Goal: Task Accomplishment & Management: Manage account settings

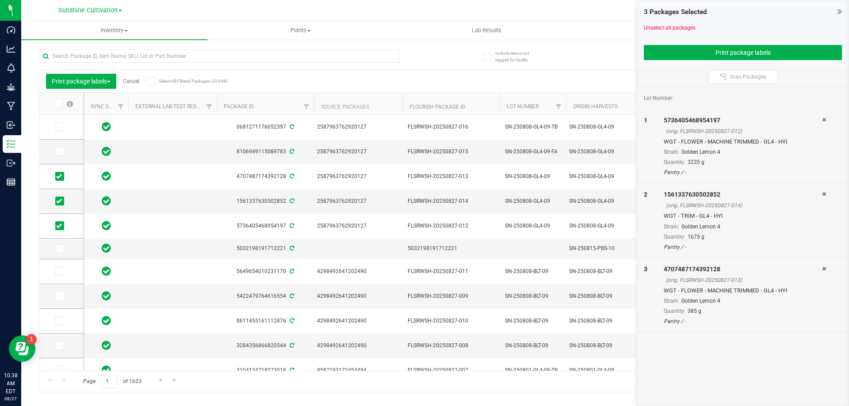
scroll to position [0, 277]
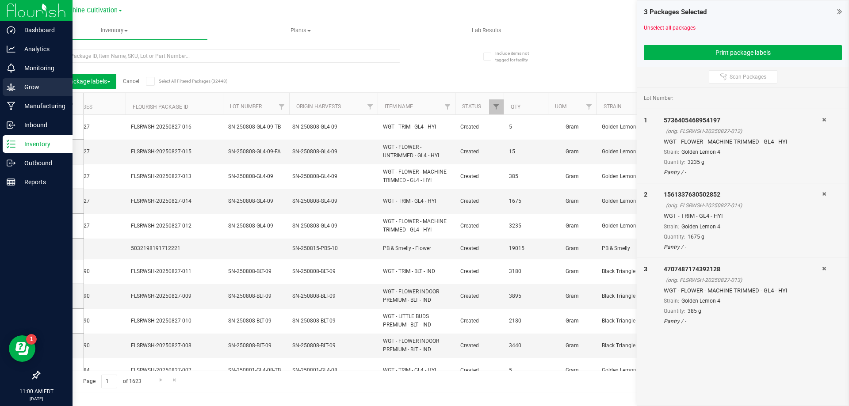
click at [10, 85] on icon at bounding box center [11, 87] width 8 height 8
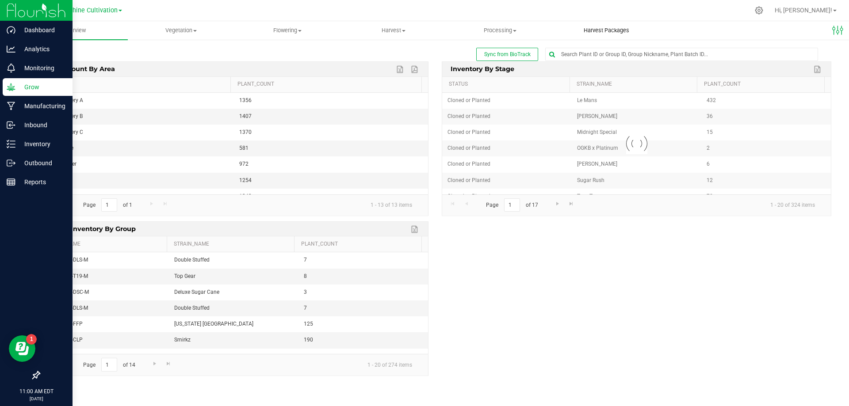
click at [625, 30] on span "Harvest Packages" at bounding box center [606, 31] width 69 height 8
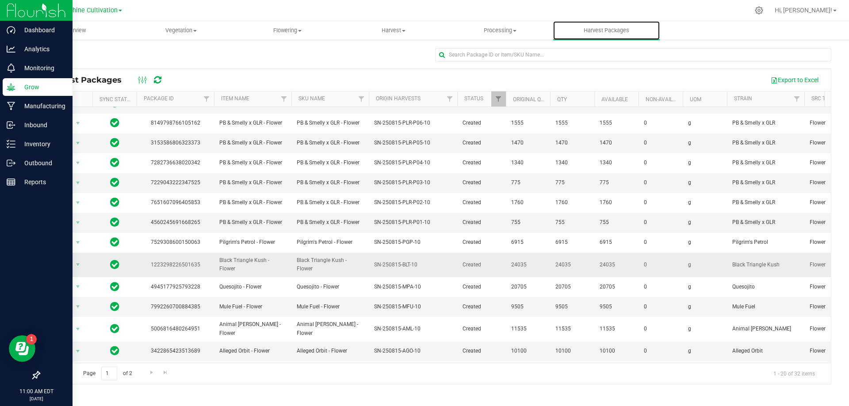
scroll to position [153, 0]
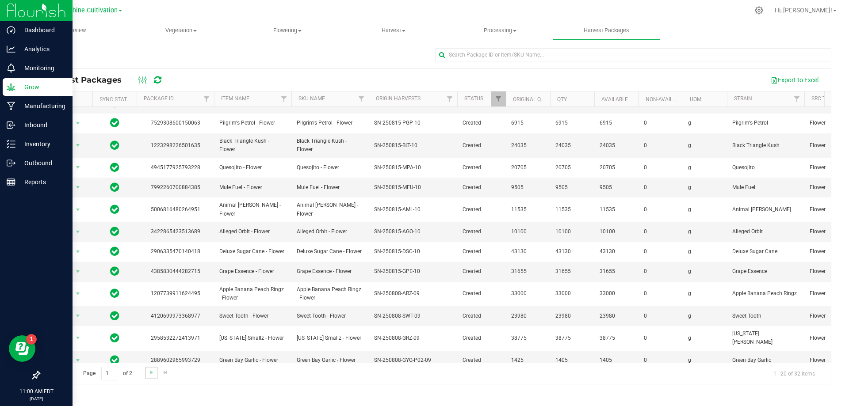
click at [145, 373] on link "Go to the next page" at bounding box center [151, 373] width 13 height 12
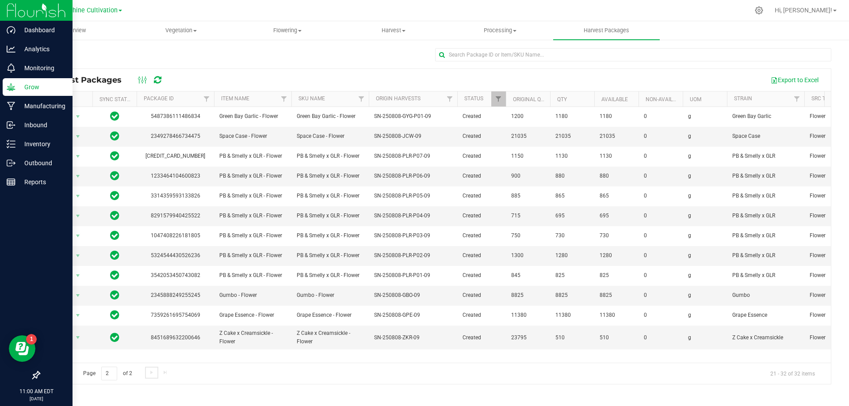
scroll to position [0, 0]
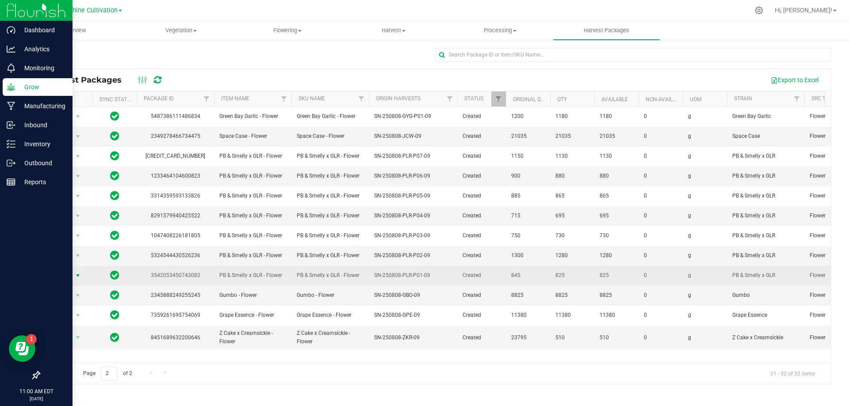
click at [78, 278] on span "select" at bounding box center [77, 275] width 7 height 7
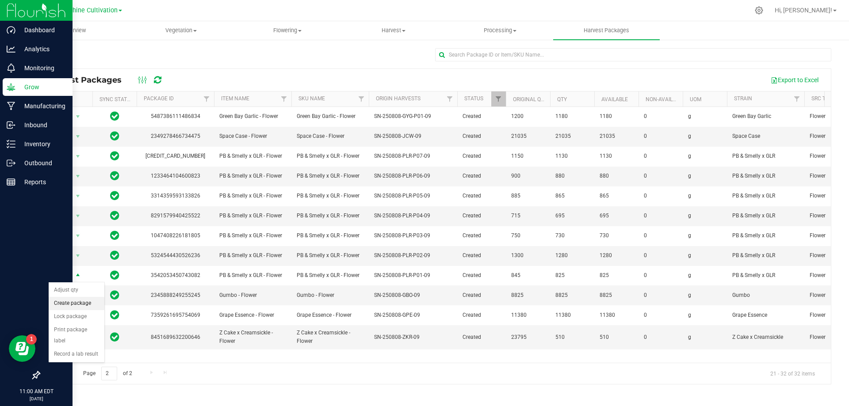
click at [88, 304] on li "Create package" at bounding box center [77, 303] width 56 height 13
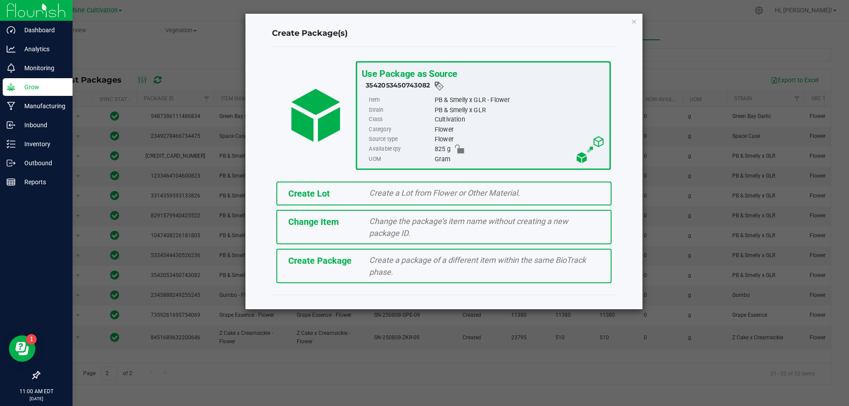
drag, startPoint x: 374, startPoint y: 267, endPoint x: 376, endPoint y: 261, distance: 6.3
click at [376, 261] on span "Create a package of a different item within the same BioTrack phase." at bounding box center [477, 266] width 217 height 21
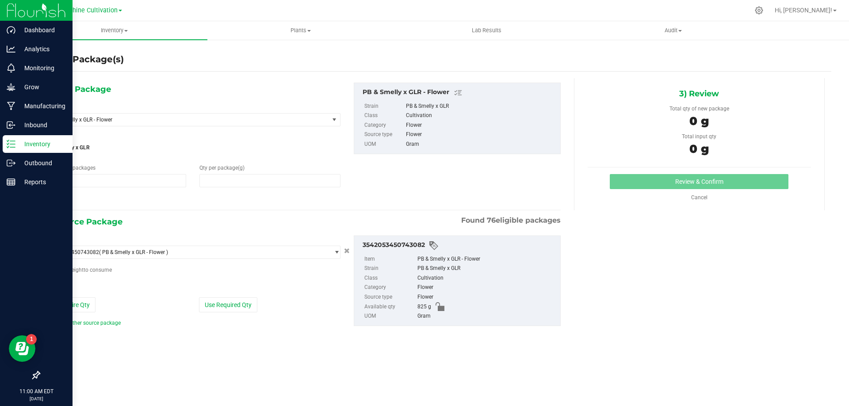
type input "1"
type input "0.0000"
click at [301, 120] on span "PB & Smelly x GLR - Flower" at bounding box center [182, 120] width 265 height 6
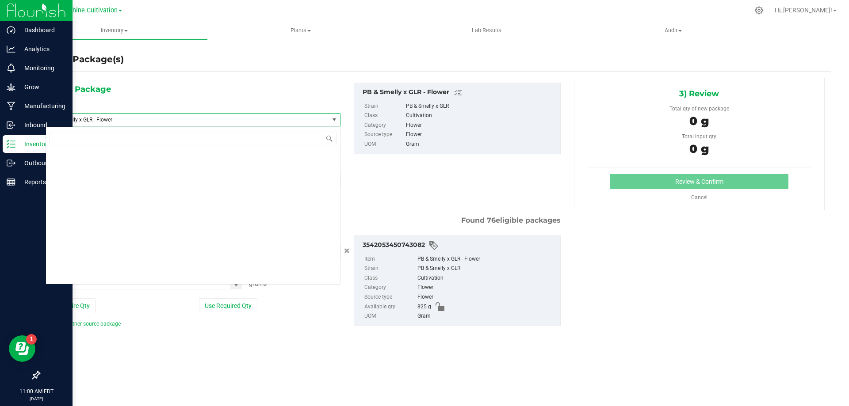
scroll to position [92052, 0]
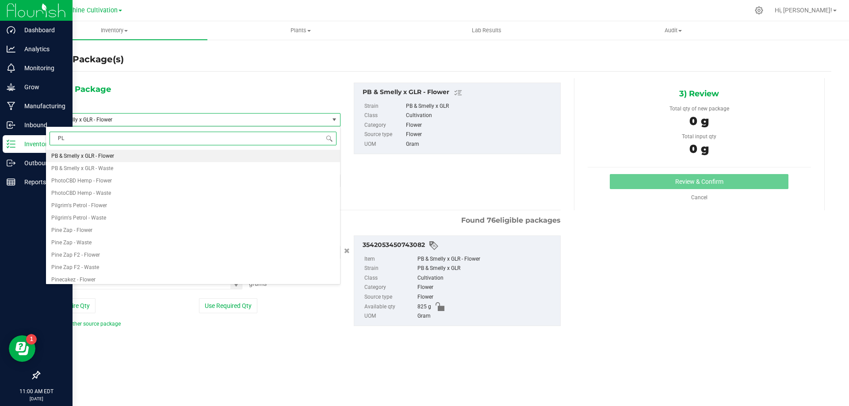
type input "PLR"
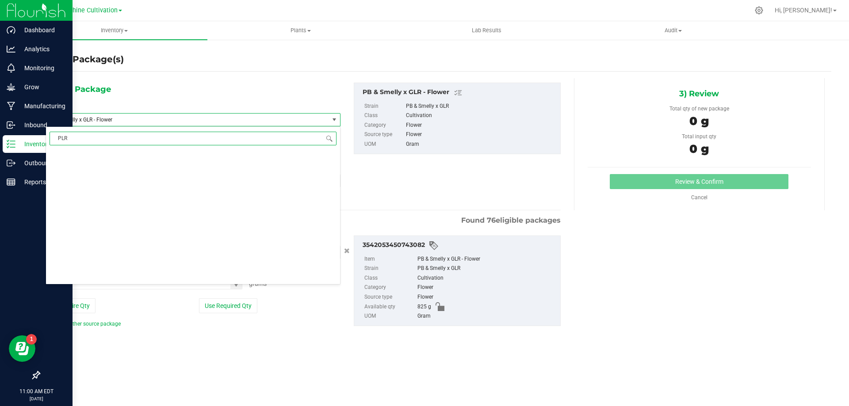
scroll to position [0, 0]
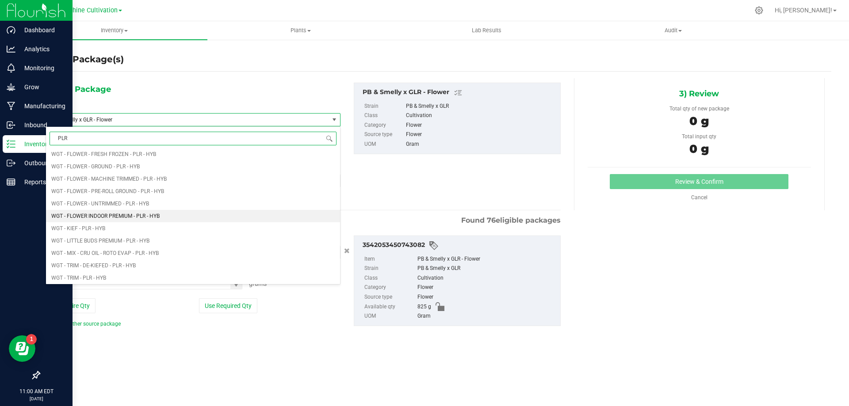
click at [160, 214] on span "WGT - FLOWER INDOOR PREMIUM - PLR - HYB" at bounding box center [105, 216] width 108 height 6
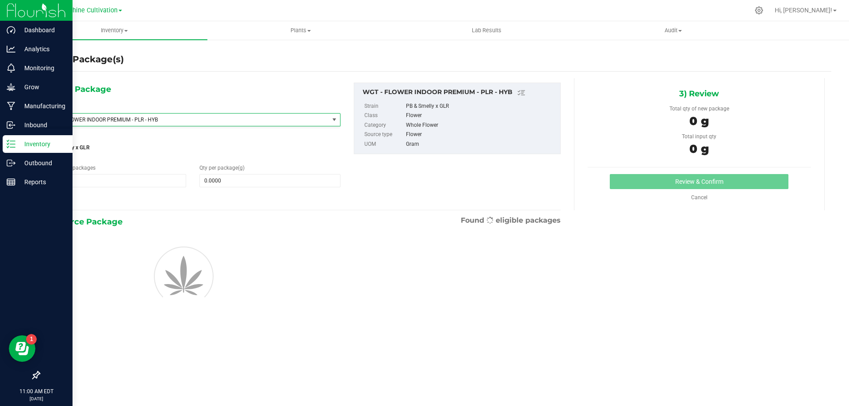
type input "0.0000"
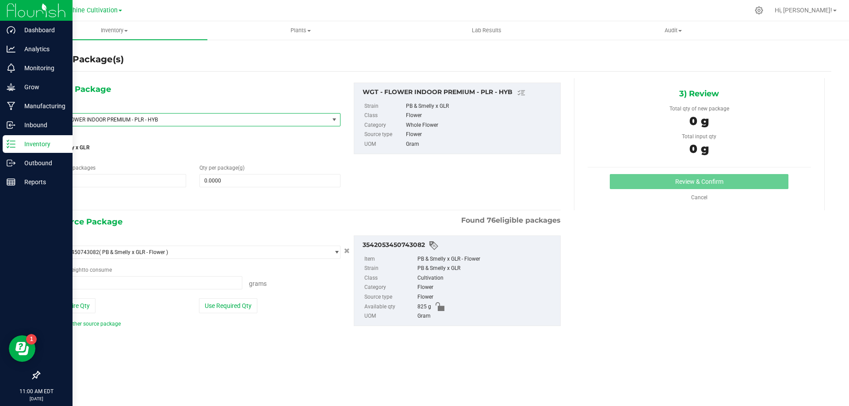
click at [166, 117] on span "WGT - FLOWER INDOOR PREMIUM - PLR - HYB" at bounding box center [182, 120] width 265 height 6
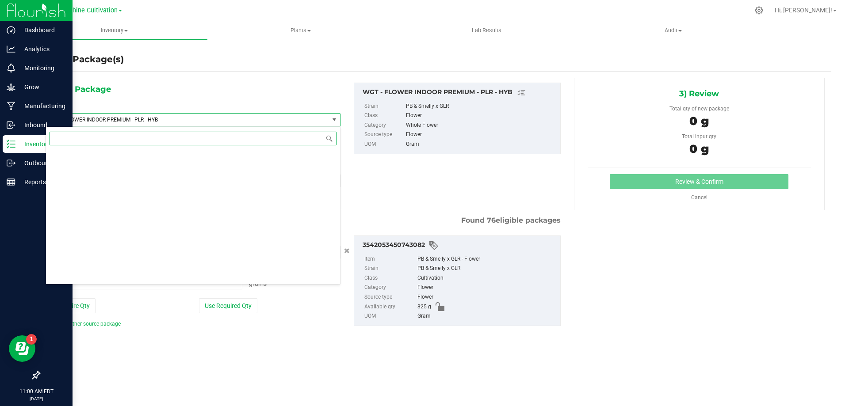
click at [129, 140] on input at bounding box center [193, 139] width 287 height 14
click at [150, 121] on span "WGT - FLOWER INDOOR PREMIUM - PLR - HYB" at bounding box center [182, 120] width 265 height 6
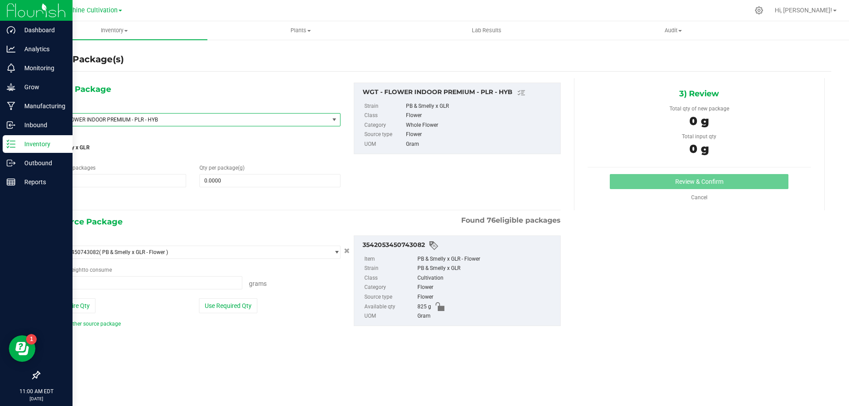
click at [146, 117] on span "WGT - FLOWER INDOOR PREMIUM - PLR - HYB" at bounding box center [182, 120] width 265 height 6
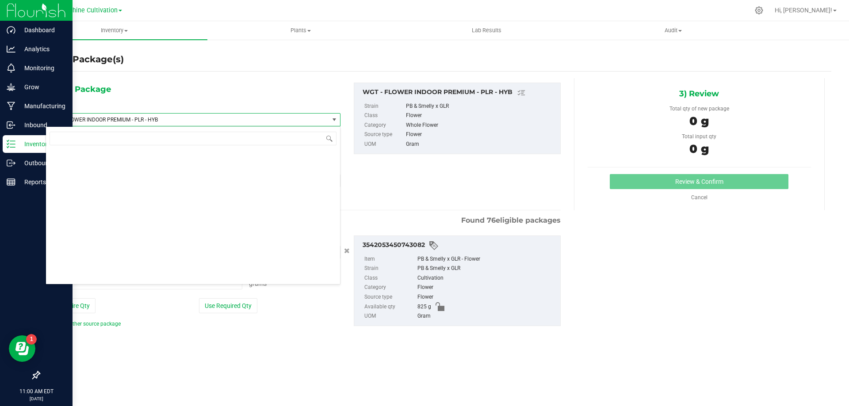
click at [188, 117] on span "WGT - FLOWER INDOOR PREMIUM - PLR - HYB" at bounding box center [182, 120] width 265 height 6
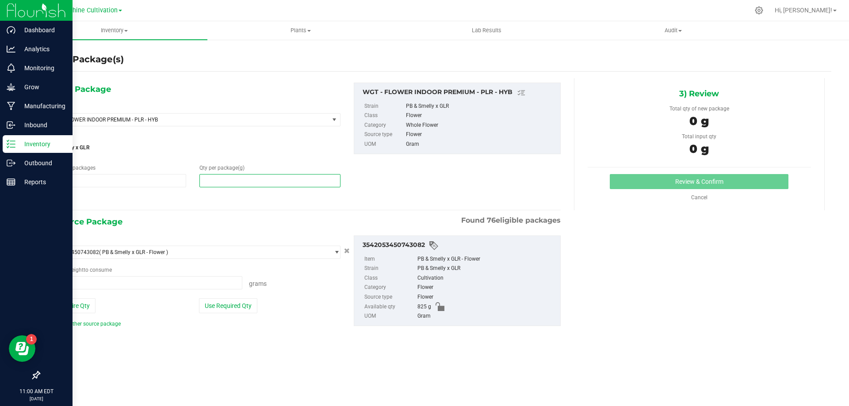
click at [249, 175] on span at bounding box center [269, 180] width 141 height 13
type input "0.0000"
click at [198, 117] on span "WGT - FLOWER INDOOR PREMIUM - PLR - HYB" at bounding box center [182, 120] width 265 height 6
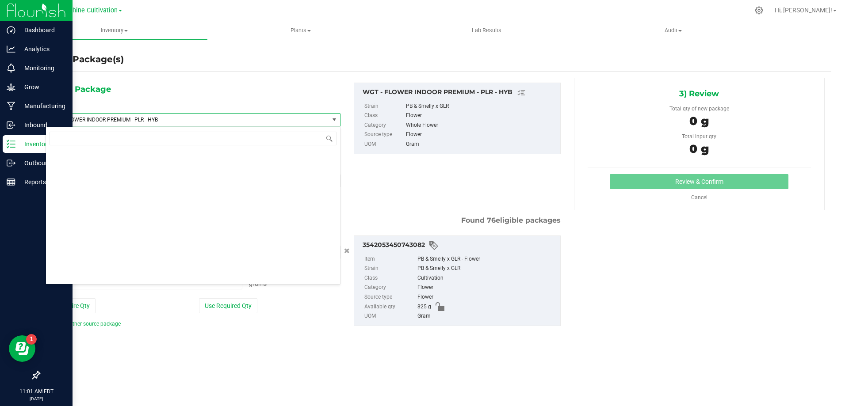
click at [198, 119] on span "WGT - FLOWER INDOOR PREMIUM - PLR - HYB" at bounding box center [182, 120] width 265 height 6
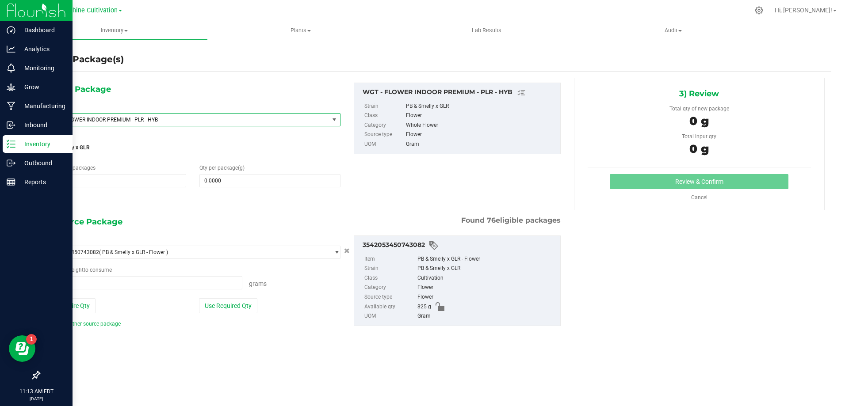
click at [328, 121] on span "WGT - FLOWER INDOOR PREMIUM - PLR - HYB" at bounding box center [187, 120] width 283 height 12
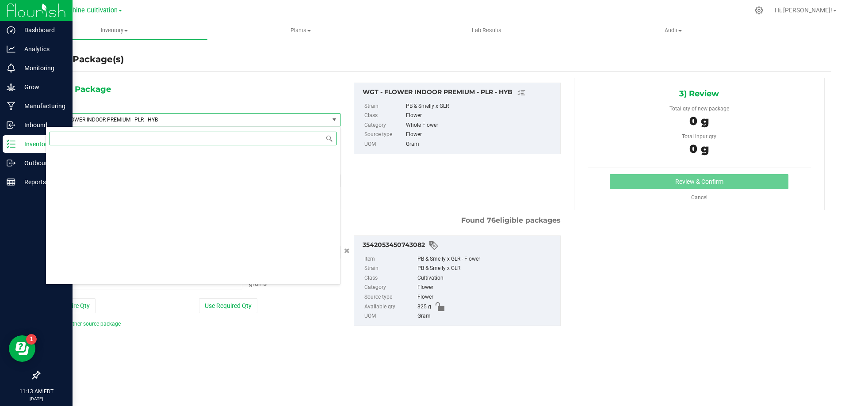
click at [212, 140] on input at bounding box center [193, 139] width 287 height 14
type input "PLR"
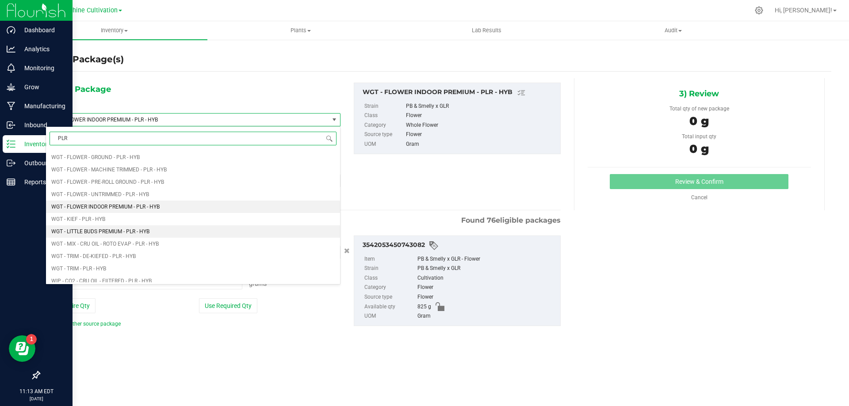
scroll to position [398, 0]
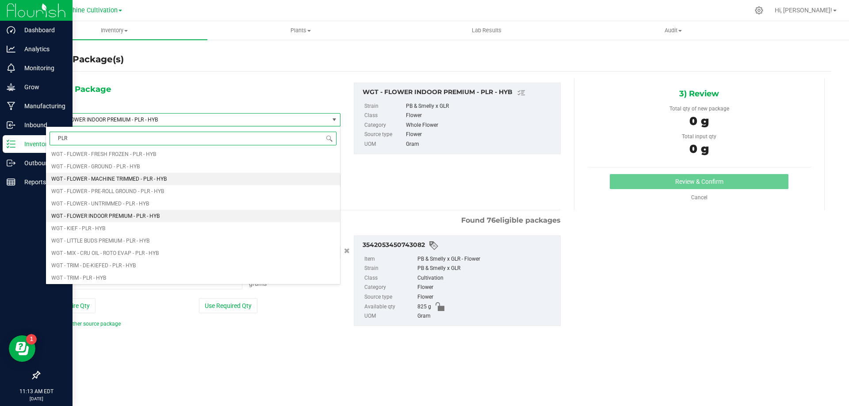
click at [151, 183] on li "WGT - FLOWER - MACHINE TRIMMED - PLR - HYB" at bounding box center [193, 179] width 294 height 12
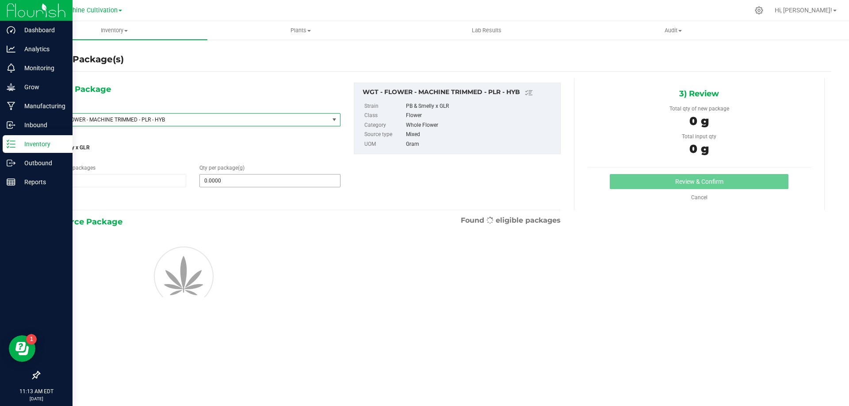
type input "0.0000"
click at [235, 176] on span at bounding box center [269, 180] width 141 height 13
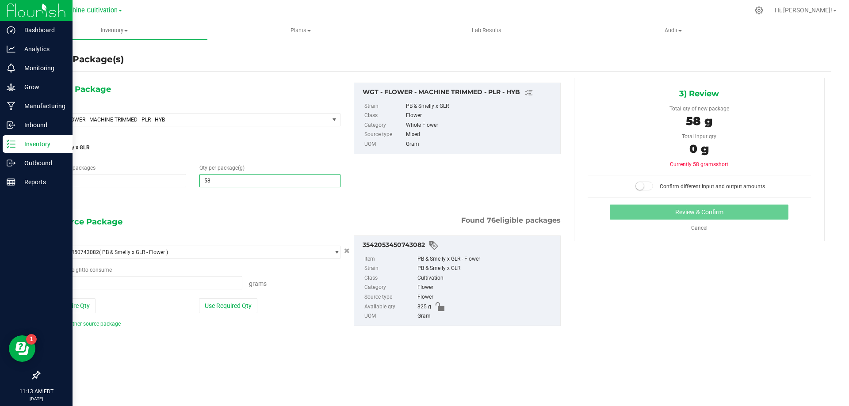
type input "585"
type input "585.0000"
click at [178, 283] on span at bounding box center [144, 282] width 197 height 13
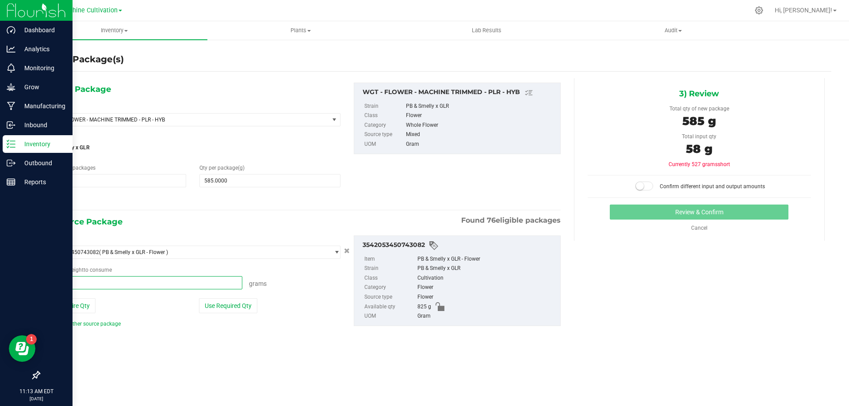
type input "585"
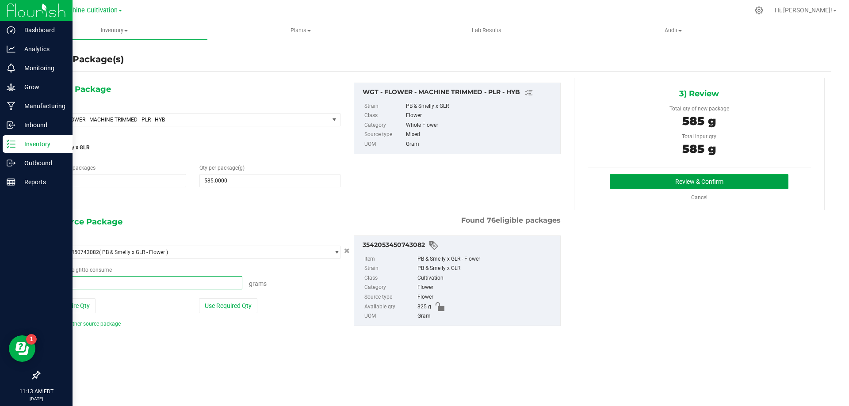
type input "585.0000 g"
click at [686, 182] on button "Review & Confirm" at bounding box center [699, 181] width 179 height 15
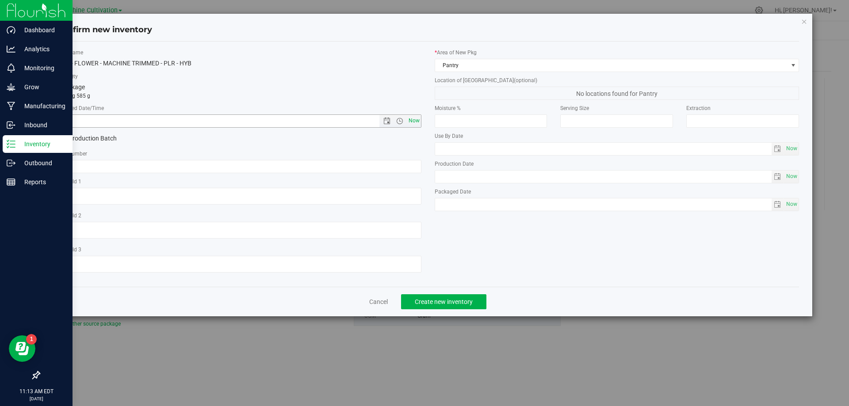
click at [414, 120] on span "Now" at bounding box center [413, 121] width 15 height 13
type input "8/27/2025 11:13 AM"
paste input "SN-250808-PLR-P01-09"
type input "SN-250808-PLR-P01-09"
click at [449, 303] on span "Create new inventory" at bounding box center [444, 302] width 58 height 7
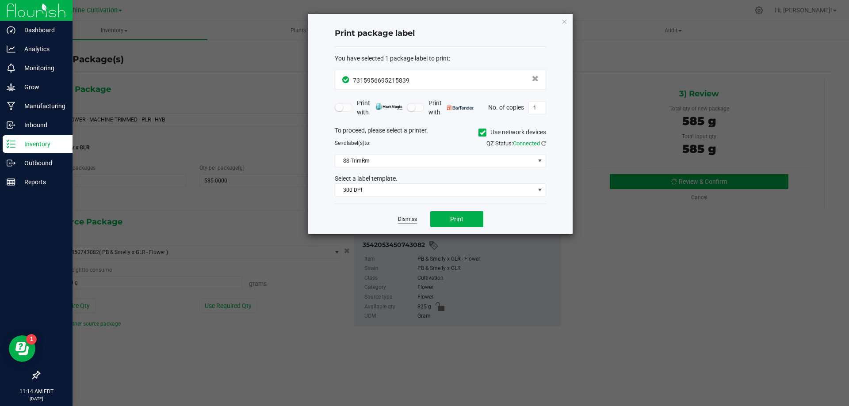
click at [406, 222] on link "Dismiss" at bounding box center [407, 220] width 19 height 8
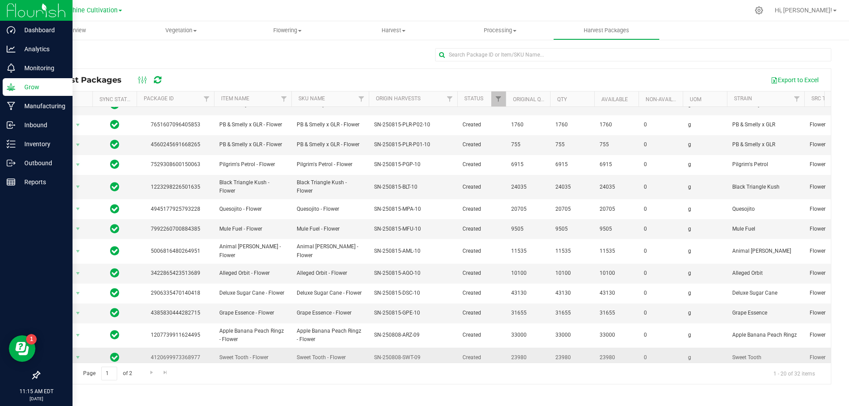
scroll to position [153, 0]
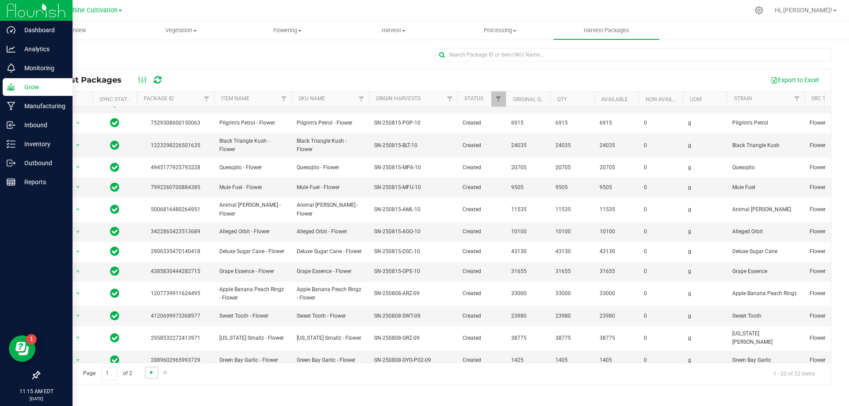
click at [154, 373] on span "Go to the next page" at bounding box center [151, 372] width 7 height 7
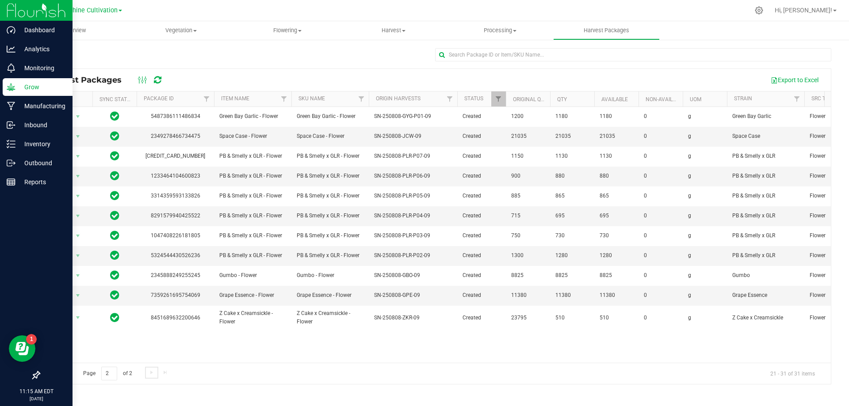
scroll to position [0, 0]
click at [76, 259] on span "select" at bounding box center [77, 256] width 7 height 7
click at [82, 287] on li "Create package" at bounding box center [77, 283] width 56 height 13
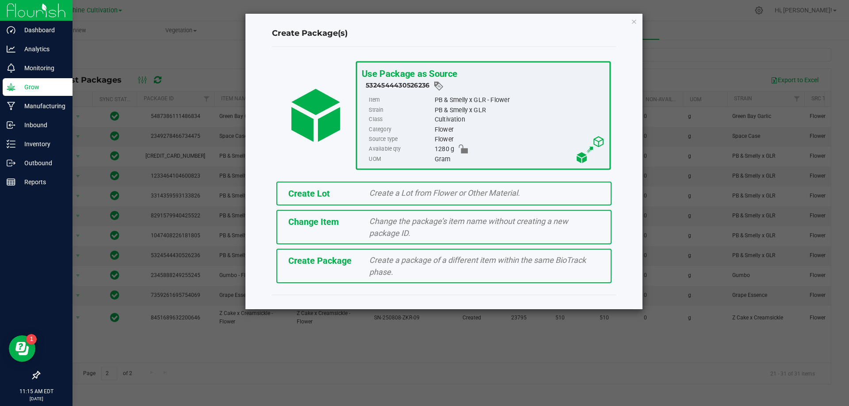
click at [388, 259] on span "Create a package of a different item within the same BioTrack phase." at bounding box center [477, 266] width 217 height 21
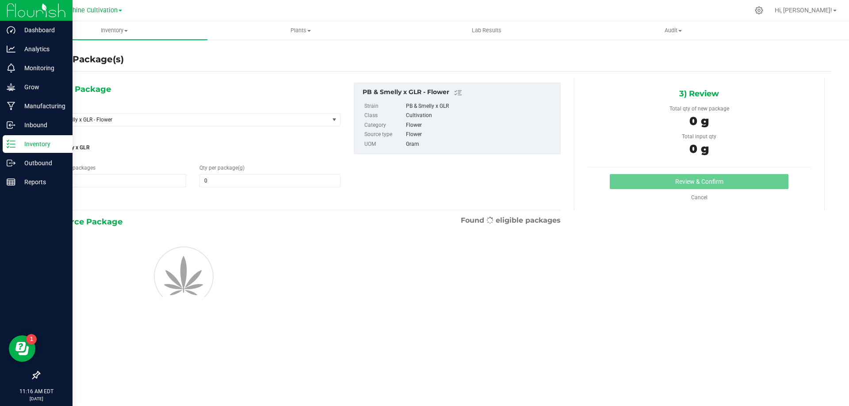
type input "0.0000"
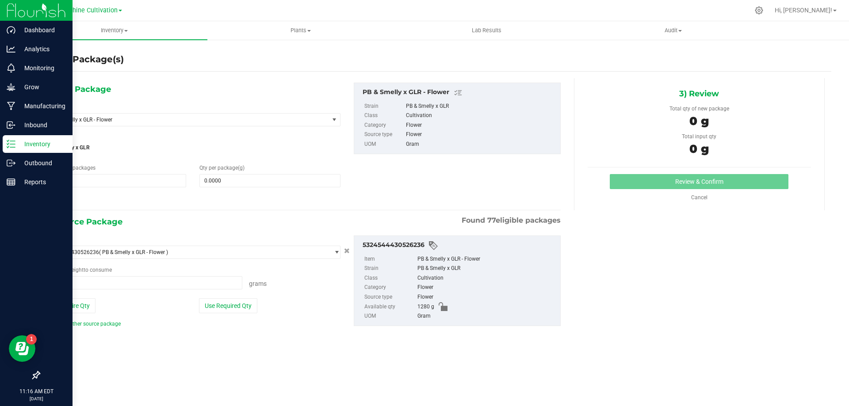
type input "0.0000 g"
click at [220, 118] on span "PB & Smelly x GLR - Flower" at bounding box center [182, 120] width 265 height 6
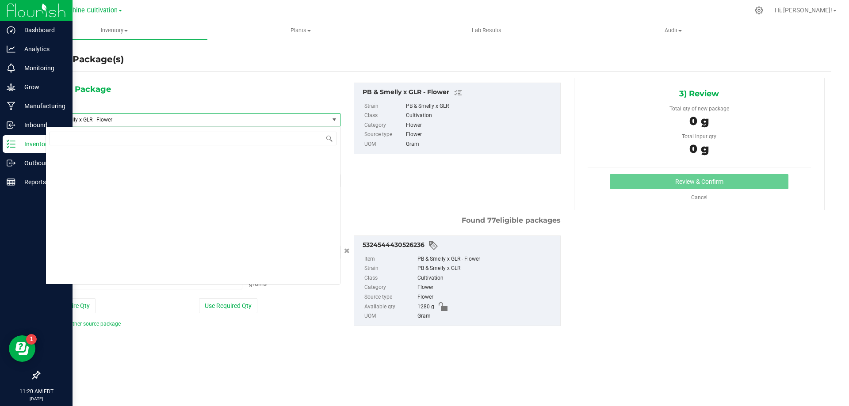
scroll to position [92052, 0]
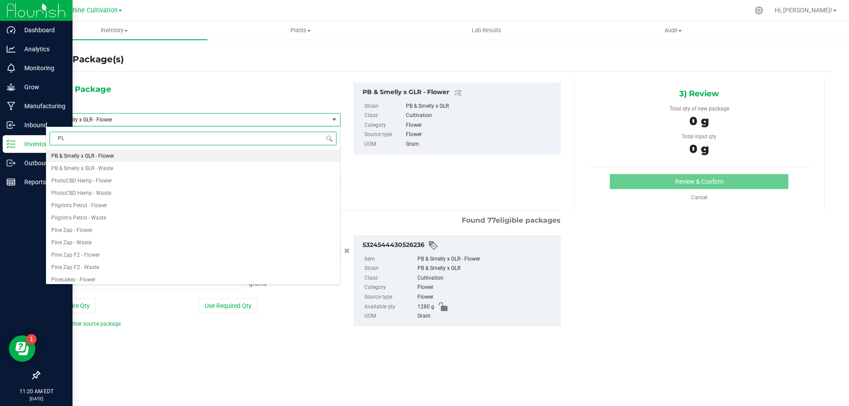
type input "PLR"
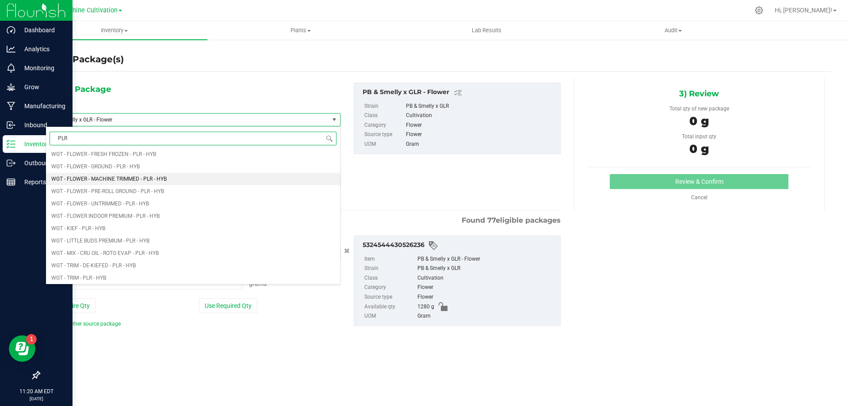
click at [145, 182] on span "WGT - FLOWER - MACHINE TRIMMED - PLR - HYB" at bounding box center [108, 179] width 115 height 6
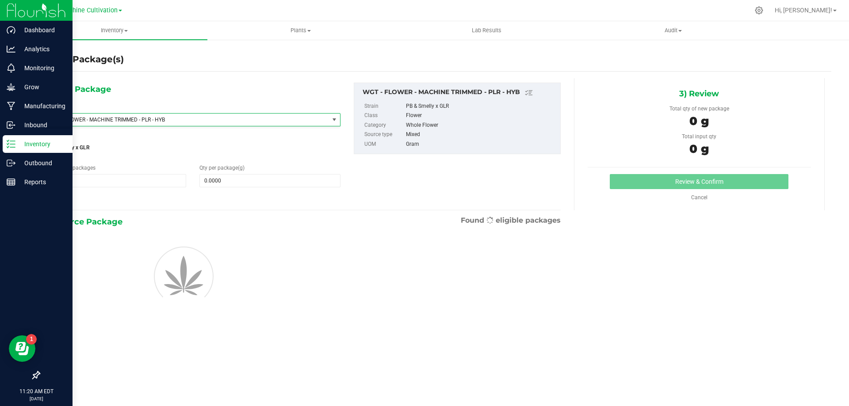
type input "0.0000"
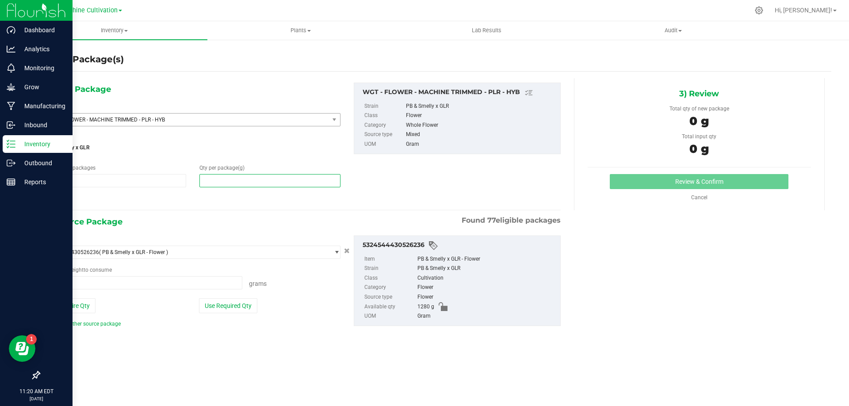
click at [247, 182] on span at bounding box center [269, 180] width 141 height 13
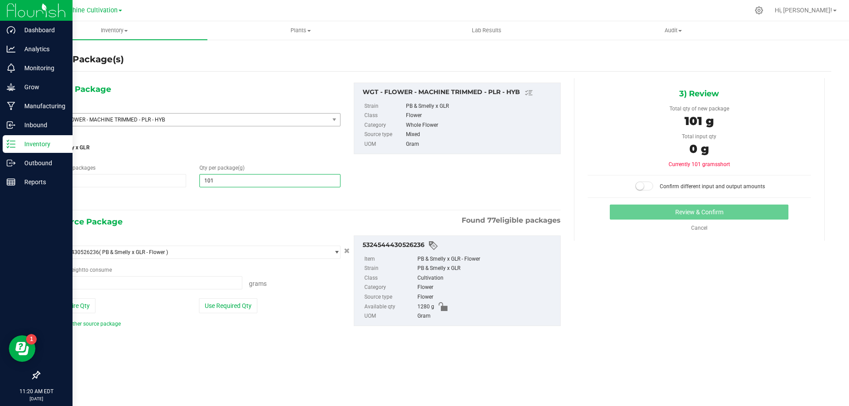
type input "1010"
type input "1,010.0000"
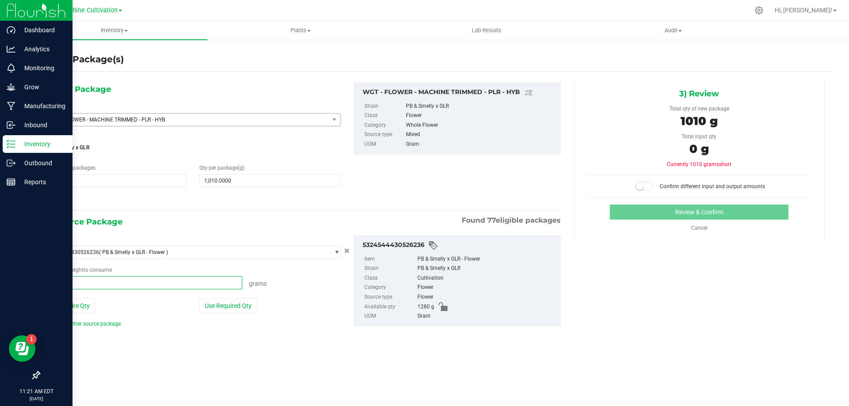
click at [207, 285] on span at bounding box center [144, 282] width 197 height 13
type input "1010"
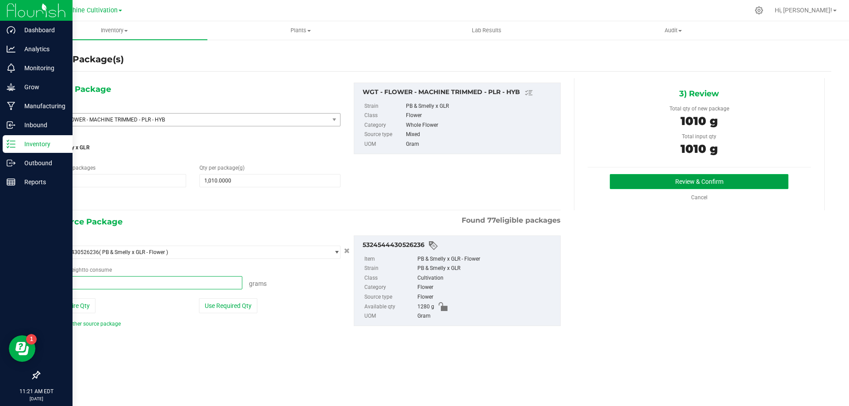
type input "1010.0000 g"
click at [766, 177] on button "Review & Confirm" at bounding box center [699, 181] width 179 height 15
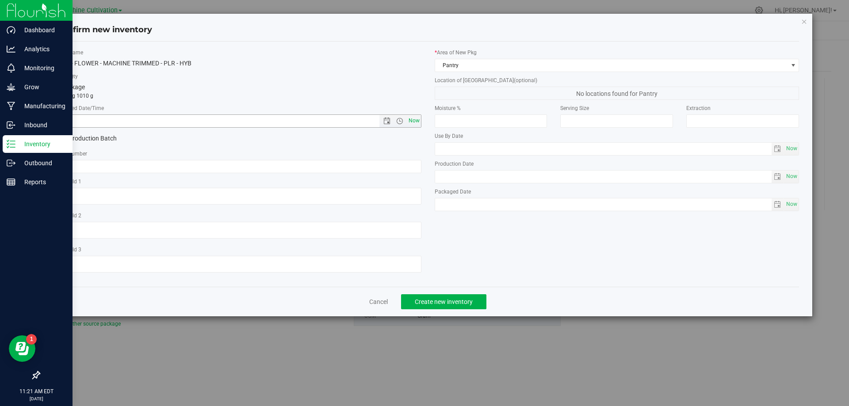
click at [411, 120] on span "Now" at bounding box center [413, 121] width 15 height 13
type input "8/27/2025 11:21 AM"
drag, startPoint x: 282, startPoint y: 169, endPoint x: 166, endPoint y: 162, distance: 116.5
click at [166, 162] on input "text" at bounding box center [239, 166] width 365 height 13
paste input "SN-250808-PLR-P02-09"
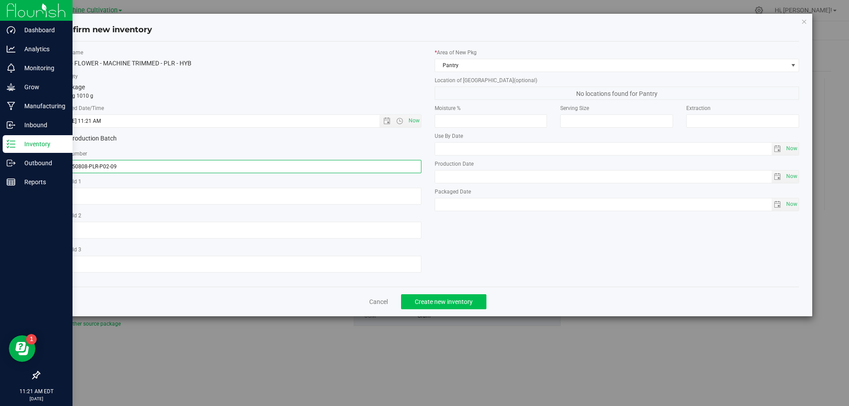
type input "SN-250808-PLR-P02-09"
click at [428, 302] on span "Create new inventory" at bounding box center [444, 302] width 58 height 7
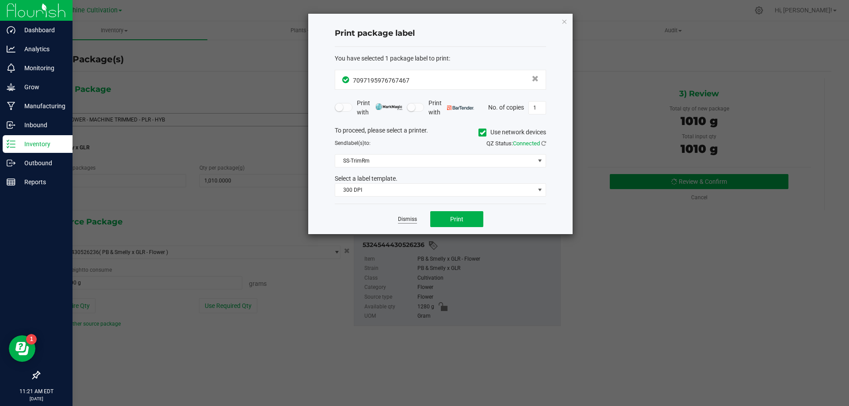
click at [407, 218] on link "Dismiss" at bounding box center [407, 220] width 19 height 8
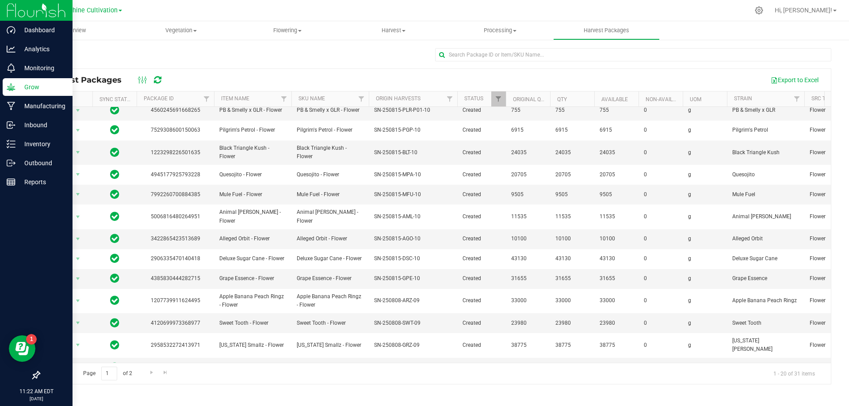
scroll to position [153, 0]
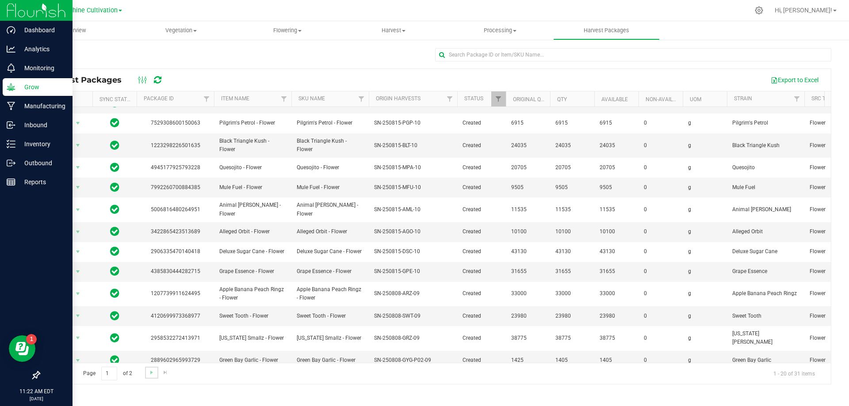
click at [152, 376] on link "Go to the next page" at bounding box center [151, 373] width 13 height 12
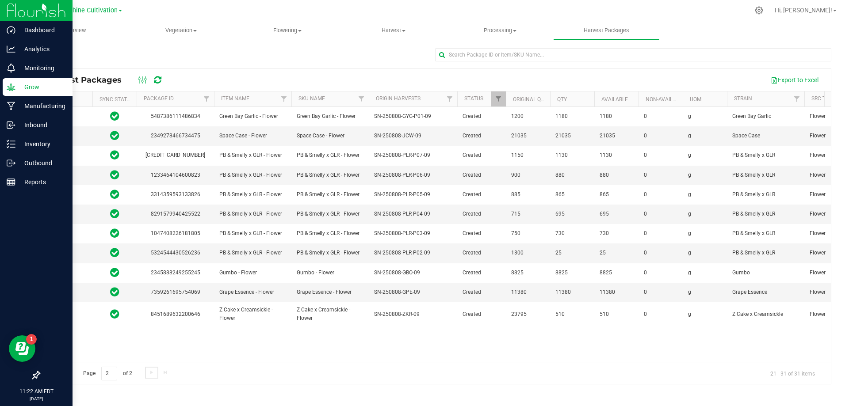
scroll to position [0, 0]
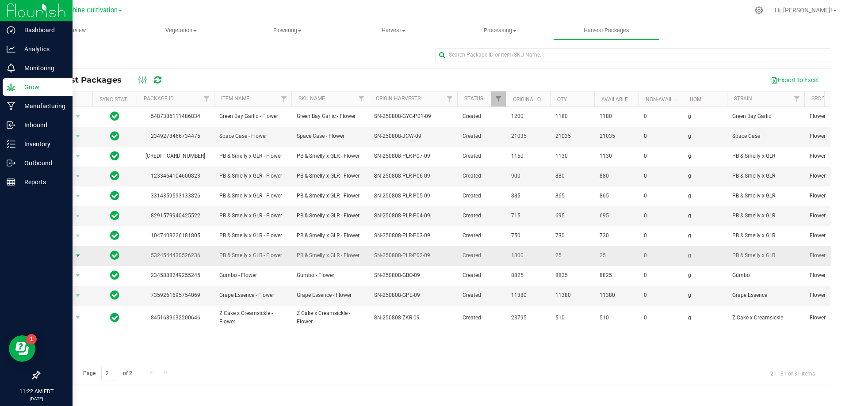
click at [64, 256] on span "Action" at bounding box center [60, 256] width 24 height 12
click at [78, 268] on li "Adjust qty" at bounding box center [77, 270] width 56 height 13
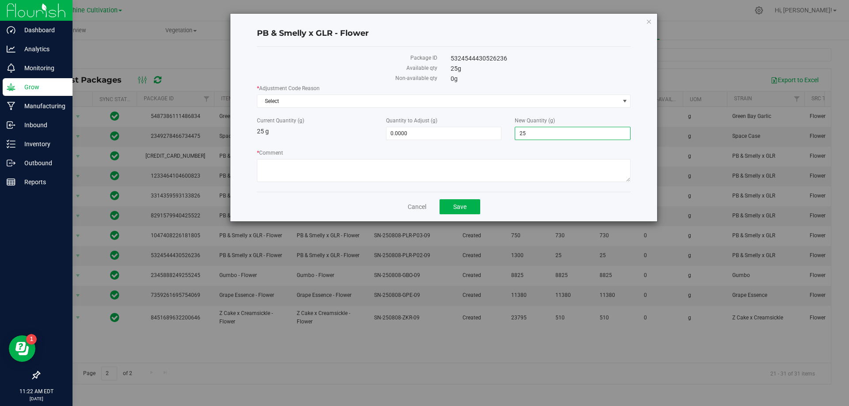
click at [549, 130] on span "25.0000 25" at bounding box center [573, 133] width 116 height 13
type input "2"
type input "0"
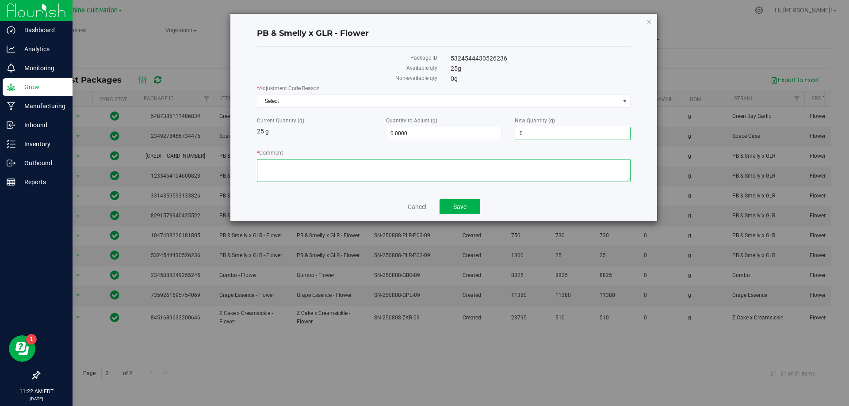
type input "-25.0000"
type input "0.0000"
click at [385, 175] on textarea "* Comment" at bounding box center [444, 170] width 374 height 23
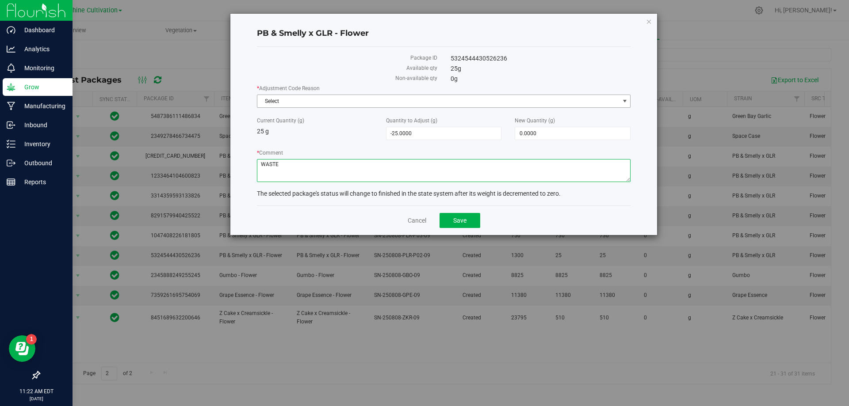
type textarea "WASTE"
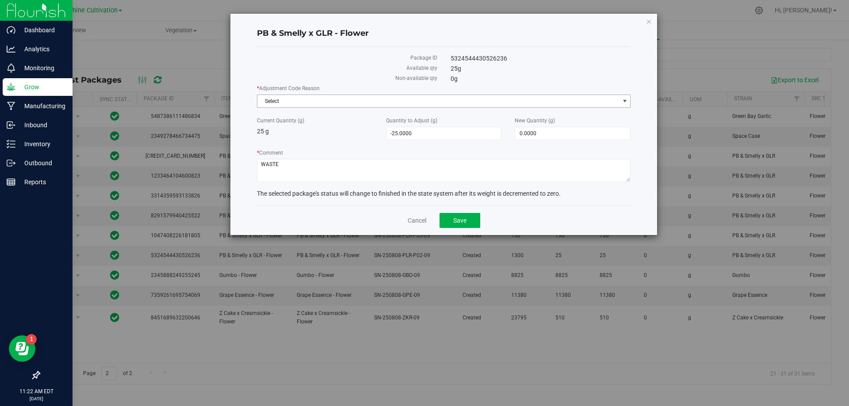
click at [349, 103] on span "Select" at bounding box center [438, 101] width 362 height 12
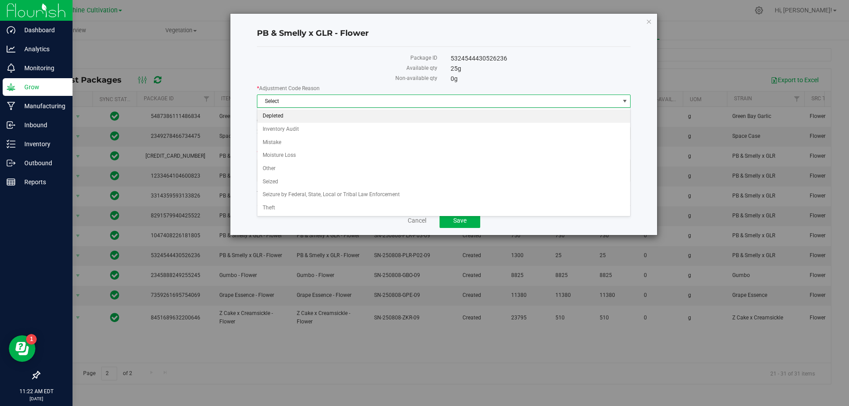
click at [310, 114] on li "Depleted" at bounding box center [443, 116] width 373 height 13
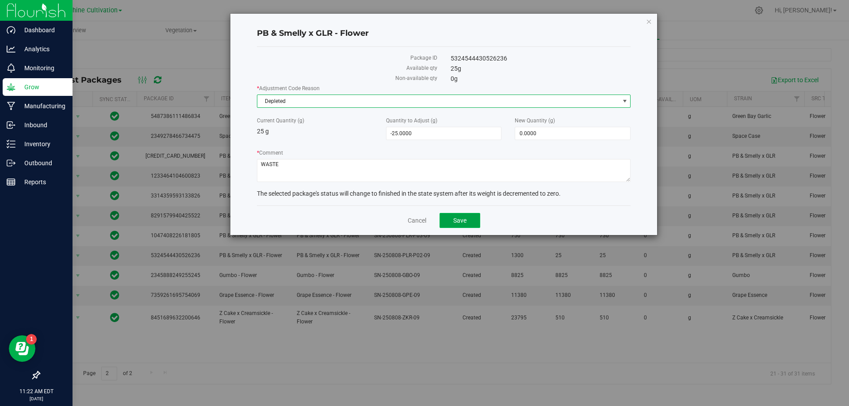
click at [445, 214] on button "Save" at bounding box center [460, 220] width 41 height 15
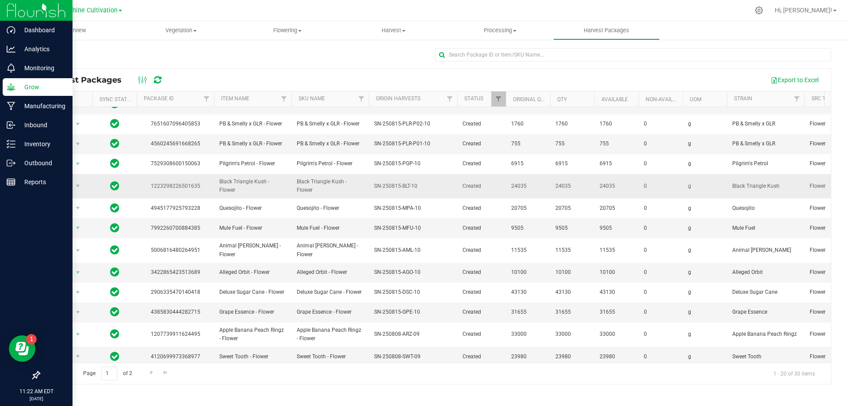
scroll to position [153, 0]
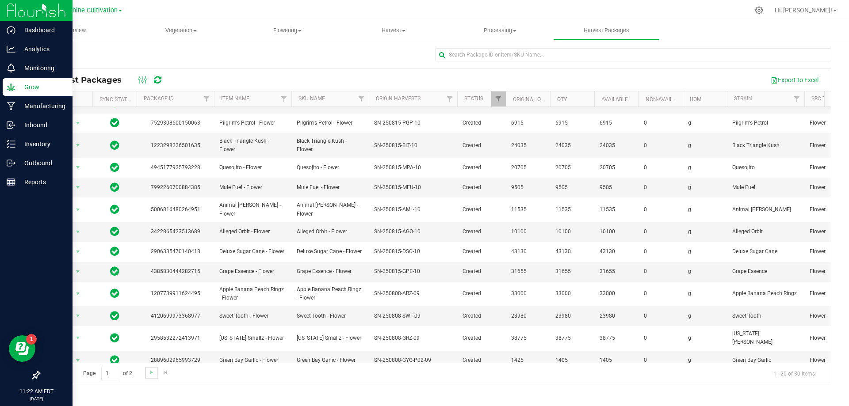
click at [156, 371] on link "Go to the next page" at bounding box center [151, 373] width 13 height 12
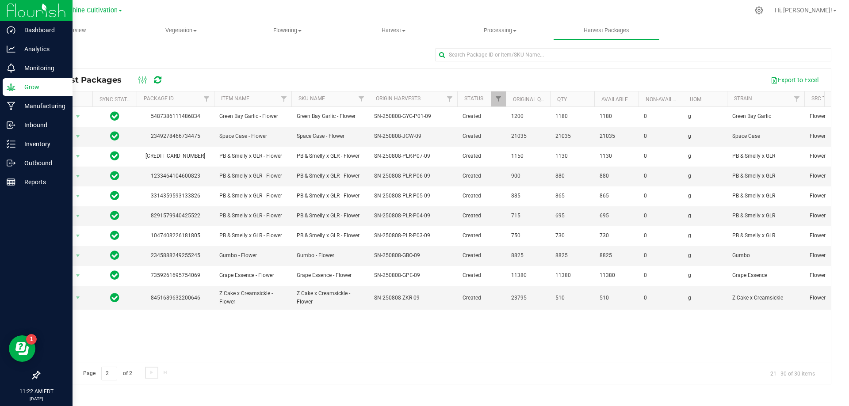
scroll to position [0, 0]
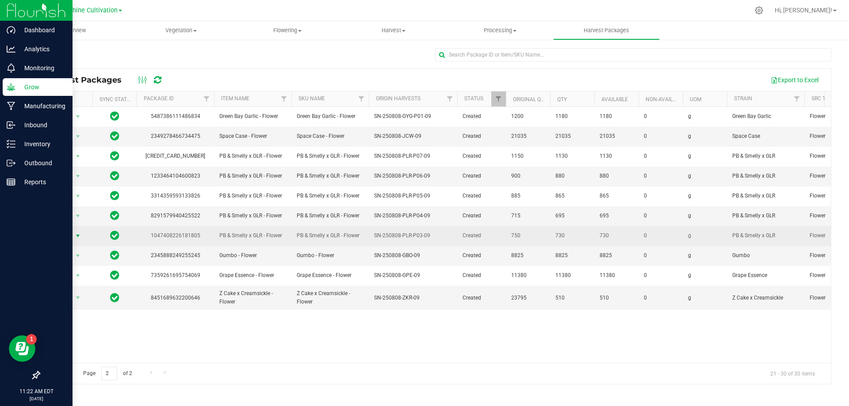
click at [69, 240] on span "Action" at bounding box center [60, 236] width 24 height 12
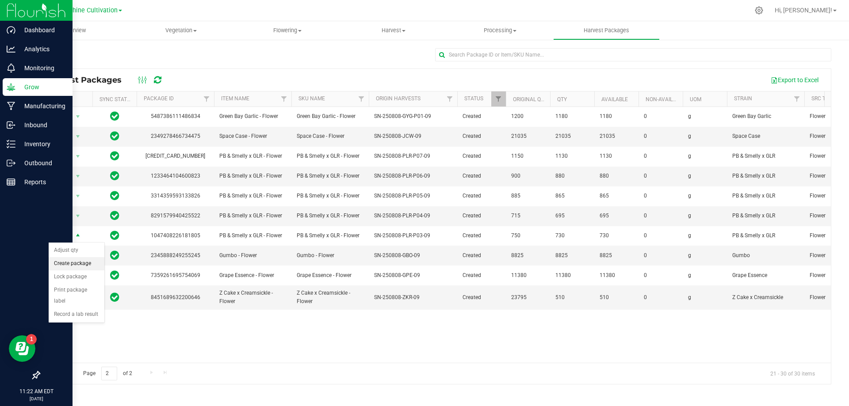
click at [85, 264] on li "Create package" at bounding box center [77, 263] width 56 height 13
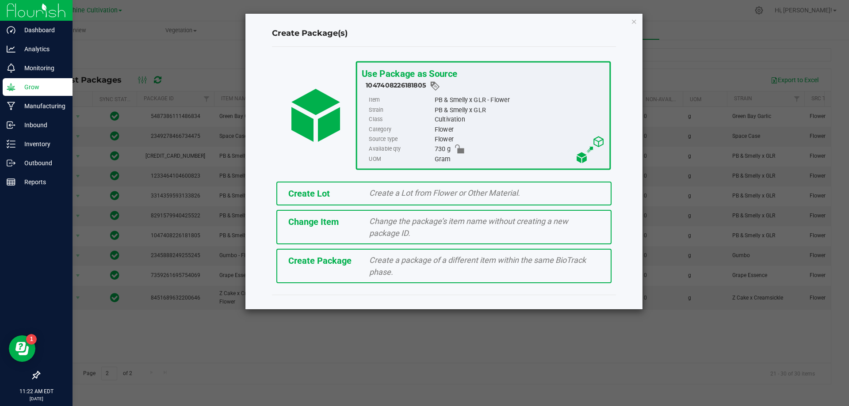
click at [416, 254] on div "Create a package of a different item within the same BioTrack phase." at bounding box center [485, 266] width 244 height 24
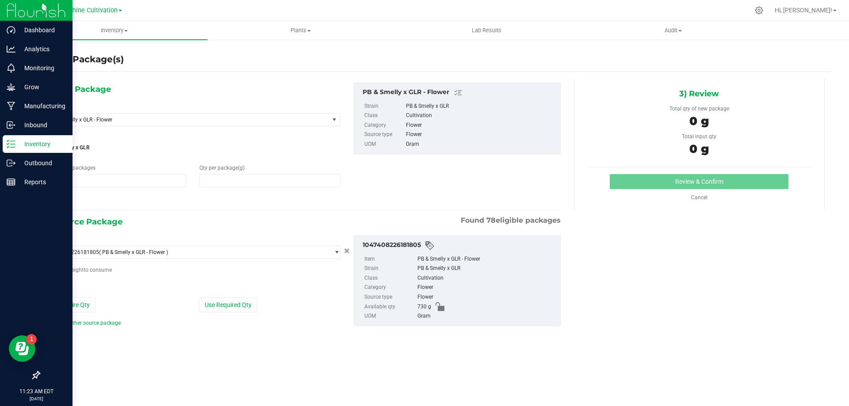
type input "1"
type input "0.0000"
click at [301, 119] on span "PB & Smelly x GLR - Flower" at bounding box center [182, 120] width 265 height 6
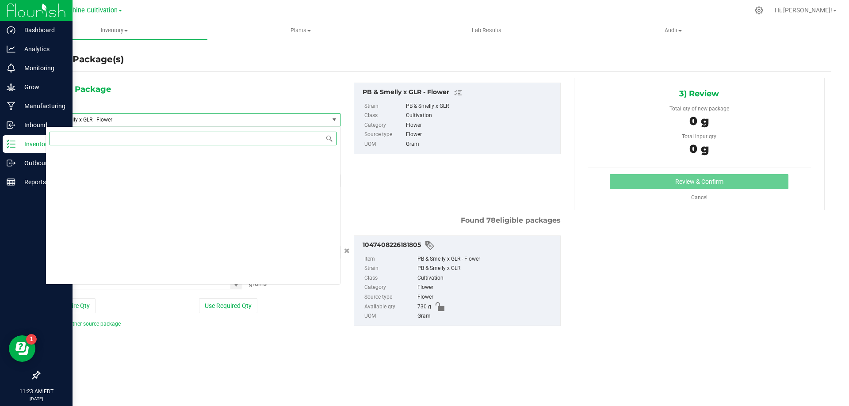
scroll to position [92052, 0]
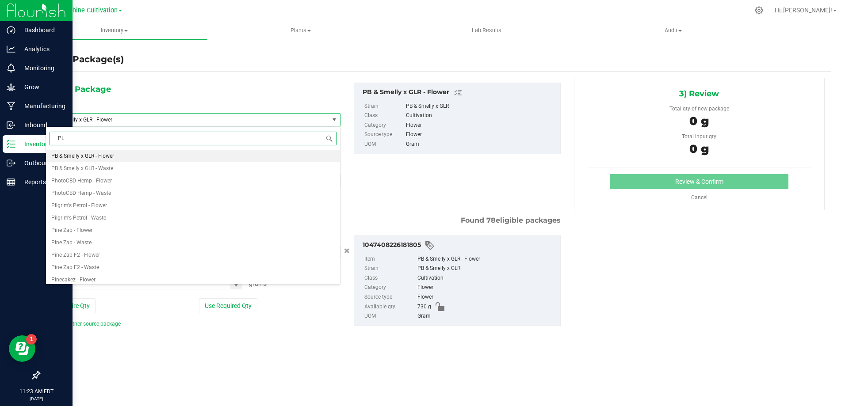
type input "PLR"
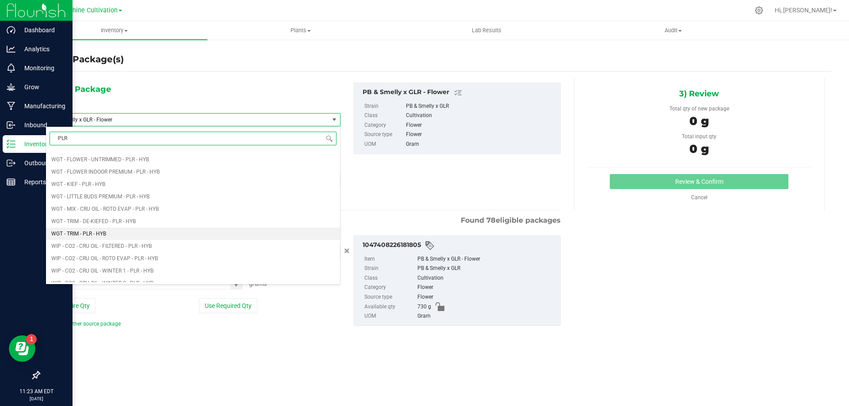
click at [83, 228] on li "WGT - TRIM - PLR - HYB" at bounding box center [193, 234] width 294 height 12
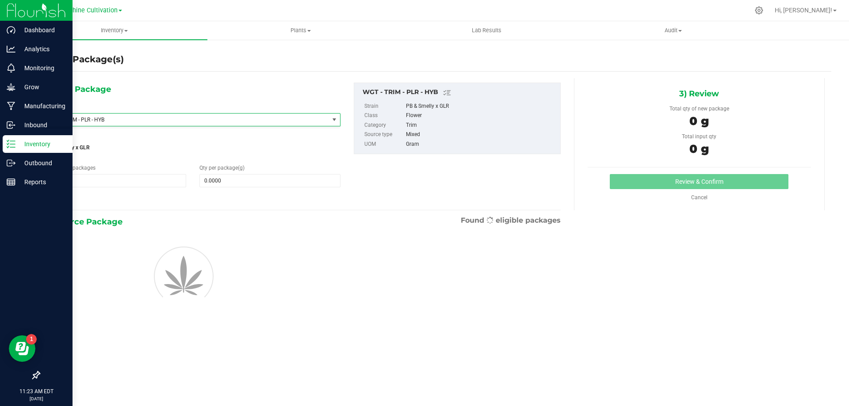
type input "0.0000"
click at [231, 174] on span "0.0000 0" at bounding box center [269, 180] width 141 height 13
click at [227, 184] on span at bounding box center [269, 180] width 141 height 13
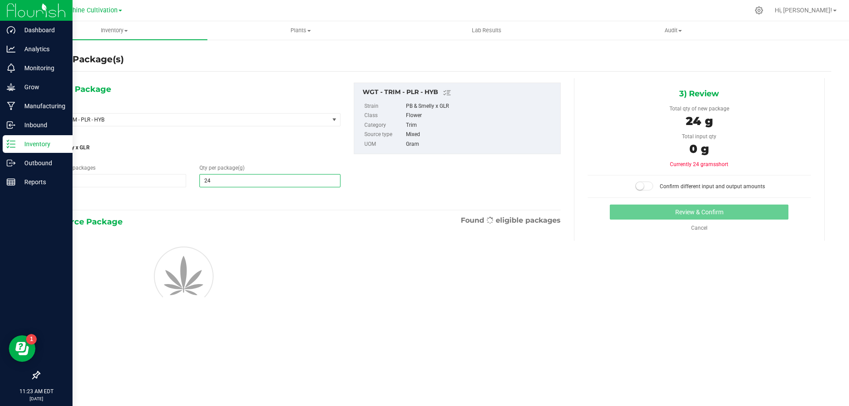
type input "240"
type input "240.0000"
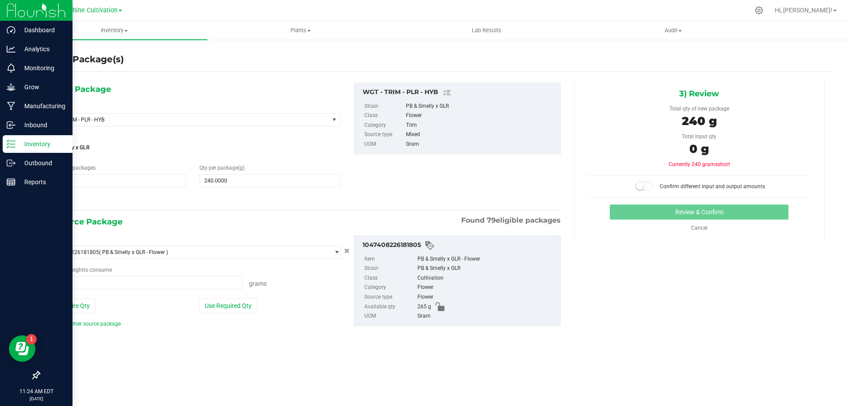
type input "0.0000 g"
type input "0"
click at [216, 280] on span at bounding box center [144, 282] width 197 height 13
type input "240"
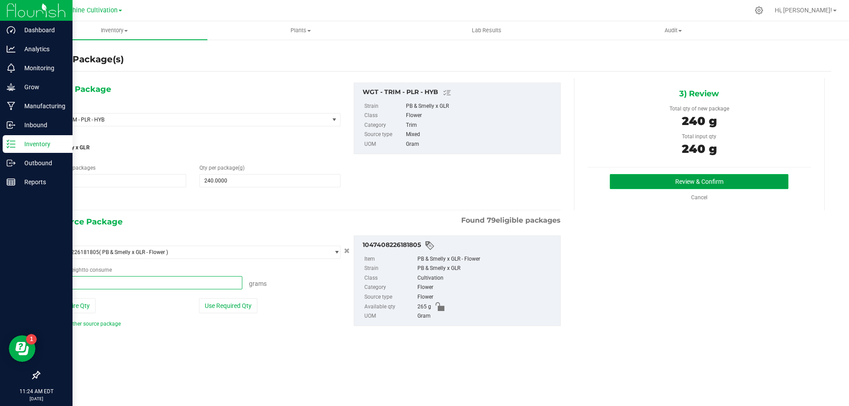
type input "240.0000 g"
click at [688, 181] on button "Review & Confirm" at bounding box center [699, 181] width 179 height 15
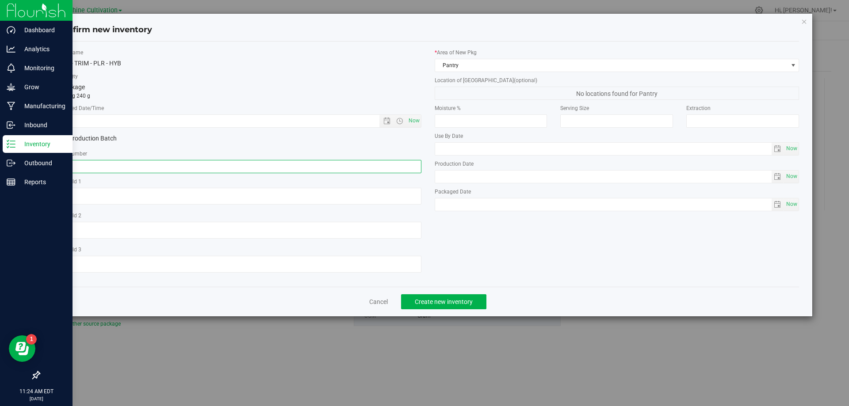
paste input "SN-250808-PLR-P03-09"
type input "SN-250808-PLR-P03-09"
click at [419, 119] on span "Now" at bounding box center [413, 121] width 15 height 13
type input "8/27/2025 11:24 AM"
click at [434, 300] on span "Create new inventory" at bounding box center [444, 302] width 58 height 7
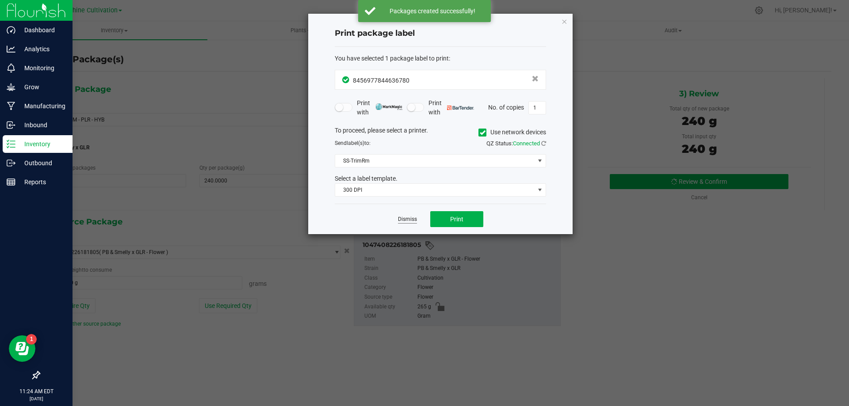
click at [407, 216] on link "Dismiss" at bounding box center [407, 220] width 19 height 8
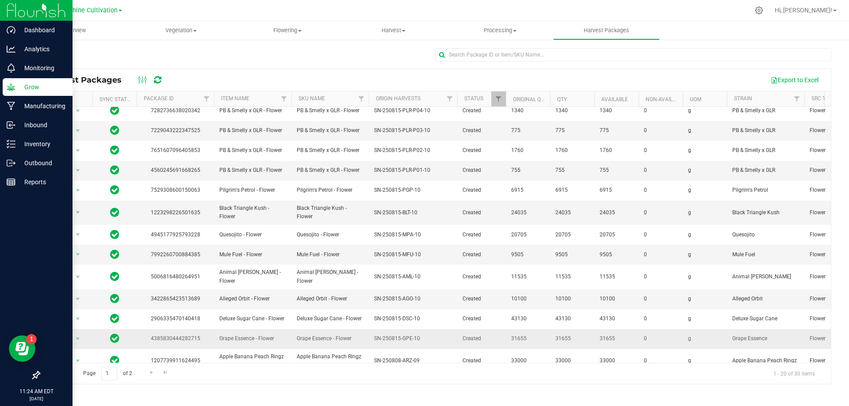
scroll to position [153, 0]
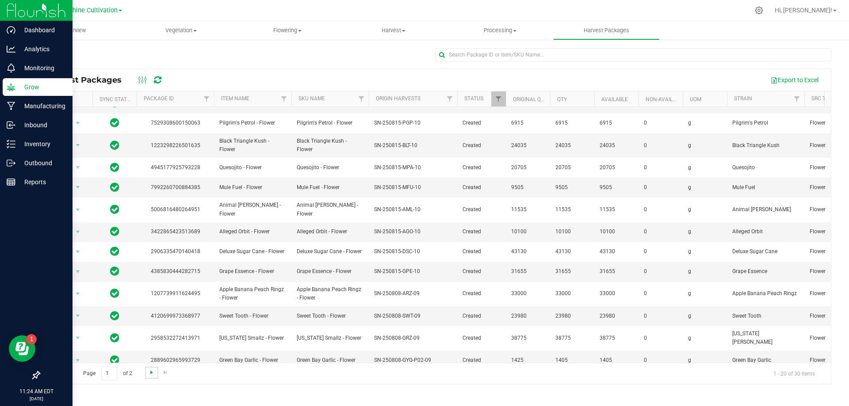
click at [150, 369] on span "Go to the next page" at bounding box center [151, 372] width 7 height 7
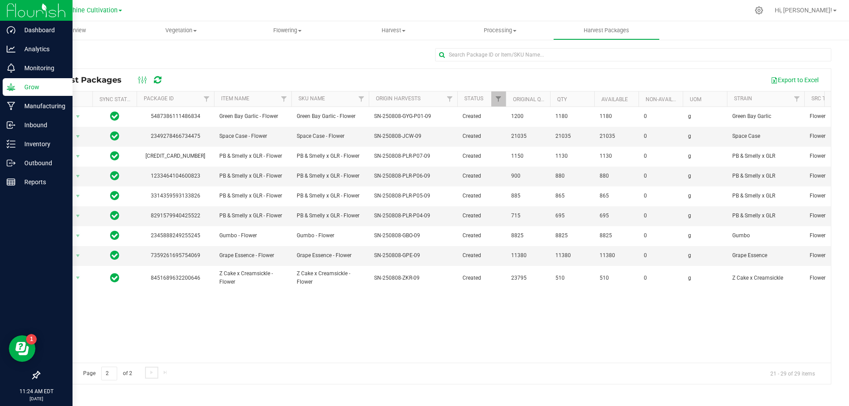
scroll to position [0, 0]
click at [71, 213] on span "Action" at bounding box center [60, 216] width 24 height 12
click at [80, 244] on li "Create package" at bounding box center [77, 244] width 56 height 13
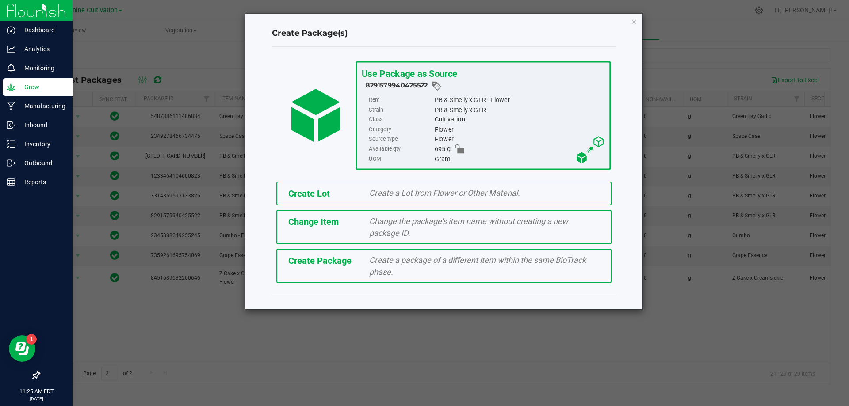
click at [386, 270] on span "Create a package of a different item within the same BioTrack phase." at bounding box center [477, 266] width 217 height 21
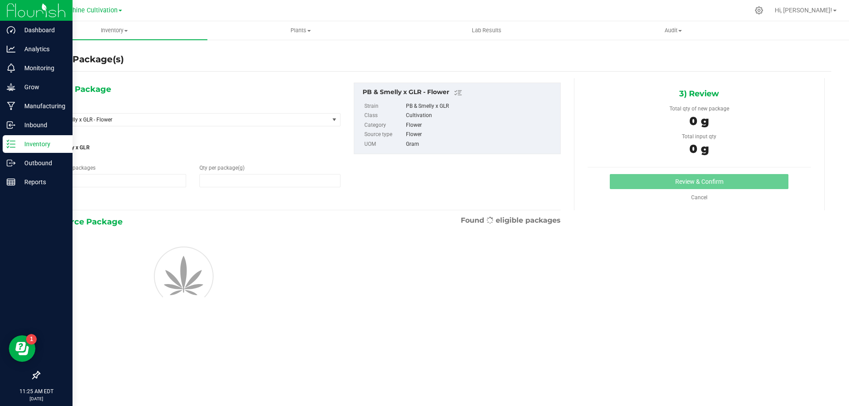
type input "1"
type input "0.0000"
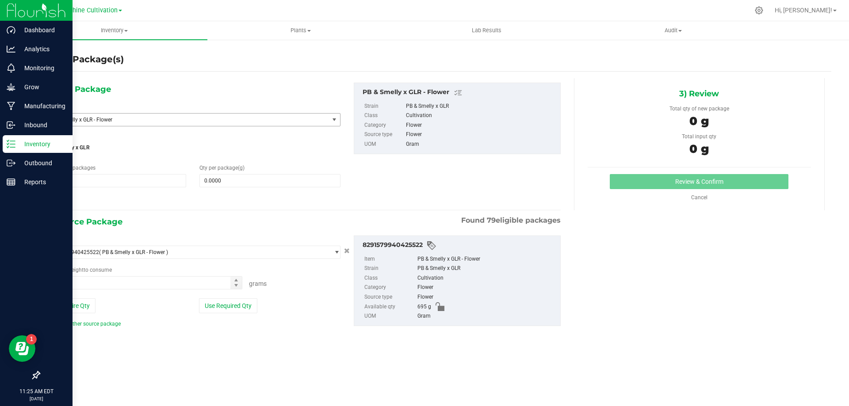
click at [244, 119] on span "PB & Smelly x GLR - Flower" at bounding box center [182, 120] width 265 height 6
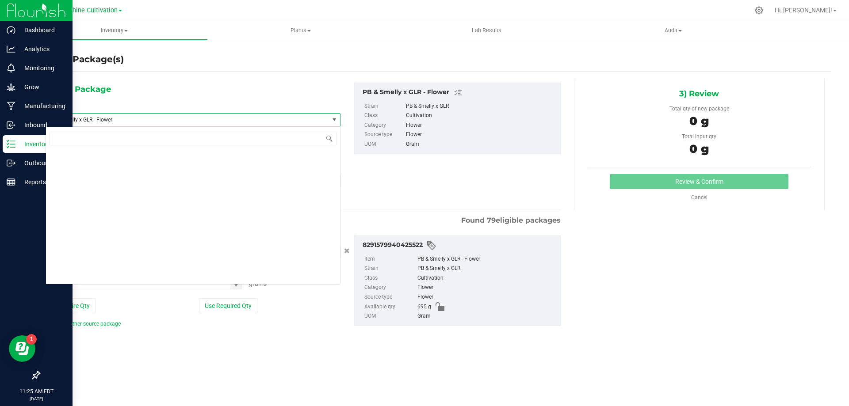
scroll to position [92052, 0]
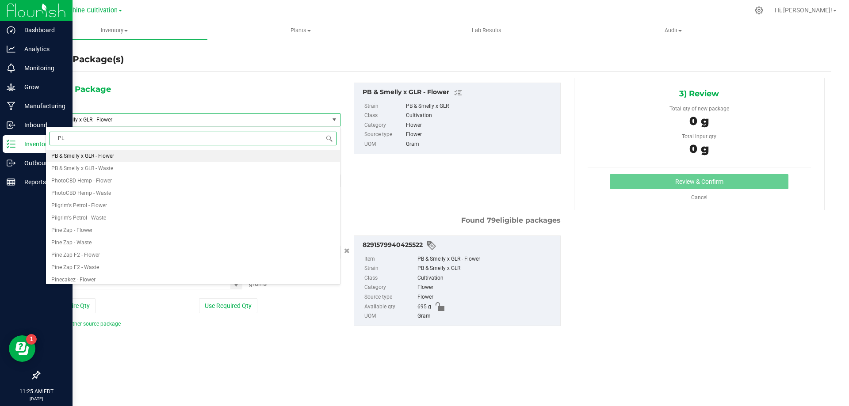
type input "PLR"
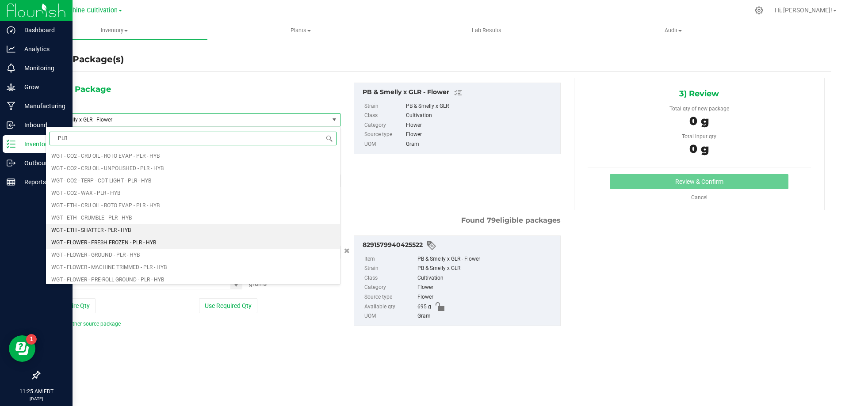
scroll to position [354, 0]
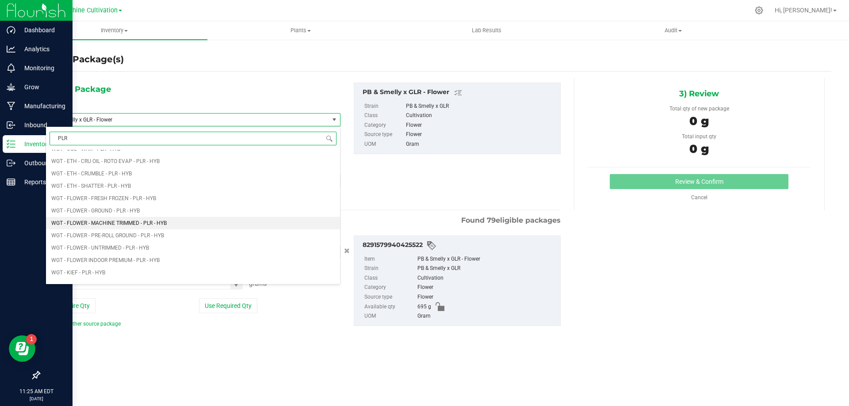
click at [168, 227] on li "WGT - FLOWER - MACHINE TRIMMED - PLR - HYB" at bounding box center [193, 223] width 294 height 12
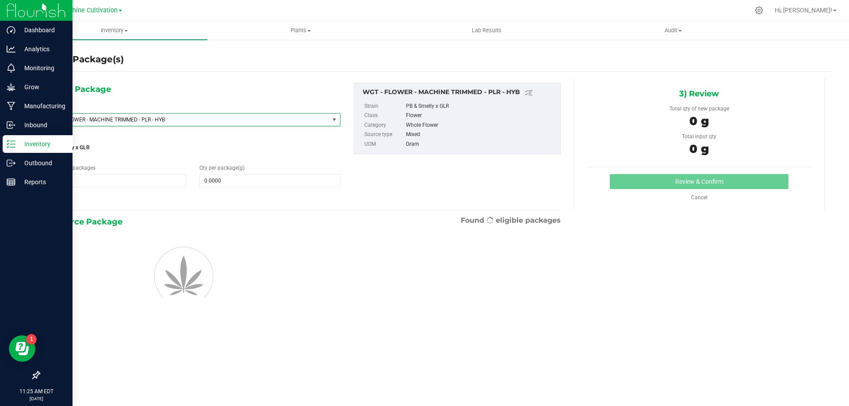
type input "0.0000"
click at [265, 184] on span at bounding box center [269, 180] width 141 height 13
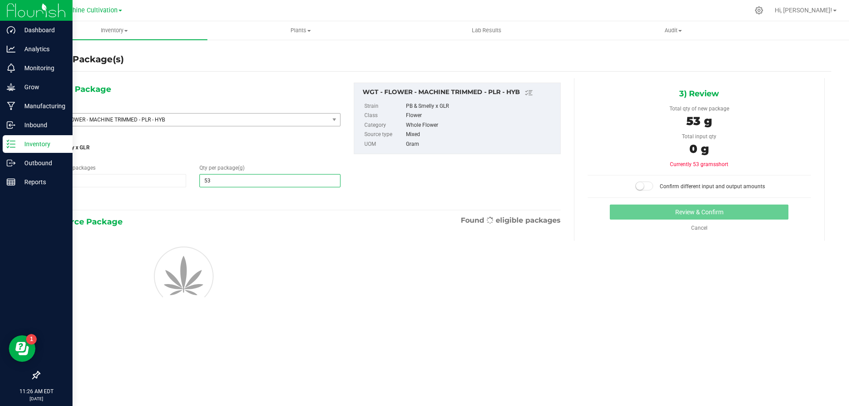
type input "530"
type input "530.0000"
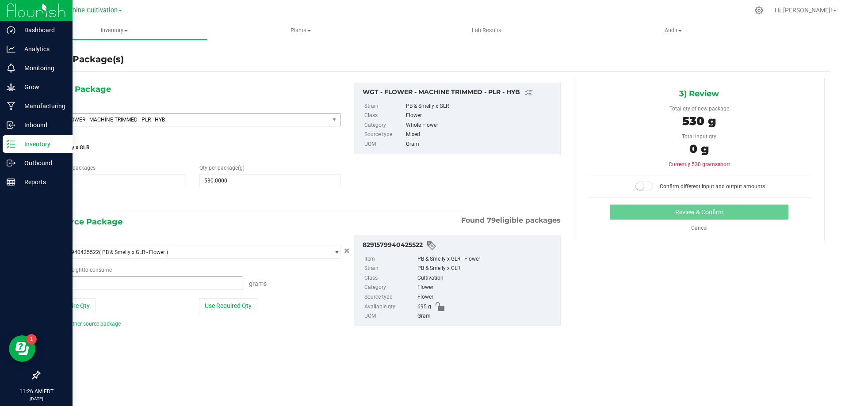
click at [199, 284] on span at bounding box center [144, 282] width 197 height 13
type input "530"
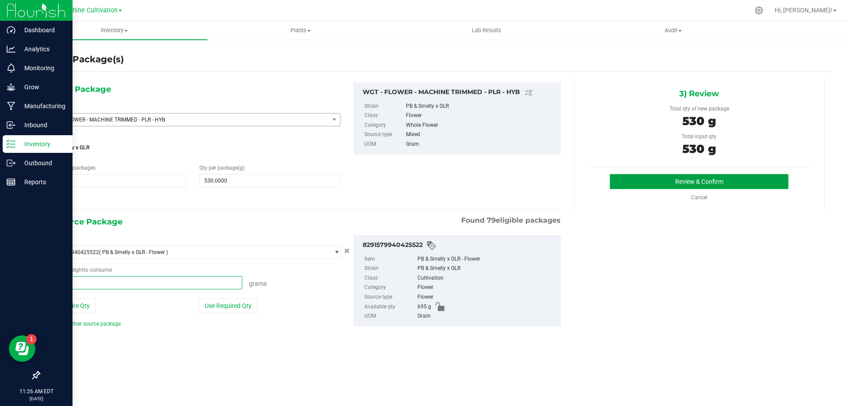
type input "530.0000 g"
click at [643, 183] on button "Review & Confirm" at bounding box center [699, 181] width 179 height 15
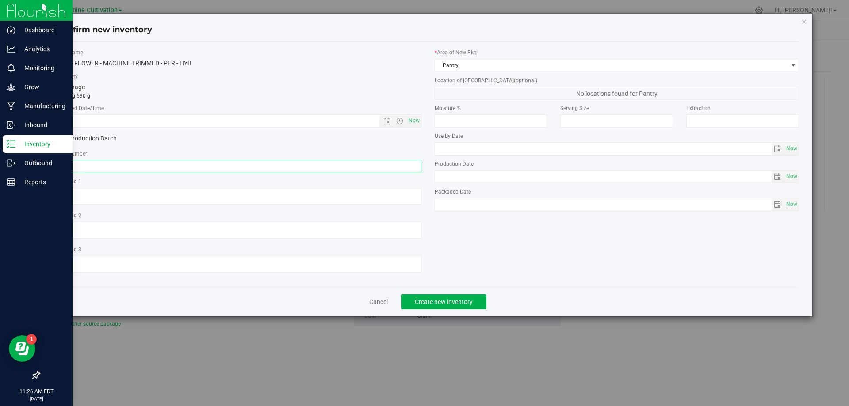
paste input "SN-250808-PLR-P04-09"
type input "SN-250808-PLR-P04-09"
drag, startPoint x: 413, startPoint y: 123, endPoint x: 443, endPoint y: 286, distance: 166.4
click at [414, 123] on span "Now" at bounding box center [413, 121] width 15 height 13
type input "8/27/2025 11:26 AM"
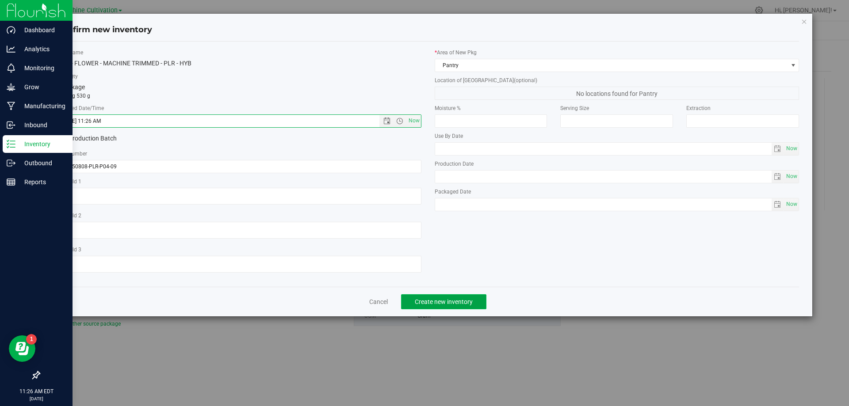
click at [453, 306] on button "Create new inventory" at bounding box center [443, 302] width 85 height 15
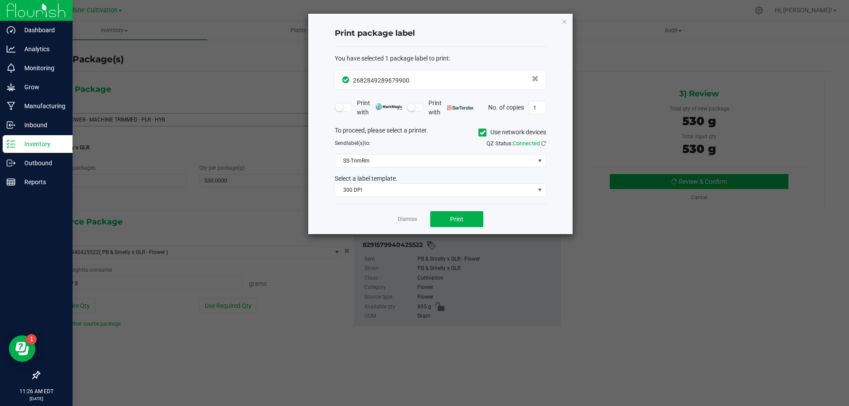
click at [409, 215] on app-cancel-button "Dismiss" at bounding box center [407, 219] width 19 height 9
click at [410, 218] on link "Dismiss" at bounding box center [407, 220] width 19 height 8
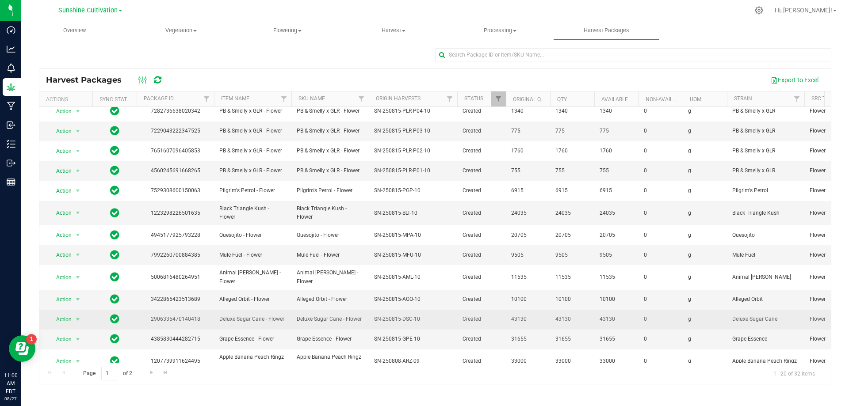
scroll to position [153, 0]
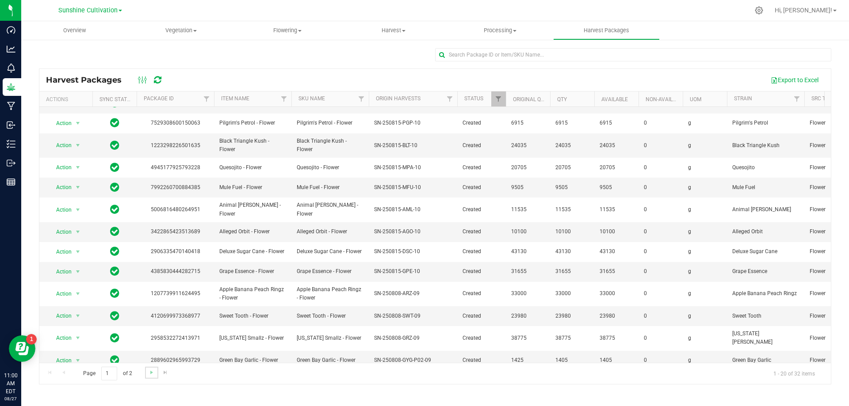
click at [147, 373] on link "Go to the next page" at bounding box center [151, 373] width 13 height 12
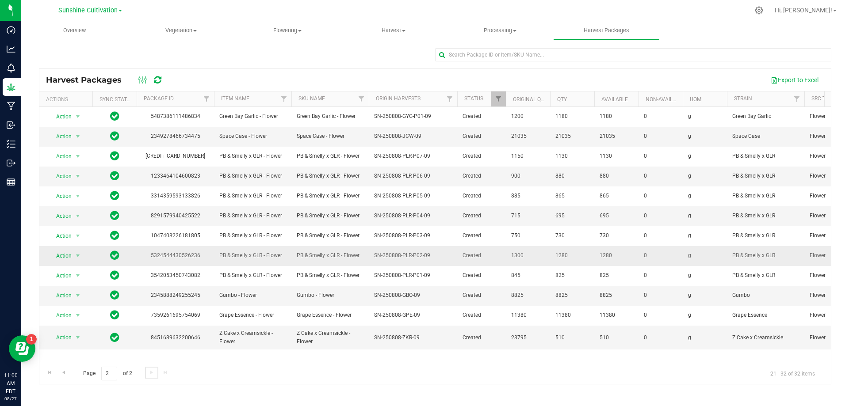
scroll to position [0, 0]
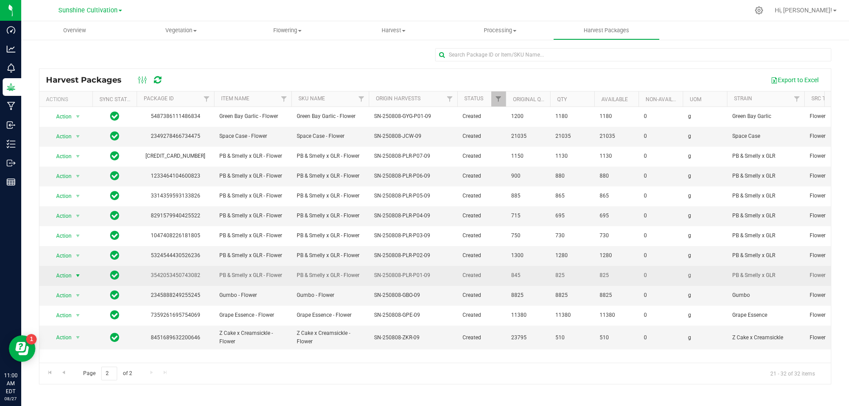
click at [73, 274] on span "select" at bounding box center [78, 276] width 11 height 12
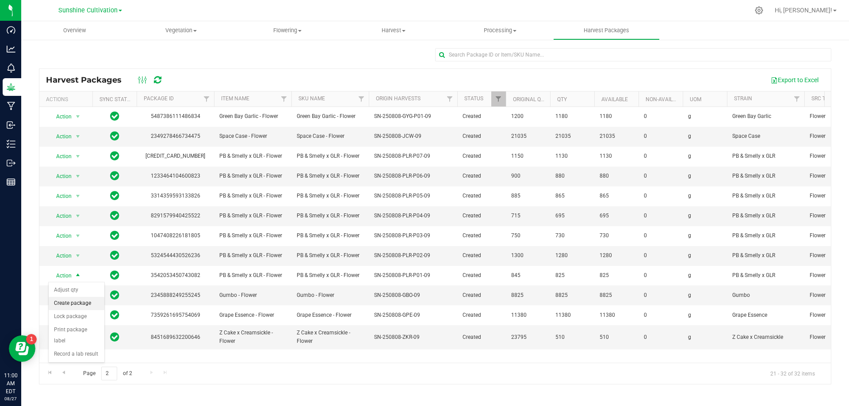
click at [82, 306] on li "Create package" at bounding box center [77, 303] width 56 height 13
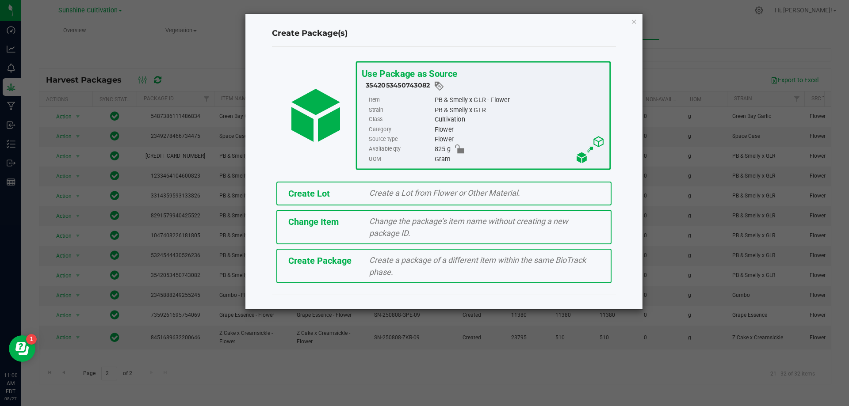
click at [400, 276] on div "Create a package of a different item within the same BioTrack phase." at bounding box center [485, 266] width 244 height 24
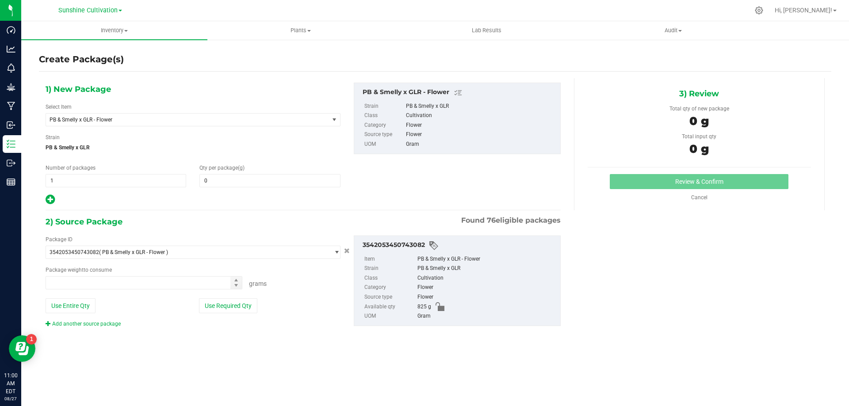
type input "0.0000"
type input "0.0000 g"
click at [287, 119] on span "PB & Smelly x GLR - Flower" at bounding box center [182, 120] width 265 height 6
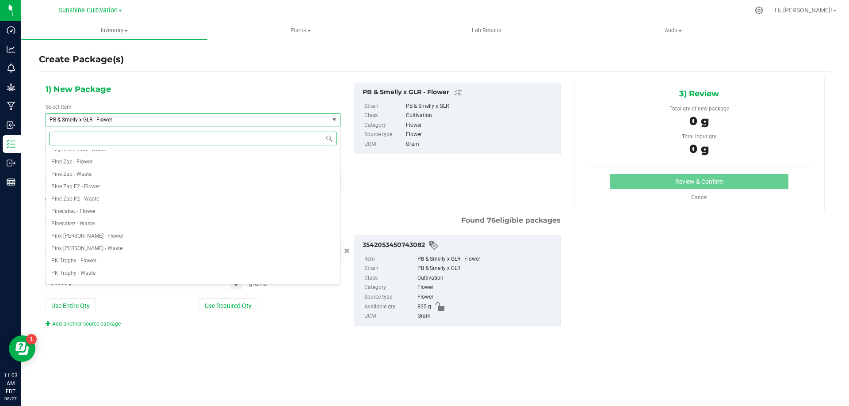
scroll to position [92052, 0]
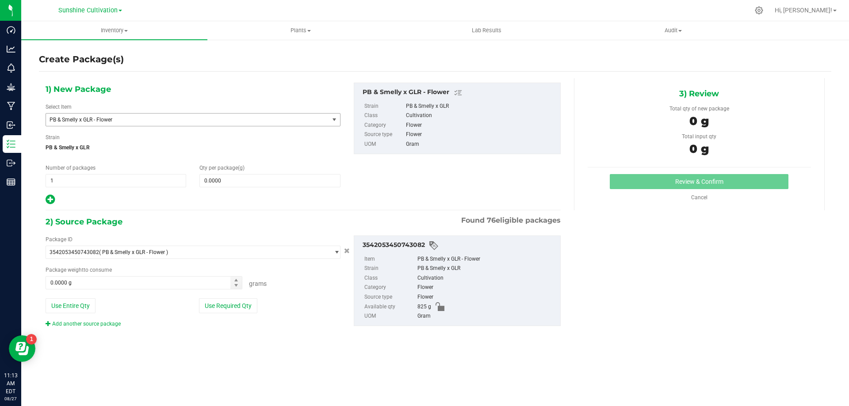
click at [240, 118] on span "PB & Smelly x GLR - Flower" at bounding box center [182, 120] width 265 height 6
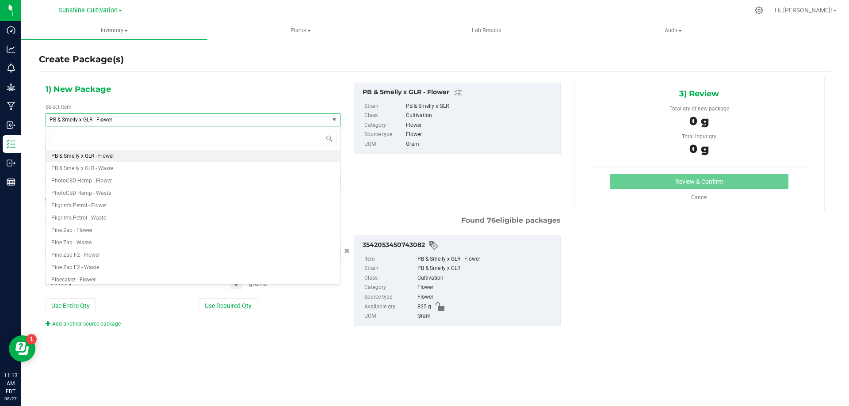
click at [359, 313] on ul "Item PB & Smelly x GLR - Flower Strain PB & Smelly x GLR Class Cultivation Cate…" at bounding box center [457, 286] width 197 height 70
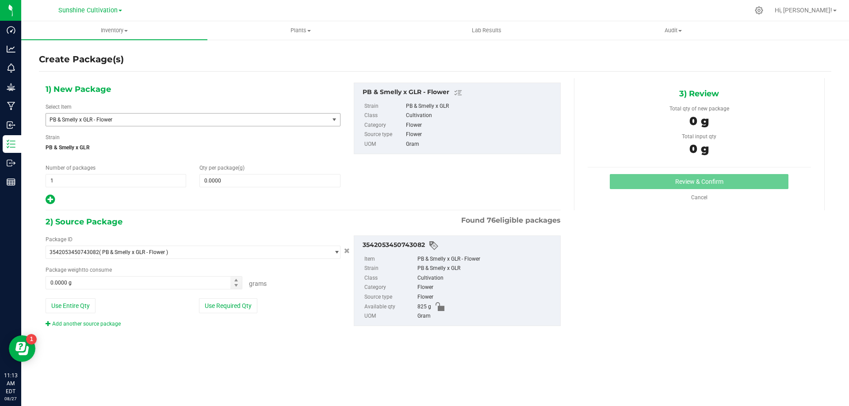
click at [282, 118] on span "PB & Smelly x GLR - Flower" at bounding box center [182, 120] width 265 height 6
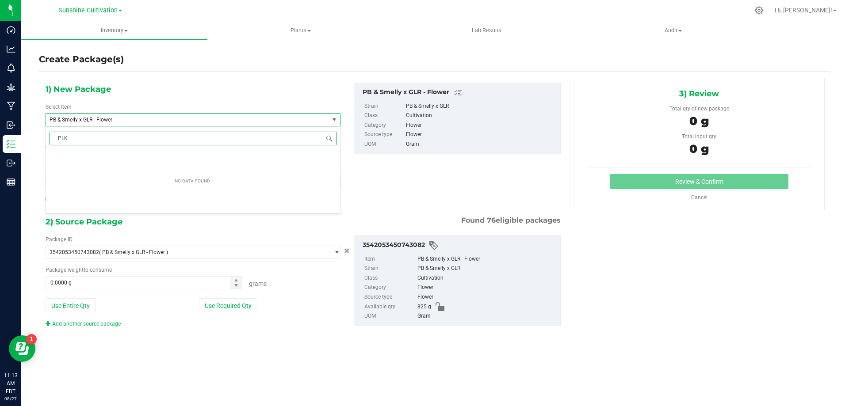
scroll to position [0, 0]
type input "PLR"
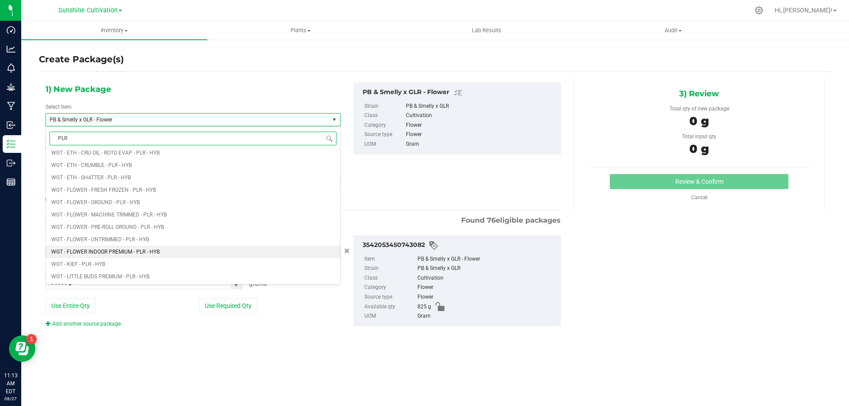
scroll to position [398, 0]
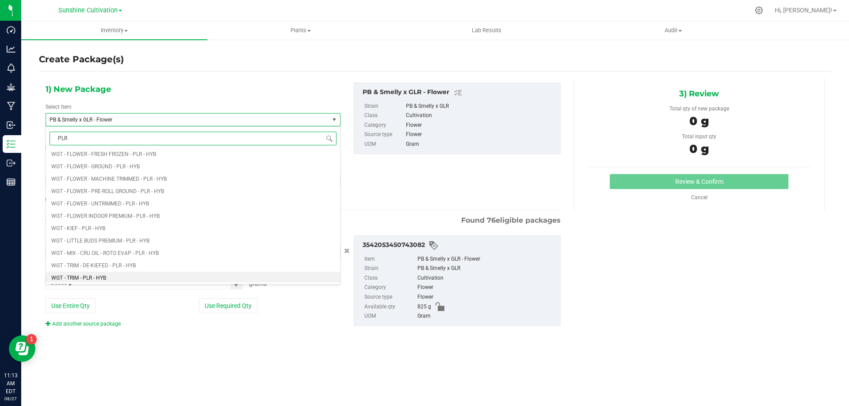
click at [110, 280] on li "WGT - TRIM - PLR - HYB" at bounding box center [193, 278] width 294 height 12
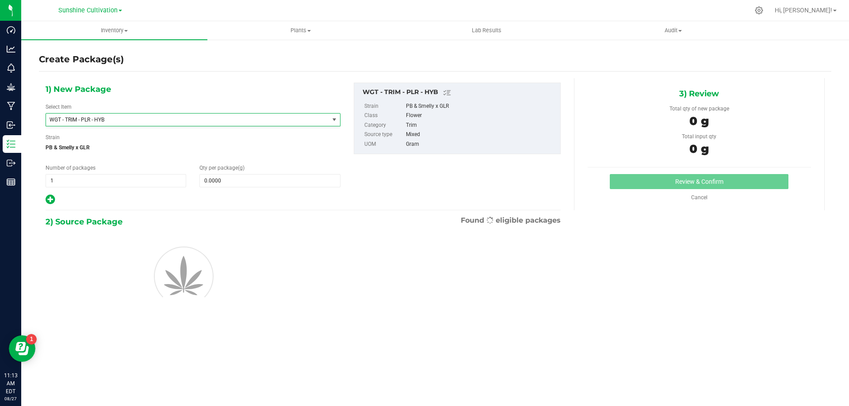
type input "0.0000"
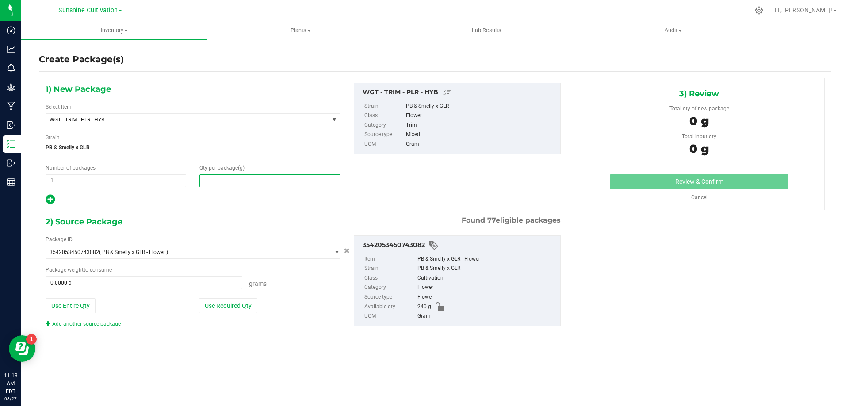
click at [226, 178] on span at bounding box center [269, 180] width 141 height 13
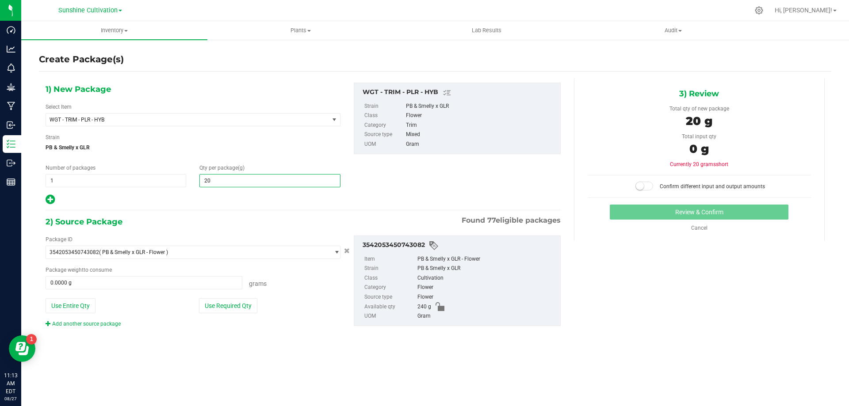
type input "200"
type input "200.0000"
click at [136, 287] on span at bounding box center [144, 282] width 197 height 13
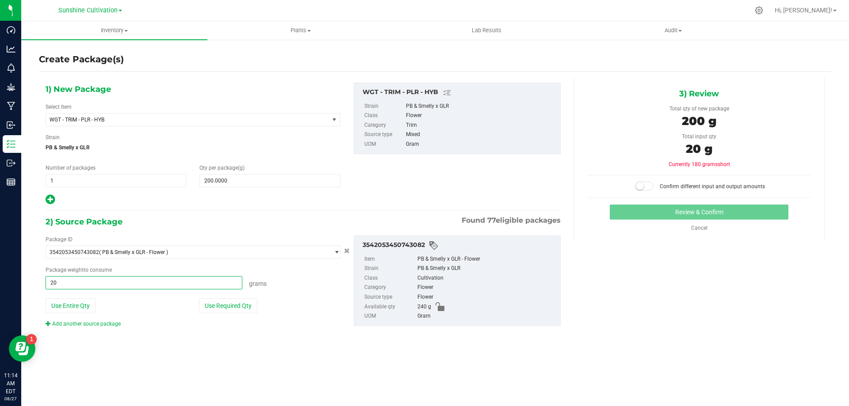
type input "200"
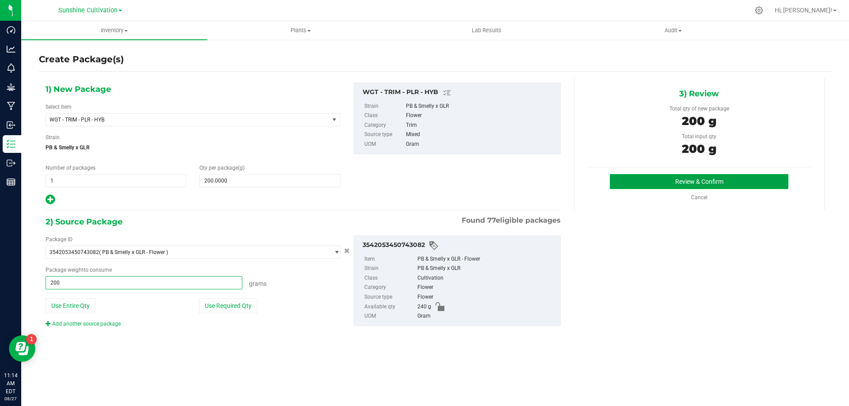
type input "200.0000 g"
click at [671, 186] on button "Review & Confirm" at bounding box center [699, 181] width 179 height 15
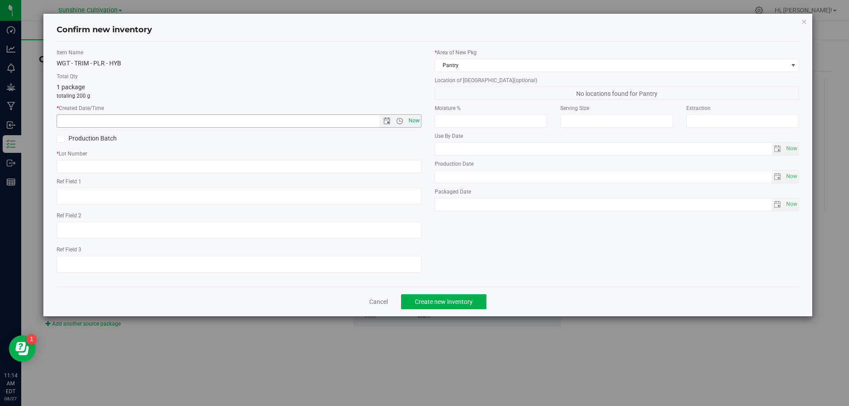
click at [415, 119] on span "Now" at bounding box center [413, 121] width 15 height 13
type input "8/27/2025 11:14 AM"
paste input "SN-250808-PLR-P01-09"
type input "SN-250808-PLR-P01-09"
click at [458, 299] on span "Create new inventory" at bounding box center [444, 302] width 58 height 7
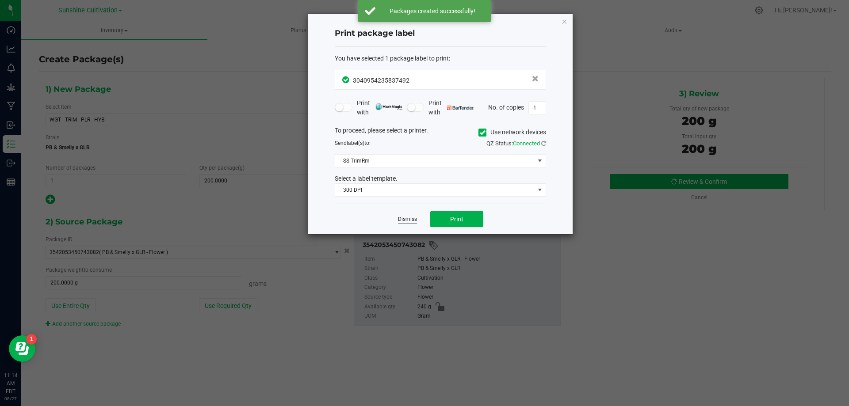
click at [401, 216] on link "Dismiss" at bounding box center [407, 220] width 19 height 8
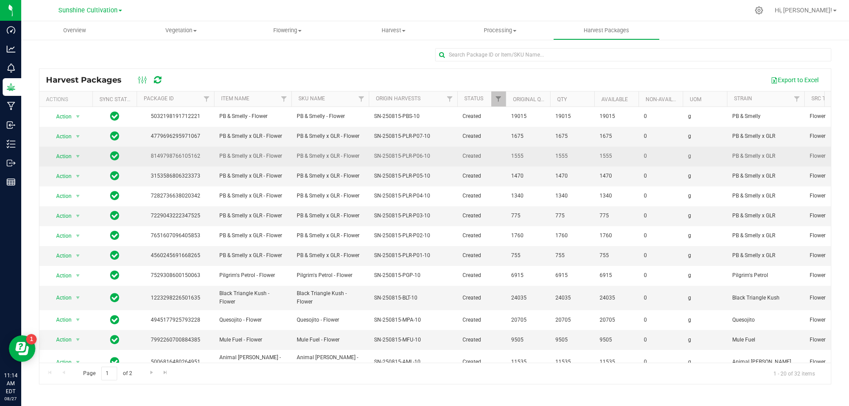
scroll to position [153, 0]
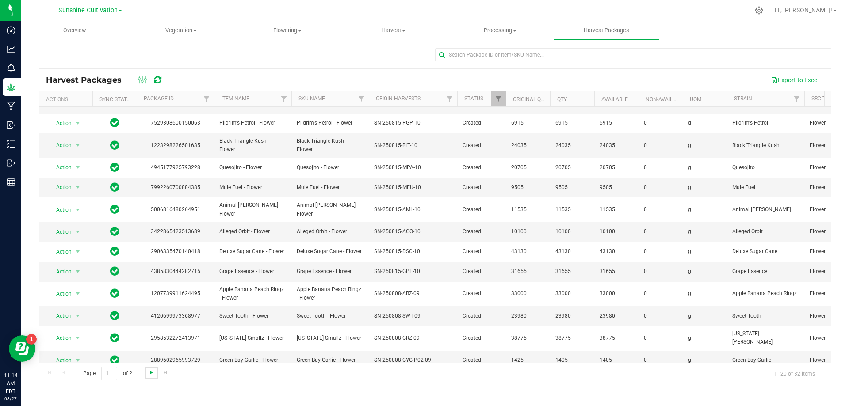
click at [154, 373] on span "Go to the next page" at bounding box center [151, 372] width 7 height 7
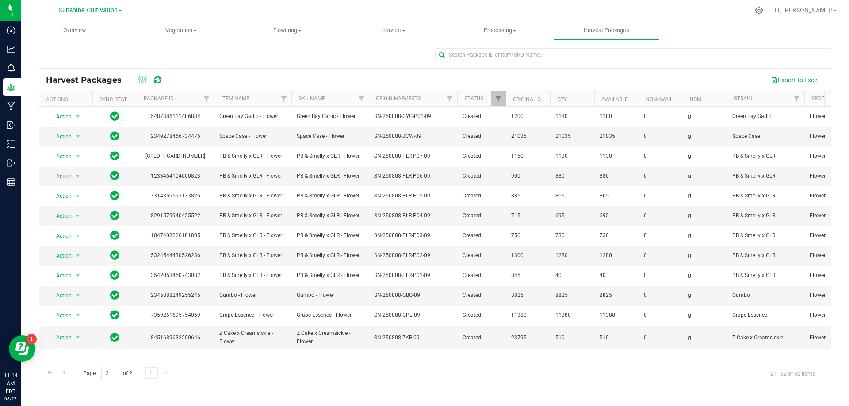
scroll to position [0, 0]
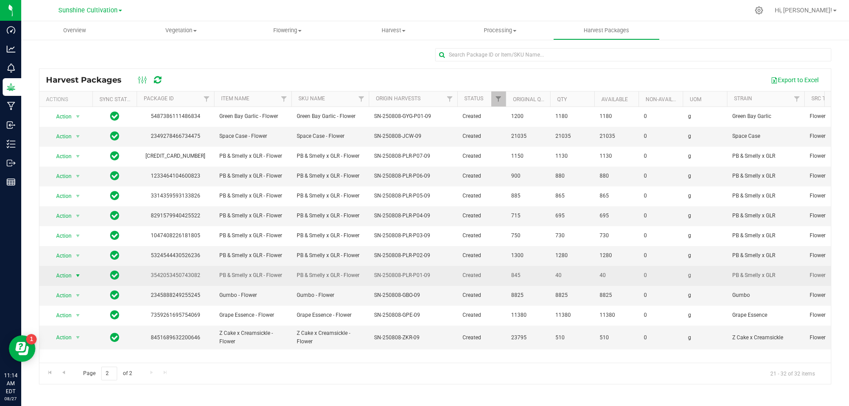
click at [68, 272] on span "Action" at bounding box center [60, 276] width 24 height 12
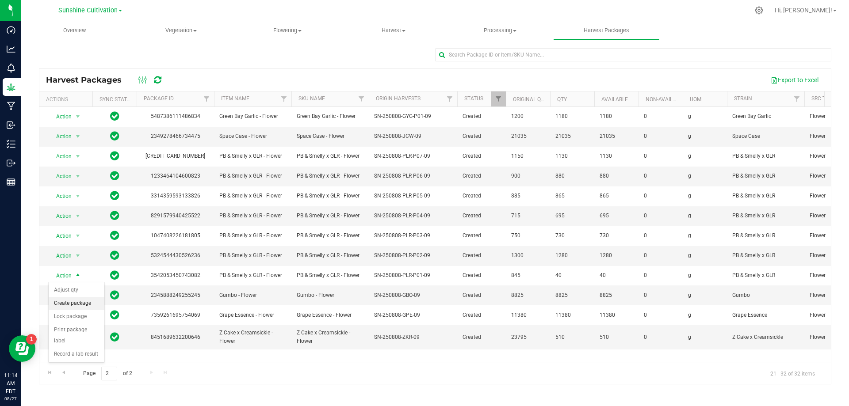
click at [85, 307] on li "Create package" at bounding box center [77, 303] width 56 height 13
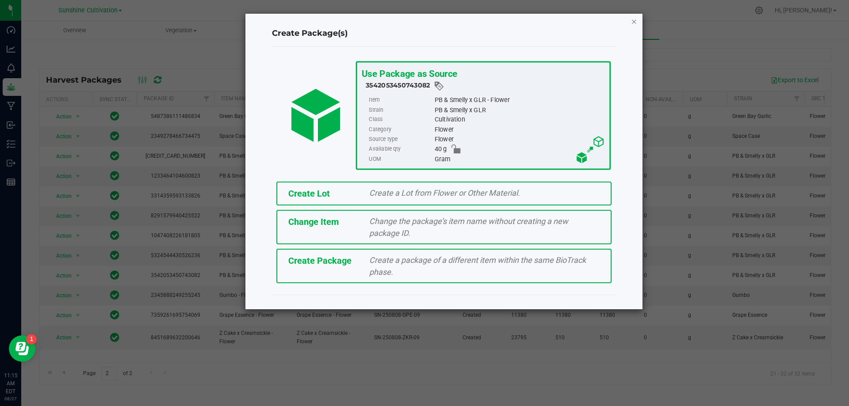
click at [632, 25] on icon "button" at bounding box center [634, 21] width 6 height 11
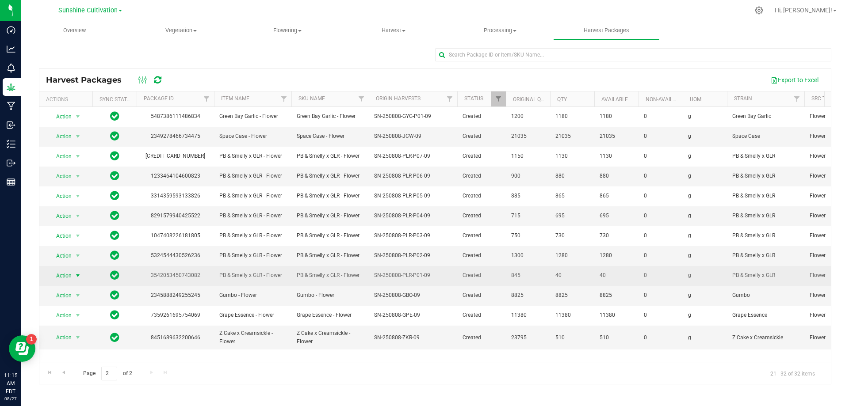
click at [82, 276] on span "select" at bounding box center [78, 276] width 11 height 12
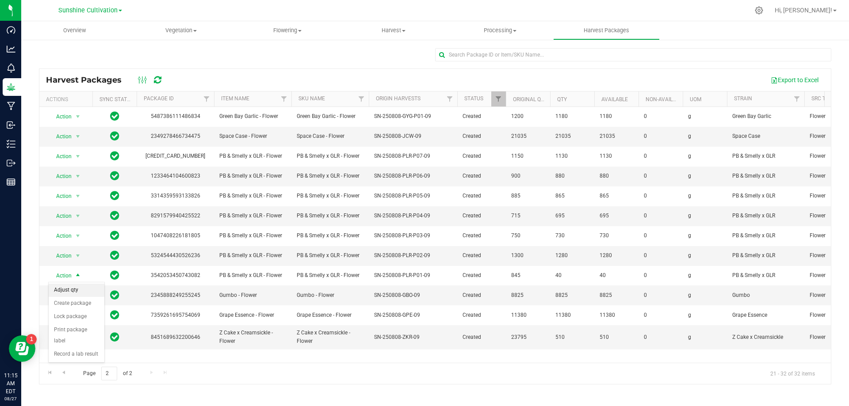
click at [86, 292] on li "Adjust qty" at bounding box center [77, 290] width 56 height 13
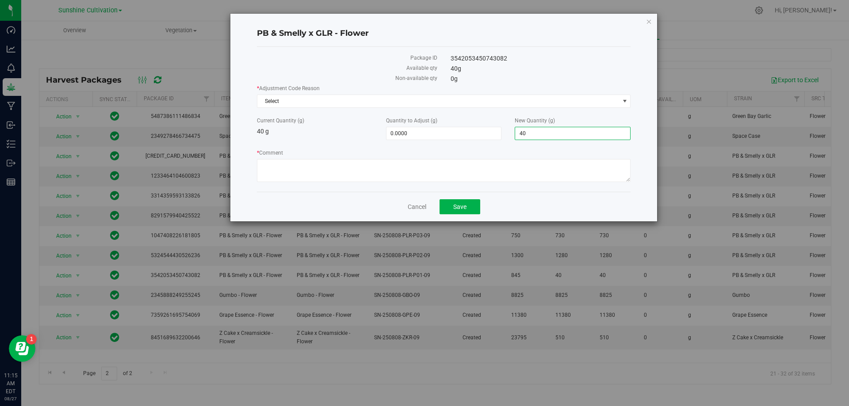
click at [542, 132] on span "40.0000 40" at bounding box center [573, 133] width 116 height 13
type input "4"
type input "0"
type input "-40.0000"
type input "0.0000"
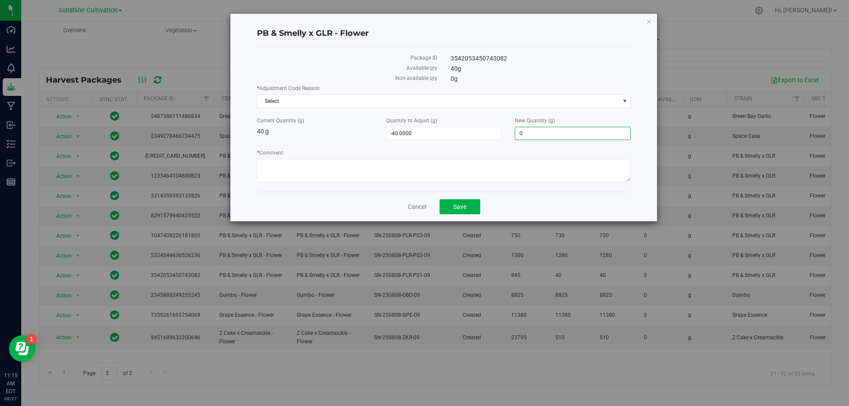
click at [283, 157] on div "* Comment" at bounding box center [444, 167] width 374 height 36
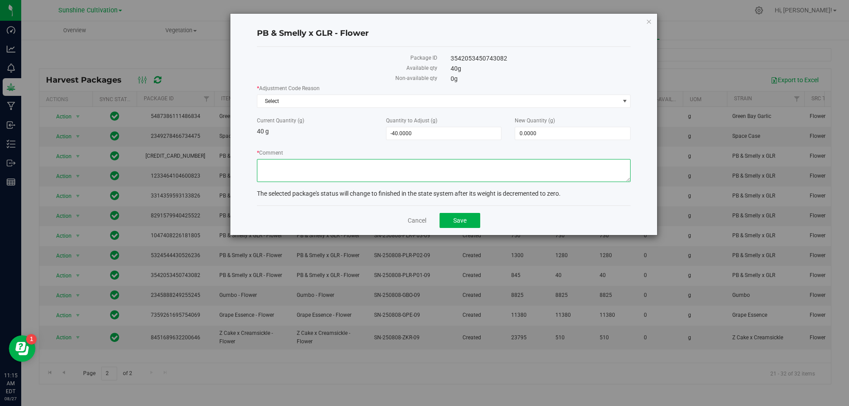
click at [281, 167] on textarea "* Comment" at bounding box center [444, 170] width 374 height 23
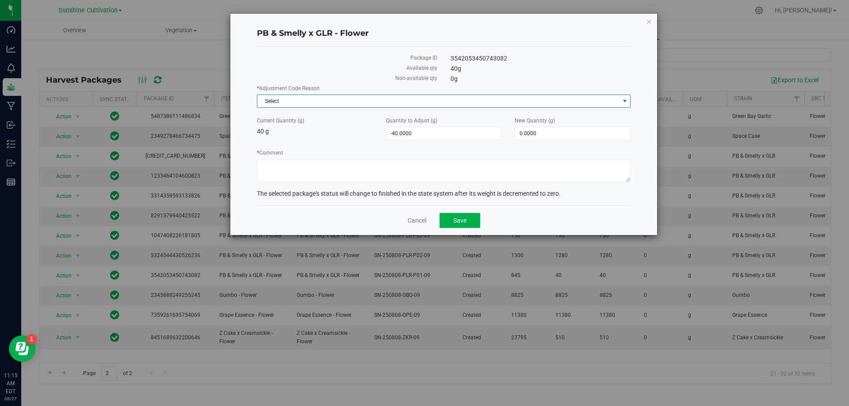
click at [294, 96] on span "Select" at bounding box center [438, 101] width 362 height 12
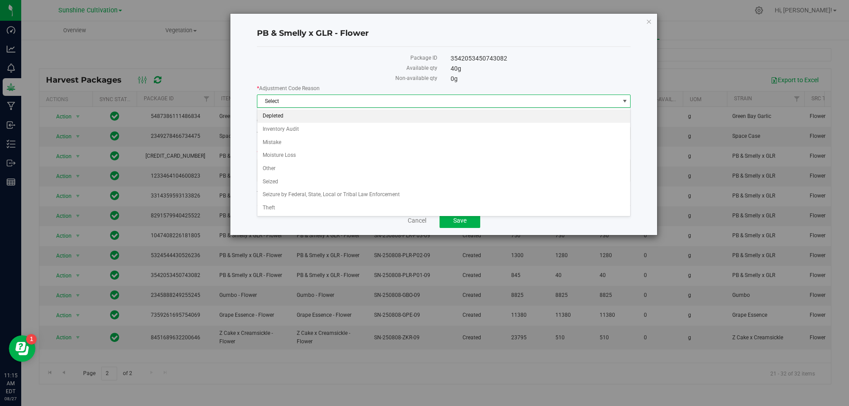
click at [290, 110] on li "Depleted" at bounding box center [443, 116] width 373 height 13
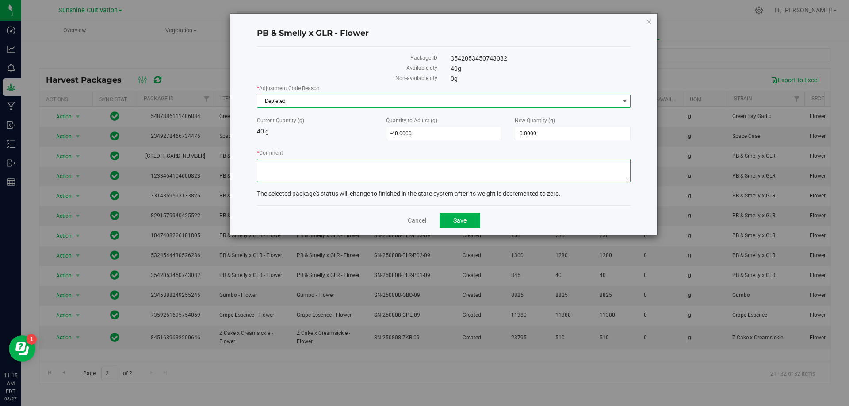
click at [280, 161] on textarea "* Comment" at bounding box center [444, 170] width 374 height 23
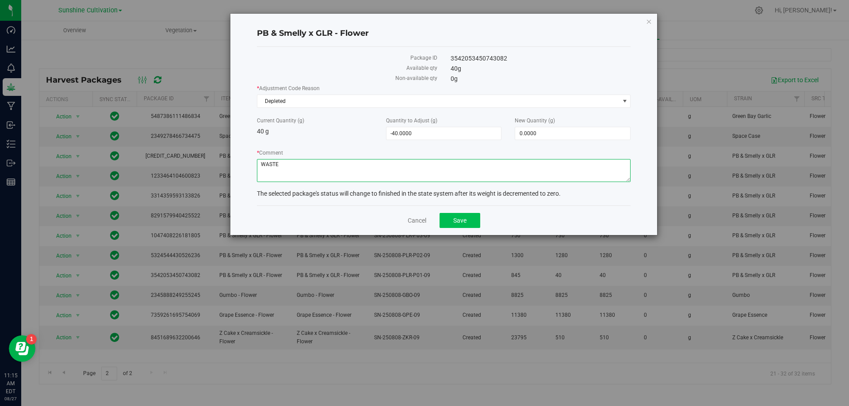
type textarea "WASTE"
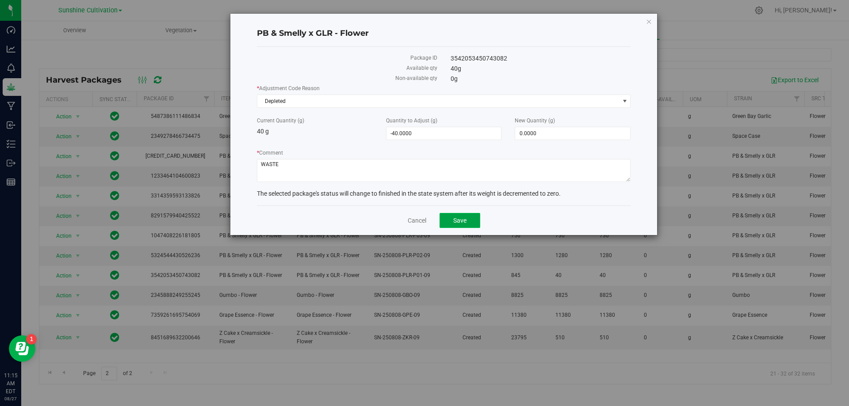
click at [448, 221] on button "Save" at bounding box center [460, 220] width 41 height 15
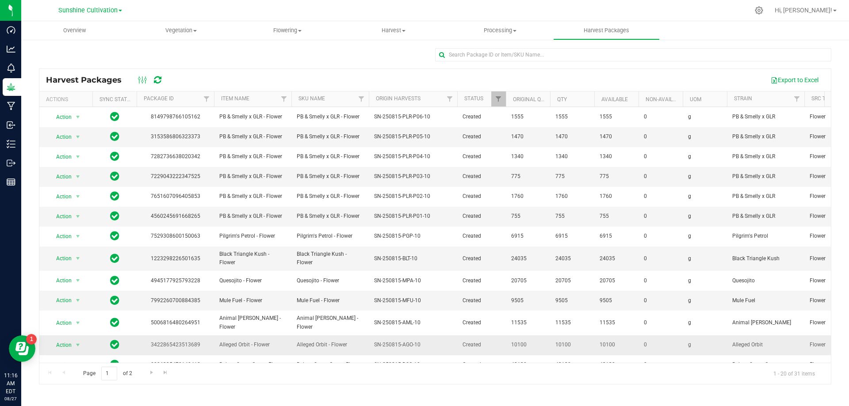
scroll to position [153, 0]
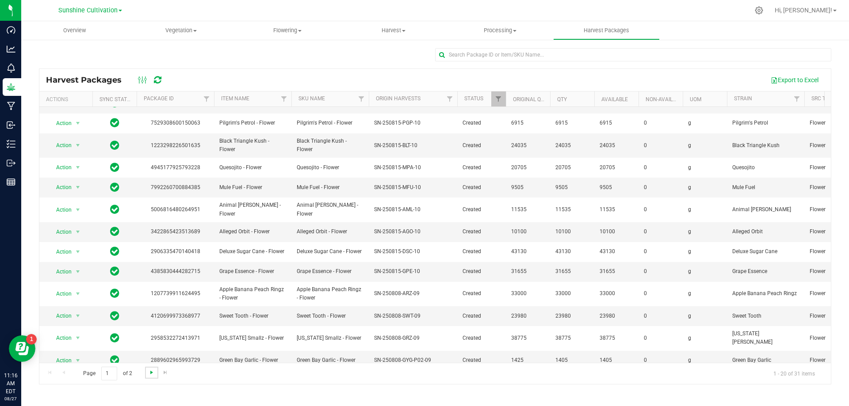
click at [150, 374] on span "Go to the next page" at bounding box center [151, 372] width 7 height 7
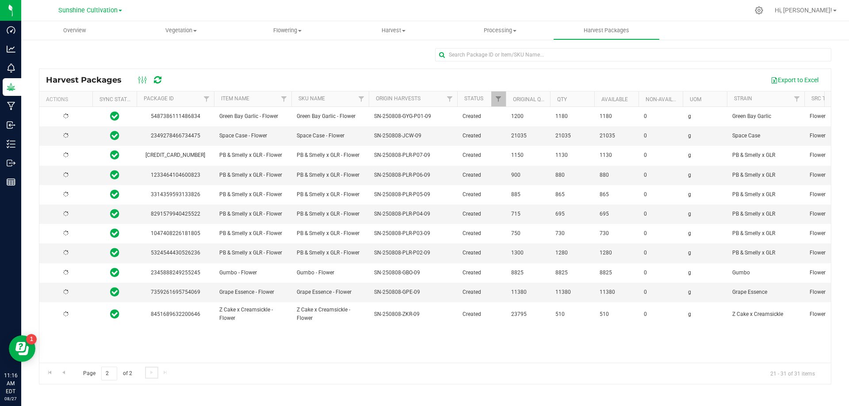
scroll to position [0, 0]
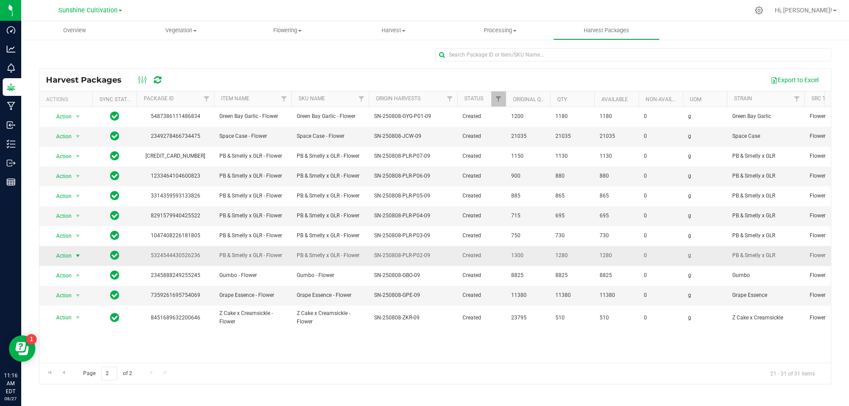
click at [74, 259] on span "select" at bounding box center [78, 256] width 11 height 12
click at [85, 282] on li "Create package" at bounding box center [77, 283] width 56 height 13
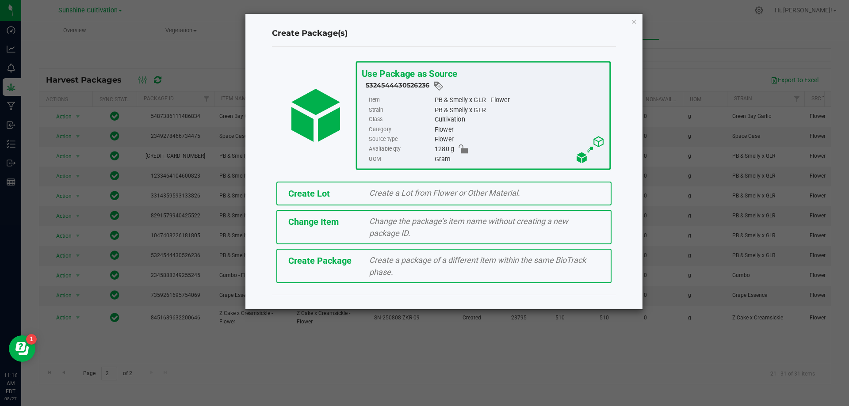
click at [428, 270] on div "Create a package of a different item within the same BioTrack phase." at bounding box center [485, 266] width 244 height 24
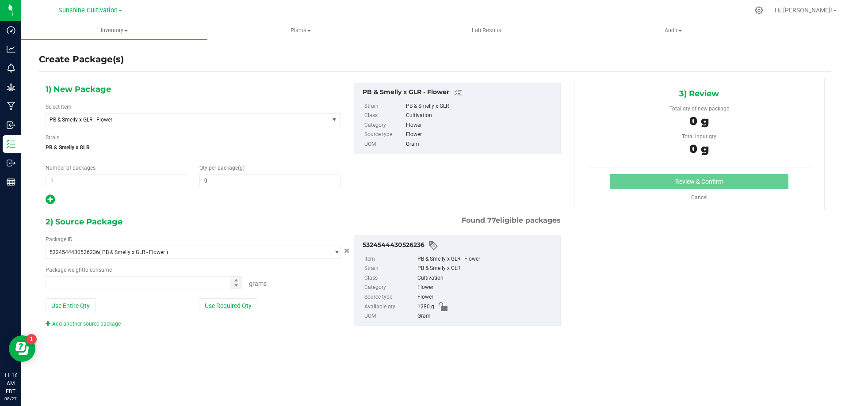
type input "0.0000"
type input "0.0000 g"
click at [155, 114] on span "PB & Smelly x GLR - Flower" at bounding box center [187, 120] width 283 height 12
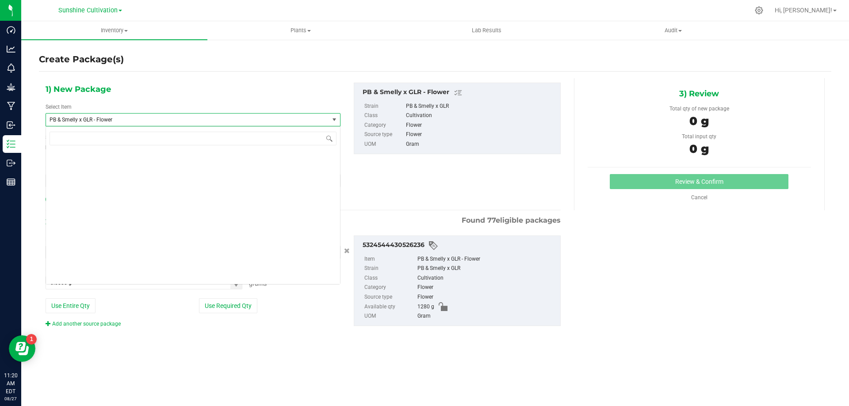
scroll to position [92052, 0]
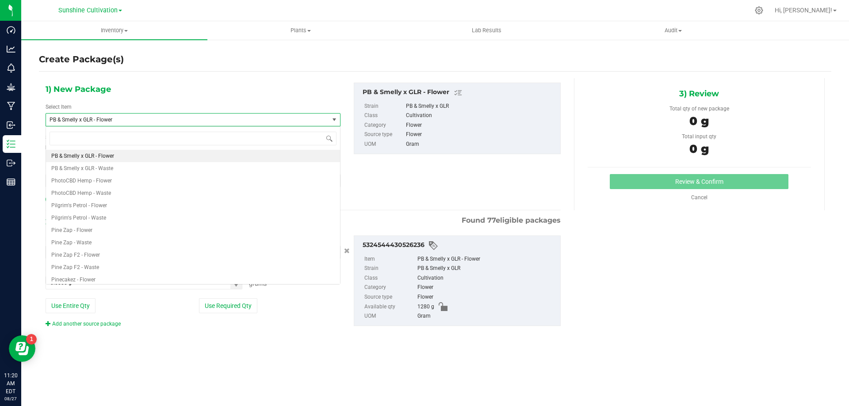
click at [152, 123] on span "PB & Smelly x GLR - Flower" at bounding box center [182, 120] width 265 height 6
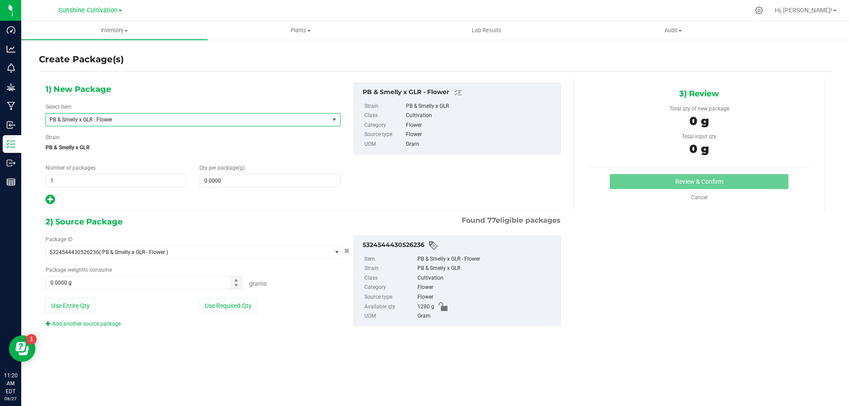
click at [152, 123] on span "PB & Smelly x GLR - Flower" at bounding box center [182, 120] width 265 height 6
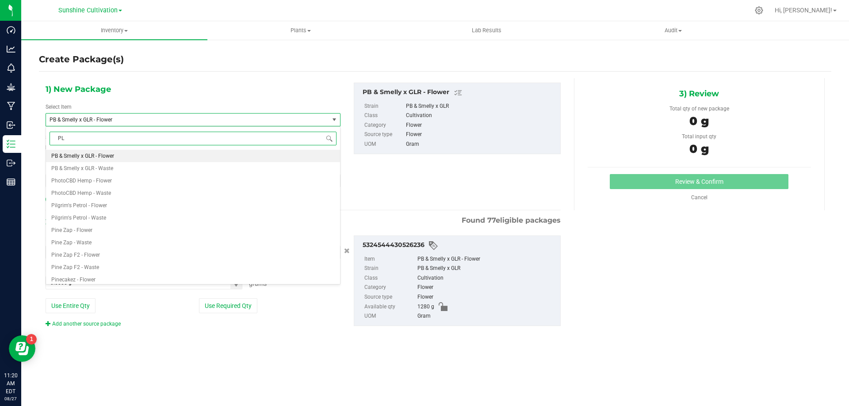
type input "PLR"
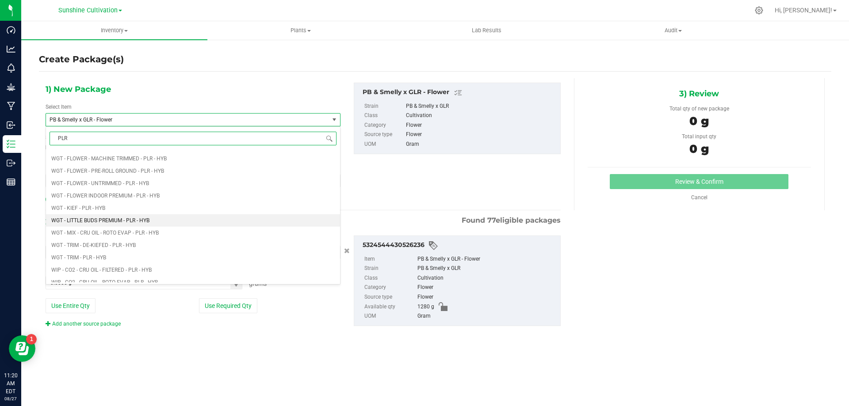
scroll to position [465, 0]
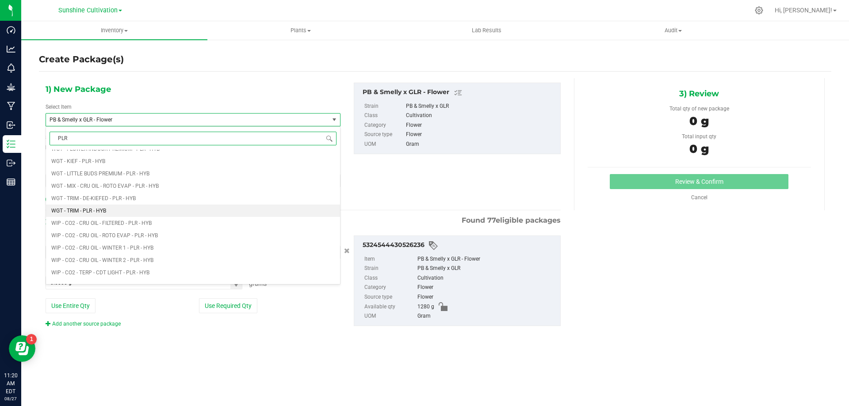
click at [99, 207] on li "WGT - TRIM - PLR - HYB" at bounding box center [193, 211] width 294 height 12
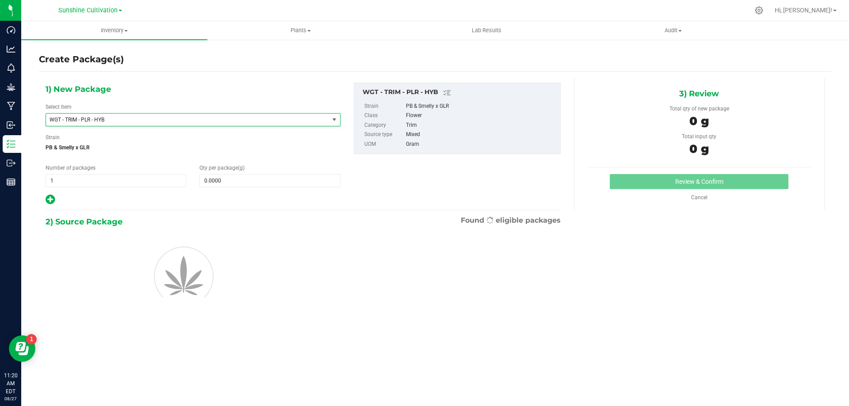
type input "0.0000"
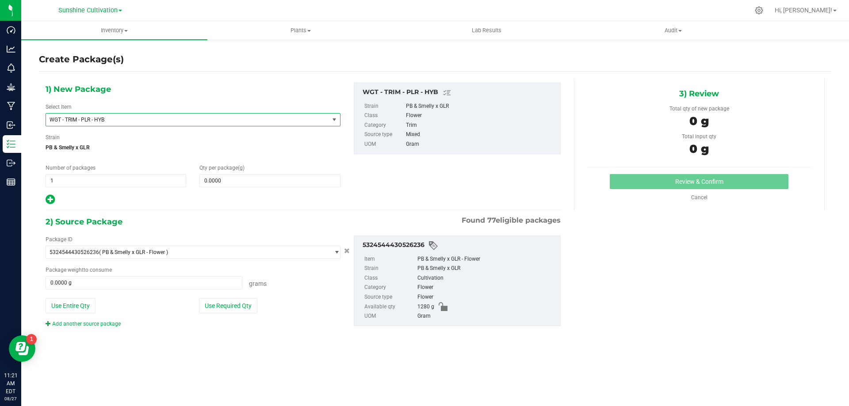
click at [248, 117] on span "WGT - TRIM - PLR - HYB" at bounding box center [182, 120] width 265 height 6
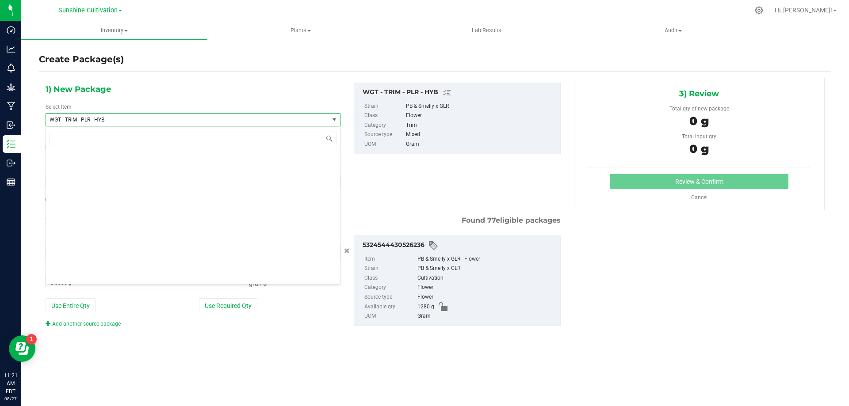
click at [360, 168] on div "1) New Package Select Item WGT - TRIM - PLR - HYB 007UP - Flower 007UP - Waste …" at bounding box center [303, 144] width 529 height 123
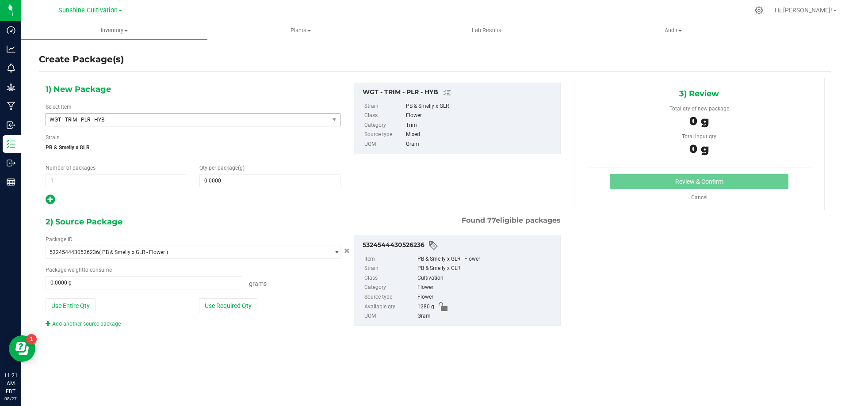
click at [299, 188] on div "1) New Package Select Item WGT - TRIM - PLR - HYB 007UP - Flower 007UP - Waste …" at bounding box center [193, 144] width 308 height 123
click at [298, 181] on span "0.0000 0" at bounding box center [269, 180] width 141 height 13
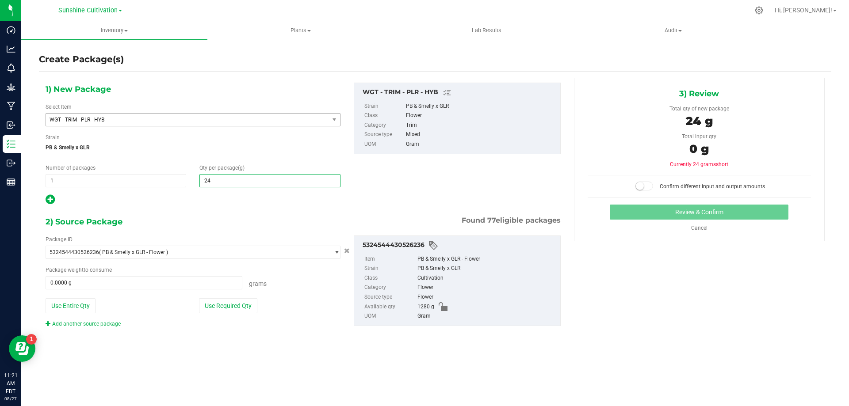
type input "245"
type input "245.0000"
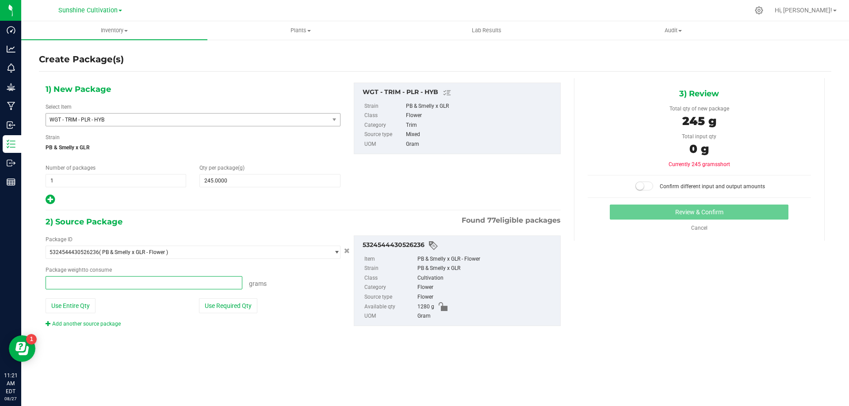
click at [214, 278] on span at bounding box center [144, 282] width 197 height 13
type input "245"
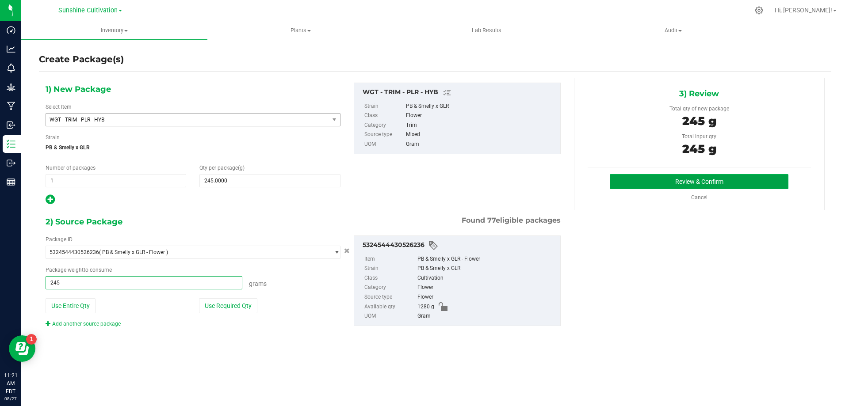
type input "245.0000 g"
click at [692, 180] on button "Review & Confirm" at bounding box center [699, 181] width 179 height 15
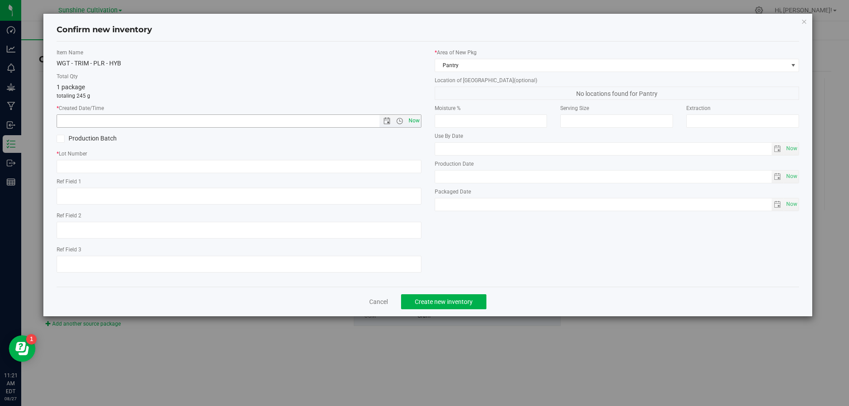
click at [410, 123] on span "Now" at bounding box center [413, 121] width 15 height 13
type input "8/27/2025 11:21 AM"
paste input "SN-250808-PLR-P02-09"
type input "SN-250808-PLR-P02-09"
click at [436, 303] on span "Create new inventory" at bounding box center [444, 302] width 58 height 7
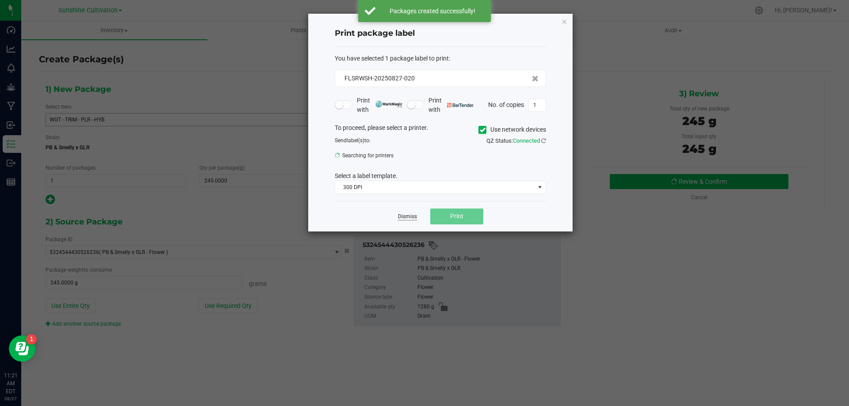
click at [412, 216] on link "Dismiss" at bounding box center [407, 217] width 19 height 8
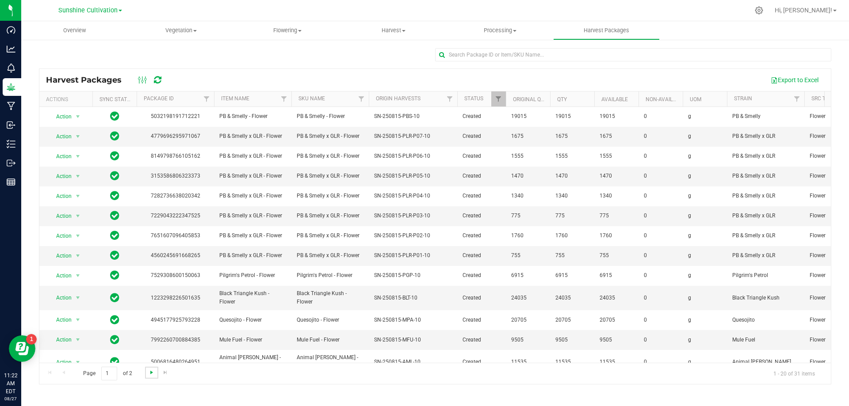
click at [151, 373] on span "Go to the next page" at bounding box center [151, 372] width 7 height 7
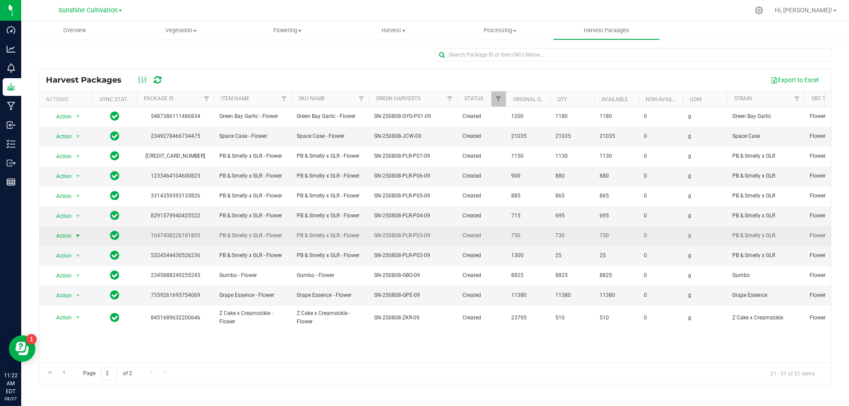
click at [75, 235] on span "select" at bounding box center [77, 236] width 7 height 7
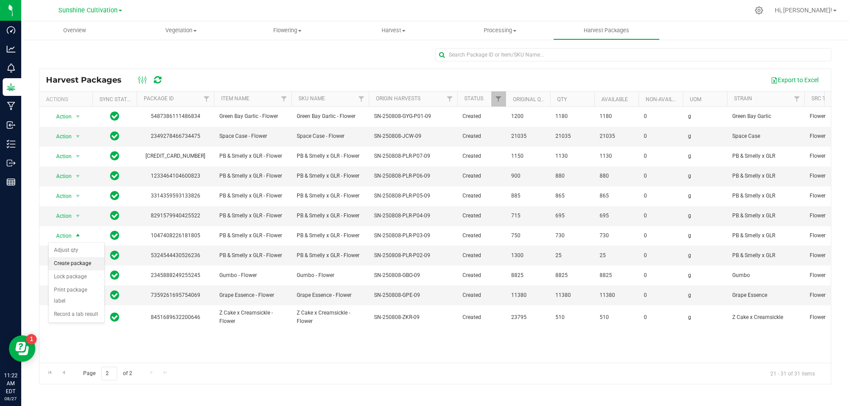
click at [90, 268] on li "Create package" at bounding box center [77, 263] width 56 height 13
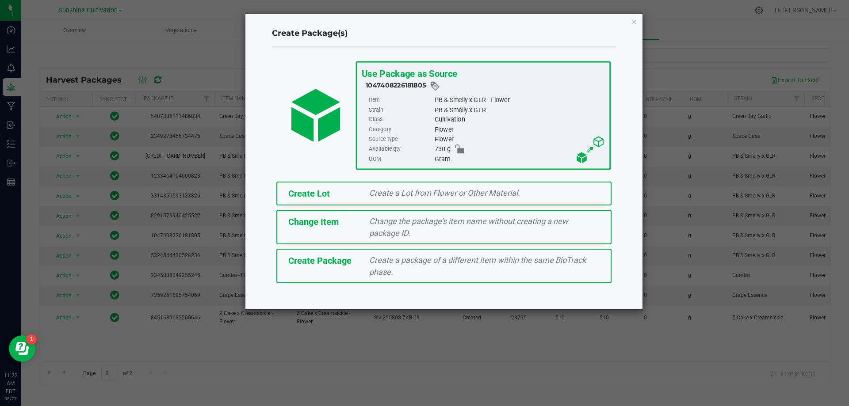
click at [369, 261] on div "Create a package of a different item within the same BioTrack phase." at bounding box center [485, 266] width 244 height 24
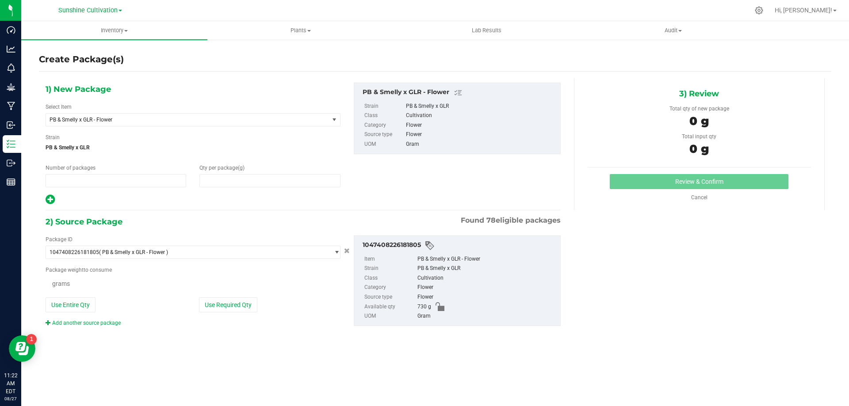
type input "1"
type input "0.0000"
click at [307, 111] on div "Select Item PB & Smelly x GLR - Flower 007UP - Flower 007UP - Waste 86 Moons - …" at bounding box center [193, 114] width 295 height 23
click at [307, 114] on span "PB & Smelly x GLR - Flower" at bounding box center [187, 120] width 283 height 12
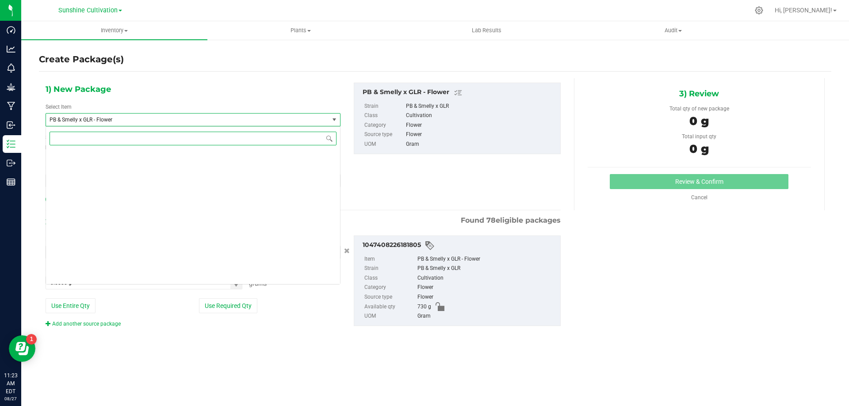
scroll to position [92052, 0]
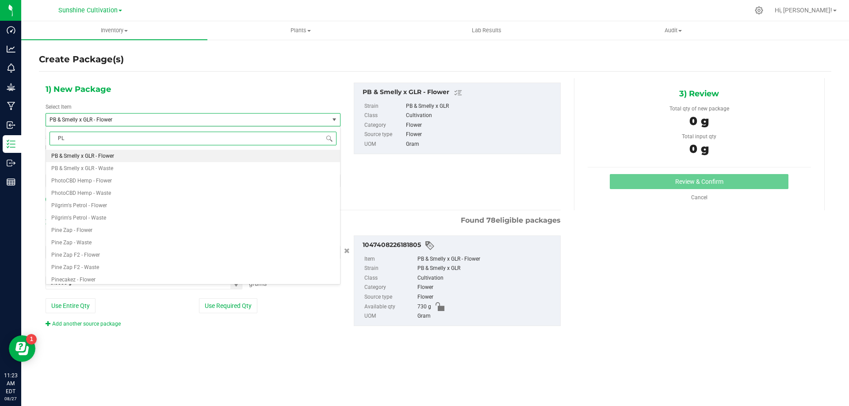
type input "PLR"
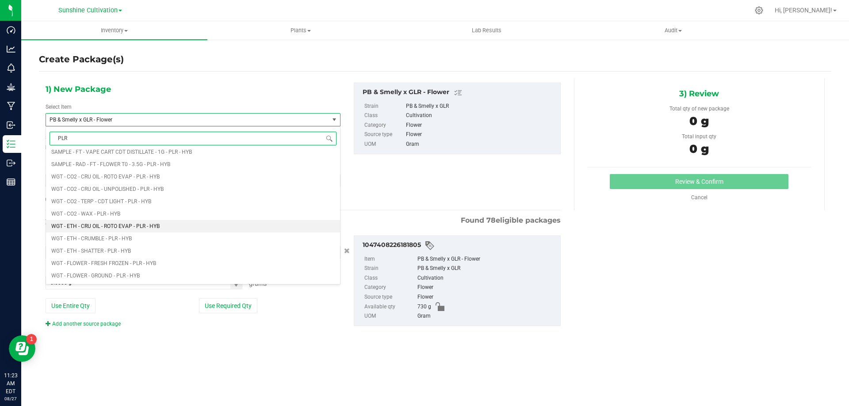
scroll to position [310, 0]
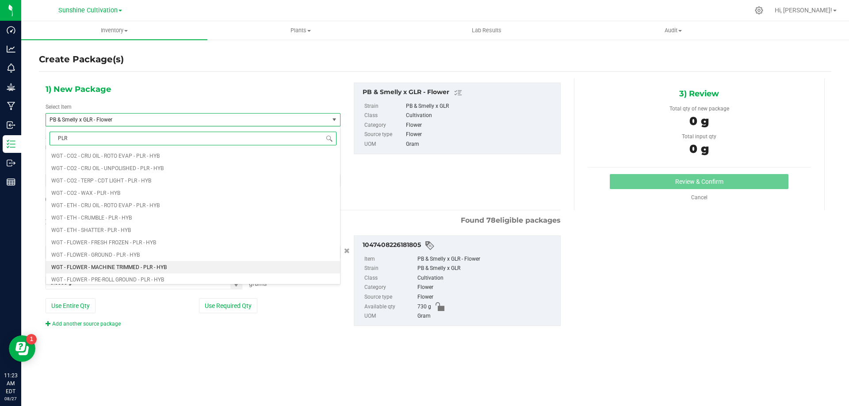
click at [170, 265] on li "WGT - FLOWER - MACHINE TRIMMED - PLR - HYB" at bounding box center [193, 267] width 294 height 12
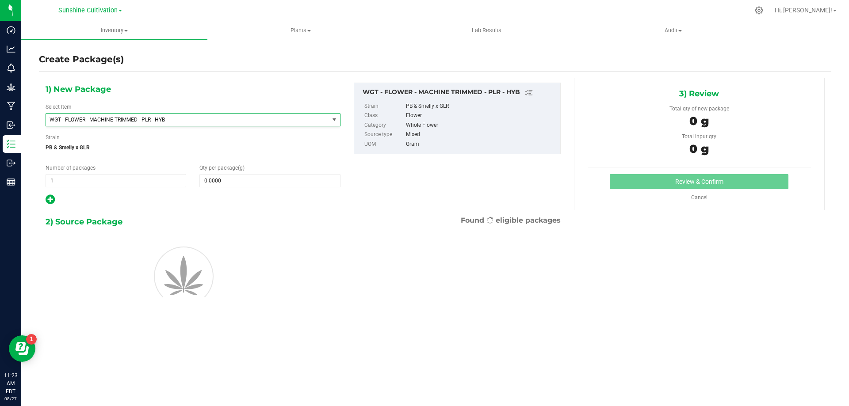
type input "0.0000"
click at [247, 177] on span at bounding box center [269, 180] width 141 height 13
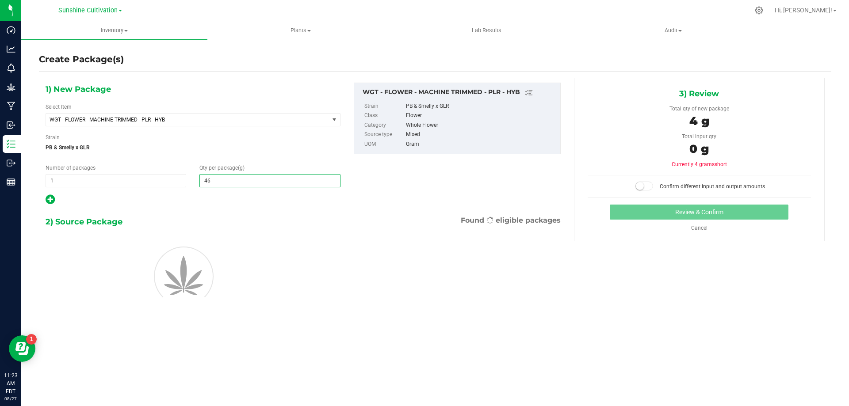
type input "465"
type input "465.0000"
click at [214, 276] on div at bounding box center [193, 276] width 308 height 80
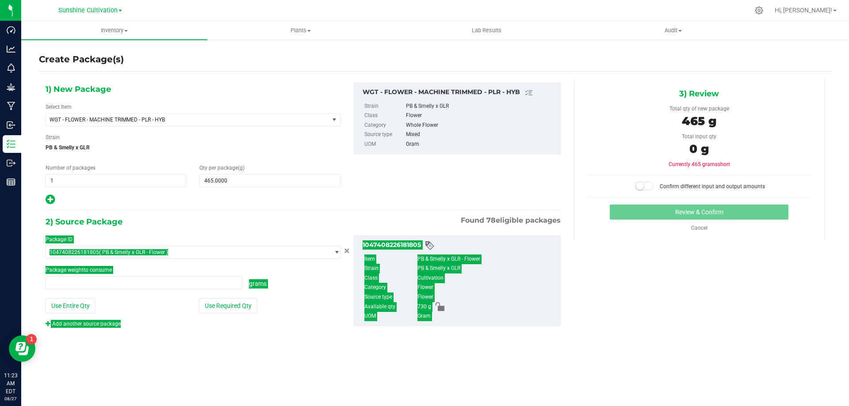
type input "0.0000 g"
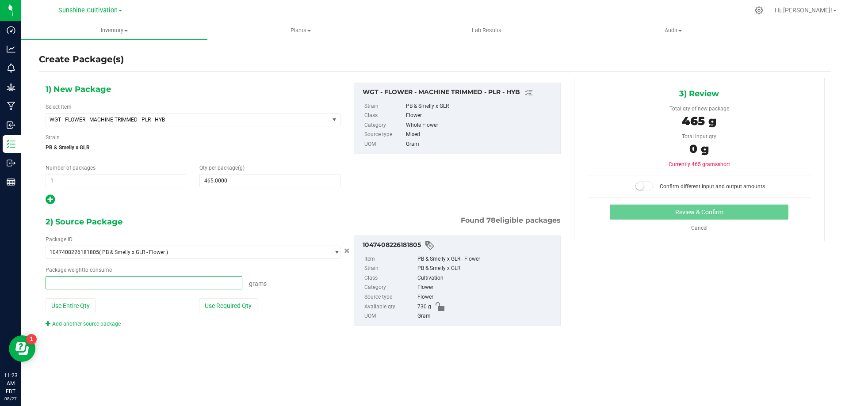
click at [121, 285] on span at bounding box center [144, 282] width 197 height 13
type input "465"
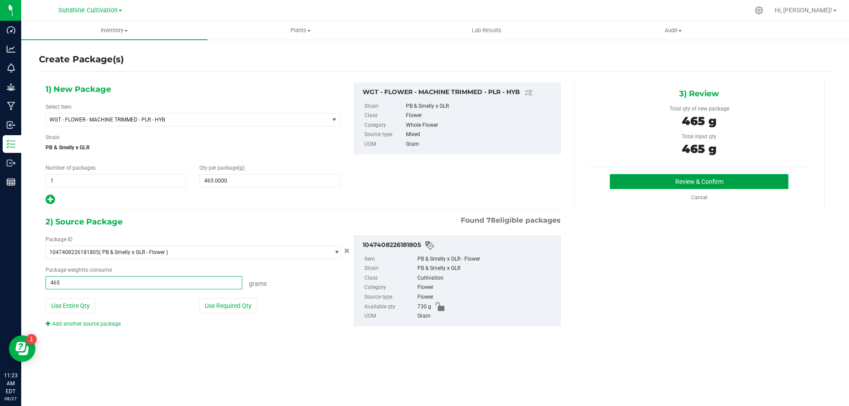
type input "465.0000 g"
click at [705, 178] on button "Review & Confirm" at bounding box center [699, 181] width 179 height 15
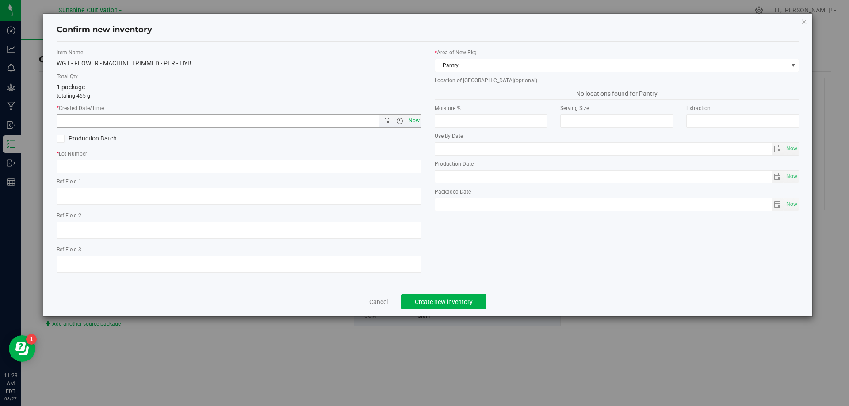
click at [412, 119] on span "Now" at bounding box center [413, 121] width 15 height 13
type input "8/27/2025 11:23 AM"
paste input "SN-250808-PLR-P03-09"
type input "SN-250808-PLR-P03-09"
click at [437, 302] on span "Create new inventory" at bounding box center [444, 302] width 58 height 7
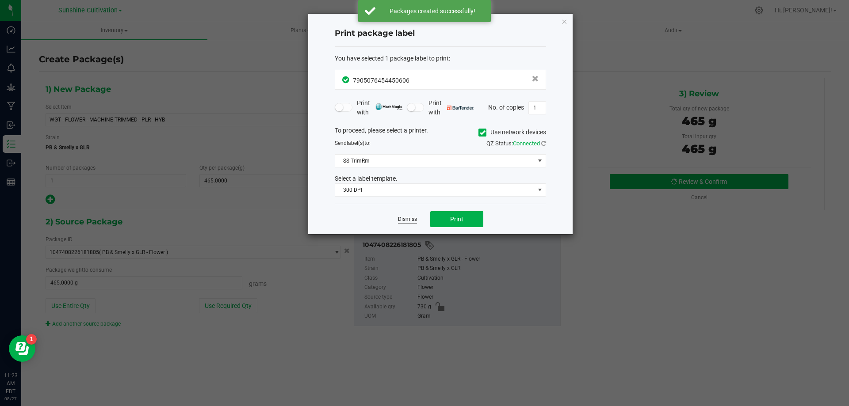
click at [412, 219] on link "Dismiss" at bounding box center [407, 220] width 19 height 8
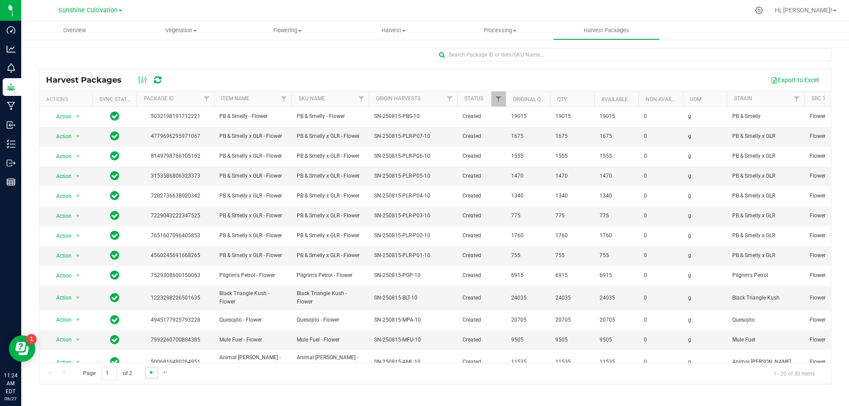
click at [150, 374] on span "Go to the next page" at bounding box center [151, 372] width 7 height 7
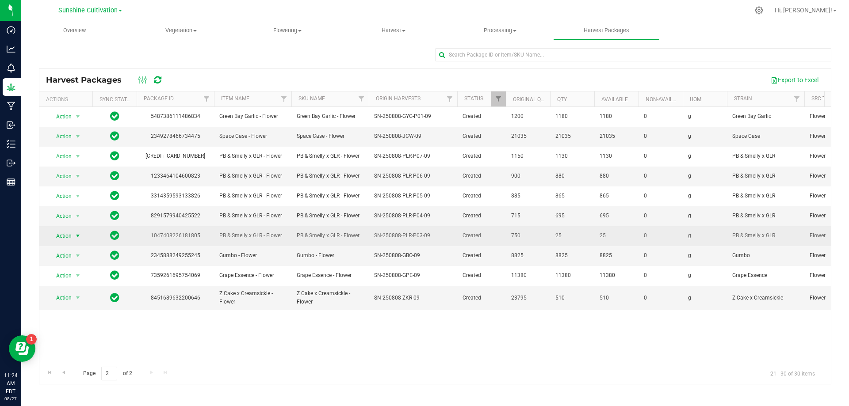
click at [77, 236] on span "select" at bounding box center [77, 236] width 7 height 7
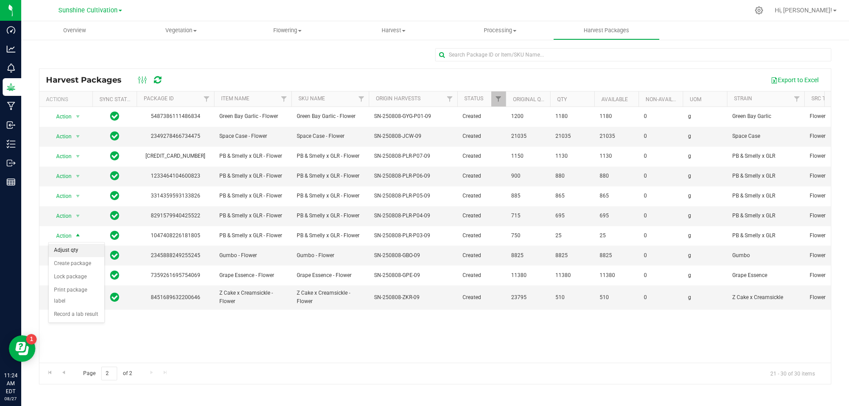
click at [82, 249] on li "Adjust qty" at bounding box center [77, 250] width 56 height 13
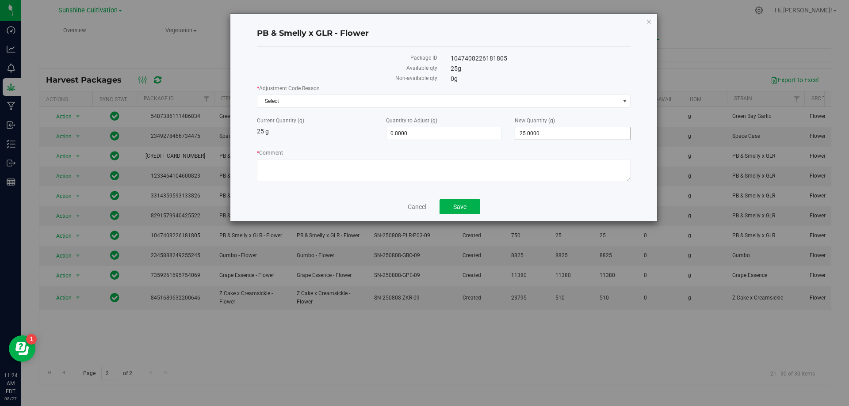
click at [534, 135] on span "25.0000 25" at bounding box center [573, 133] width 116 height 13
type input "2"
type input "9"
type input "0"
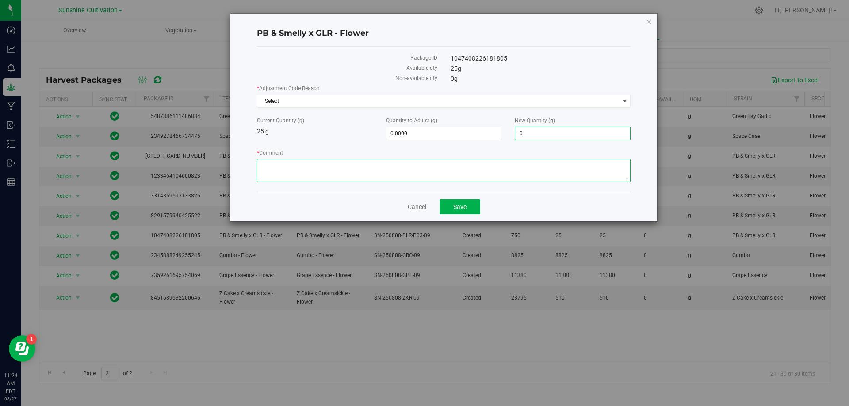
type input "-25.0000"
type input "0.0000"
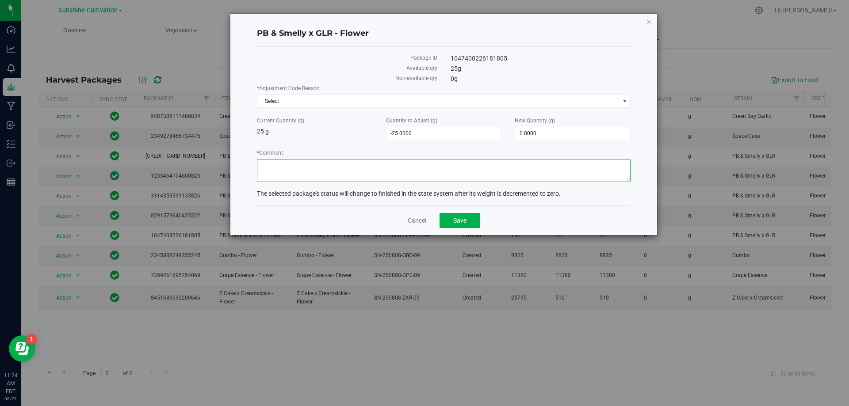
click at [476, 168] on textarea "* Comment" at bounding box center [444, 170] width 374 height 23
type textarea "WASTE"
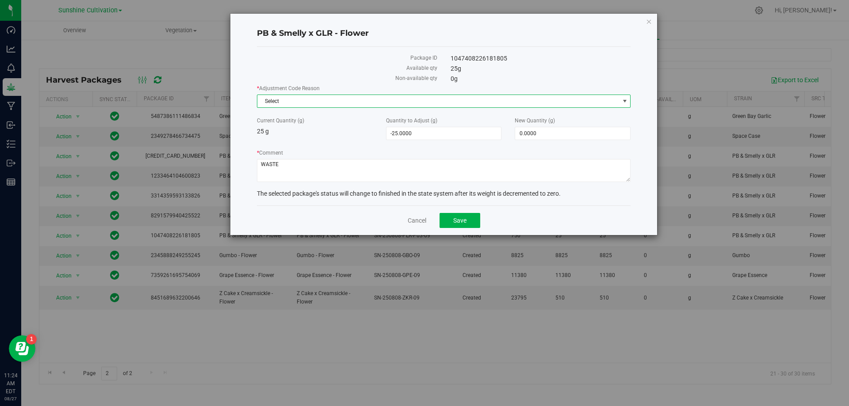
click at [471, 100] on span "Select" at bounding box center [438, 101] width 362 height 12
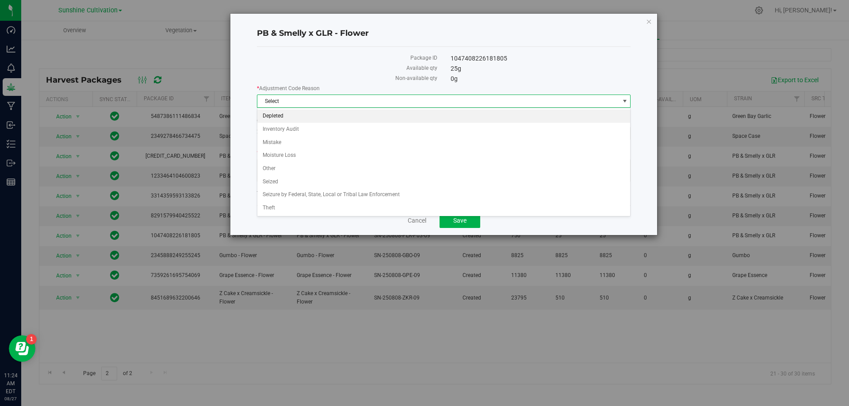
click at [332, 115] on li "Depleted" at bounding box center [443, 116] width 373 height 13
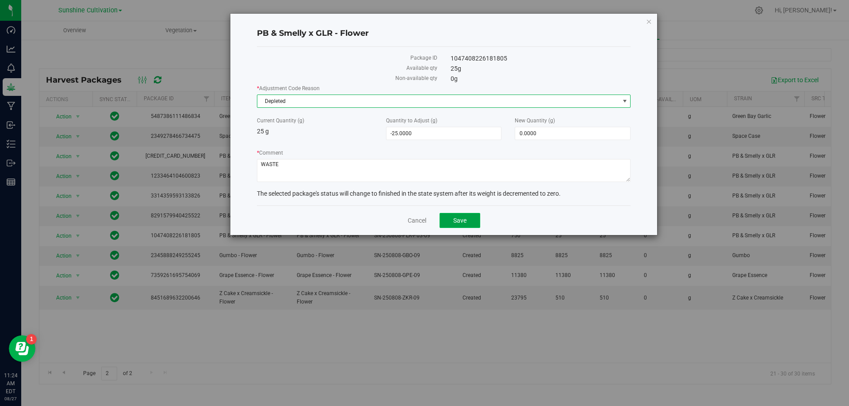
click at [462, 222] on span "Save" at bounding box center [459, 220] width 13 height 7
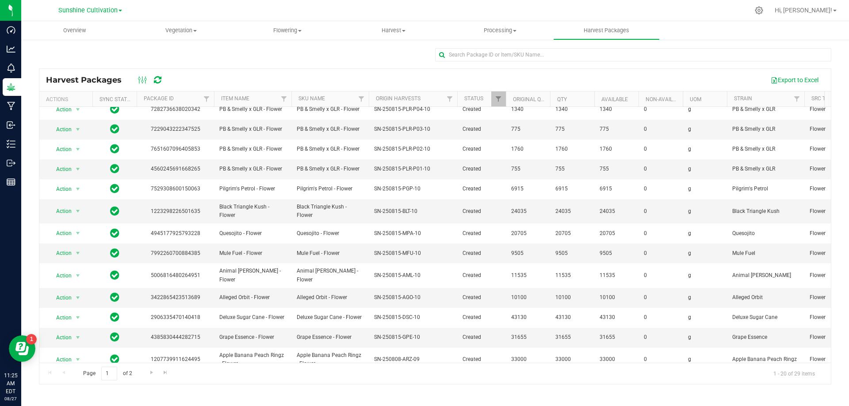
scroll to position [153, 0]
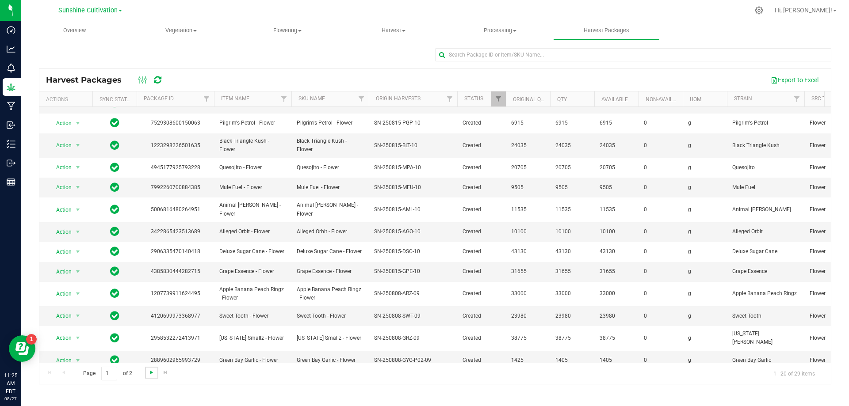
click at [150, 371] on span "Go to the next page" at bounding box center [151, 372] width 7 height 7
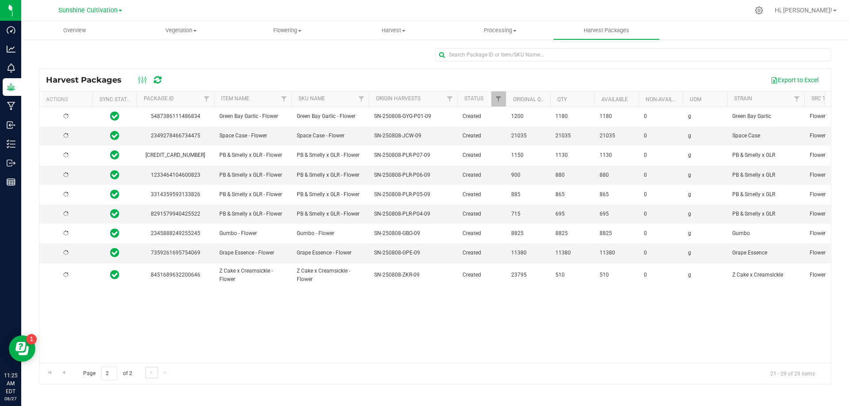
scroll to position [0, 0]
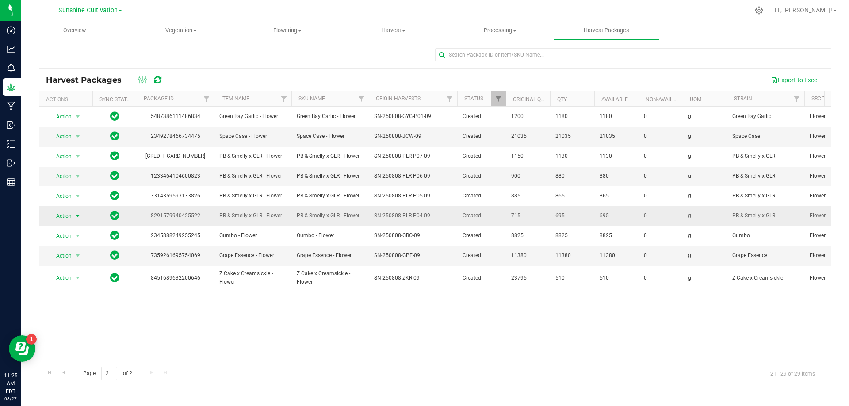
click at [76, 214] on span "select" at bounding box center [77, 216] width 7 height 7
click at [80, 241] on li "Create package" at bounding box center [77, 244] width 56 height 13
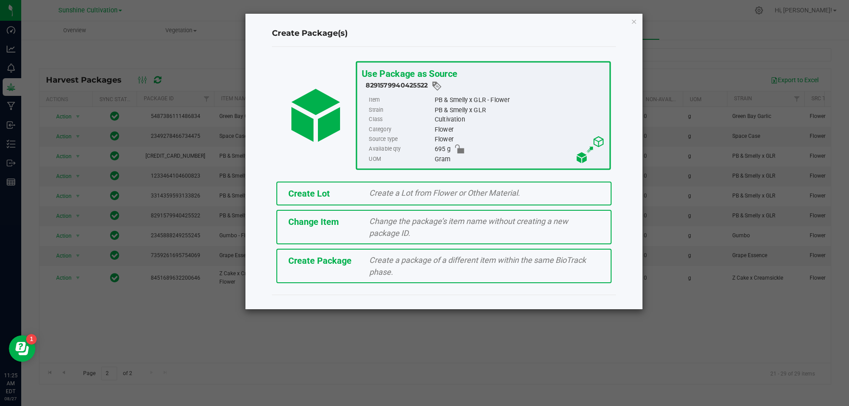
click at [453, 270] on div "Create a package of a different item within the same BioTrack phase." at bounding box center [485, 266] width 244 height 24
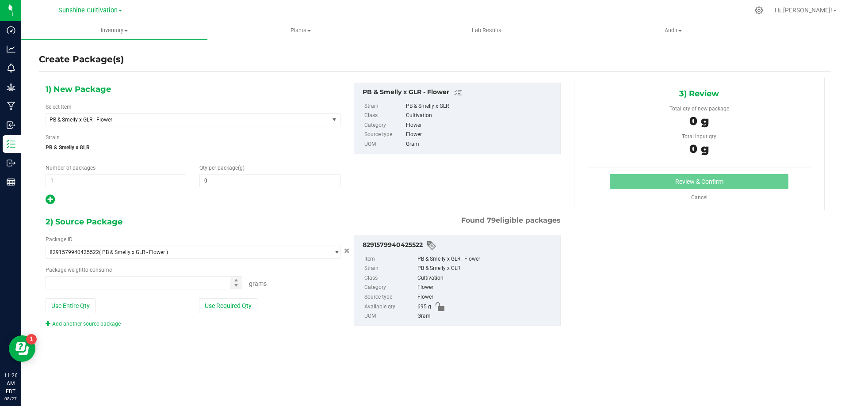
type input "0.0000"
type input "0.0000 g"
click at [272, 116] on span "PB & Smelly x GLR - Flower" at bounding box center [187, 120] width 283 height 12
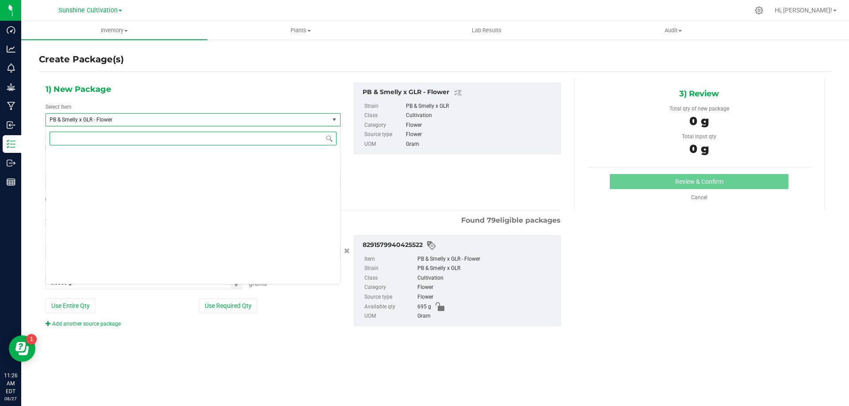
scroll to position [92052, 0]
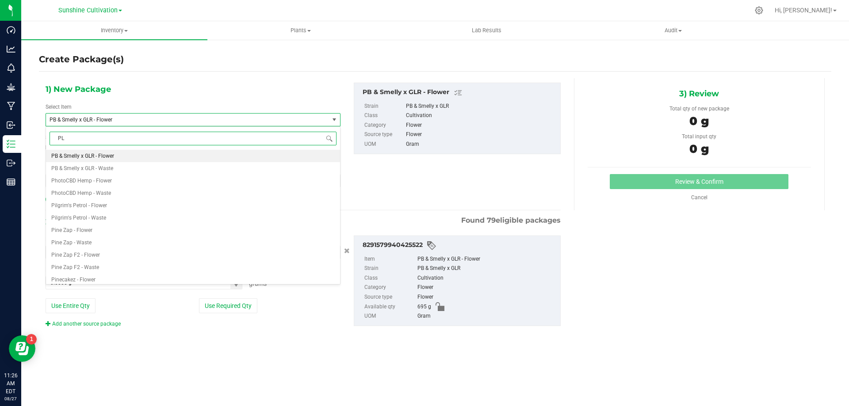
type input "PLR"
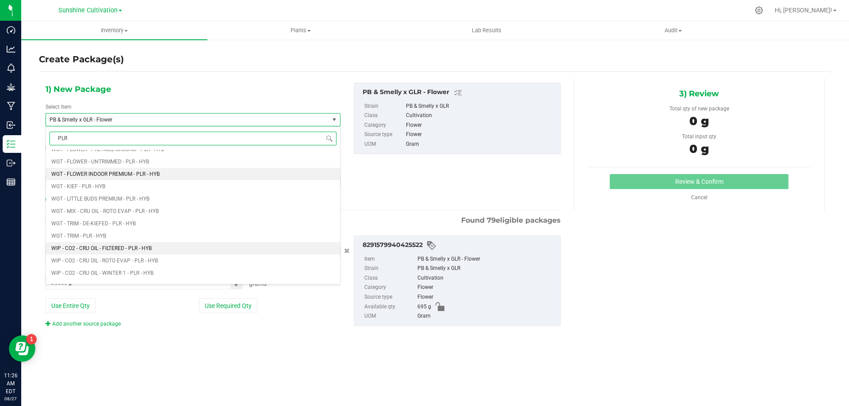
scroll to position [442, 0]
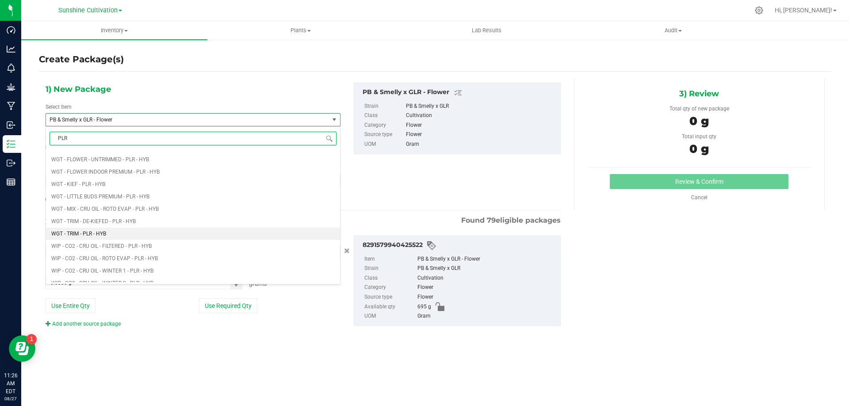
click at [96, 229] on li "WGT - TRIM - PLR - HYB" at bounding box center [193, 234] width 294 height 12
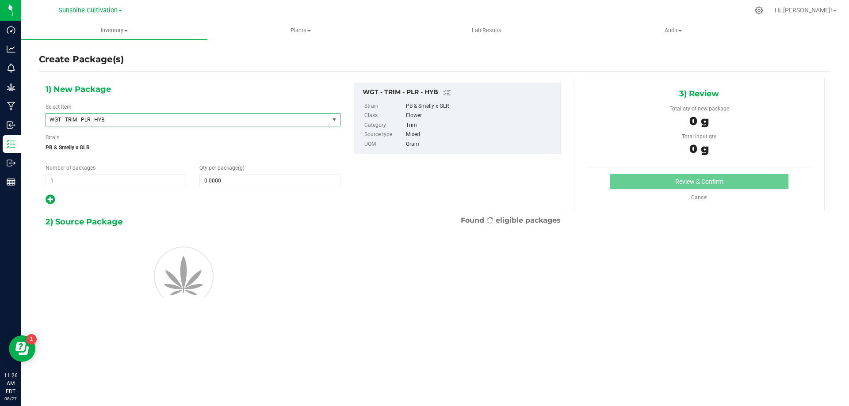
type input "0.0000"
click at [223, 184] on span at bounding box center [269, 180] width 141 height 13
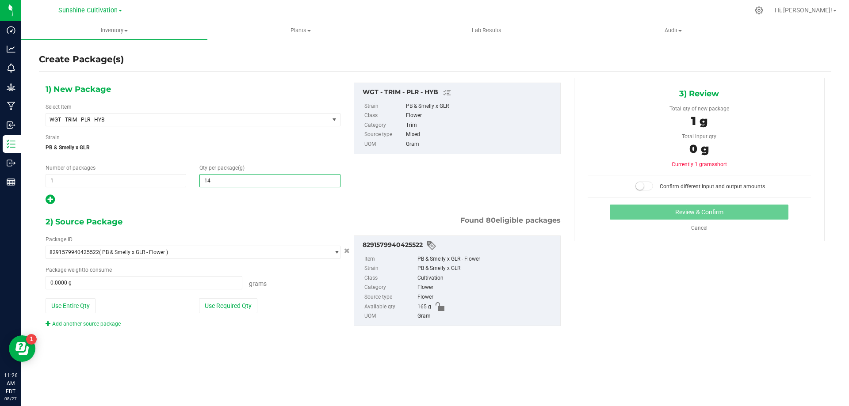
type input "145"
type input "145.0000"
click at [163, 286] on span at bounding box center [144, 282] width 197 height 13
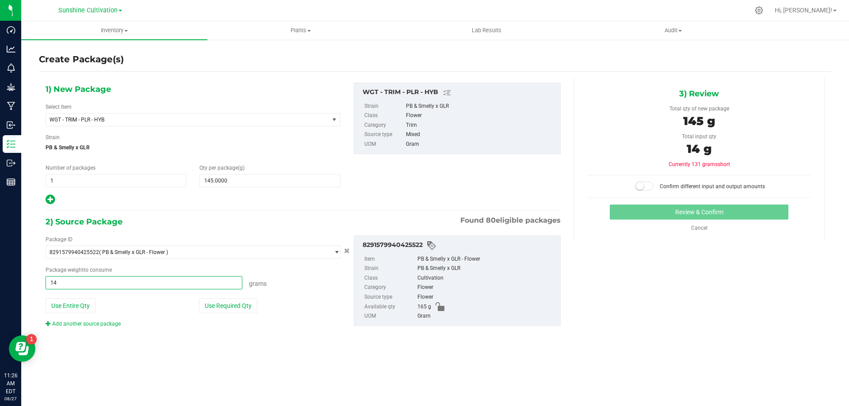
type input "145"
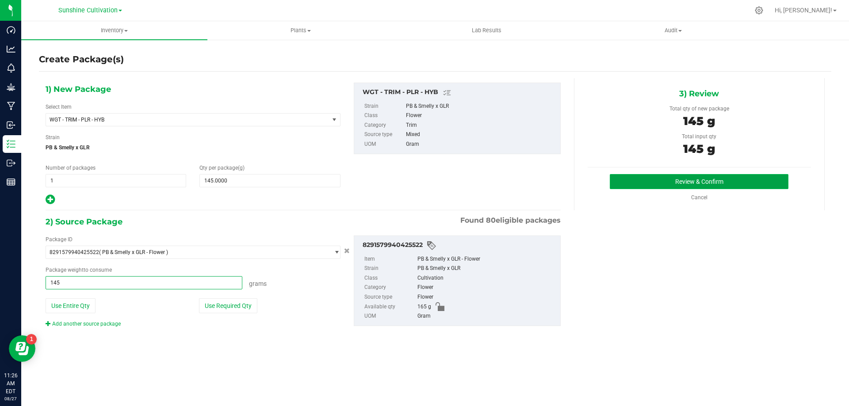
type input "145.0000 g"
click at [663, 174] on button "Review & Confirm" at bounding box center [699, 181] width 179 height 15
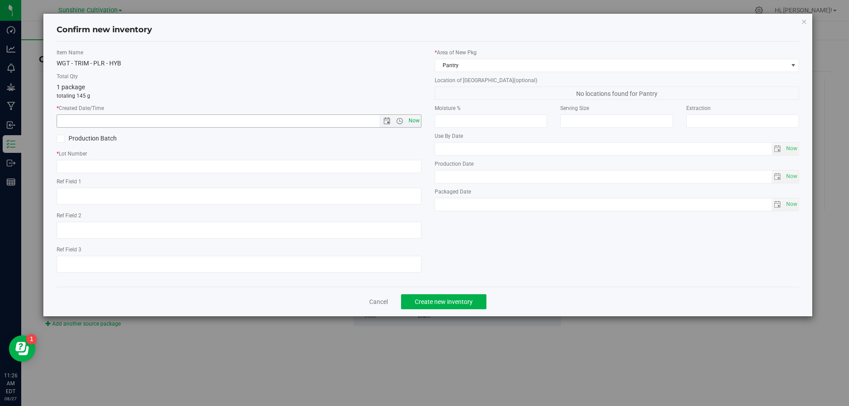
click at [415, 122] on span "Now" at bounding box center [413, 121] width 15 height 13
type input "8/27/2025 11:26 AM"
paste input "SN-250808-PLR-P04-09"
type input "SN-250808-PLR-P04-09"
click at [422, 299] on span "Create new inventory" at bounding box center [444, 302] width 58 height 7
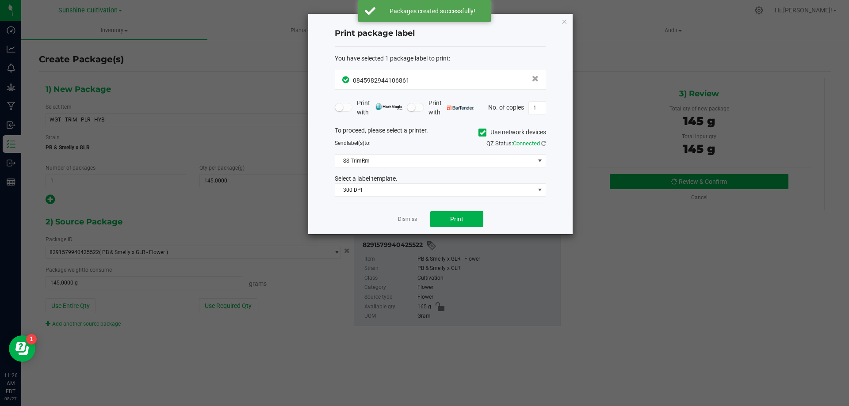
click at [410, 212] on div "Dismiss Print" at bounding box center [440, 219] width 211 height 31
click at [412, 221] on link "Dismiss" at bounding box center [407, 220] width 19 height 8
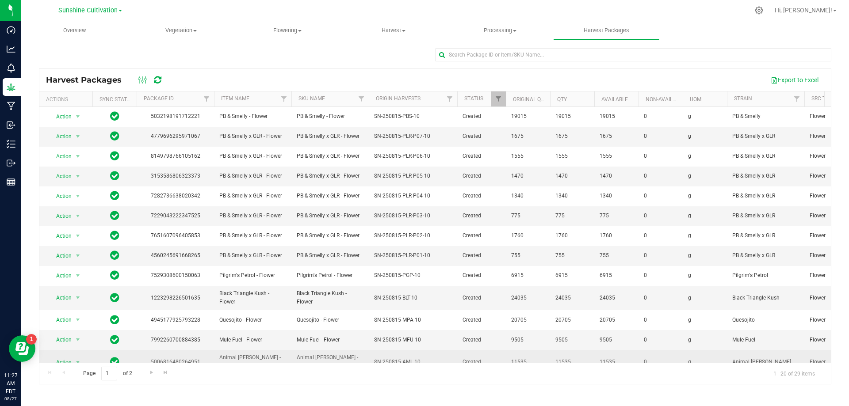
scroll to position [153, 0]
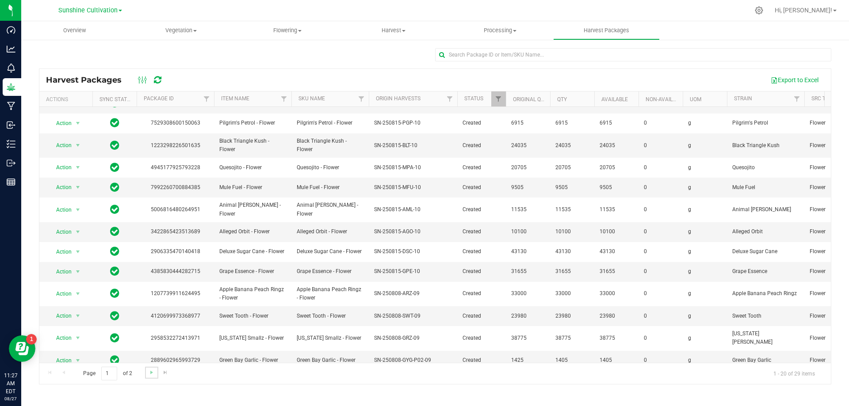
click at [147, 376] on link "Go to the next page" at bounding box center [151, 373] width 13 height 12
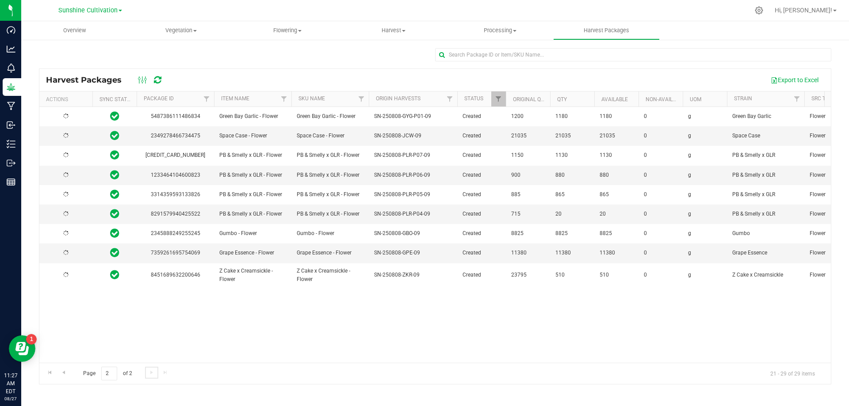
scroll to position [0, 0]
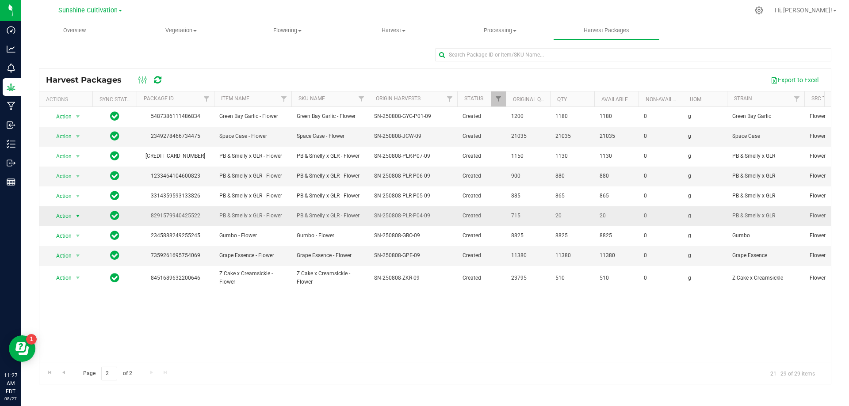
click at [82, 214] on span "select" at bounding box center [78, 216] width 11 height 12
click at [80, 230] on li "Adjust qty" at bounding box center [77, 230] width 56 height 13
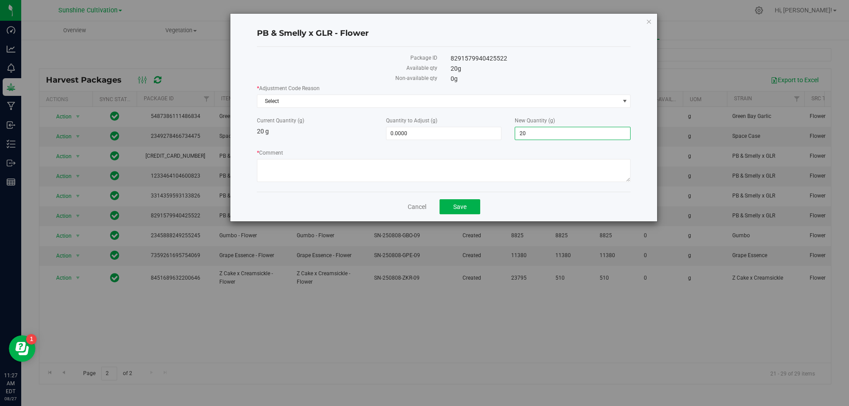
click at [525, 129] on span "20.0000 20" at bounding box center [573, 133] width 116 height 13
type input "2"
type input "0"
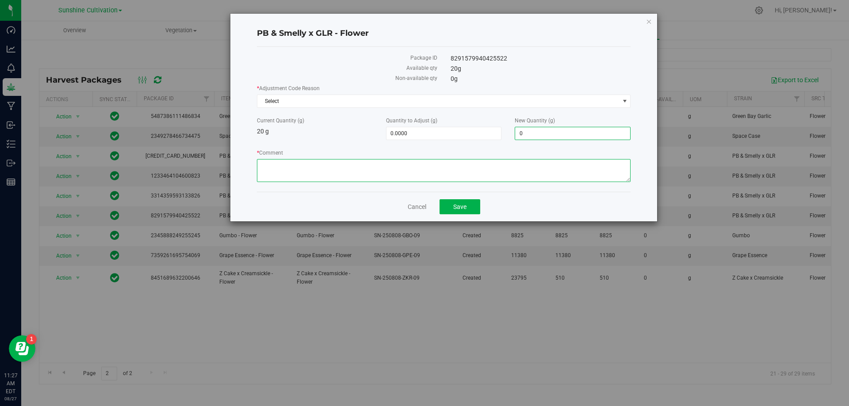
type input "-20.0000"
type input "0.0000"
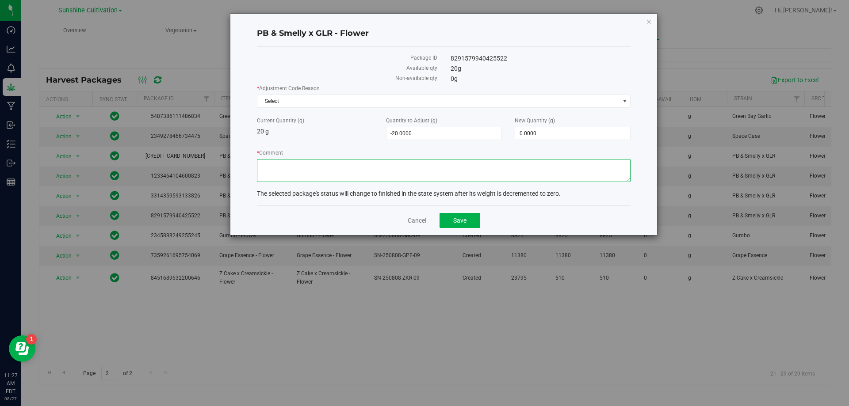
click at [339, 174] on textarea "* Comment" at bounding box center [444, 170] width 374 height 23
type textarea "WASTE"
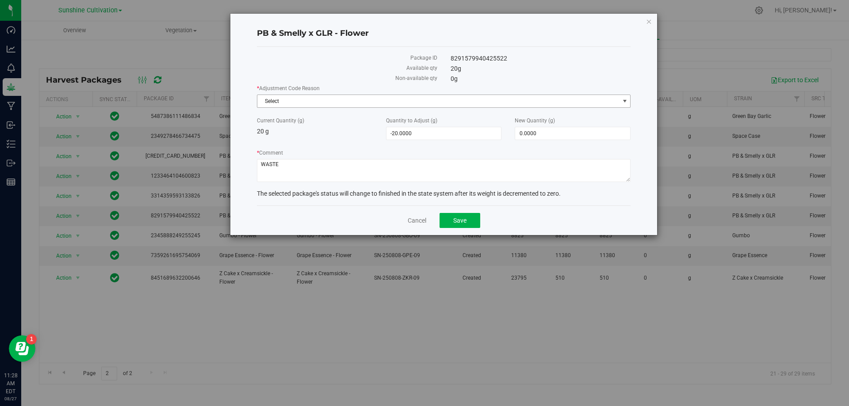
click at [326, 100] on span "Select" at bounding box center [438, 101] width 362 height 12
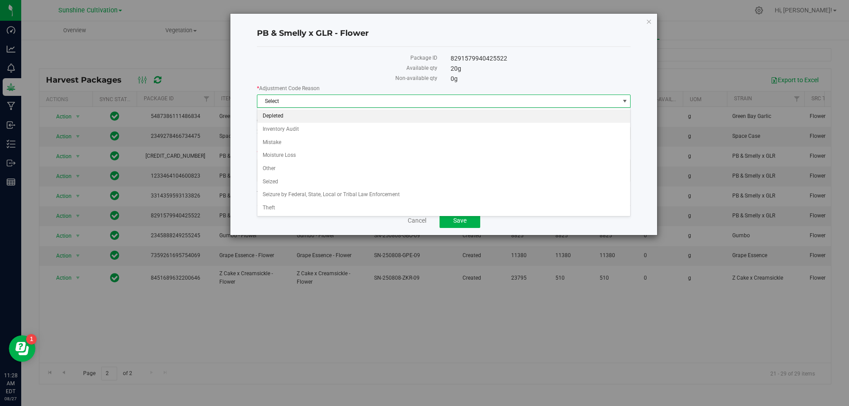
click at [310, 119] on li "Depleted" at bounding box center [443, 116] width 373 height 13
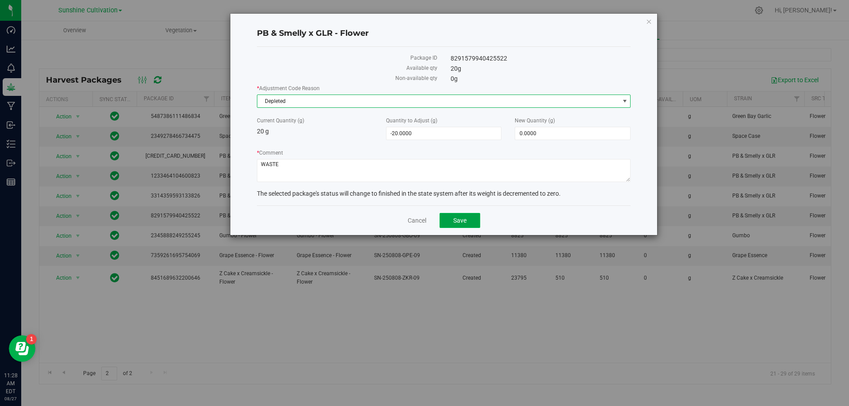
click at [448, 217] on button "Save" at bounding box center [460, 220] width 41 height 15
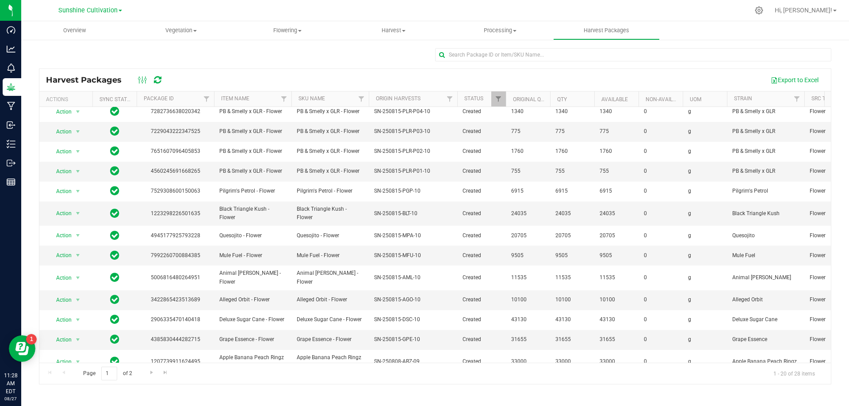
scroll to position [153, 0]
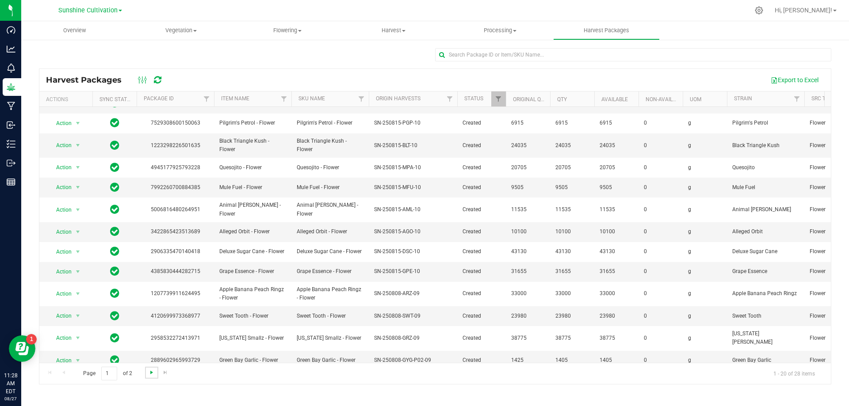
click at [152, 372] on span "Go to the next page" at bounding box center [151, 372] width 7 height 7
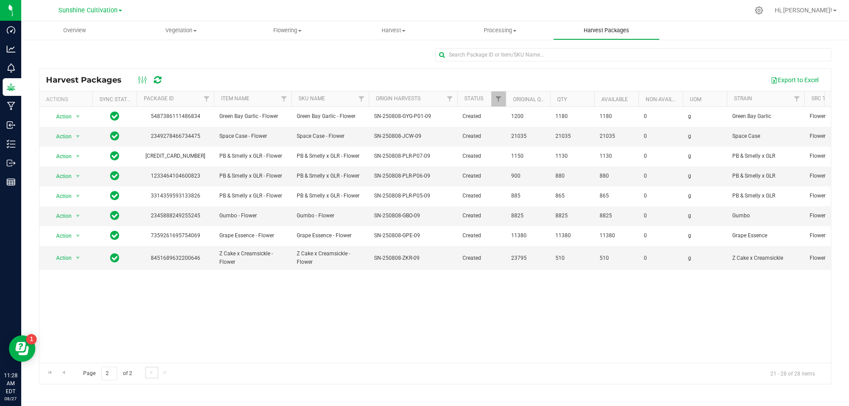
scroll to position [0, 0]
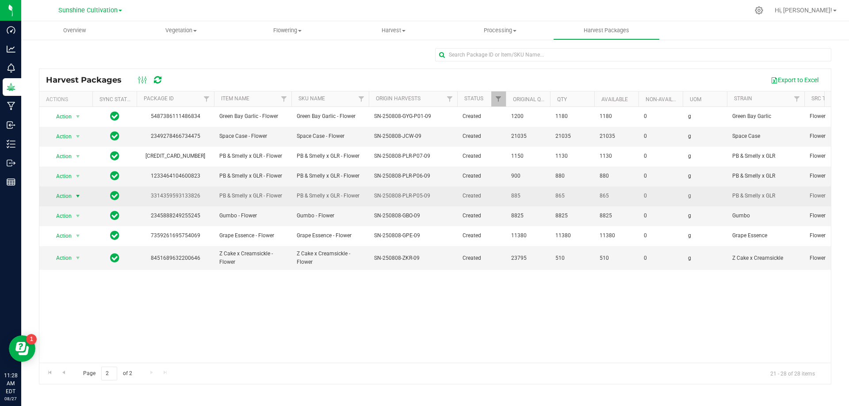
click at [75, 193] on span "select" at bounding box center [77, 196] width 7 height 7
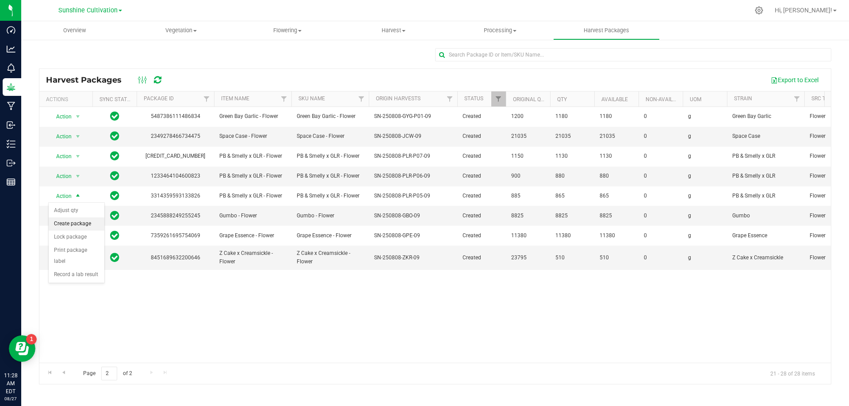
click at [94, 228] on li "Create package" at bounding box center [77, 224] width 56 height 13
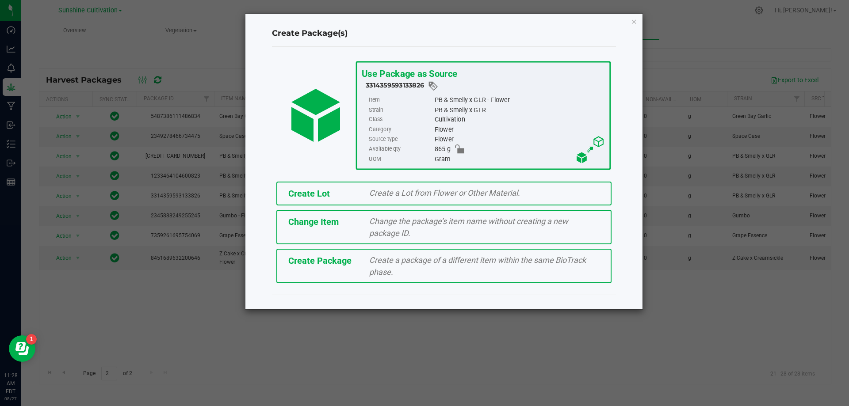
click at [436, 252] on div "Create Package Create a package of a different item within the same BioTrack ph…" at bounding box center [443, 266] width 335 height 34
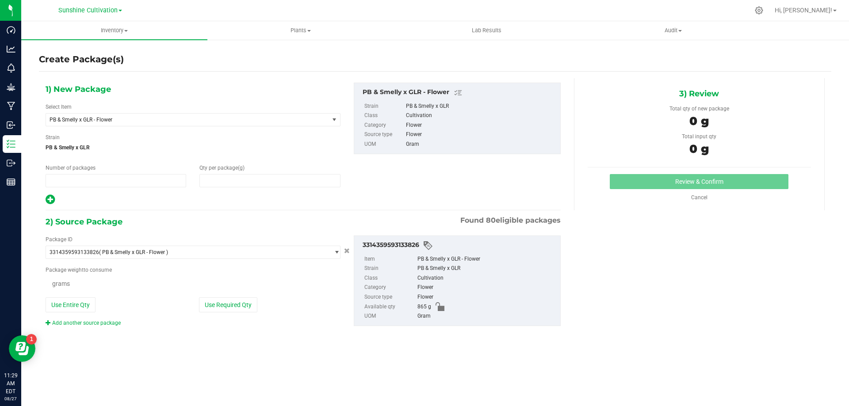
type input "1"
type input "0.0000"
click at [278, 117] on span "PB & Smelly x GLR - Flower" at bounding box center [182, 120] width 265 height 6
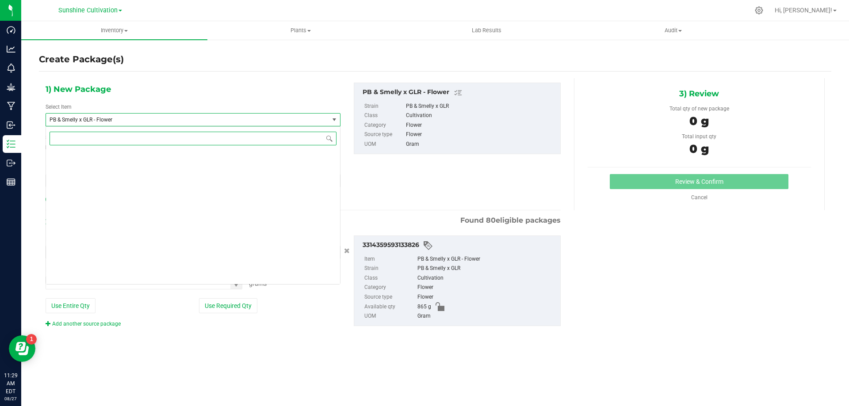
scroll to position [92052, 0]
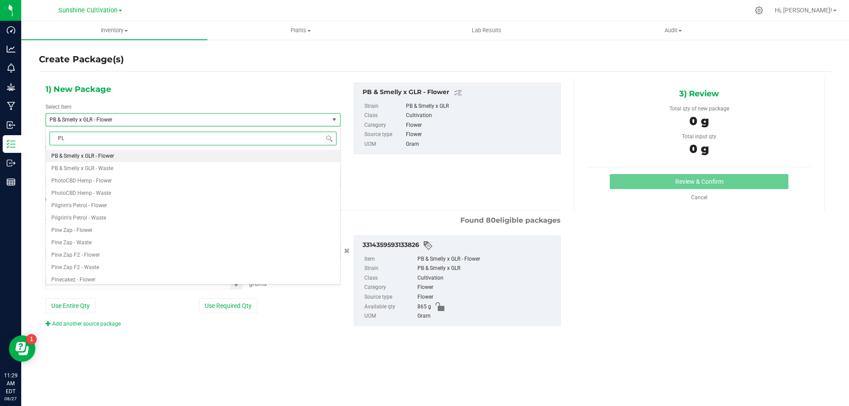
type input "PLR"
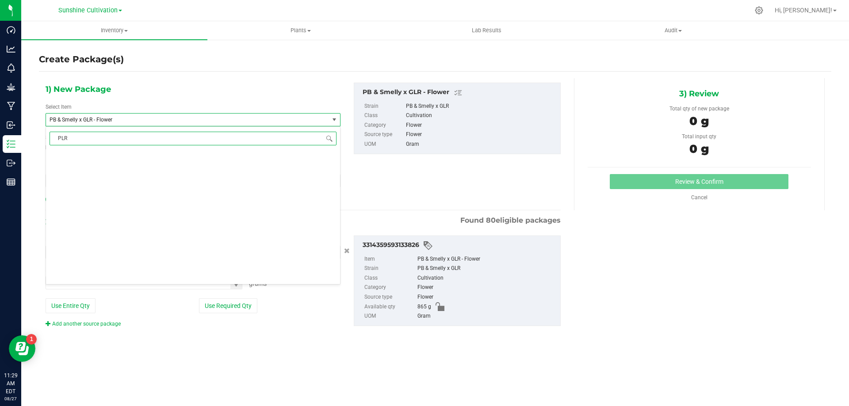
scroll to position [0, 0]
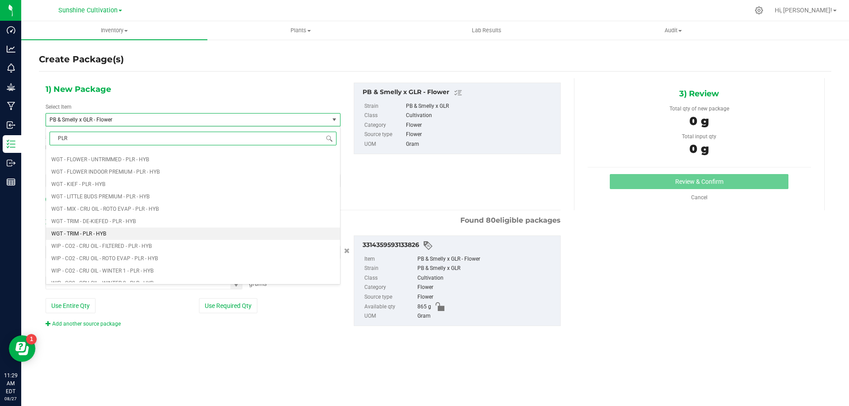
click at [113, 235] on li "WGT - TRIM - PLR - HYB" at bounding box center [193, 234] width 294 height 12
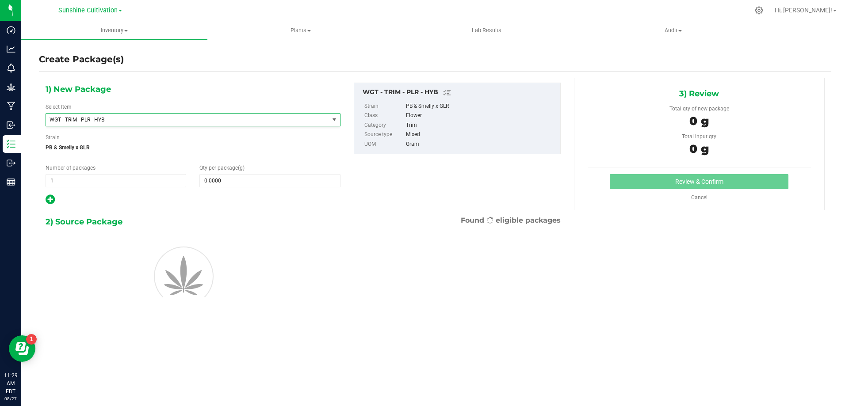
type input "0.0000"
click at [216, 182] on span at bounding box center [269, 180] width 141 height 13
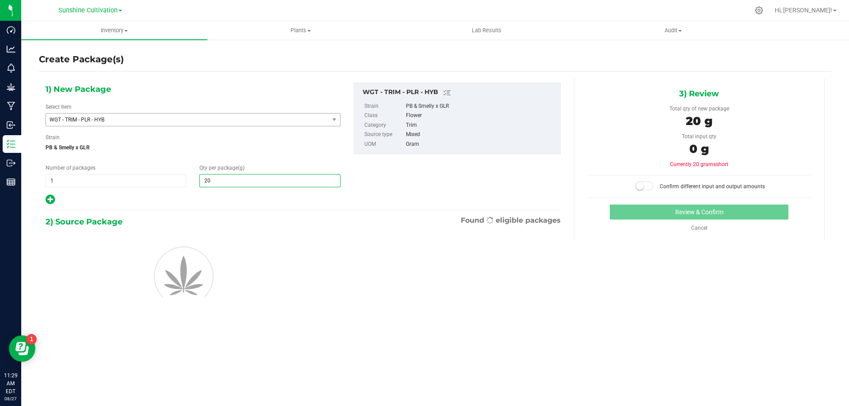
type input "205"
type input "205.0000"
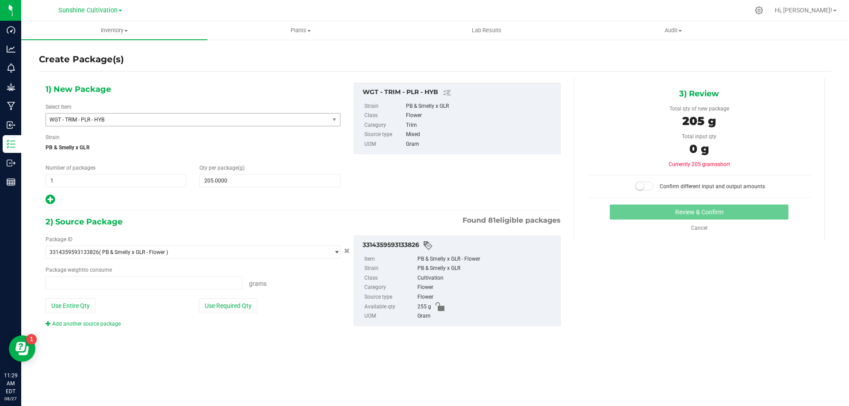
type input "0.0000 g"
type input "0"
click at [168, 282] on span at bounding box center [144, 282] width 197 height 13
type input "205"
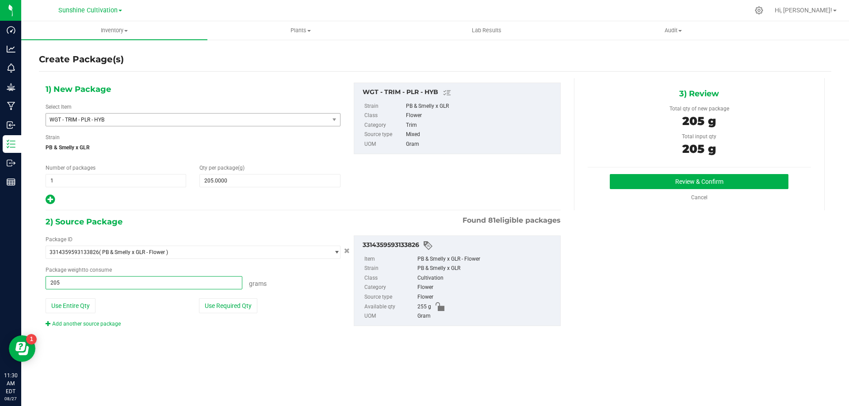
type input "205.0000 g"
click at [641, 190] on div "Review & Confirm Cancel" at bounding box center [699, 187] width 223 height 27
click at [642, 187] on button "Review & Confirm" at bounding box center [699, 181] width 179 height 15
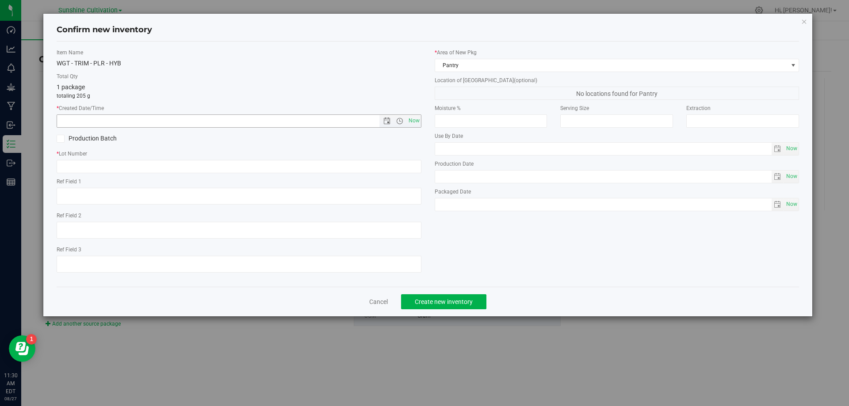
drag, startPoint x: 415, startPoint y: 123, endPoint x: 399, endPoint y: 151, distance: 32.5
click at [415, 122] on span "Now" at bounding box center [413, 121] width 15 height 13
type input "8/27/2025 11:30 AM"
drag, startPoint x: 376, startPoint y: 174, endPoint x: 375, endPoint y: 166, distance: 8.0
paste input "SN-250808-PLR-P05-09"
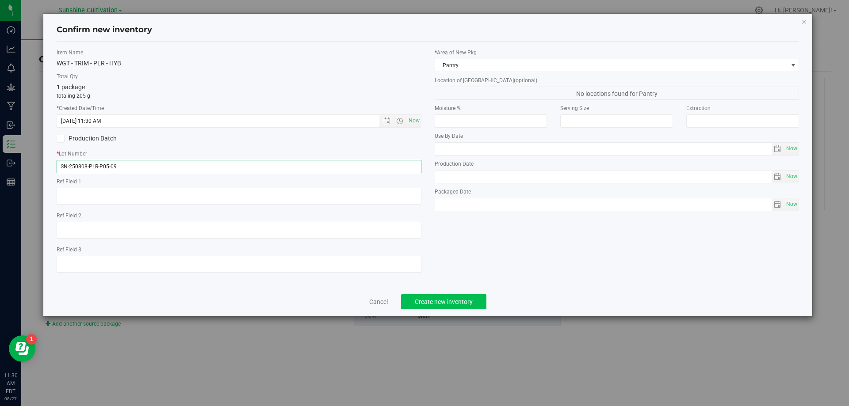
type input "SN-250808-PLR-P05-09"
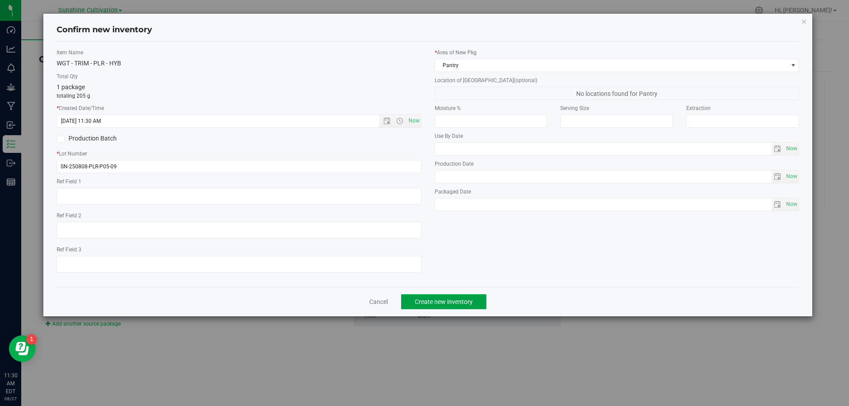
click at [429, 302] on span "Create new inventory" at bounding box center [444, 302] width 58 height 7
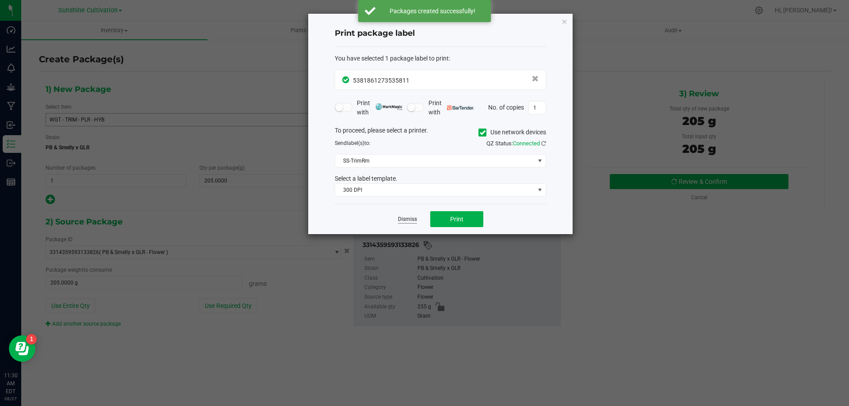
click at [412, 220] on link "Dismiss" at bounding box center [407, 220] width 19 height 8
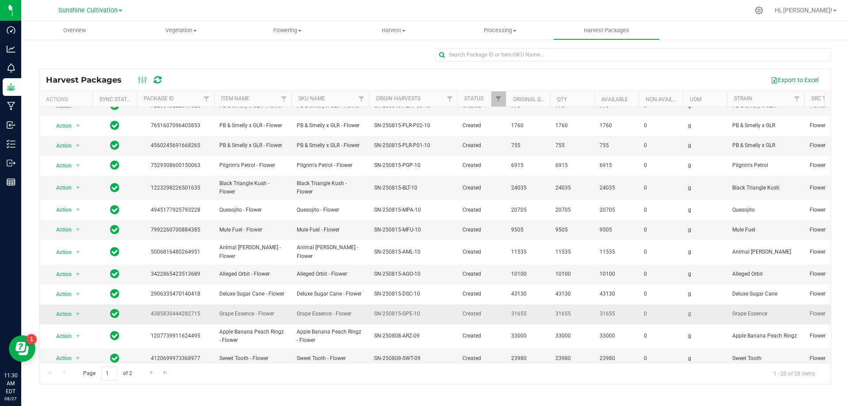
scroll to position [153, 0]
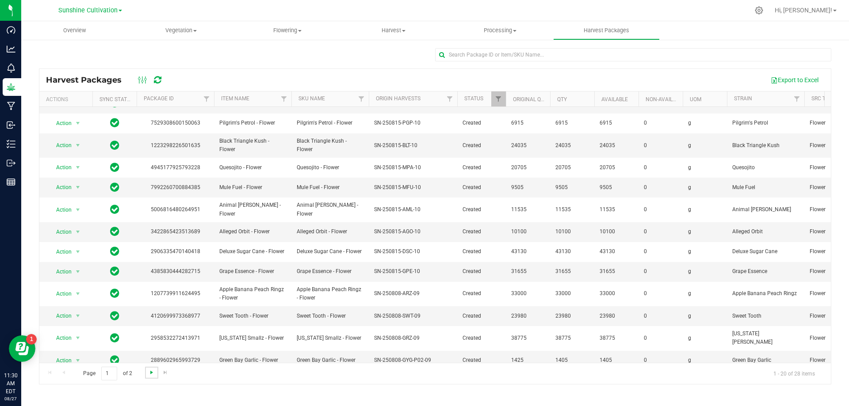
click at [148, 376] on span "Go to the next page" at bounding box center [151, 372] width 7 height 7
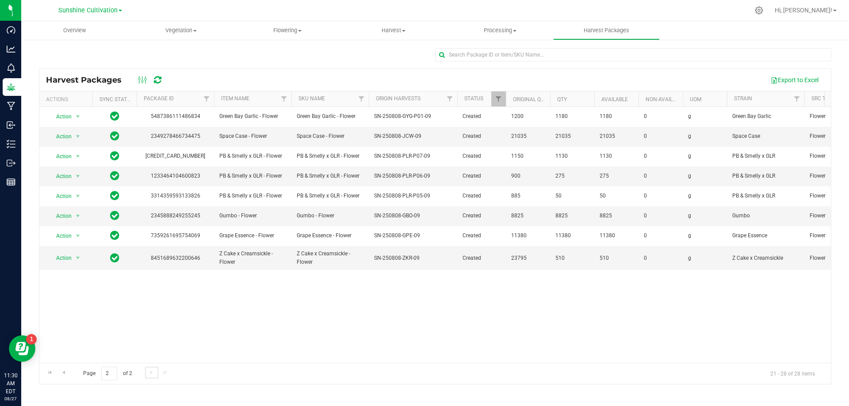
scroll to position [0, 0]
click at [70, 176] on span "Action" at bounding box center [60, 176] width 24 height 12
click at [64, 204] on li "Create package" at bounding box center [77, 204] width 56 height 13
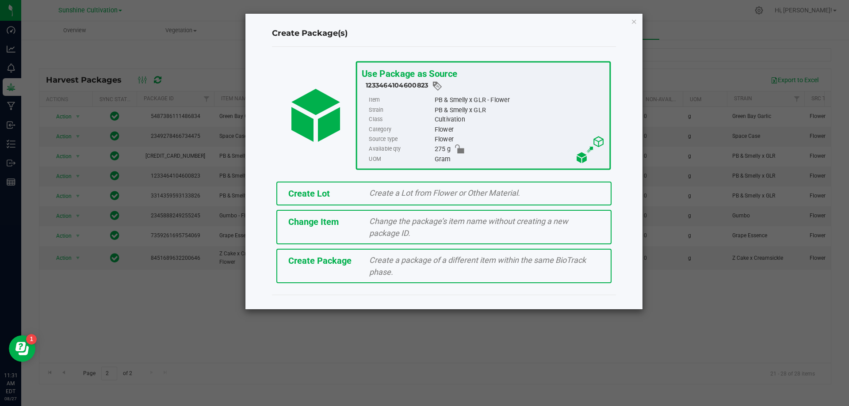
click at [467, 270] on div "Create a package of a different item within the same BioTrack phase." at bounding box center [485, 266] width 244 height 24
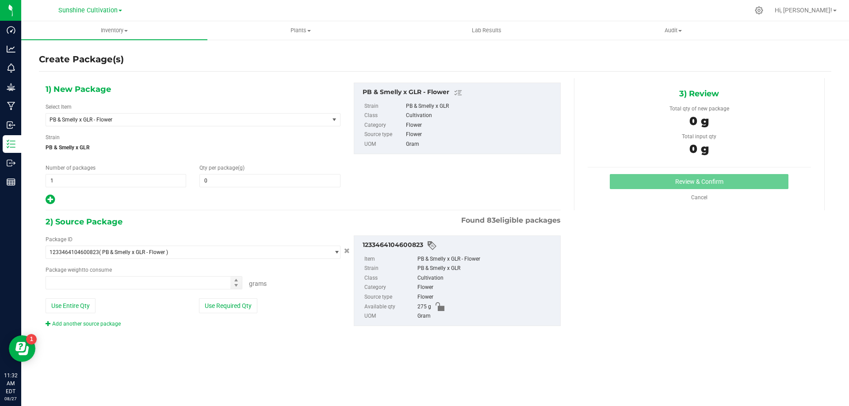
type input "0.0000"
type input "0.0000 g"
click at [289, 119] on span "PB & Smelly x GLR - Flower" at bounding box center [182, 120] width 265 height 6
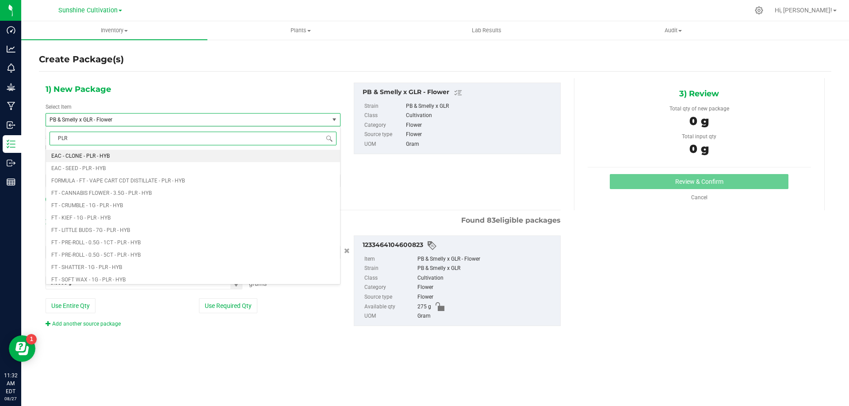
type input "PLR"
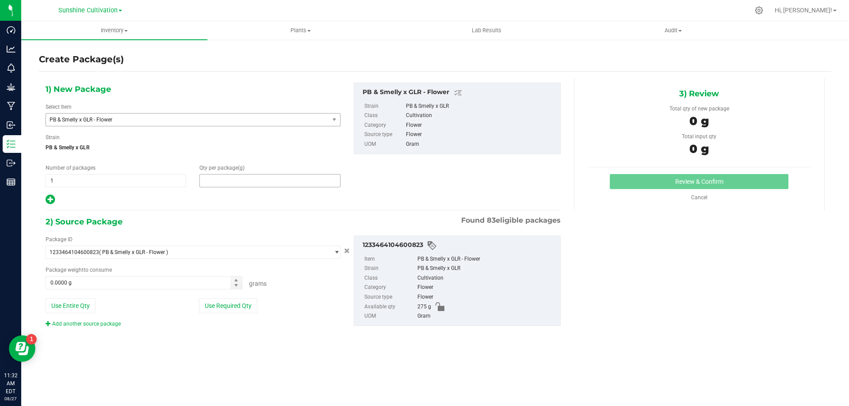
click at [230, 182] on span at bounding box center [269, 180] width 141 height 13
type input "0.0000"
click at [260, 119] on span "PB & Smelly x GLR - Flower" at bounding box center [182, 120] width 265 height 6
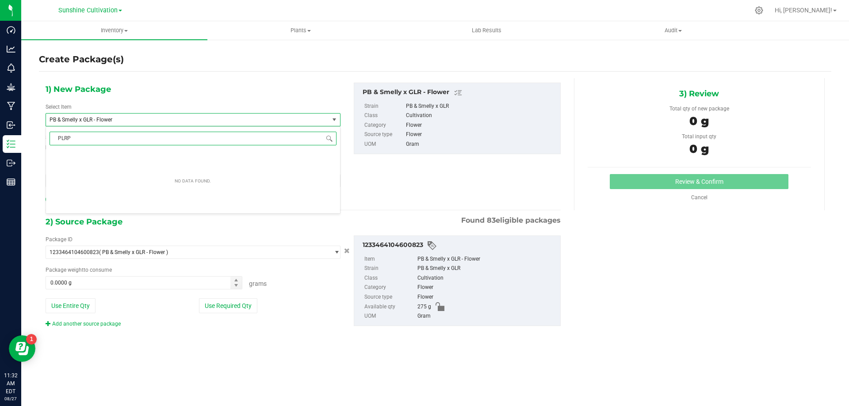
type input "PLR"
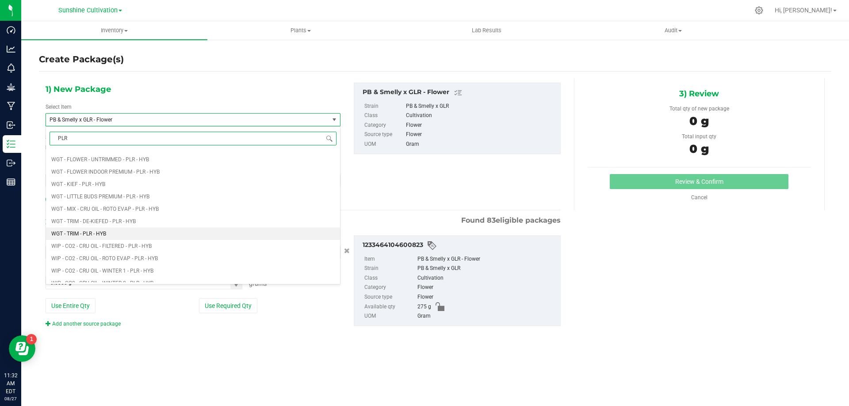
click at [103, 237] on span "WGT - TRIM - PLR - HYB" at bounding box center [78, 234] width 55 height 6
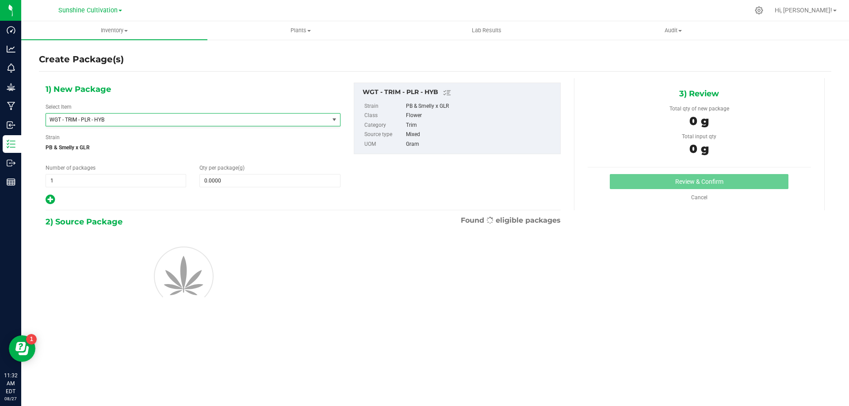
type input "0.0000"
click at [208, 176] on span at bounding box center [269, 180] width 141 height 13
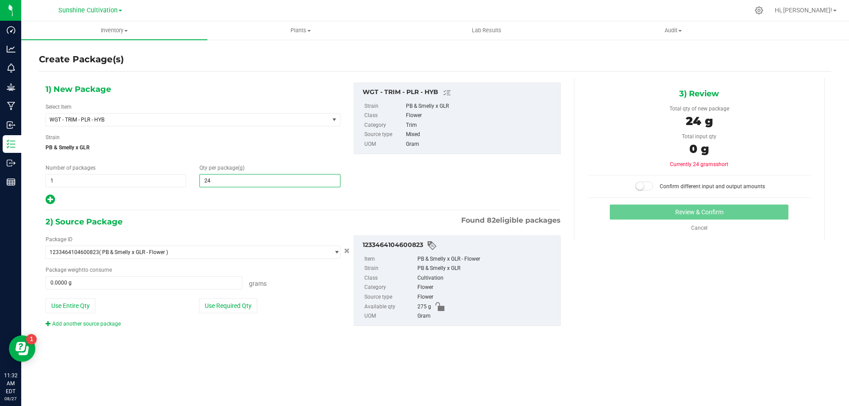
type input "240"
type input "240.0000"
click at [139, 284] on span at bounding box center [144, 282] width 197 height 13
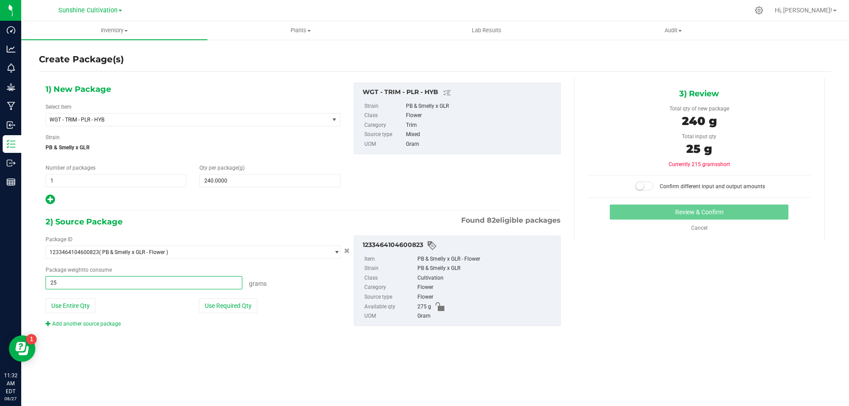
type input "250"
type input "250.0000 g"
click at [141, 280] on span "250.0000 g 250" at bounding box center [144, 282] width 197 height 13
type input "240"
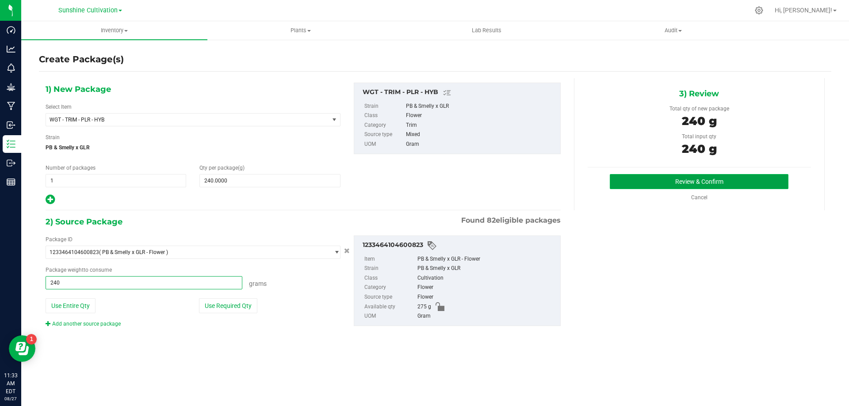
type input "240.0000 g"
click at [704, 177] on button "Review & Confirm" at bounding box center [699, 181] width 179 height 15
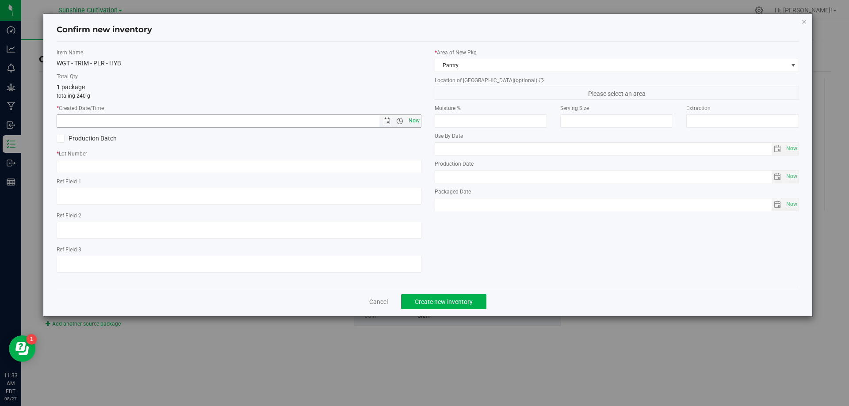
click at [417, 119] on span "Now" at bounding box center [413, 121] width 15 height 13
type input "8/27/2025 11:33 AM"
paste input "SN-250808-PLR-P06-09"
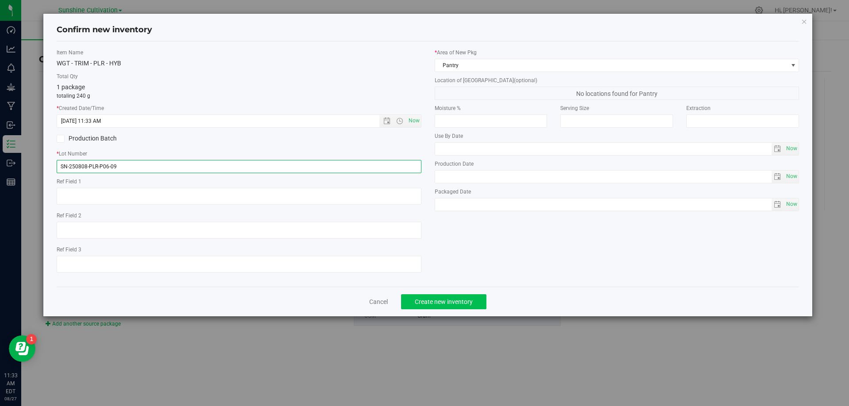
type input "SN-250808-PLR-P06-09"
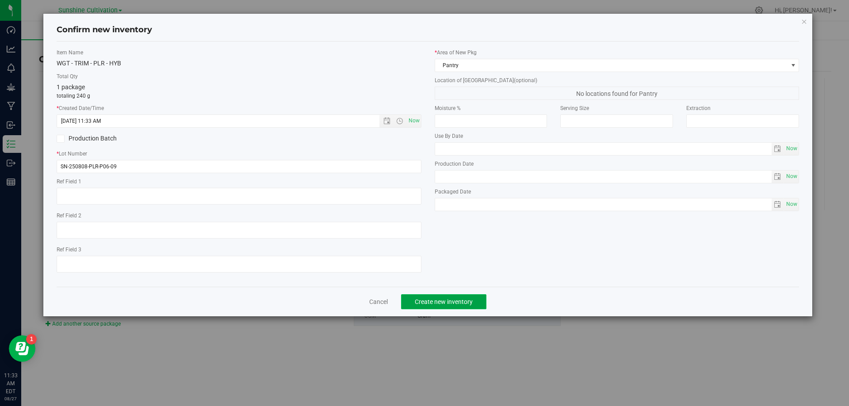
click at [444, 299] on span "Create new inventory" at bounding box center [444, 302] width 58 height 7
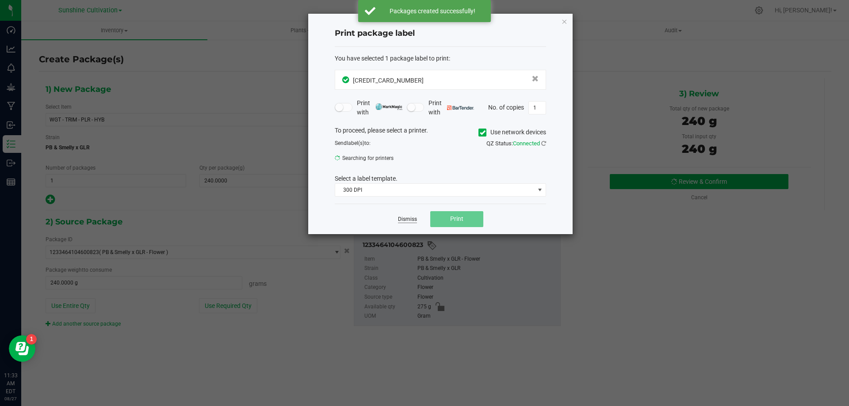
click at [415, 216] on link "Dismiss" at bounding box center [407, 220] width 19 height 8
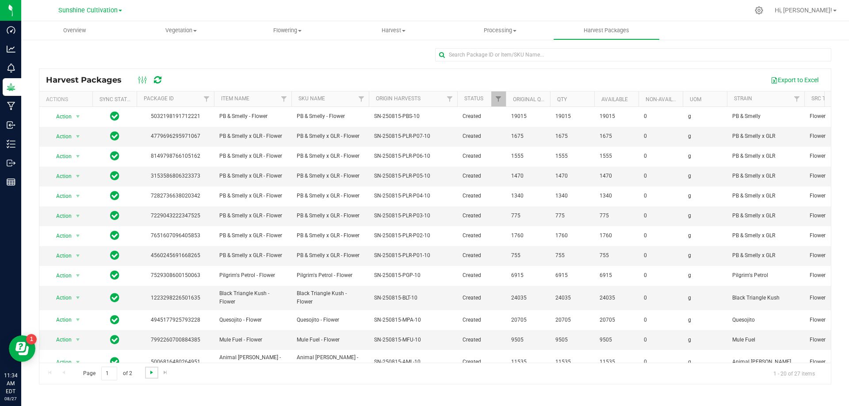
click at [154, 372] on span "Go to the next page" at bounding box center [151, 372] width 7 height 7
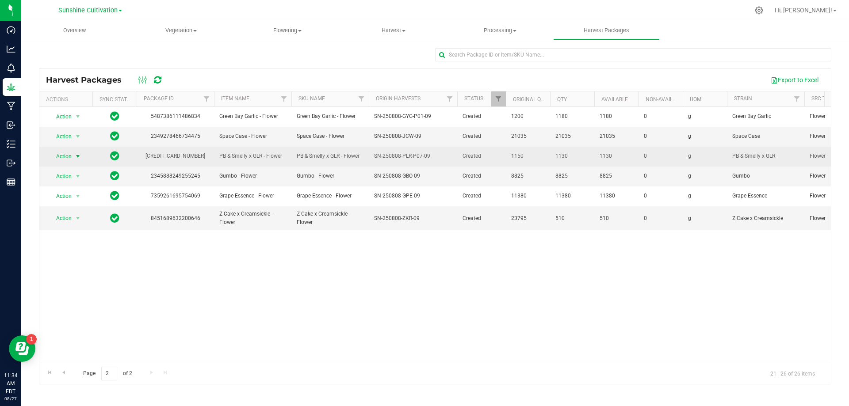
click at [74, 153] on span "select" at bounding box center [78, 156] width 11 height 12
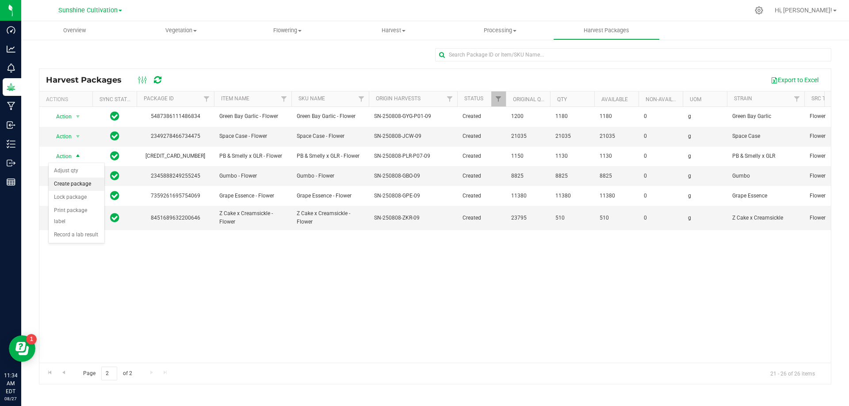
click at [82, 182] on li "Create package" at bounding box center [77, 184] width 56 height 13
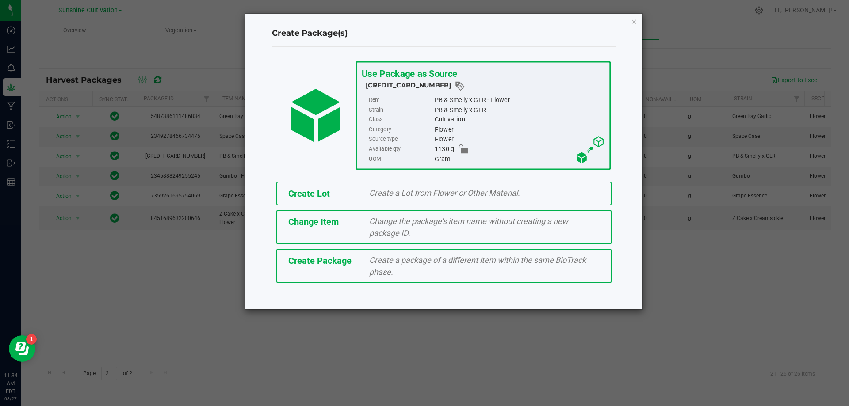
click at [408, 259] on span "Create a package of a different item within the same BioTrack phase." at bounding box center [477, 266] width 217 height 21
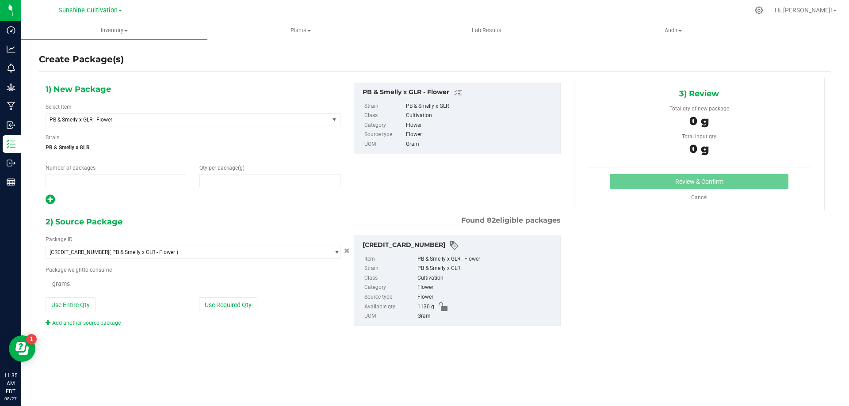
type input "1"
type input "0.0000"
click at [289, 119] on span "PB & Smelly x GLR - Flower" at bounding box center [182, 120] width 265 height 6
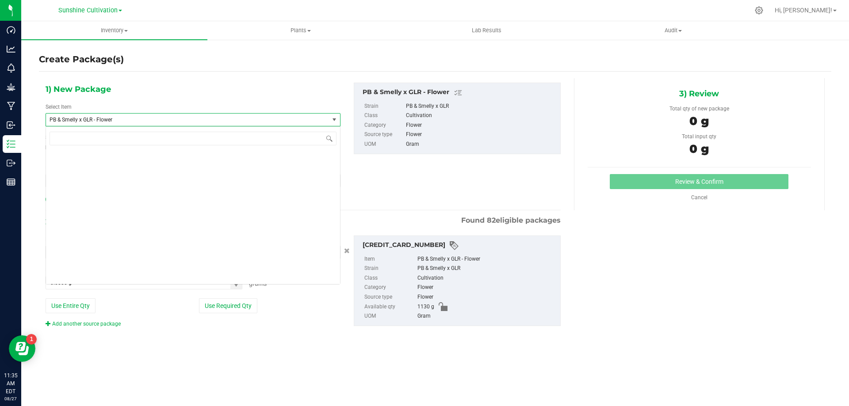
scroll to position [92052, 0]
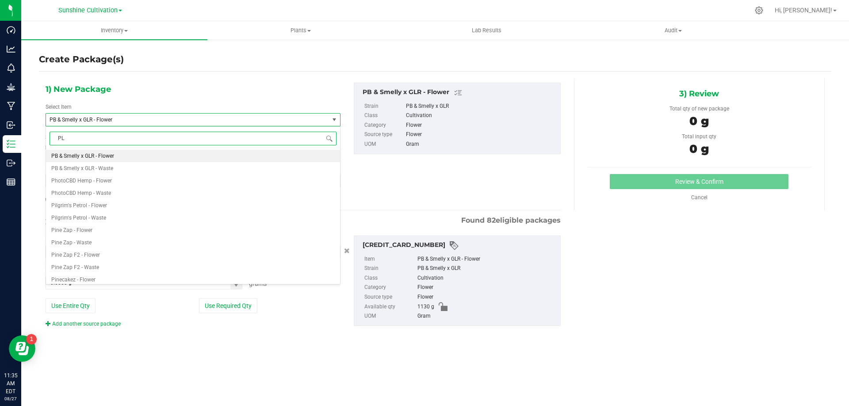
type input "PLR"
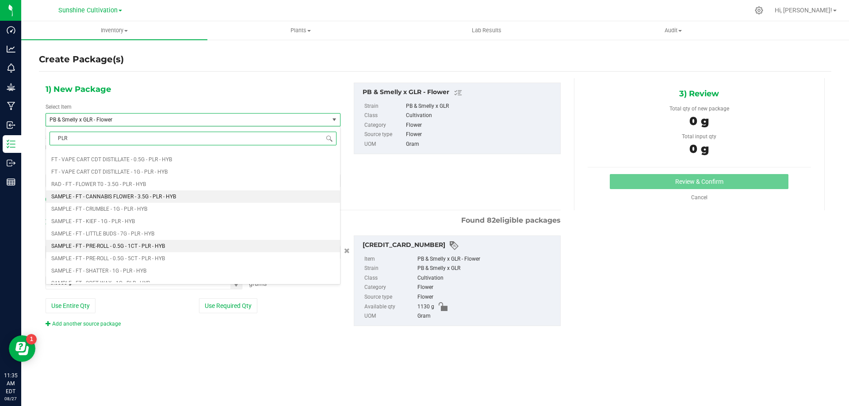
scroll to position [398, 0]
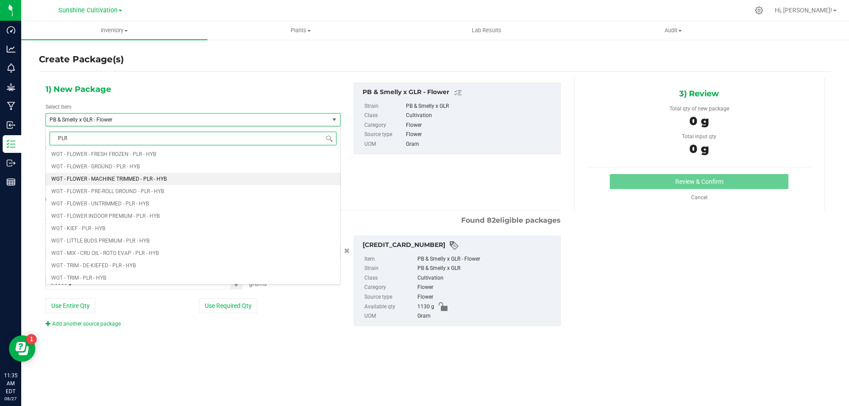
click at [146, 179] on span "WGT - FLOWER - MACHINE TRIMMED - PLR - HYB" at bounding box center [108, 179] width 115 height 6
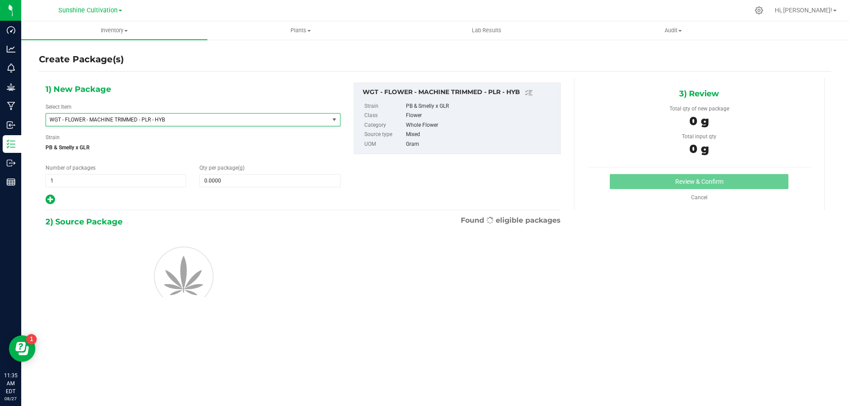
type input "0.0000"
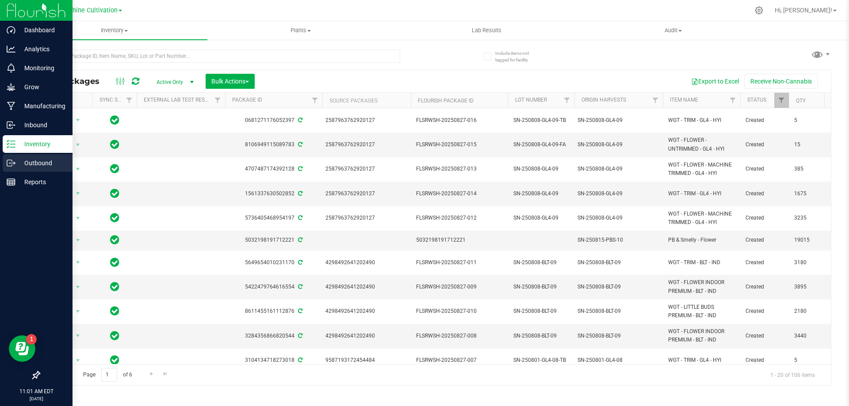
click at [42, 168] on p "Outbound" at bounding box center [41, 163] width 53 height 11
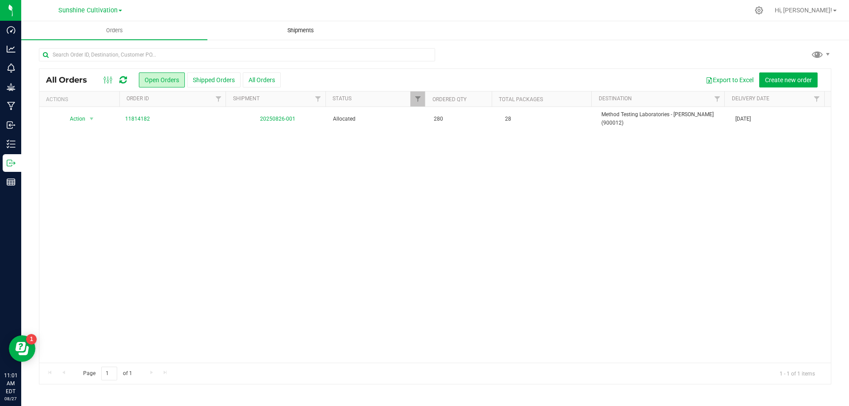
click at [309, 38] on uib-tab-heading "Shipments" at bounding box center [300, 31] width 185 height 18
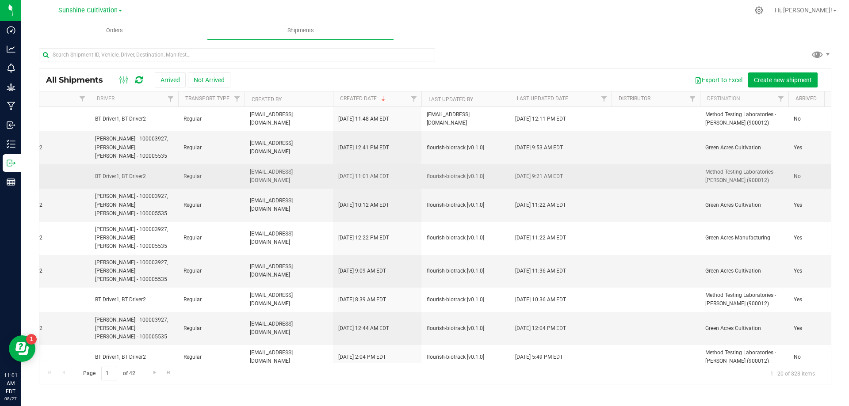
click at [817, 169] on td "No" at bounding box center [822, 177] width 66 height 24
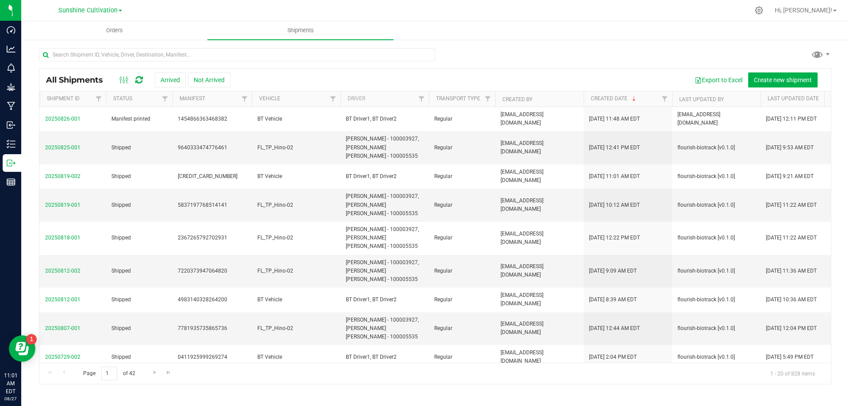
scroll to position [0, 20]
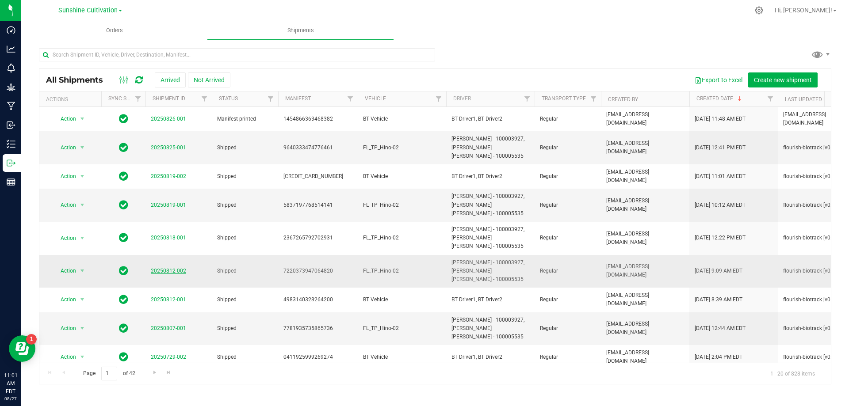
click at [180, 273] on link "20250812-002" at bounding box center [168, 271] width 35 height 6
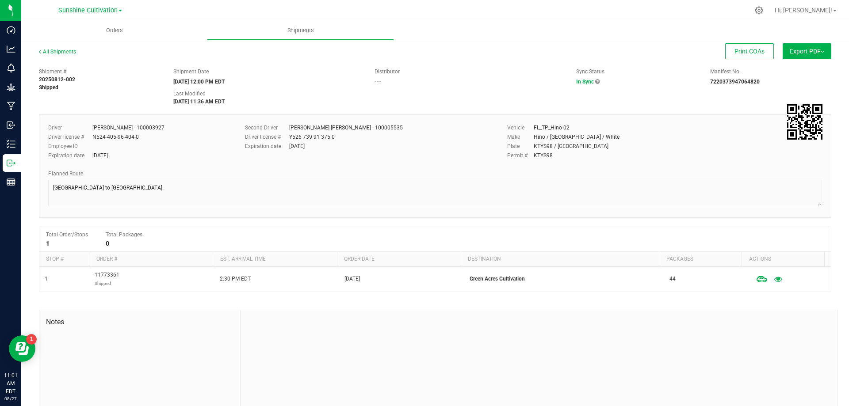
click at [792, 55] on button "Export PDF" at bounding box center [807, 51] width 49 height 16
click at [781, 72] on span "Manifest by Package ID" at bounding box center [794, 71] width 56 height 6
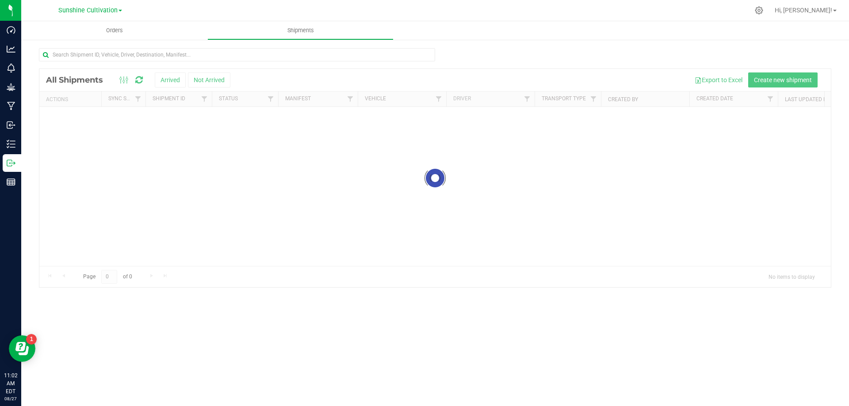
click at [651, 155] on div at bounding box center [435, 178] width 792 height 218
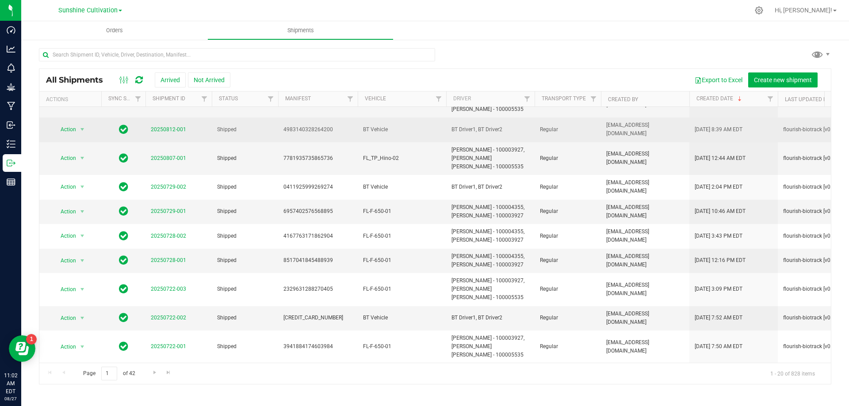
scroll to position [174, 0]
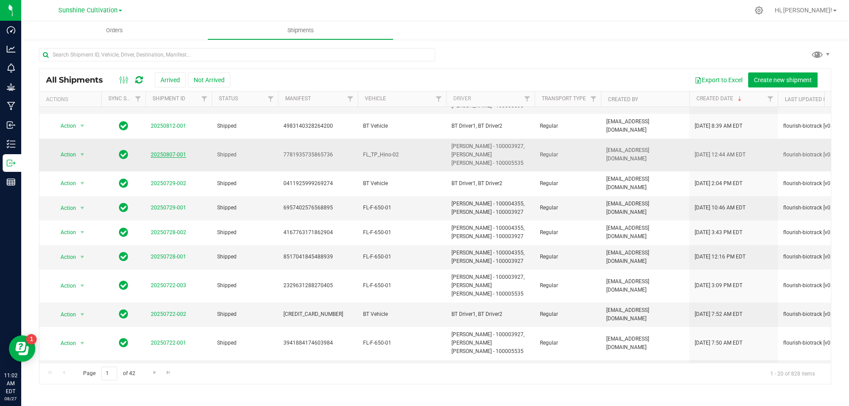
click at [175, 155] on link "20250807-001" at bounding box center [168, 155] width 35 height 6
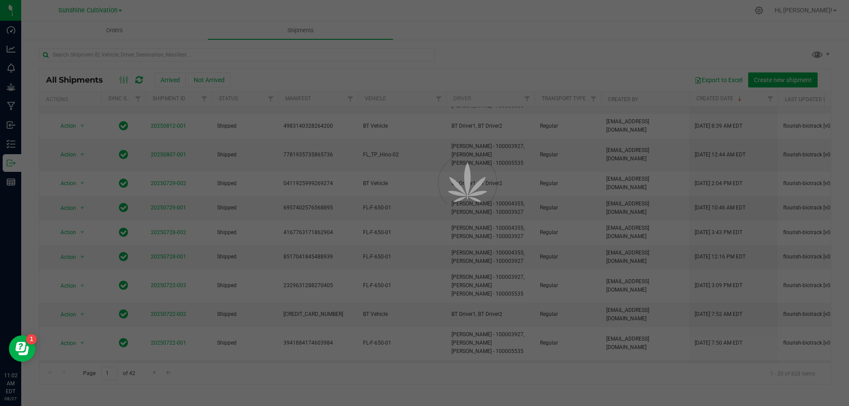
drag, startPoint x: 465, startPoint y: 360, endPoint x: 481, endPoint y: 359, distance: 16.0
click at [481, 359] on div at bounding box center [424, 203] width 849 height 406
click at [523, 262] on div at bounding box center [424, 203] width 849 height 406
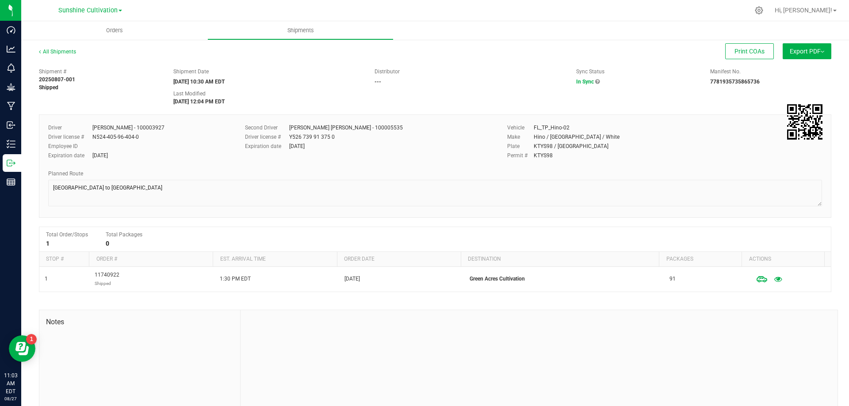
click at [794, 52] on span "Export PDF" at bounding box center [807, 51] width 34 height 7
click at [777, 71] on span "Manifest by Package ID" at bounding box center [794, 71] width 56 height 6
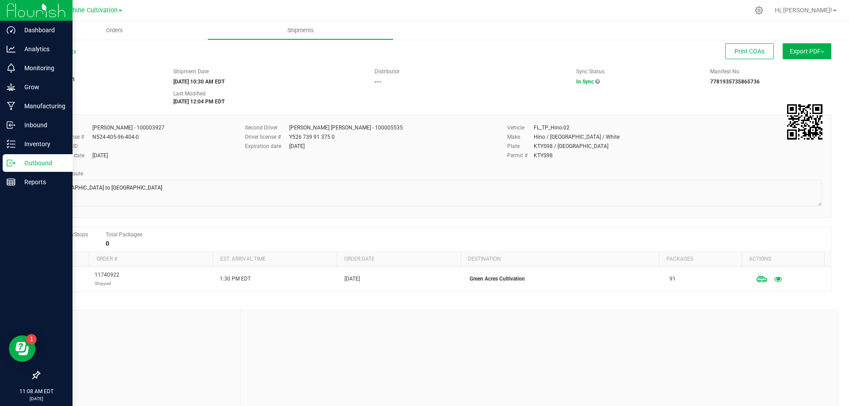
click at [21, 165] on p "Outbound" at bounding box center [41, 163] width 53 height 11
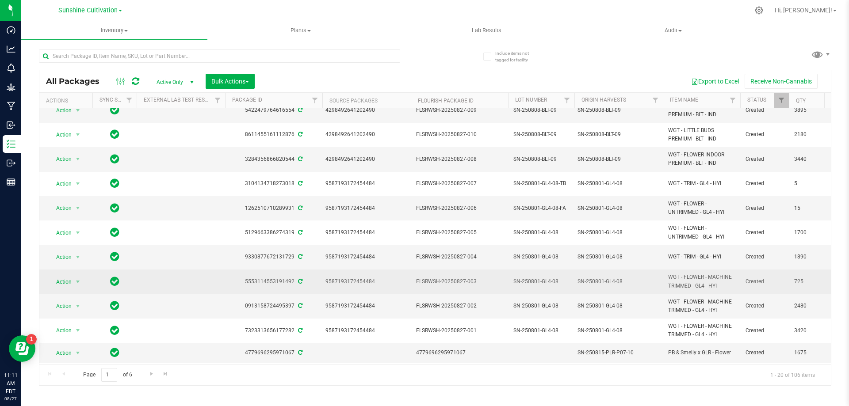
scroll to position [221, 0]
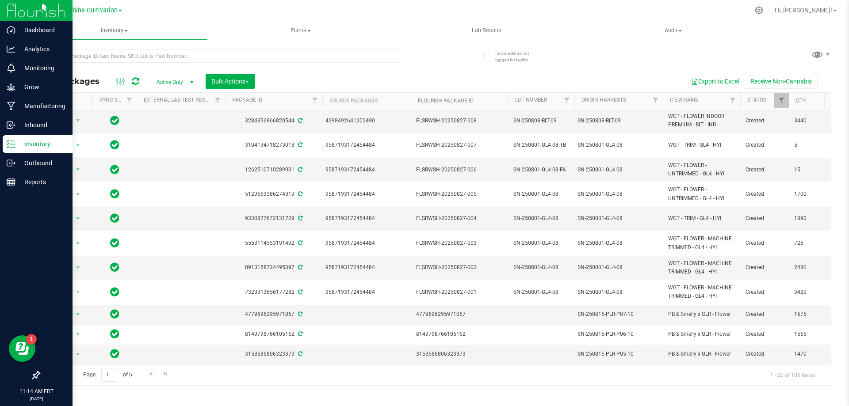
click at [32, 135] on div "Inventory" at bounding box center [38, 144] width 70 height 18
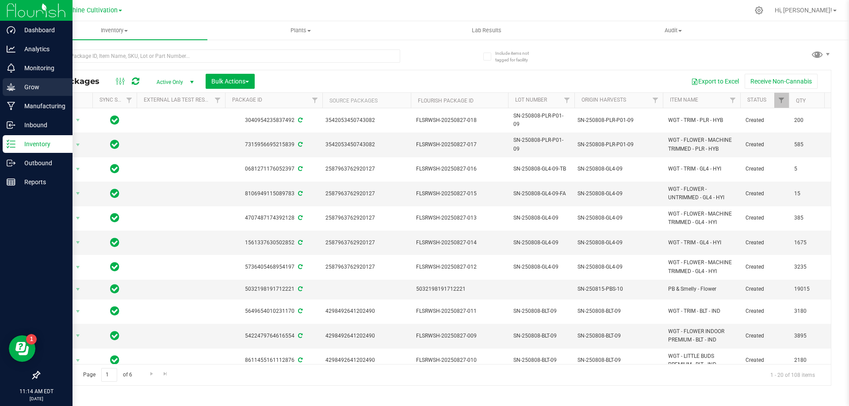
click at [14, 82] on div "Grow" at bounding box center [38, 87] width 70 height 18
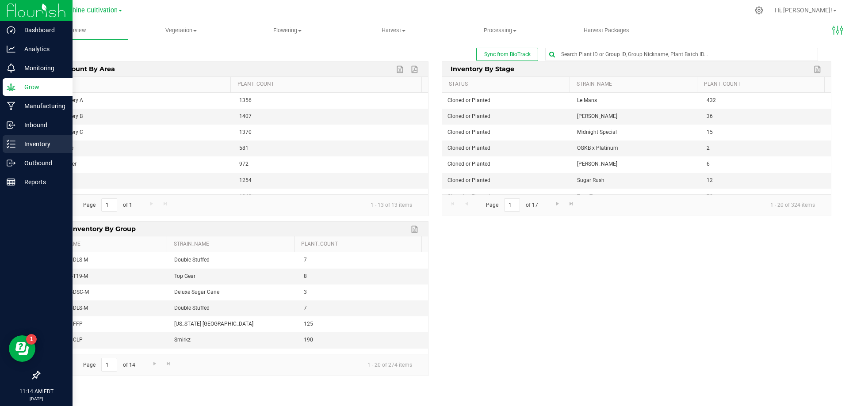
click at [17, 147] on p "Inventory" at bounding box center [41, 144] width 53 height 11
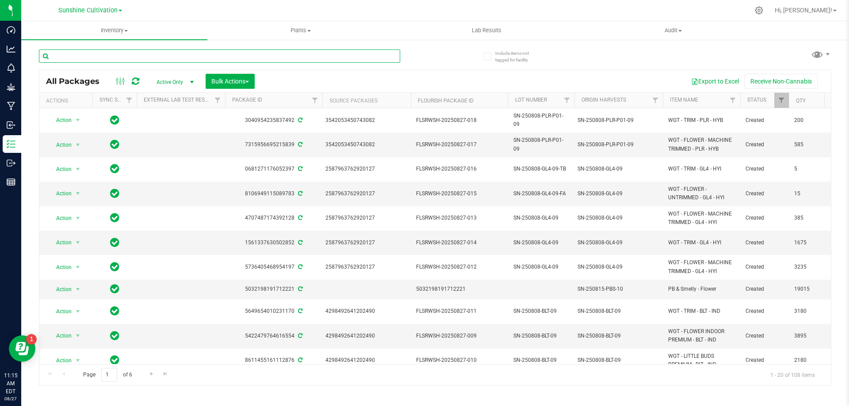
click at [126, 54] on input "text" at bounding box center [219, 56] width 361 height 13
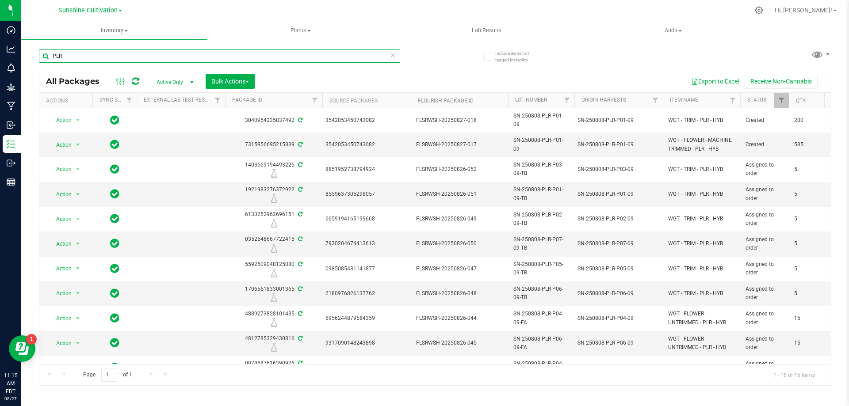
type input "PLR"
click at [604, 46] on div "PLR All Packages Active Only Active Only Lab Samples Locked All External Intern…" at bounding box center [435, 213] width 793 height 345
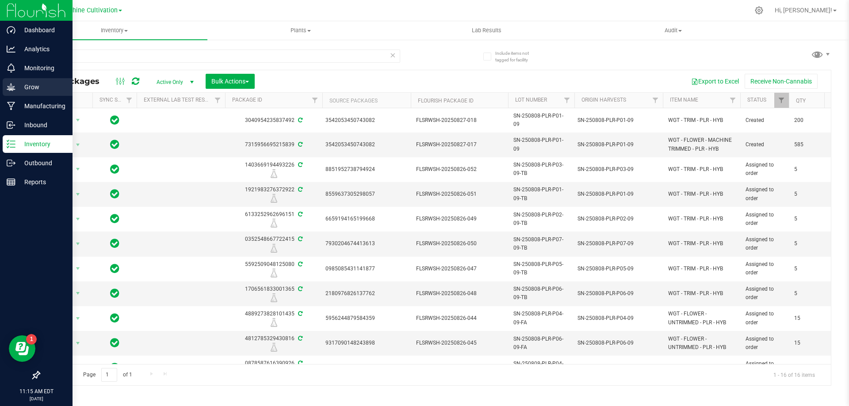
click at [27, 81] on div "Grow" at bounding box center [38, 87] width 70 height 18
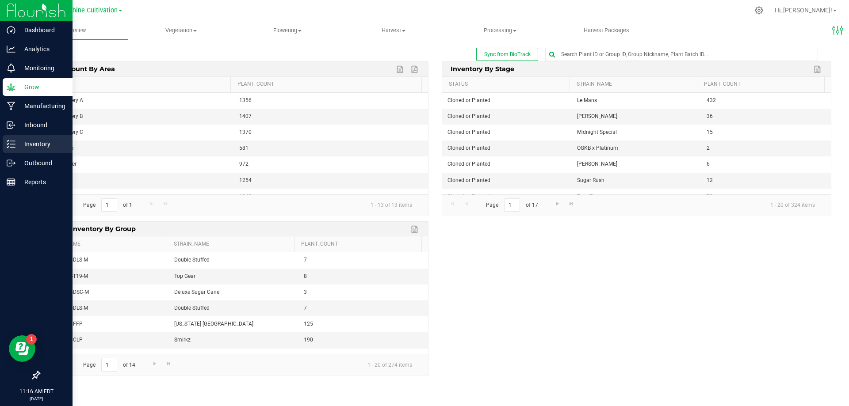
click at [51, 148] on p "Inventory" at bounding box center [41, 144] width 53 height 11
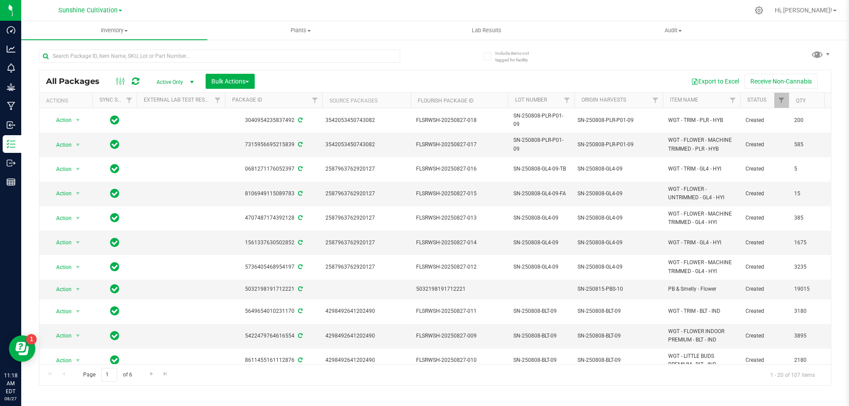
click at [624, 367] on div "Page 1 of 6 1 - 20 of 107 items" at bounding box center [435, 374] width 792 height 21
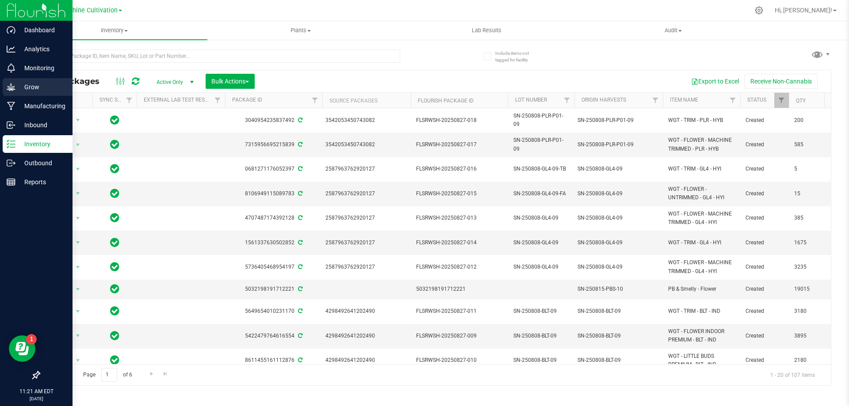
click at [19, 93] on div "Grow" at bounding box center [38, 87] width 70 height 18
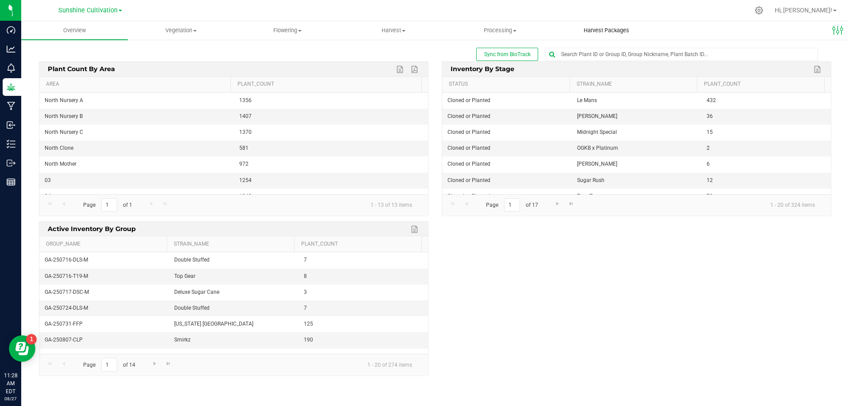
click at [600, 32] on span "Harvest Packages" at bounding box center [606, 31] width 69 height 8
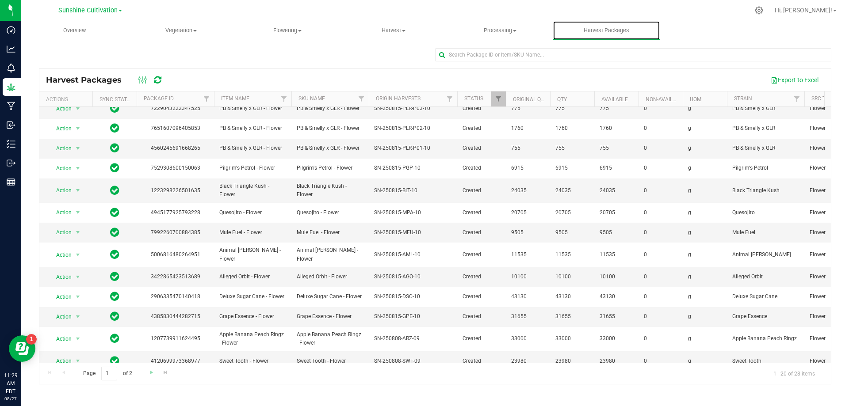
scroll to position [153, 0]
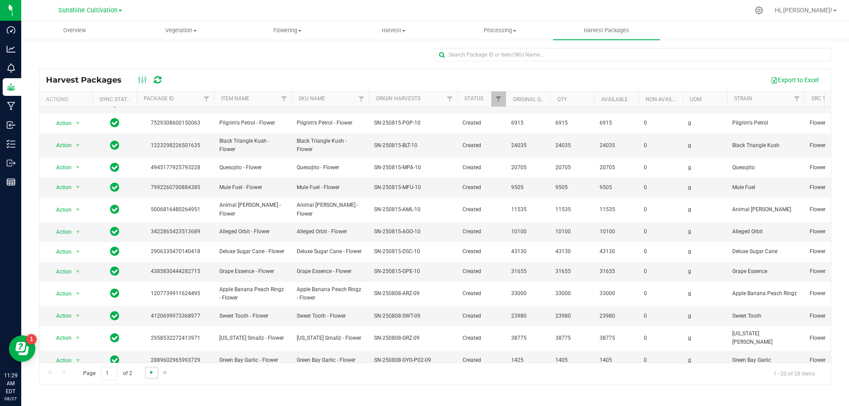
click at [154, 373] on span "Go to the next page" at bounding box center [151, 372] width 7 height 7
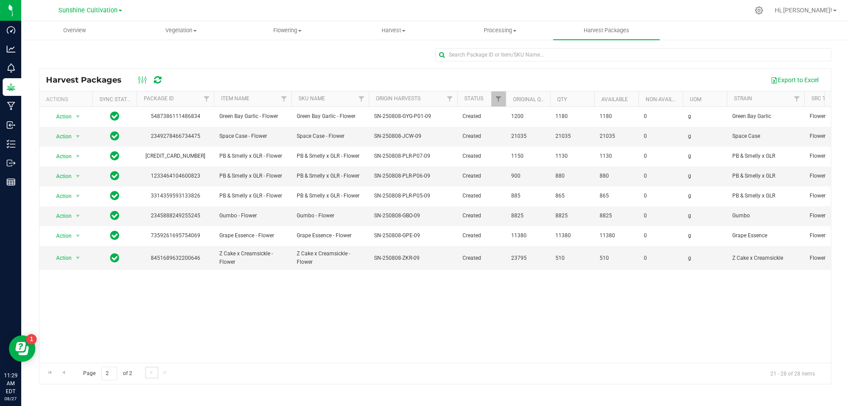
scroll to position [0, 0]
click at [80, 175] on span "select" at bounding box center [77, 176] width 7 height 7
click at [86, 206] on li "Create package" at bounding box center [77, 204] width 56 height 13
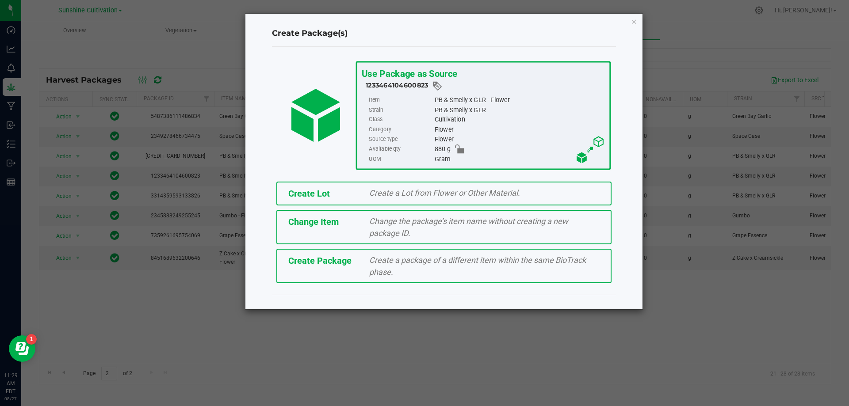
click at [472, 261] on span "Create a package of a different item within the same BioTrack phase." at bounding box center [477, 266] width 217 height 21
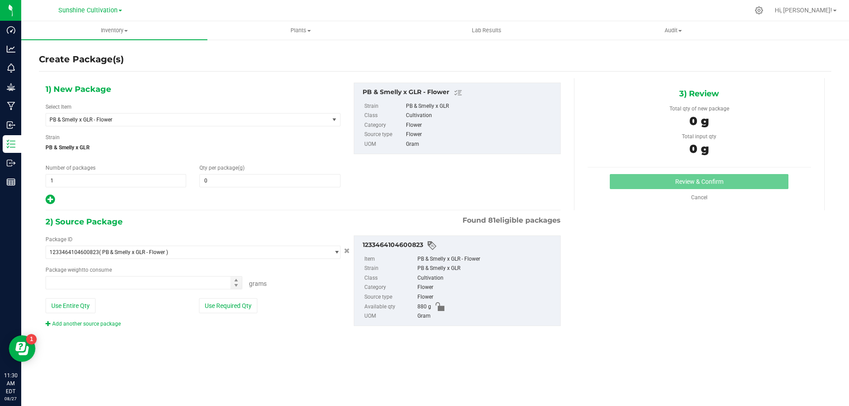
type input "0.0000"
type input "0.0000 g"
click at [232, 117] on span "PB & Smelly x GLR - Flower" at bounding box center [182, 120] width 265 height 6
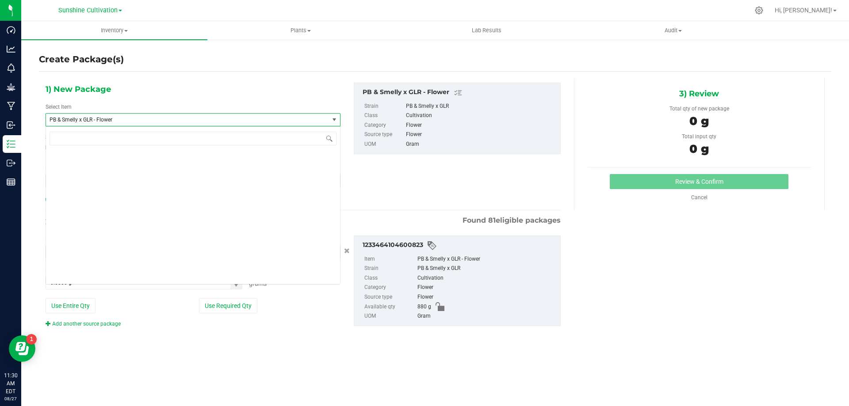
scroll to position [92052, 0]
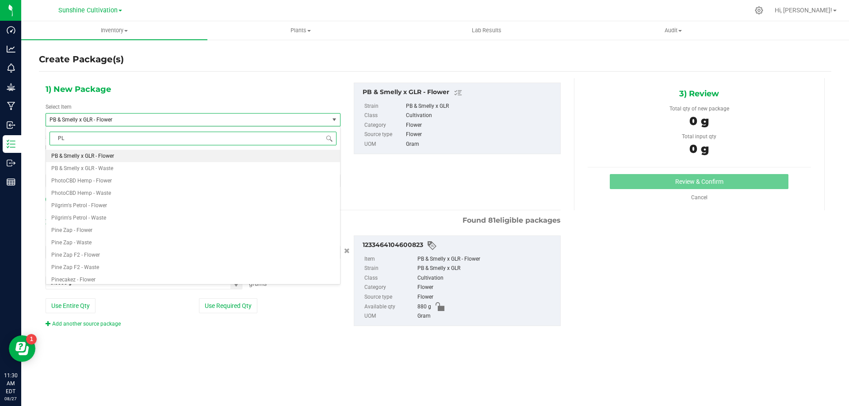
type input "PLR"
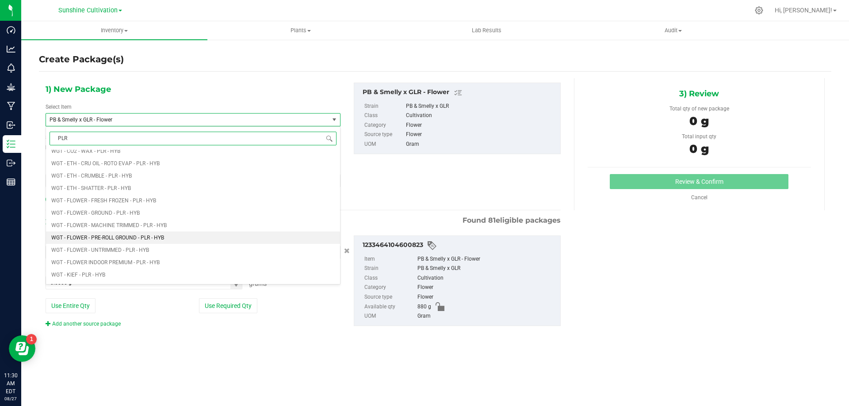
scroll to position [398, 0]
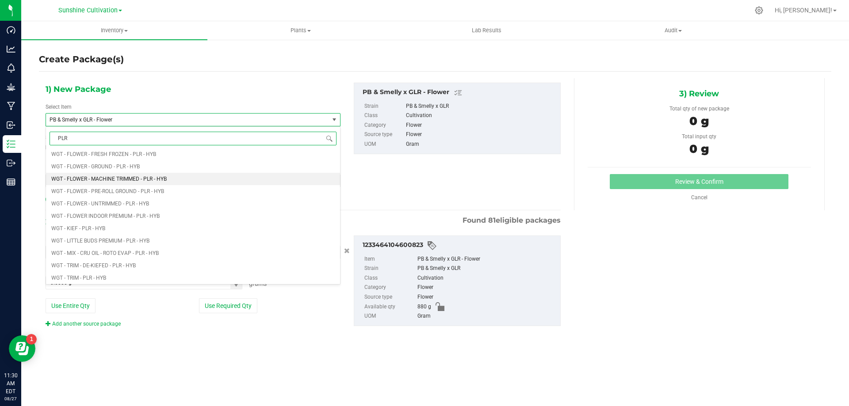
click at [156, 184] on li "WGT - FLOWER - MACHINE TRIMMED - PLR - HYB" at bounding box center [193, 179] width 294 height 12
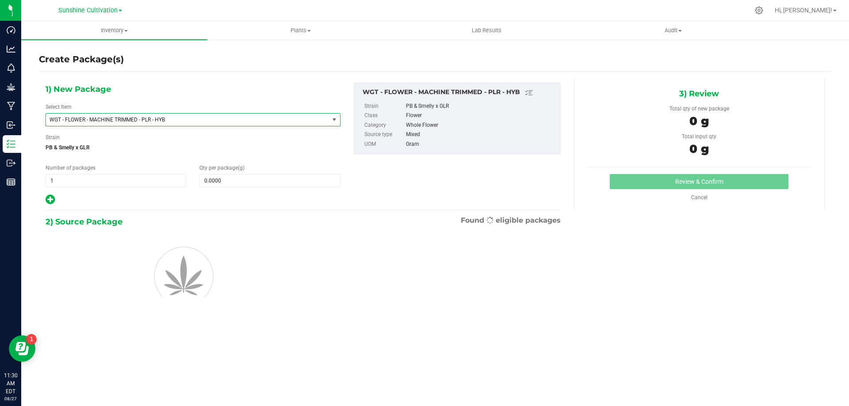
type input "0.0000"
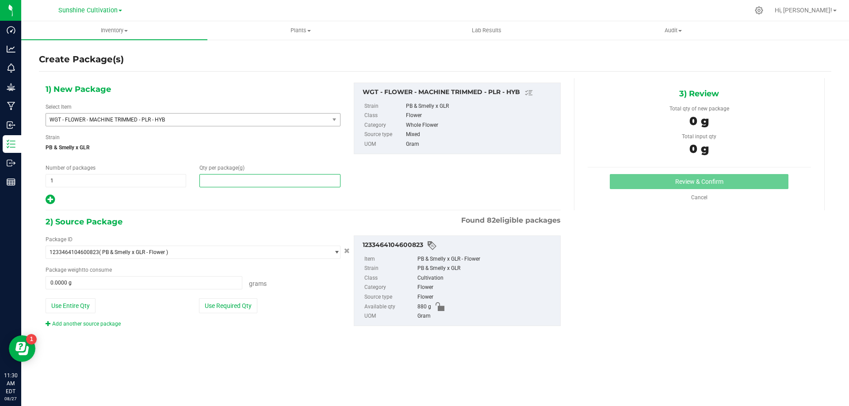
click at [223, 184] on span at bounding box center [269, 180] width 141 height 13
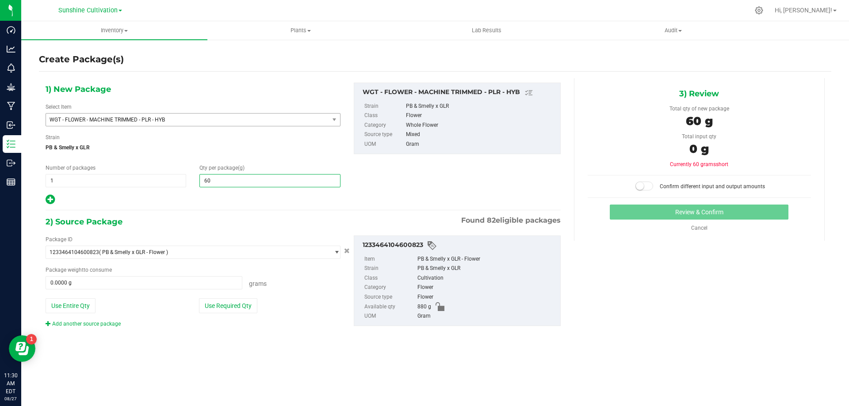
type input "605"
type input "605.0000"
click at [192, 278] on span at bounding box center [144, 282] width 197 height 13
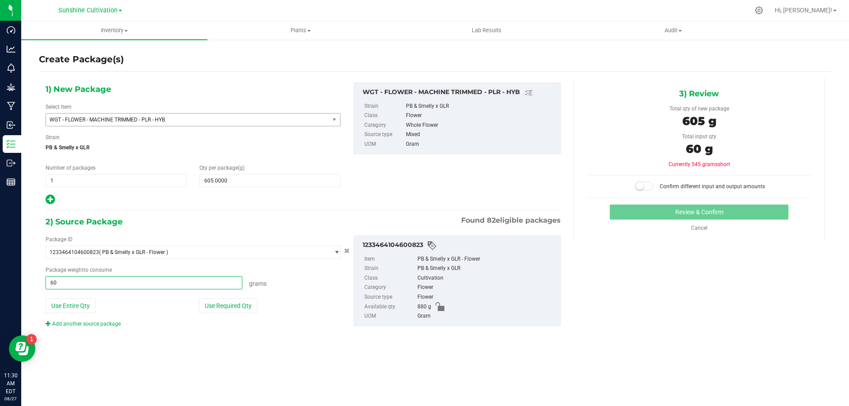
type input "605"
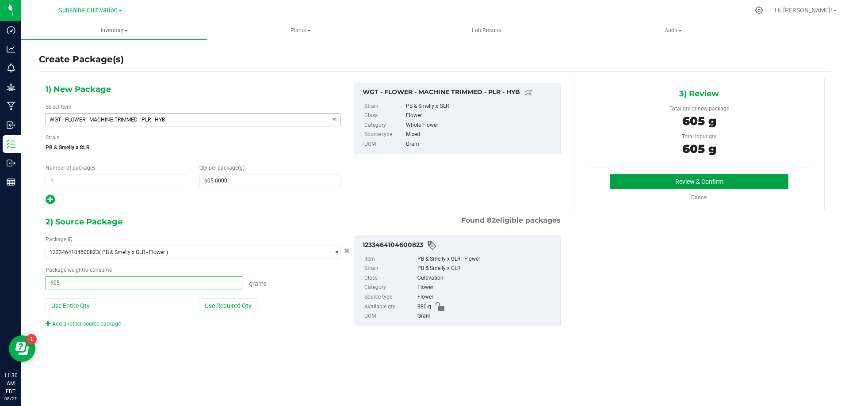
type input "605.0000 g"
click at [770, 182] on button "Review & Confirm" at bounding box center [699, 181] width 179 height 15
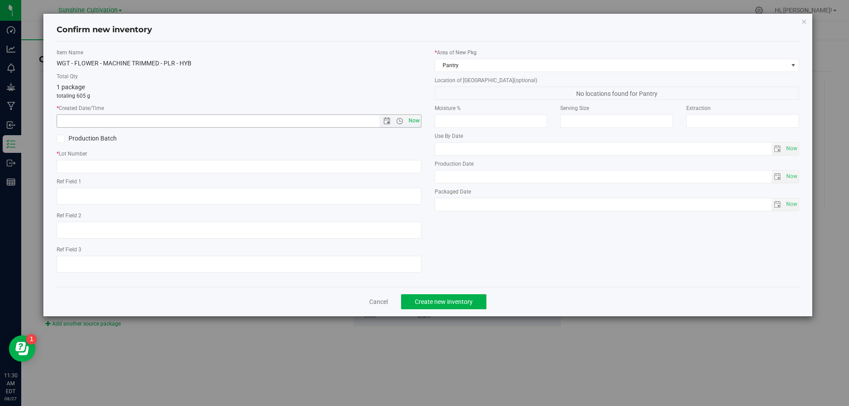
click at [413, 117] on span "Now" at bounding box center [413, 121] width 15 height 13
type input "8/27/2025 11:30 AM"
paste input "SN-250808-PLR-P06-09"
type input "SN-250808-PLR-P06-09"
click at [447, 297] on button "Create new inventory" at bounding box center [443, 302] width 85 height 15
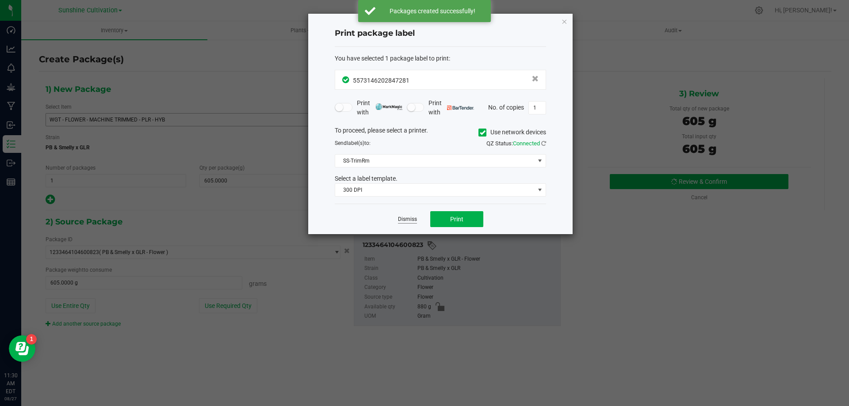
click at [402, 223] on link "Dismiss" at bounding box center [407, 220] width 19 height 8
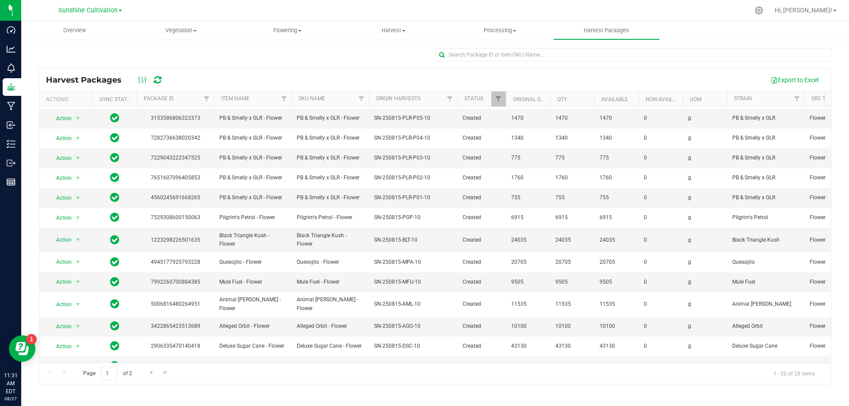
scroll to position [133, 0]
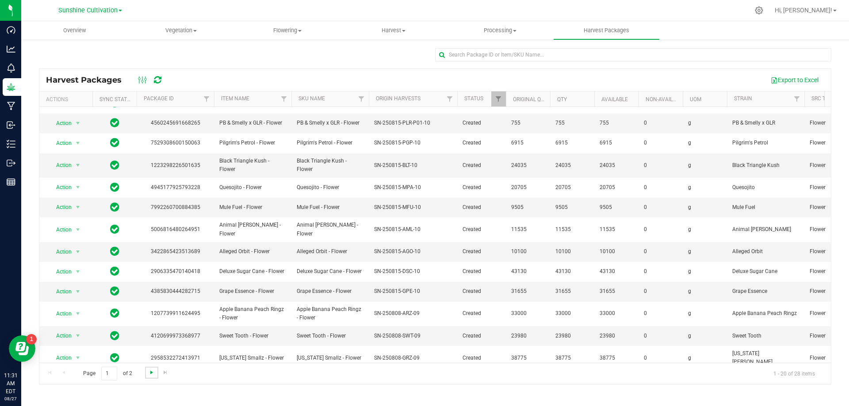
click at [152, 372] on span "Go to the next page" at bounding box center [151, 372] width 7 height 7
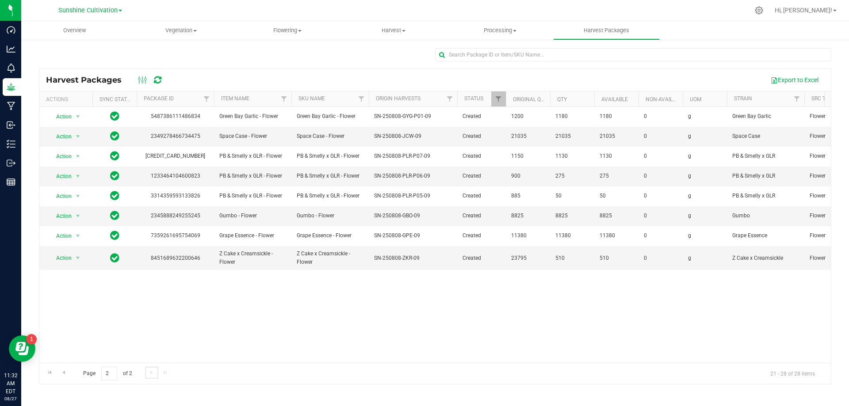
scroll to position [0, 0]
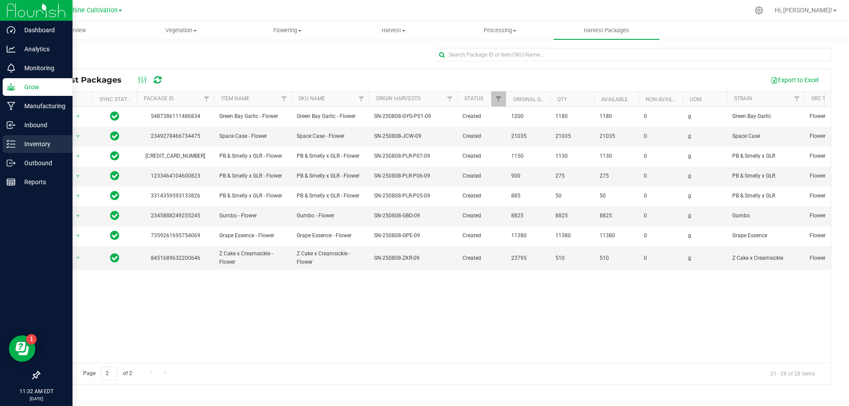
click at [31, 148] on p "Inventory" at bounding box center [41, 144] width 53 height 11
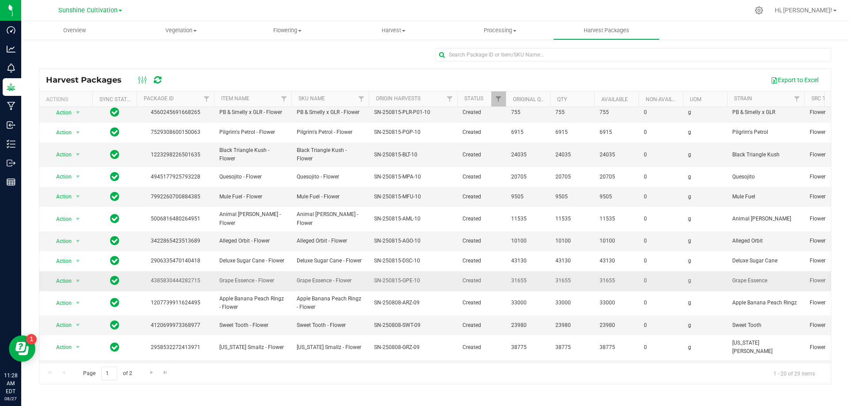
scroll to position [153, 0]
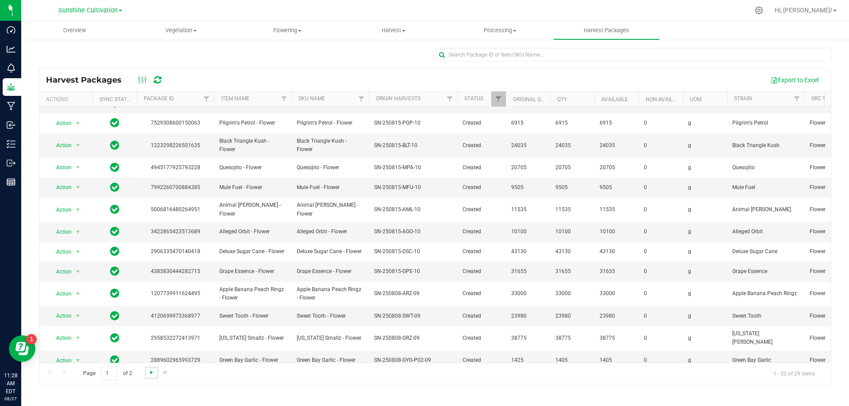
click at [153, 372] on span "Go to the next page" at bounding box center [151, 372] width 7 height 7
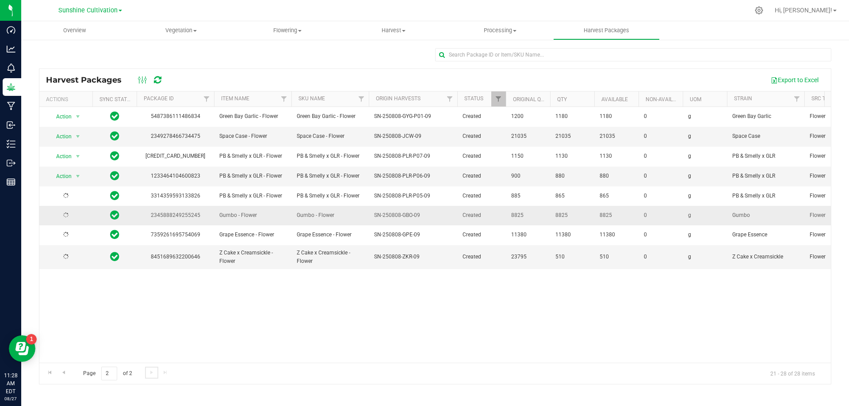
scroll to position [0, 0]
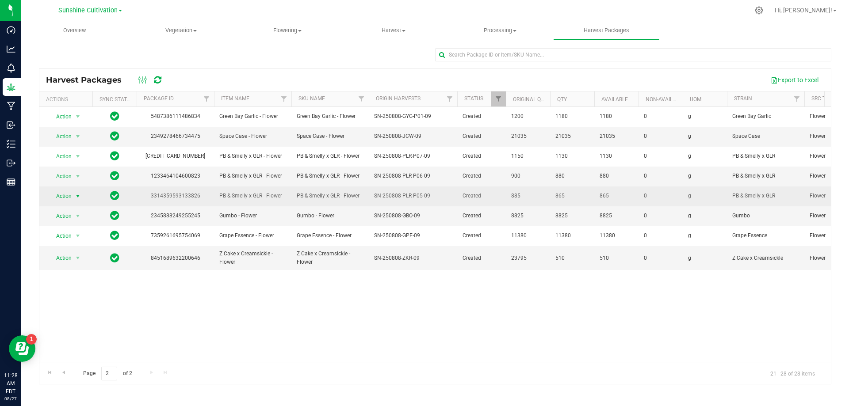
click at [79, 199] on span "select" at bounding box center [77, 196] width 7 height 7
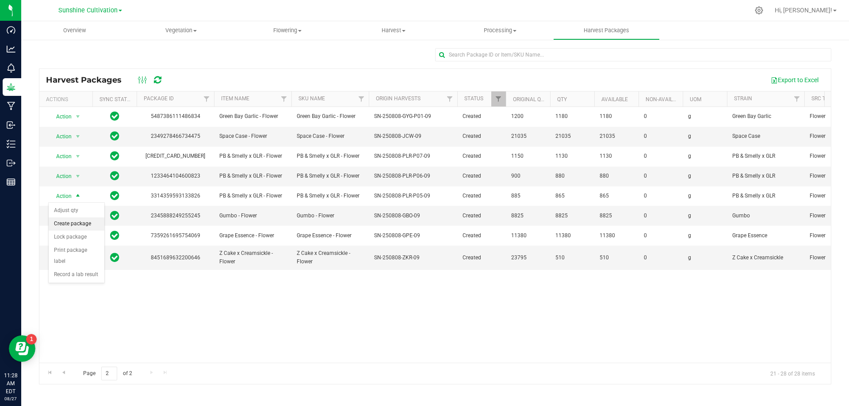
click at [75, 227] on li "Create package" at bounding box center [77, 224] width 56 height 13
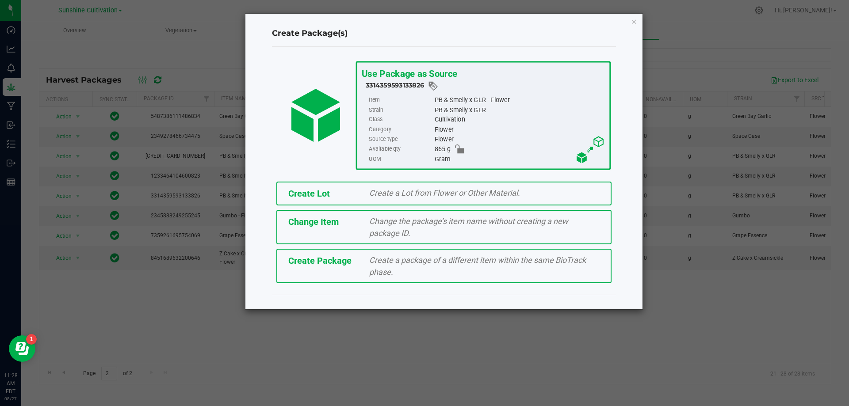
click at [386, 254] on div "Create a package of a different item within the same BioTrack phase." at bounding box center [485, 266] width 244 height 24
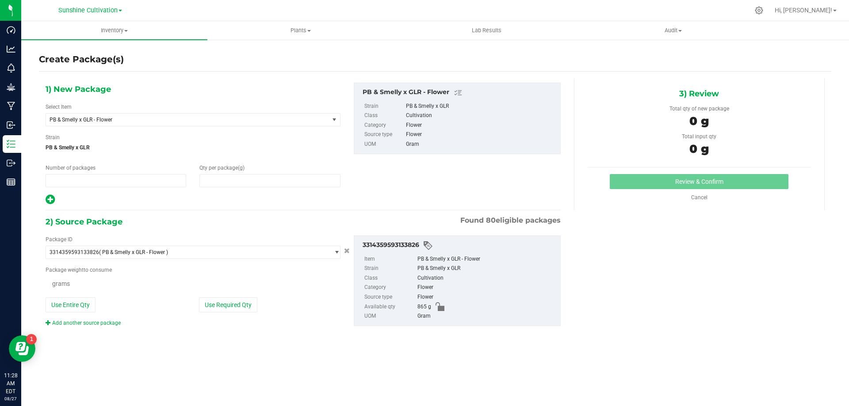
type input "1"
type input "0.0000"
click at [290, 123] on span "PB & Smelly x GLR - Flower" at bounding box center [182, 120] width 265 height 6
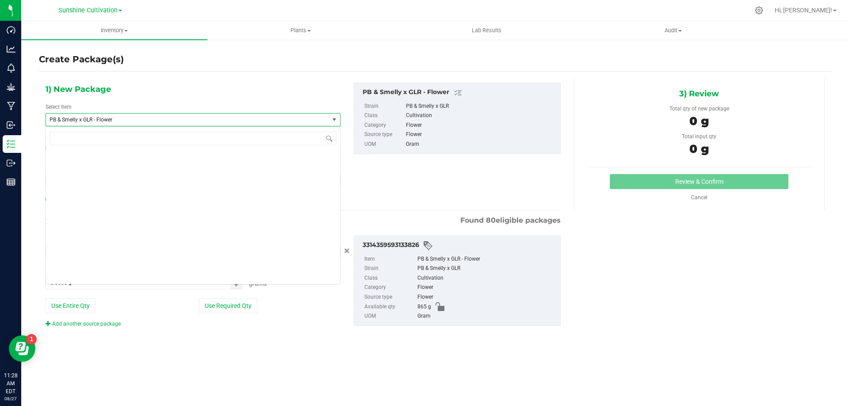
scroll to position [92052, 0]
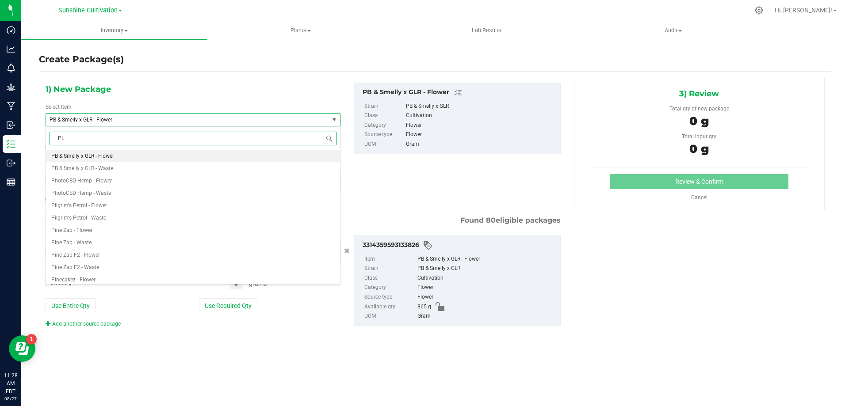
type input "PLR"
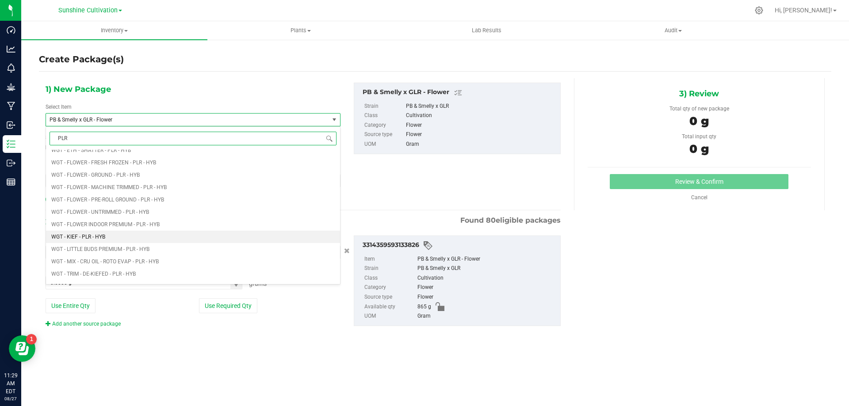
scroll to position [442, 0]
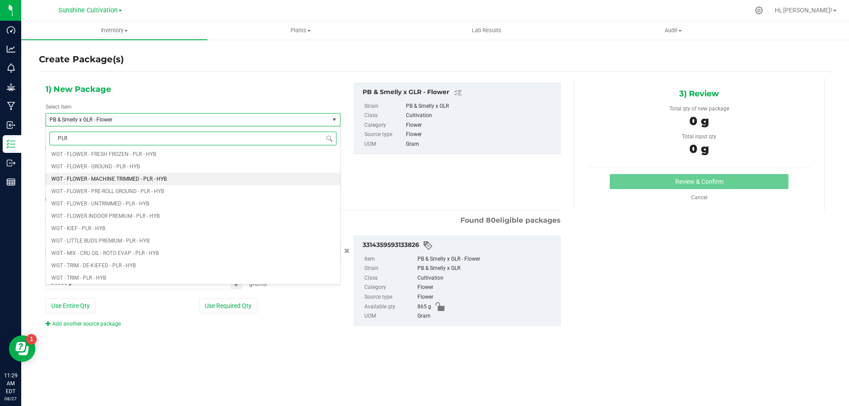
click at [157, 174] on li "WGT - FLOWER - MACHINE TRIMMED - PLR - HYB" at bounding box center [193, 179] width 294 height 12
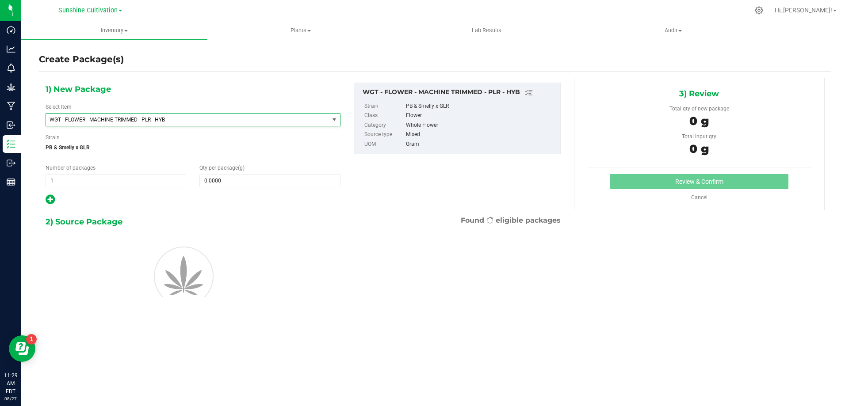
type input "0.0000"
click at [216, 181] on span at bounding box center [269, 180] width 141 height 13
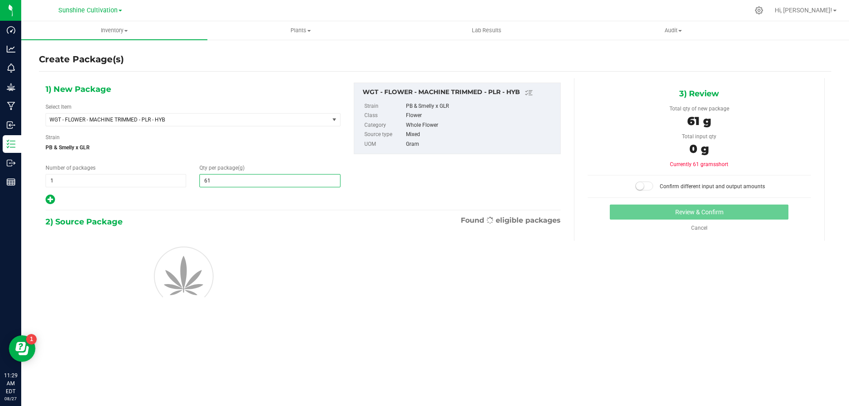
type input "610"
type input "610.0000"
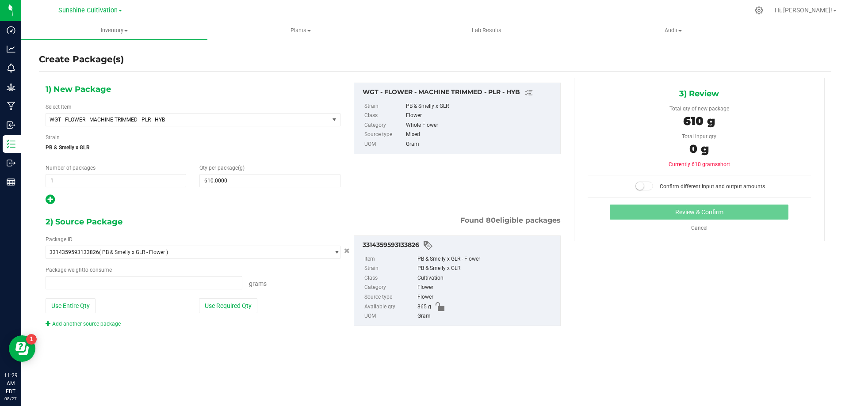
type input "0.0000 g"
click at [168, 286] on span at bounding box center [144, 282] width 197 height 13
type input "610"
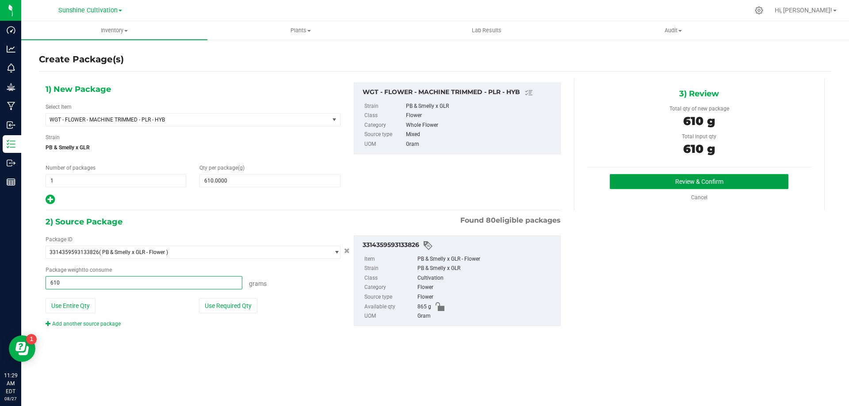
type input "610.0000 g"
click at [668, 187] on button "Review & Confirm" at bounding box center [699, 181] width 179 height 15
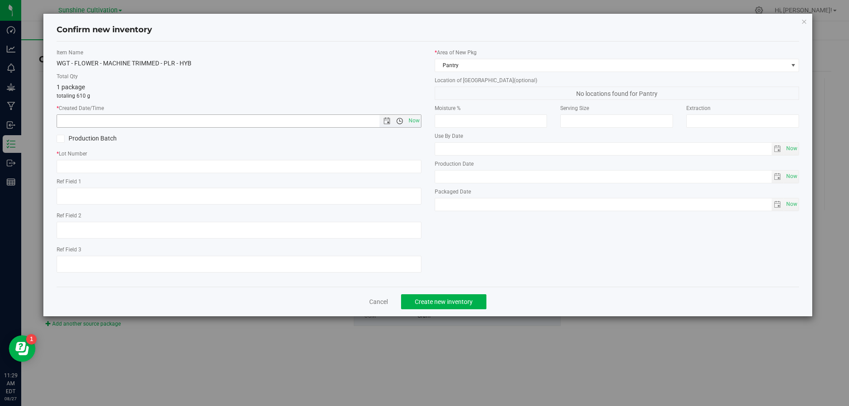
click at [404, 120] on span "Open the time view" at bounding box center [399, 121] width 15 height 7
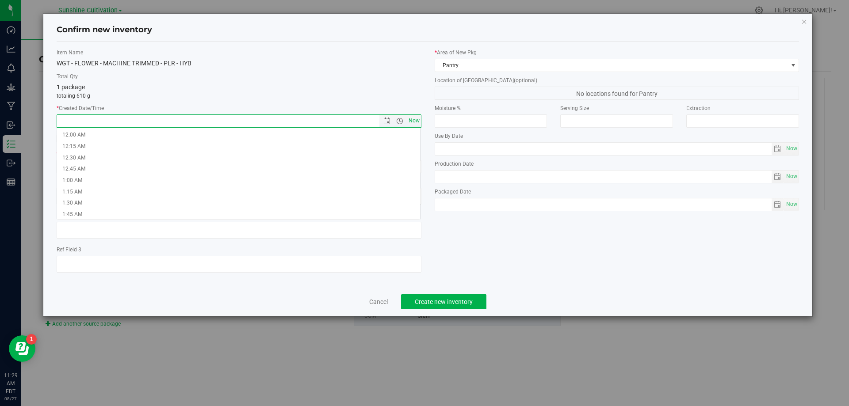
click at [410, 120] on span "Now" at bounding box center [413, 121] width 15 height 13
type input "[DATE] 11:29 AM"
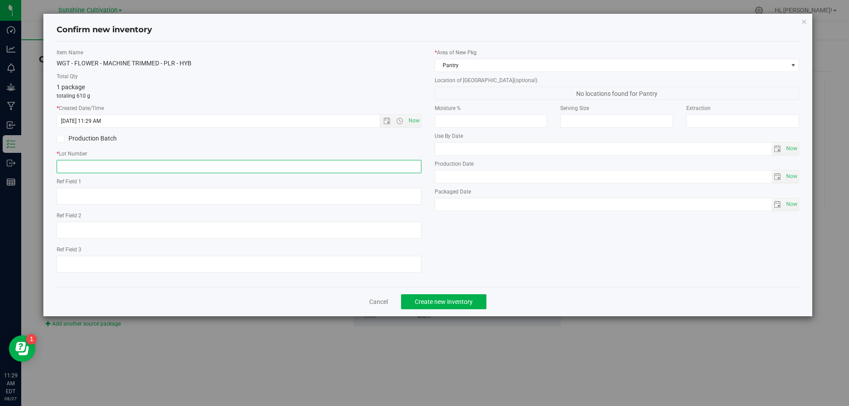
paste input "SN-250808-PLR-P05-09"
type input "SN-250808-PLR-P05-09"
click at [432, 299] on span "Create new inventory" at bounding box center [444, 302] width 58 height 7
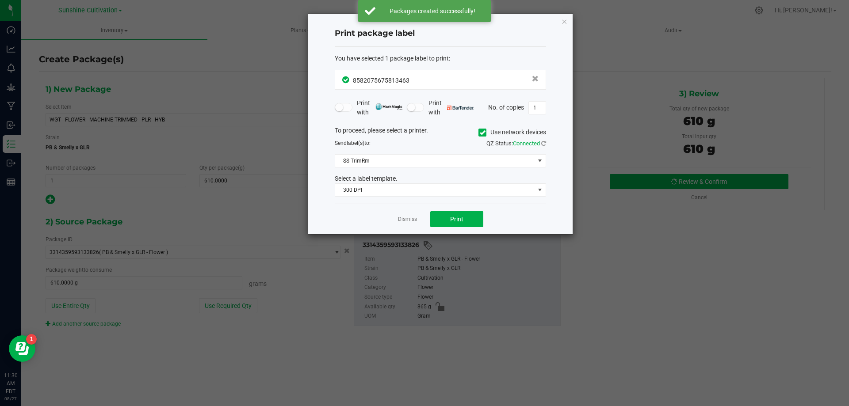
click at [405, 215] on app-cancel-button "Dismiss" at bounding box center [407, 219] width 19 height 9
click at [406, 222] on link "Dismiss" at bounding box center [407, 220] width 19 height 8
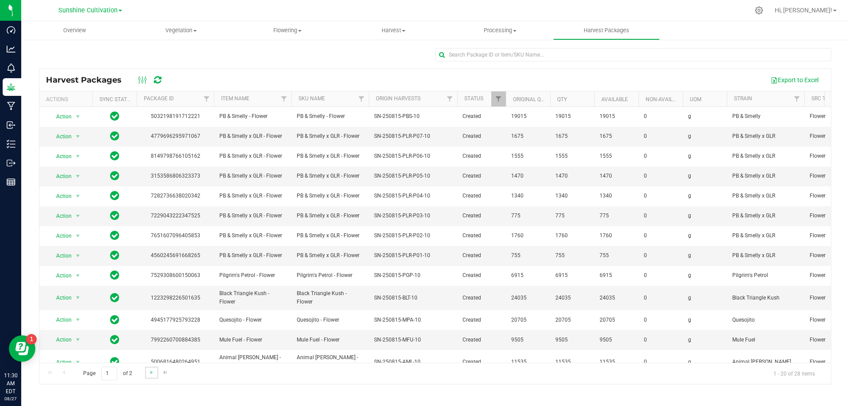
click at [155, 374] on link "Go to the next page" at bounding box center [151, 373] width 13 height 12
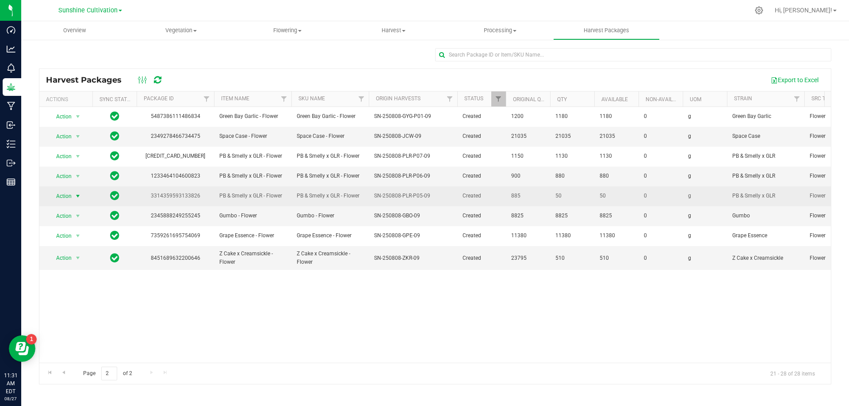
click at [79, 193] on span "select" at bounding box center [77, 196] width 7 height 7
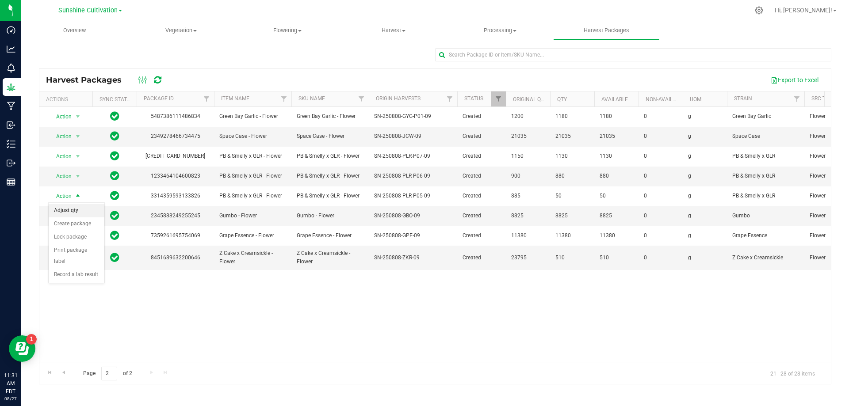
click at [79, 211] on li "Adjust qty" at bounding box center [77, 210] width 56 height 13
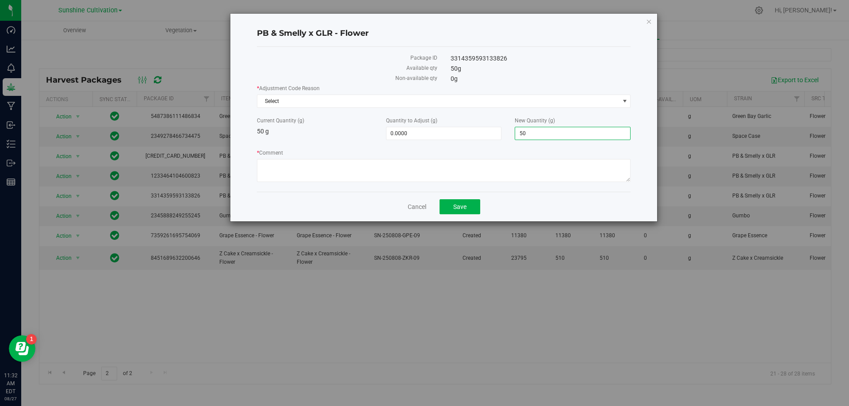
click at [547, 133] on span "50.0000 50" at bounding box center [573, 133] width 116 height 13
type input "5"
type input "0"
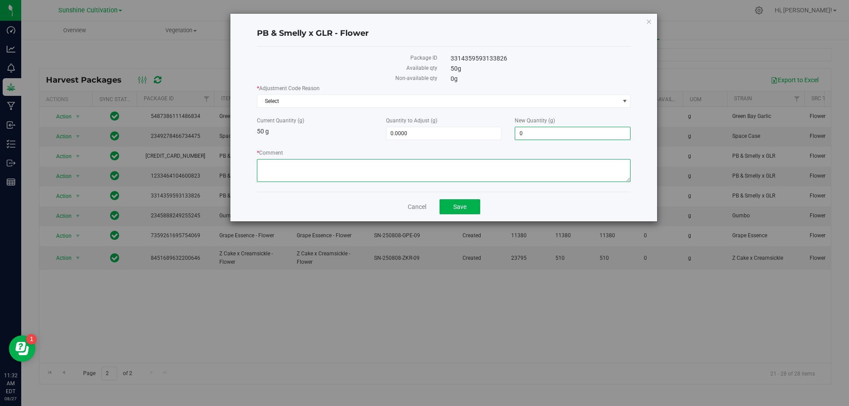
type input "-50.0000"
type input "0.0000"
click at [367, 166] on textarea "* Comment" at bounding box center [444, 170] width 374 height 23
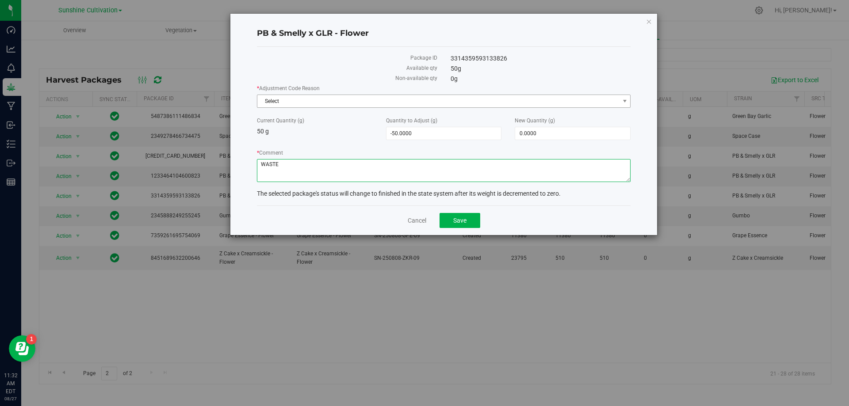
type textarea "WASTE"
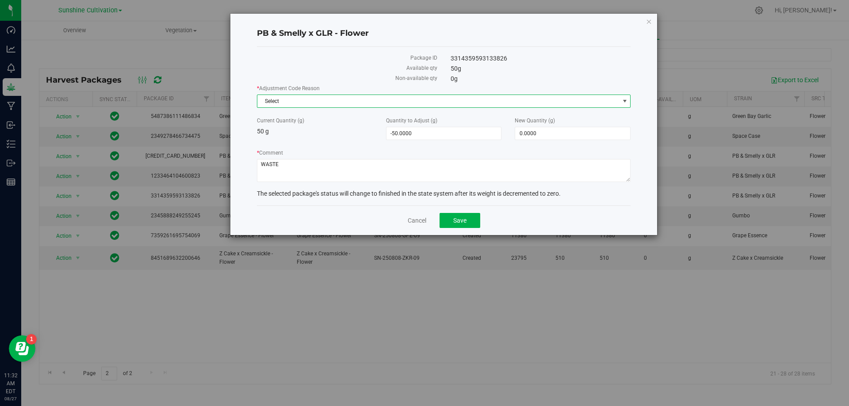
click at [342, 100] on span "Select" at bounding box center [438, 101] width 362 height 12
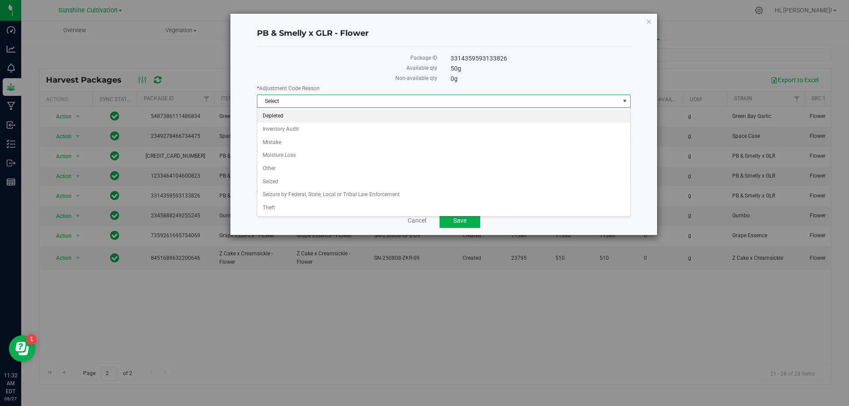
click at [319, 116] on li "Depleted" at bounding box center [443, 116] width 373 height 13
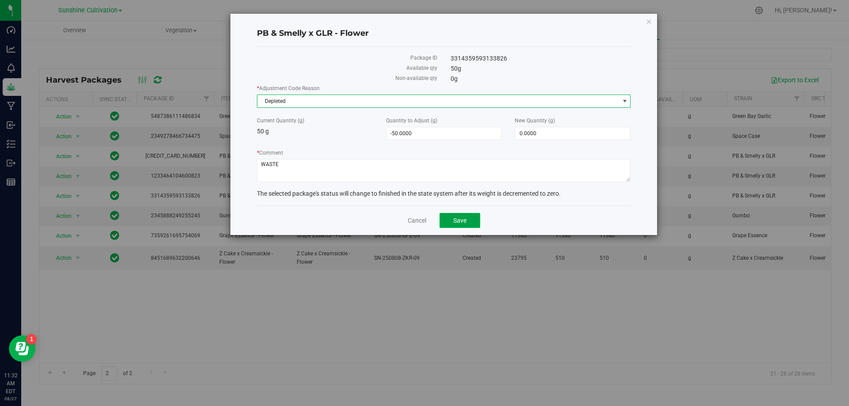
click at [468, 226] on button "Save" at bounding box center [460, 220] width 41 height 15
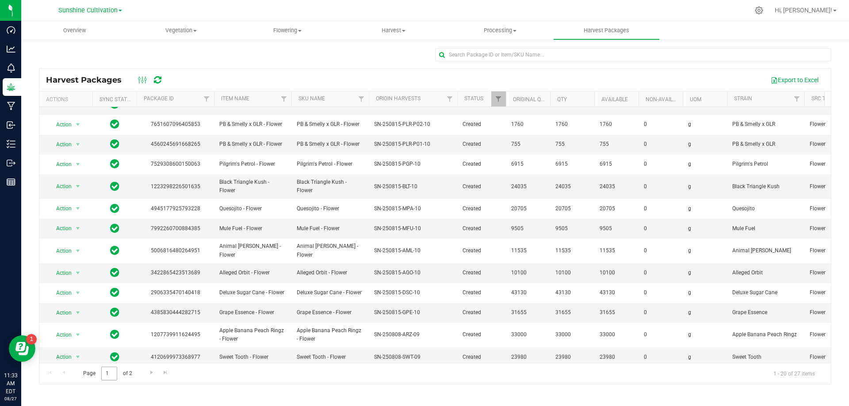
scroll to position [153, 0]
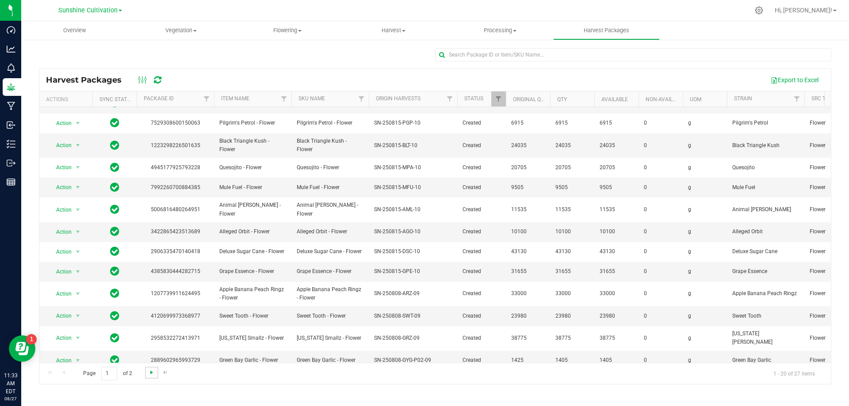
click at [153, 374] on span "Go to the next page" at bounding box center [151, 372] width 7 height 7
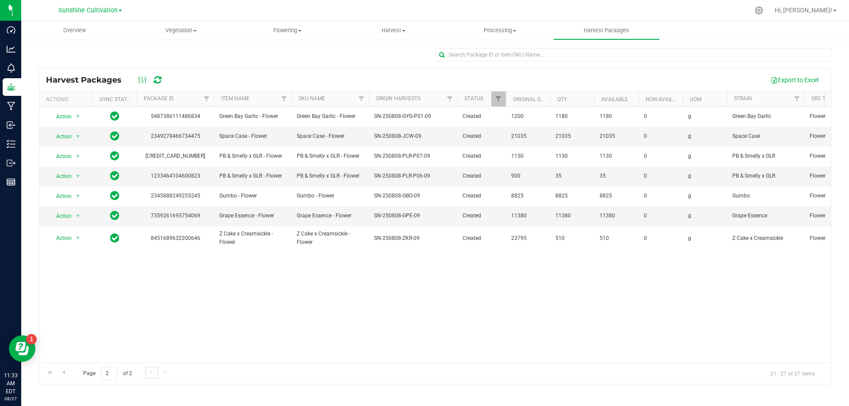
scroll to position [0, 0]
click at [66, 178] on span "Action" at bounding box center [60, 176] width 24 height 12
click at [76, 191] on li "Adjust qty" at bounding box center [77, 190] width 56 height 13
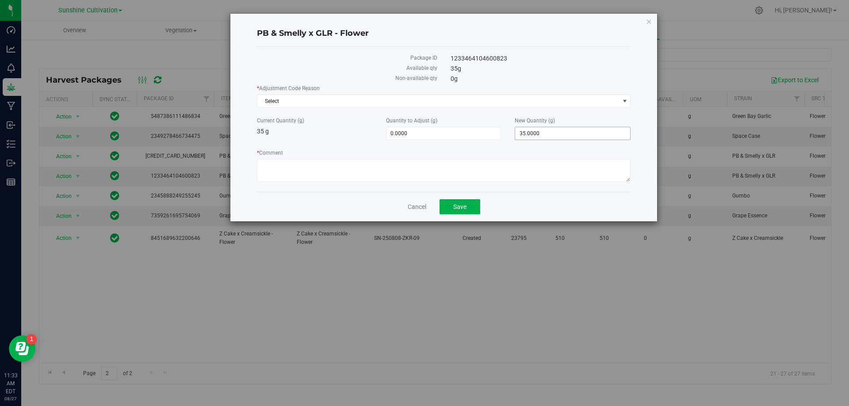
click at [528, 126] on div "New Quantity (g) 35.0000 35" at bounding box center [572, 128] width 129 height 23
click at [528, 130] on span "35.0000 35" at bounding box center [573, 133] width 116 height 13
type input "3"
type input "0"
type input "-35.0000"
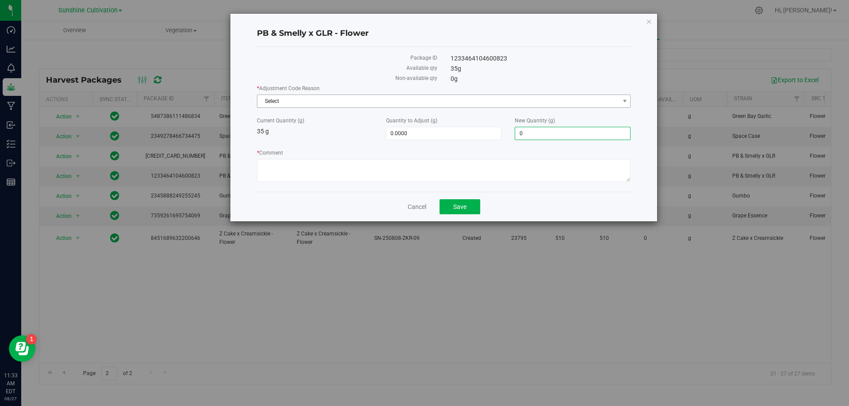
type input "0.0000"
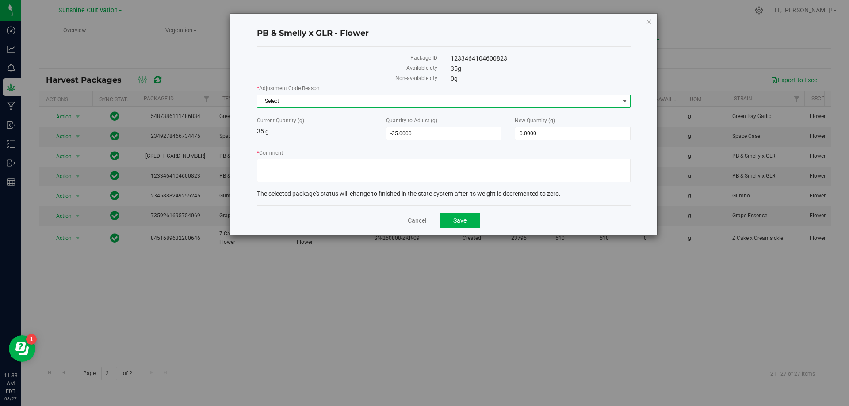
click at [487, 96] on span "Select" at bounding box center [438, 101] width 362 height 12
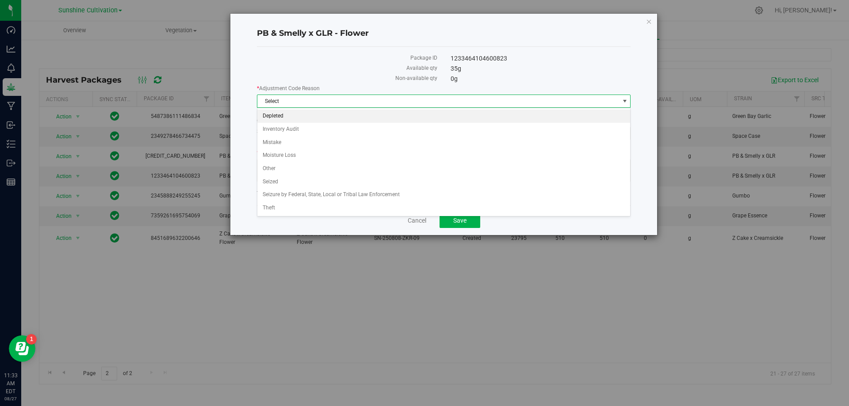
click at [314, 116] on li "Depleted" at bounding box center [443, 116] width 373 height 13
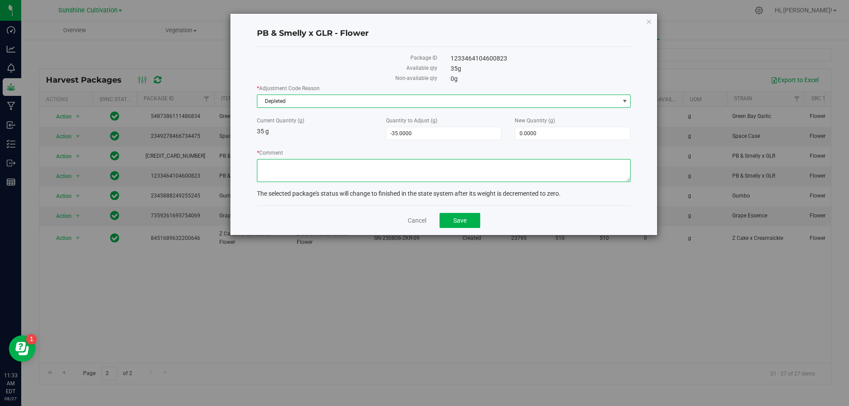
click at [314, 167] on textarea "* Comment" at bounding box center [444, 170] width 374 height 23
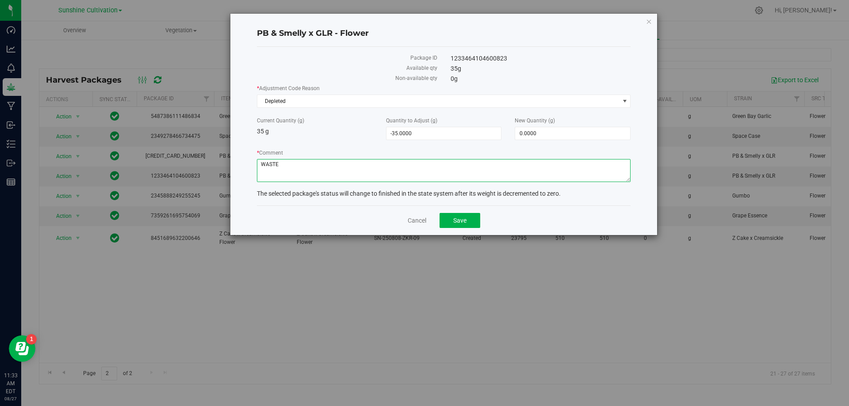
type textarea "WASTE"
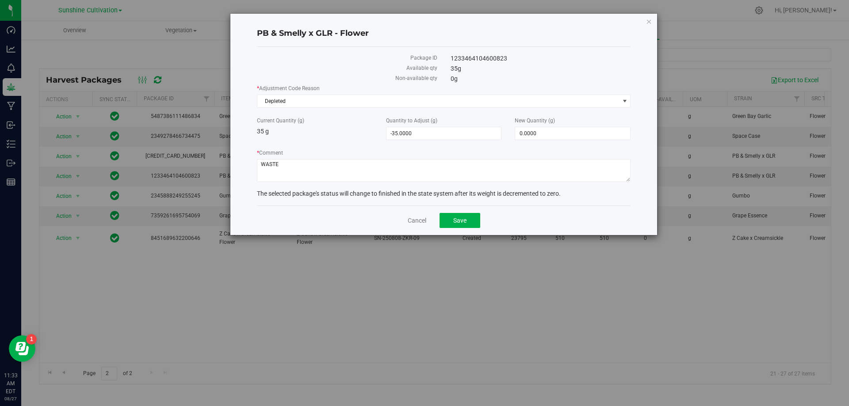
click at [457, 212] on div "Cancel Save" at bounding box center [444, 221] width 374 height 30
click at [458, 216] on button "Save" at bounding box center [460, 220] width 41 height 15
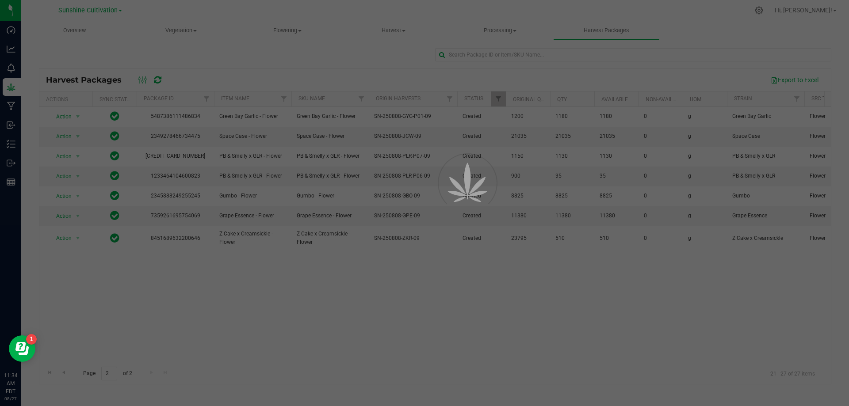
click at [508, 153] on div at bounding box center [424, 203] width 849 height 406
click at [509, 153] on div at bounding box center [424, 203] width 849 height 406
click at [510, 153] on div at bounding box center [424, 203] width 849 height 406
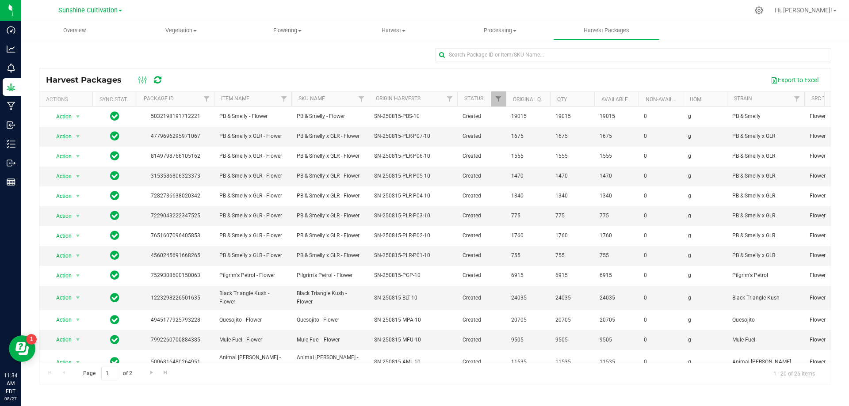
scroll to position [153, 0]
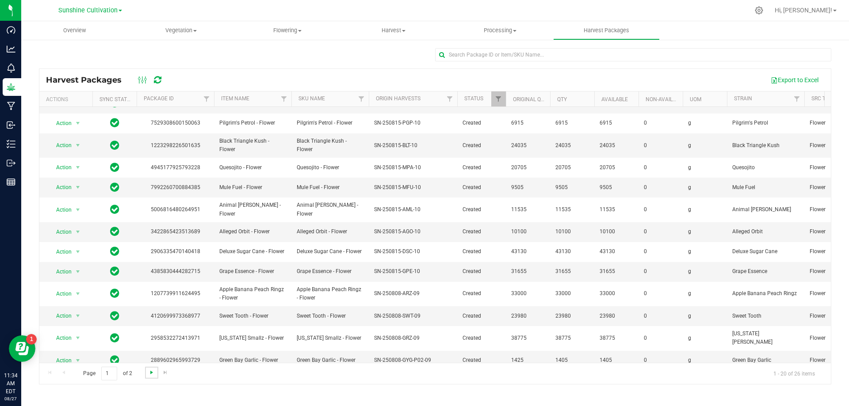
click at [154, 372] on span "Go to the next page" at bounding box center [151, 372] width 7 height 7
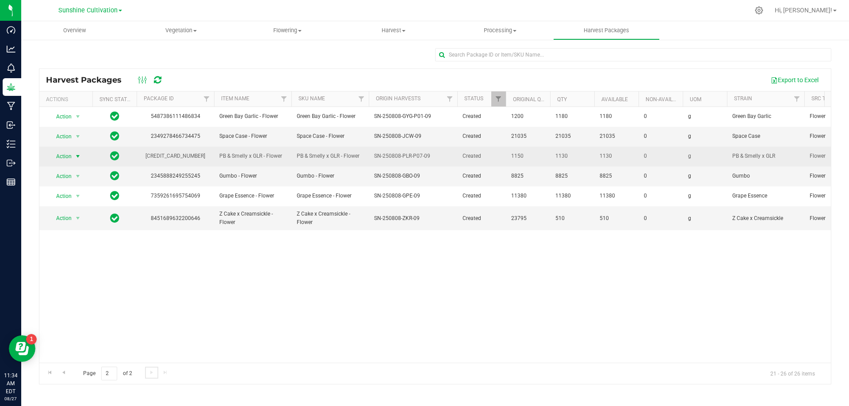
scroll to position [0, 0]
click at [76, 157] on span "select" at bounding box center [77, 156] width 7 height 7
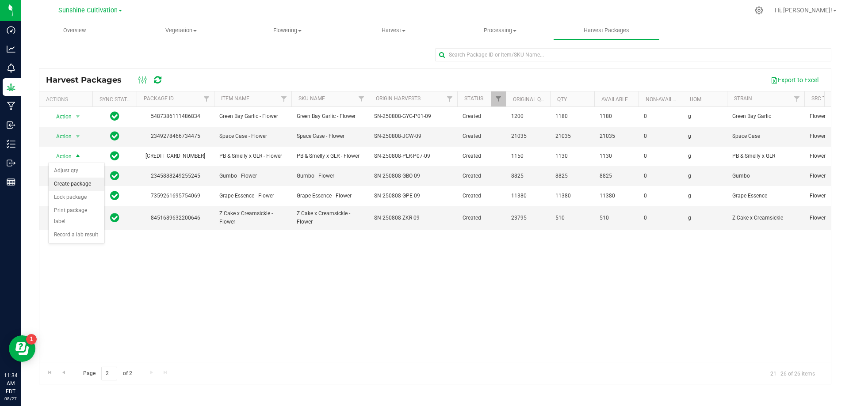
click at [80, 188] on li "Create package" at bounding box center [77, 184] width 56 height 13
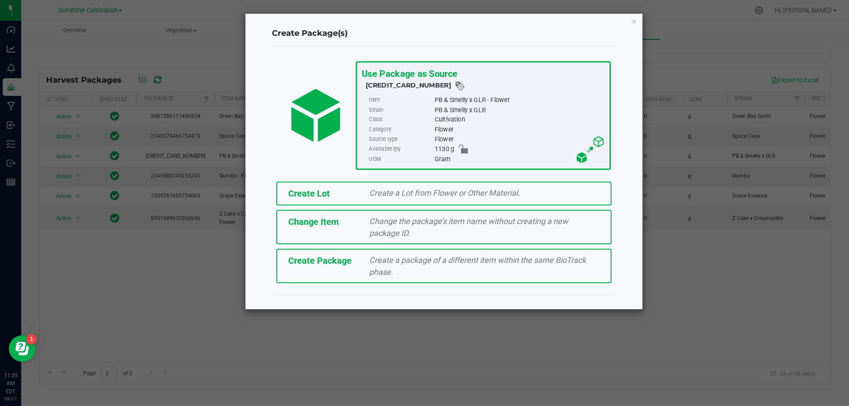
click at [487, 256] on span "Create a package of a different item within the same BioTrack phase." at bounding box center [477, 266] width 217 height 21
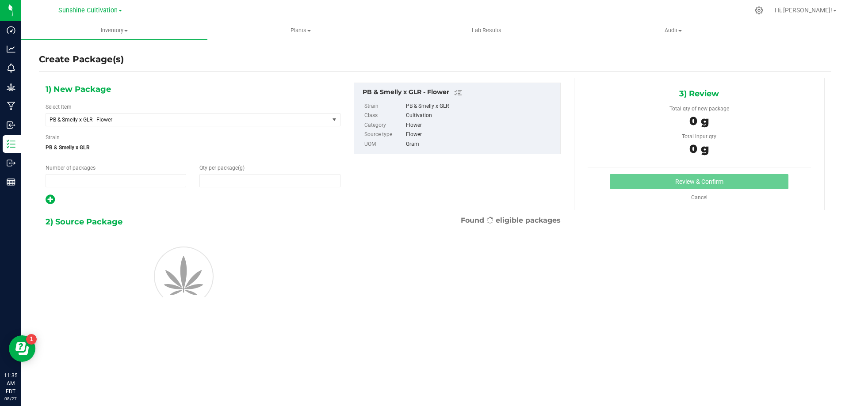
type input "1"
type input "0.0000"
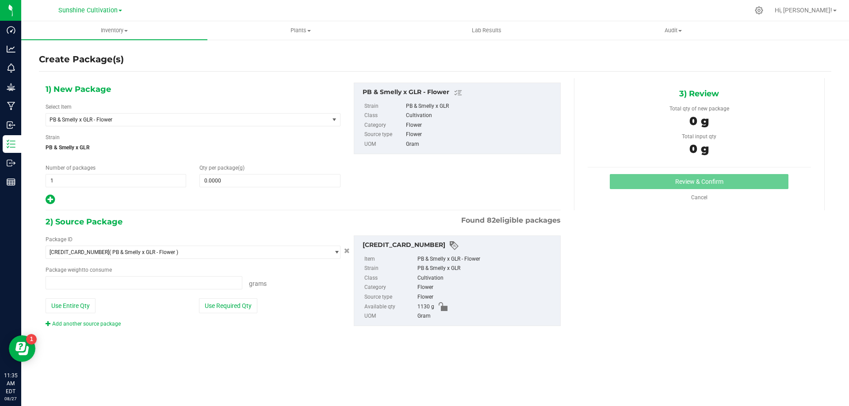
type input "0.0000 g"
click at [284, 121] on span "PB & Smelly x GLR - Flower" at bounding box center [182, 120] width 265 height 6
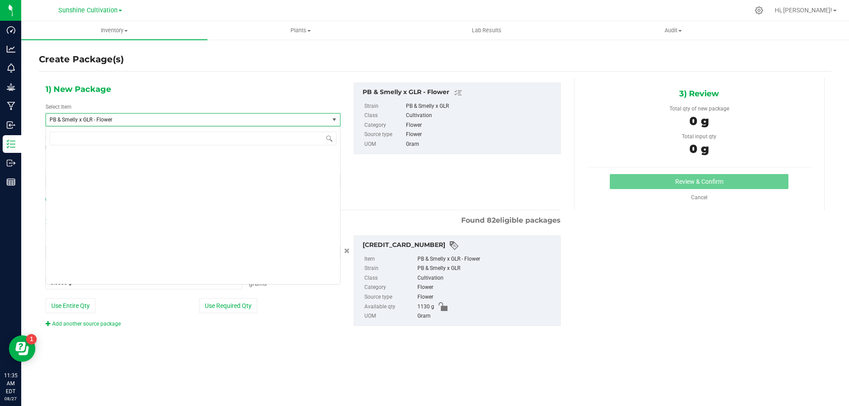
scroll to position [92052, 0]
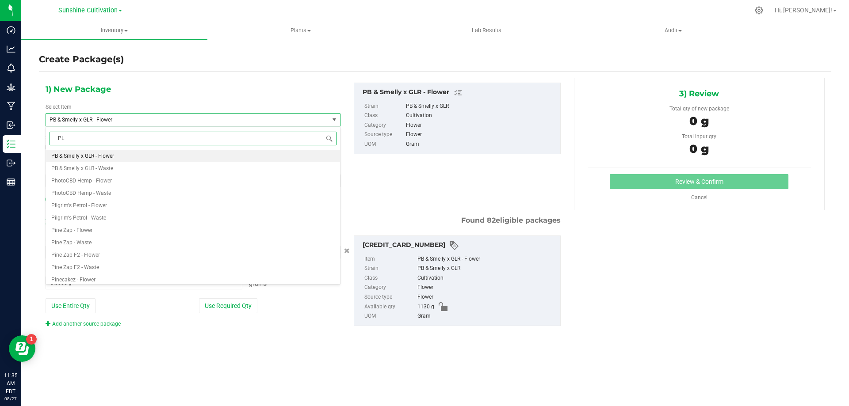
type input "PLR"
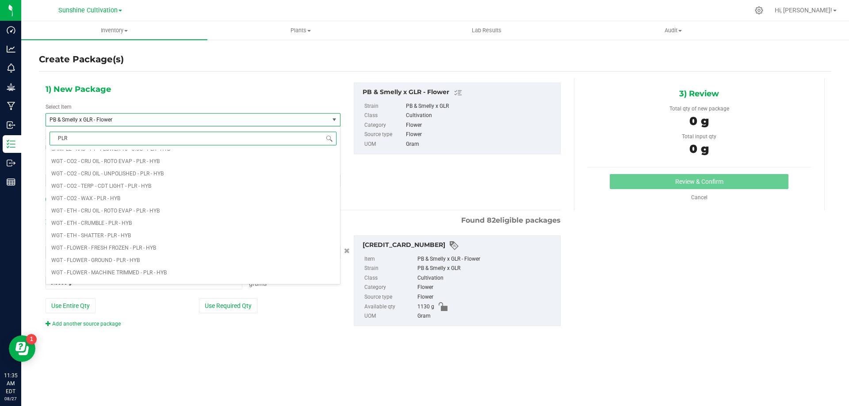
scroll to position [398, 0]
click at [107, 273] on li "WGT - TRIM - PLR - HYB" at bounding box center [193, 278] width 294 height 12
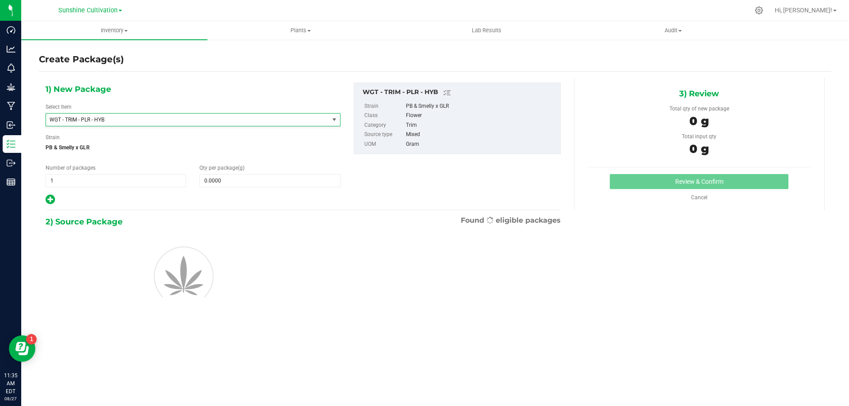
type input "0.0000"
click at [224, 181] on span at bounding box center [269, 180] width 141 height 13
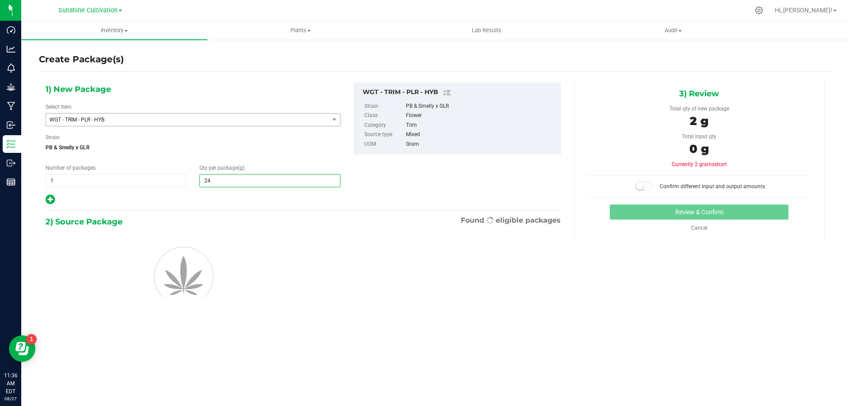
type input "245"
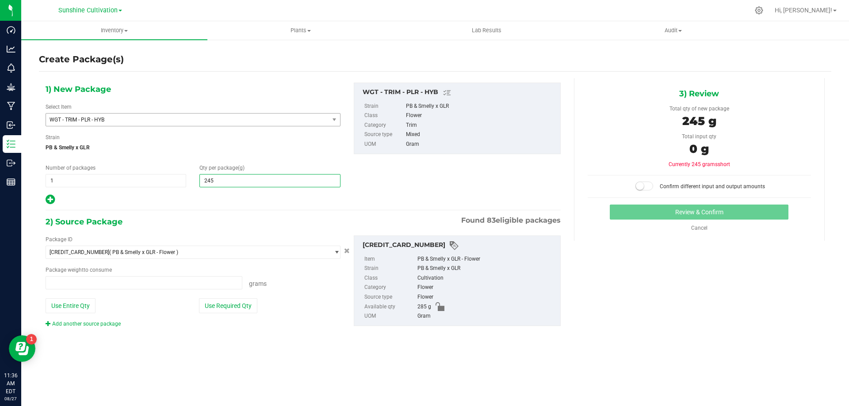
type input "0.0000 g"
type input "0"
type input "245.0000"
click at [207, 279] on span at bounding box center [144, 282] width 197 height 13
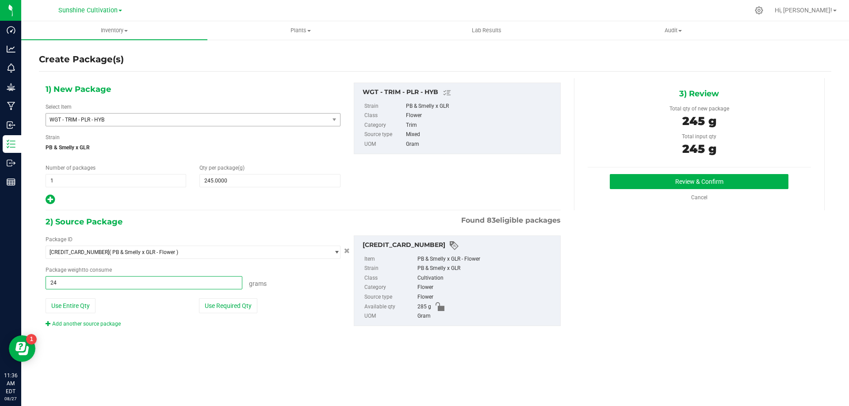
type input "245"
type input "245.0000 g"
click at [741, 180] on button "Review & Confirm" at bounding box center [699, 181] width 179 height 15
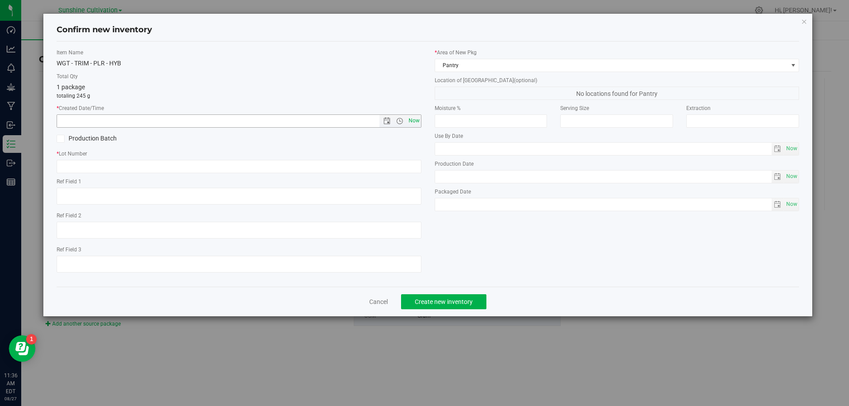
click at [416, 123] on span "Now" at bounding box center [413, 121] width 15 height 13
type input "8/27/2025 11:36 AM"
paste input "SN-250808-PLR-P07-09"
type input "SN-250808-PLR-P07-09"
click at [409, 305] on button "Create new inventory" at bounding box center [443, 302] width 85 height 15
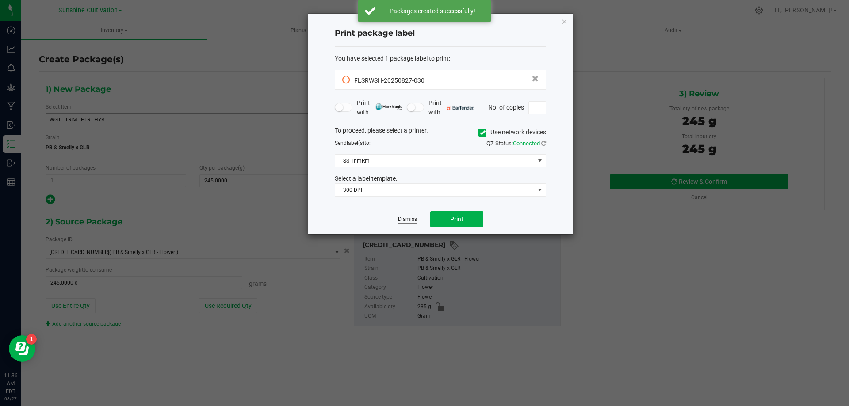
click at [412, 216] on link "Dismiss" at bounding box center [407, 220] width 19 height 8
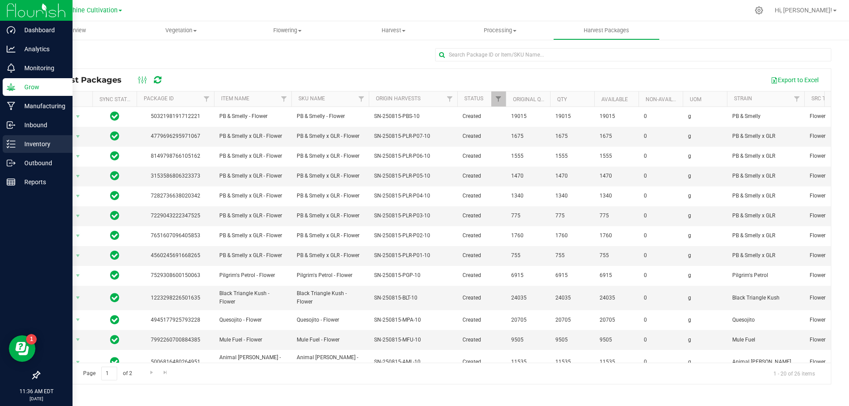
click at [43, 147] on p "Inventory" at bounding box center [41, 144] width 53 height 11
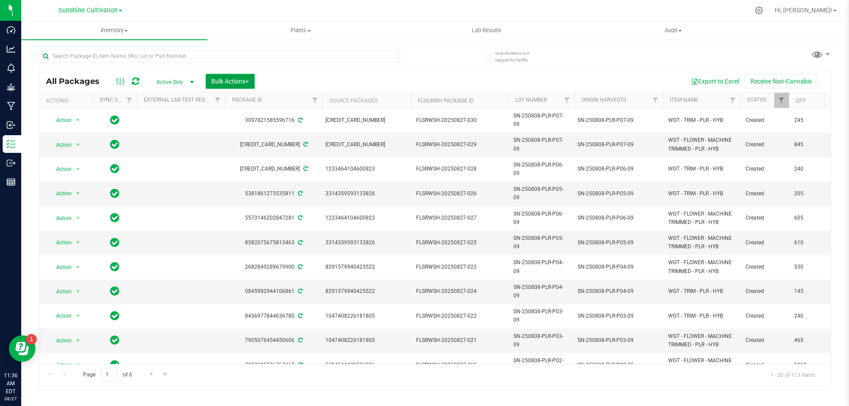
click at [237, 76] on button "Bulk Actions" at bounding box center [230, 81] width 49 height 15
click at [254, 191] on div "Lock/Unlock packages" at bounding box center [247, 184] width 73 height 14
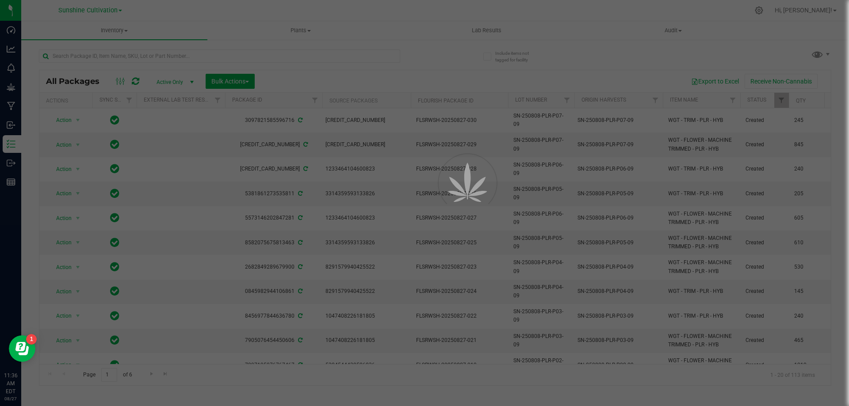
click at [242, 84] on div at bounding box center [424, 203] width 849 height 406
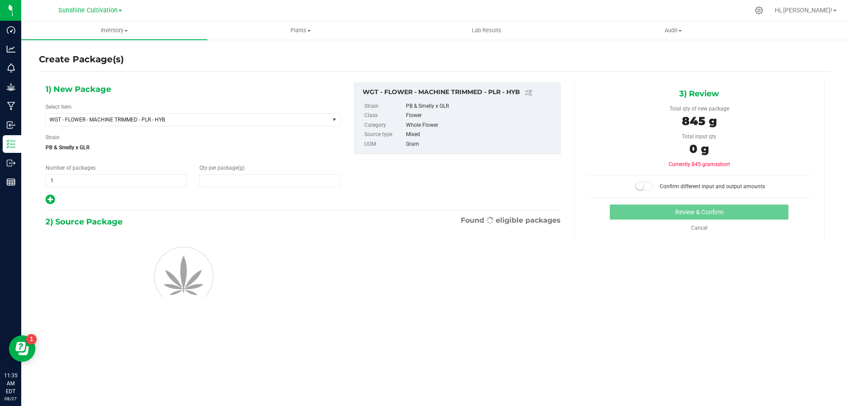
type input "845.0000"
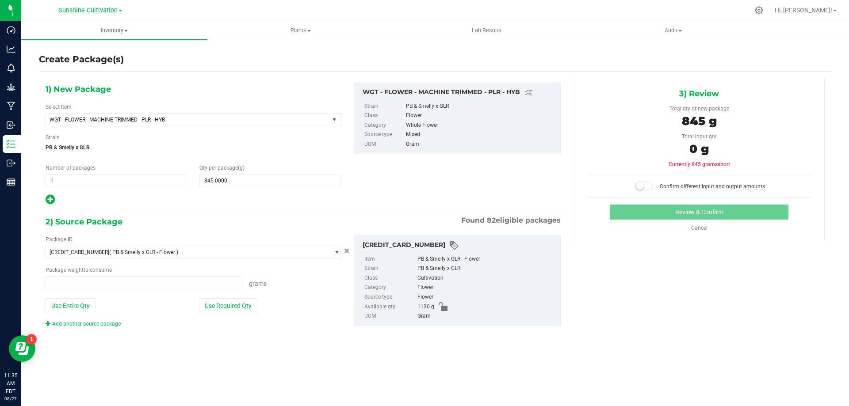
type input "0.0000 g"
click at [115, 284] on span at bounding box center [144, 282] width 197 height 13
type input "845"
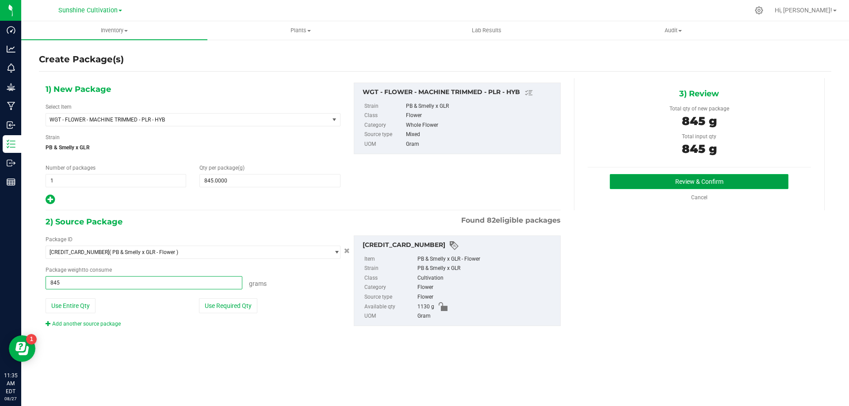
type input "845.0000 g"
click at [672, 180] on button "Review & Confirm" at bounding box center [699, 181] width 179 height 15
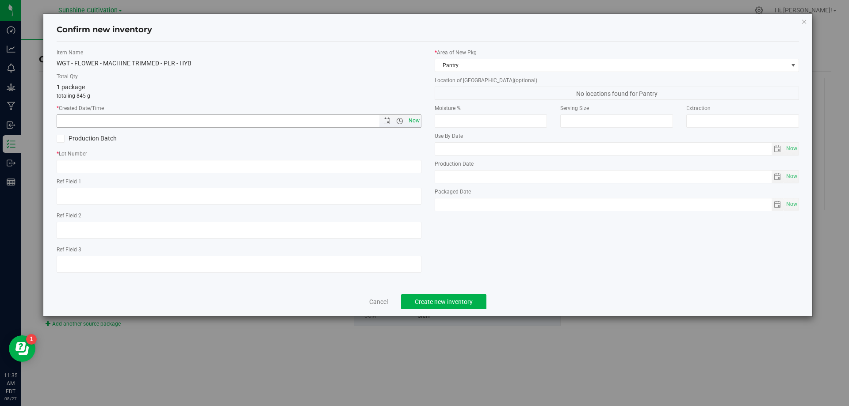
click at [419, 119] on span "Now" at bounding box center [413, 121] width 15 height 13
type input "[DATE] 11:35 AM"
paste input "SN-250808-PLR-P07-09"
type input "SN-250808-PLR-P07-09"
click at [409, 297] on button "Create new inventory" at bounding box center [443, 302] width 85 height 15
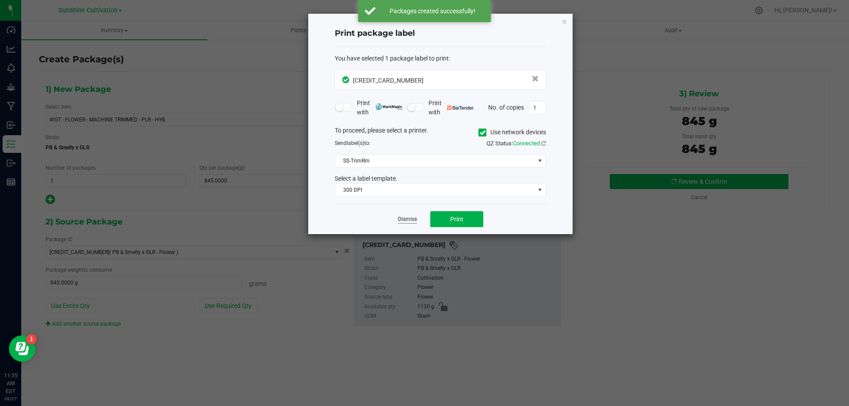
click at [410, 218] on link "Dismiss" at bounding box center [407, 220] width 19 height 8
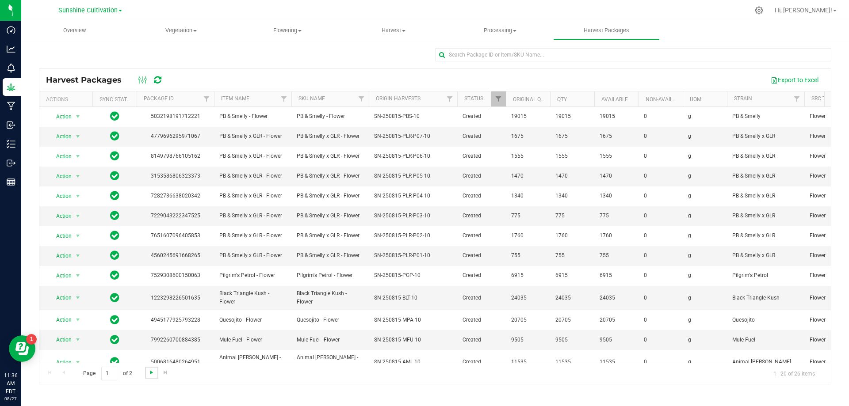
click at [148, 372] on span "Go to the next page" at bounding box center [151, 372] width 7 height 7
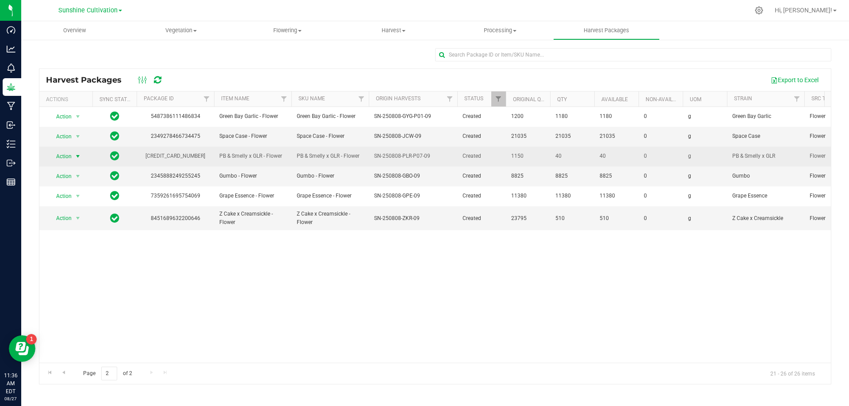
click at [67, 157] on span "Action" at bounding box center [60, 156] width 24 height 12
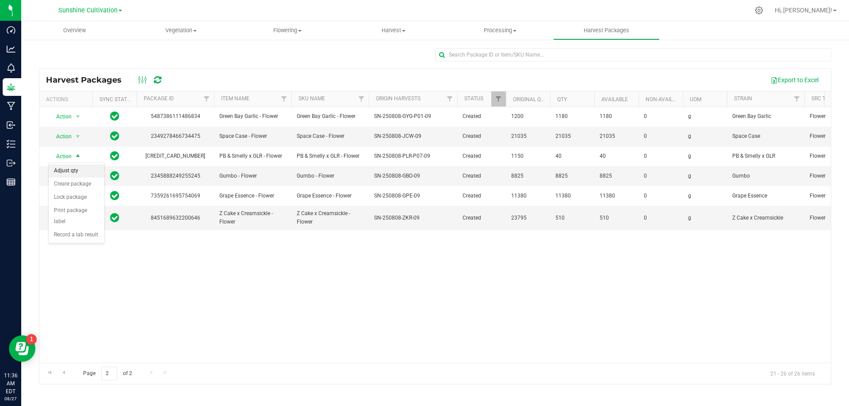
click at [78, 169] on li "Adjust qty" at bounding box center [77, 171] width 56 height 13
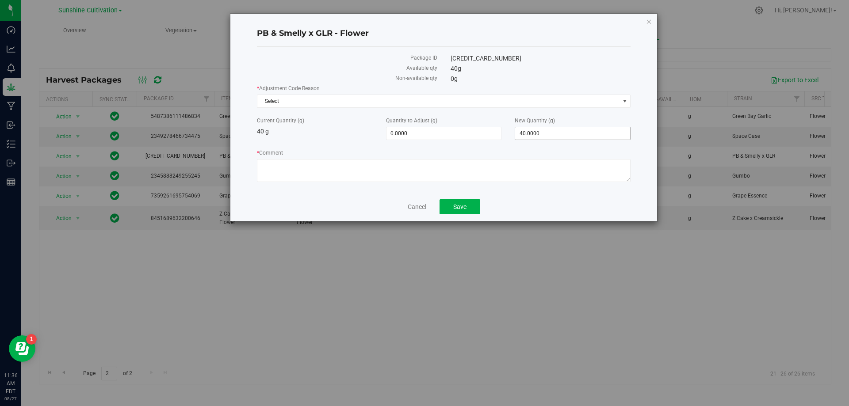
click at [546, 127] on span "40.0000 40" at bounding box center [573, 133] width 116 height 13
type input "4"
type input "0"
type input "-40.0000"
type input "0.0000"
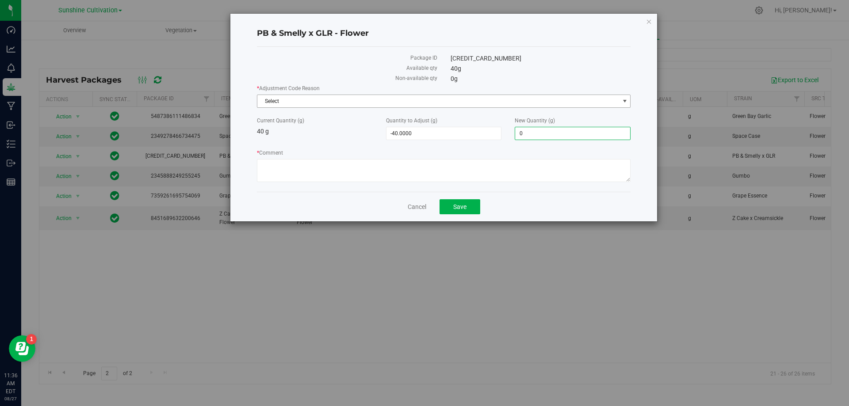
click at [507, 105] on span "Select" at bounding box center [438, 101] width 362 height 12
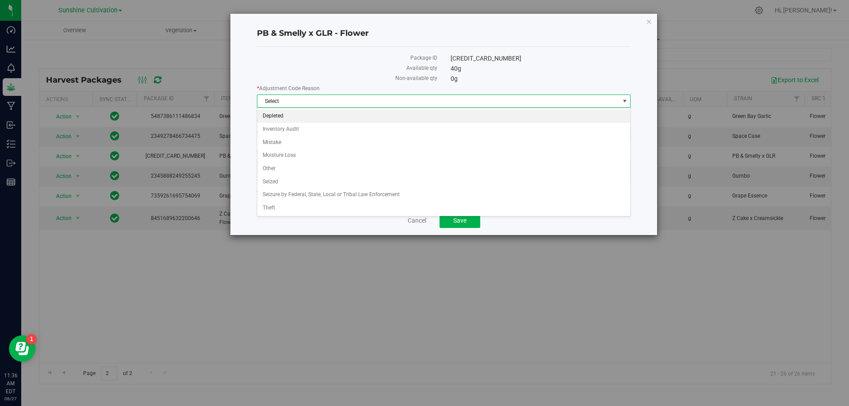
click at [287, 113] on li "Depleted" at bounding box center [443, 116] width 373 height 13
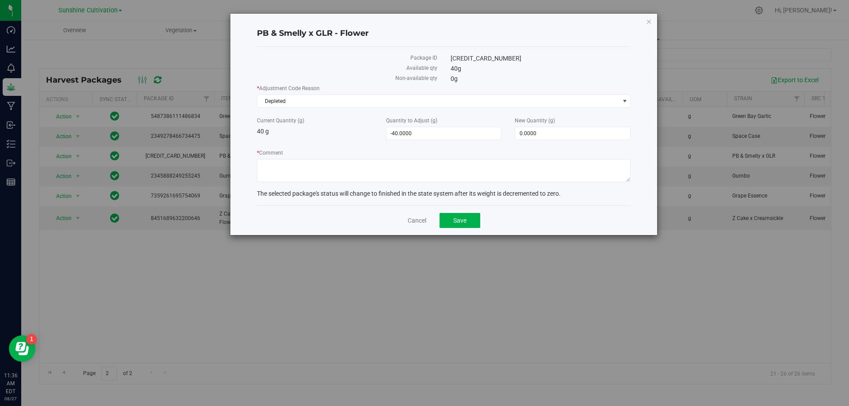
click at [372, 185] on form "* Adjustment Code Reason Depleted Select Depleted Inventory Audit Mistake Moist…" at bounding box center [444, 141] width 374 height 114
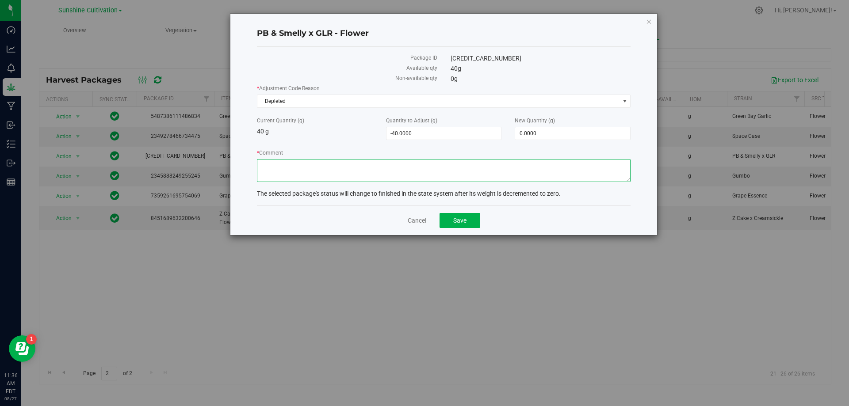
click at [369, 178] on textarea "* Comment" at bounding box center [444, 170] width 374 height 23
type textarea "WASTE"
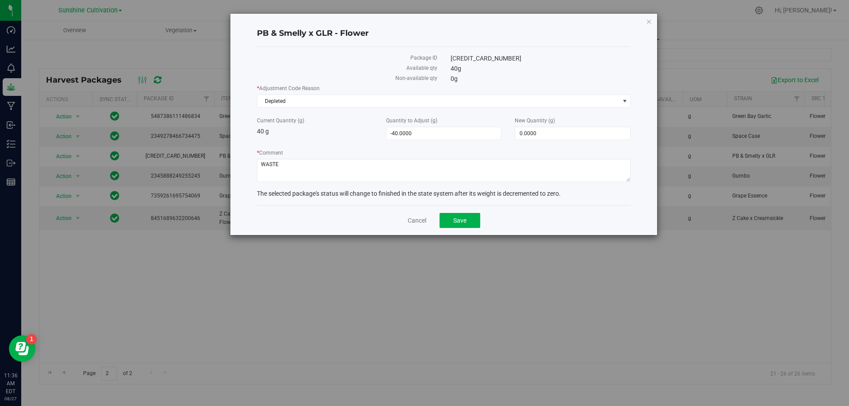
click at [469, 229] on div "Cancel Save" at bounding box center [444, 221] width 374 height 30
click at [466, 222] on span "Save" at bounding box center [459, 220] width 13 height 7
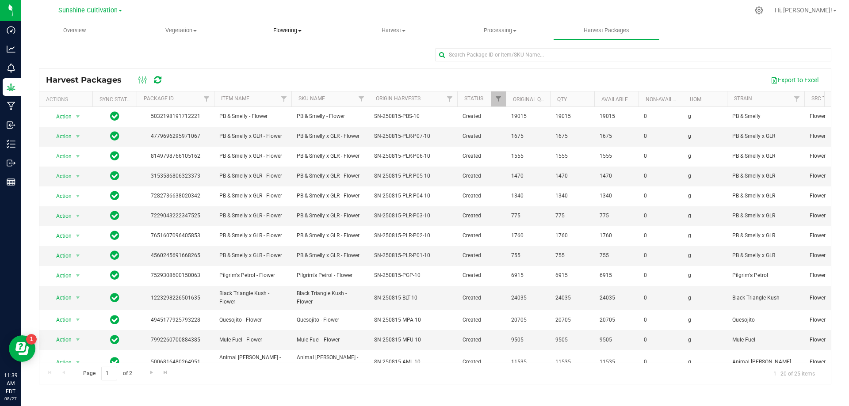
click at [285, 34] on uib-tab-heading "Flowering Create harvest Flowering groups Flowering plants Apply to plants Plan…" at bounding box center [287, 31] width 106 height 18
click at [284, 64] on span "Flowering groups" at bounding box center [270, 64] width 73 height 8
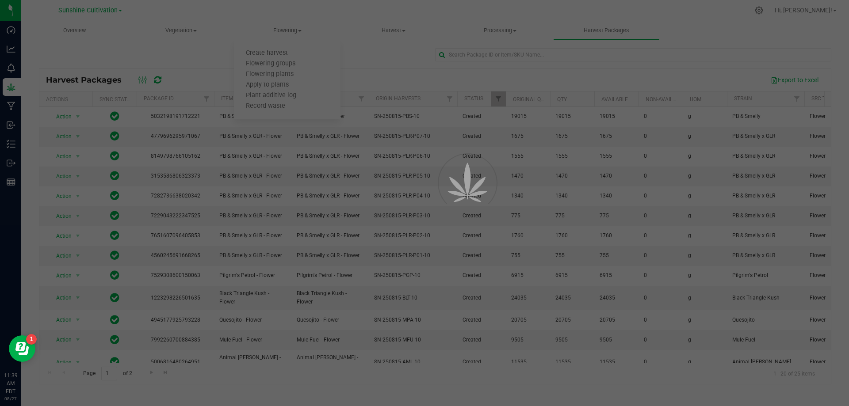
click at [387, 32] on div at bounding box center [424, 203] width 849 height 406
click at [387, 31] on div at bounding box center [424, 203] width 849 height 406
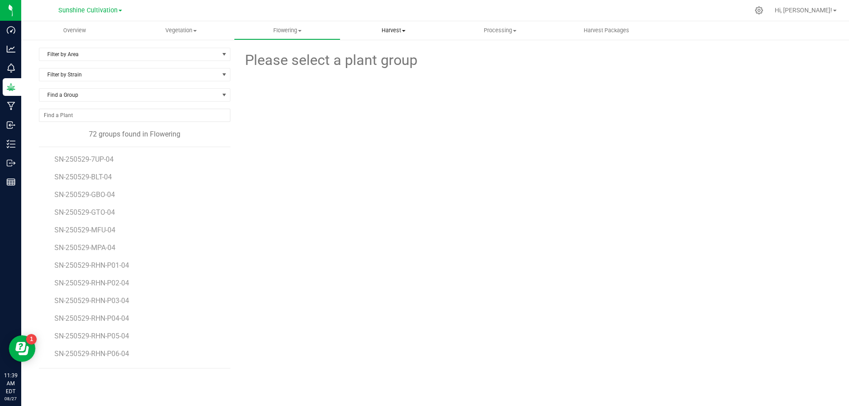
click at [381, 30] on span "Harvest" at bounding box center [394, 31] width 106 height 8
click at [380, 50] on span "Harvests" at bounding box center [365, 54] width 49 height 8
click at [479, 31] on span "Processing" at bounding box center [501, 31] width 106 height 8
click at [488, 54] on span "Processing harvests" at bounding box center [488, 54] width 82 height 8
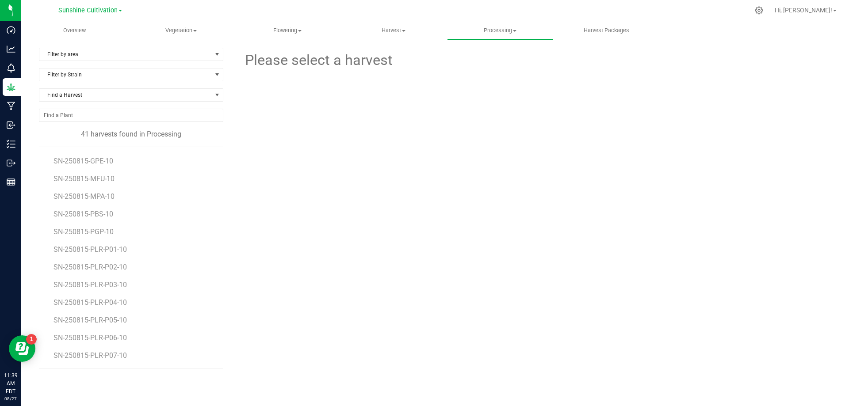
drag, startPoint x: 101, startPoint y: 207, endPoint x: 102, endPoint y: 212, distance: 5.4
click at [101, 207] on li "SN-250815-PBS-10" at bounding box center [135, 211] width 163 height 18
click at [102, 213] on span "SN-250815-PBS-10" at bounding box center [85, 214] width 62 height 8
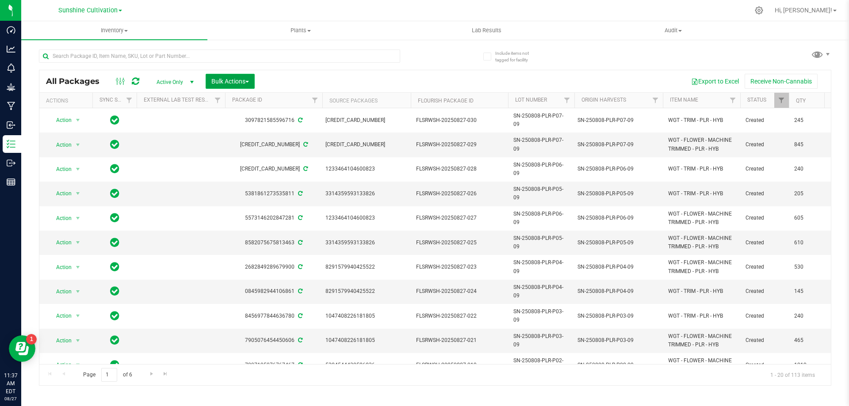
click at [214, 83] on span "Bulk Actions" at bounding box center [230, 81] width 38 height 7
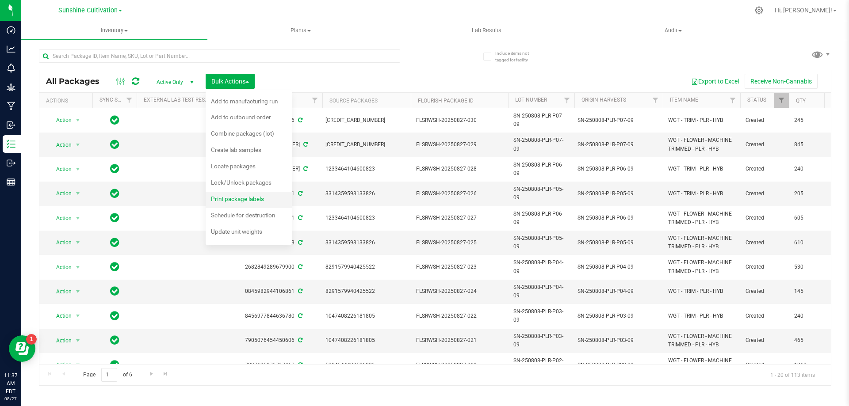
click at [246, 202] on span "Print package labels" at bounding box center [237, 198] width 53 height 7
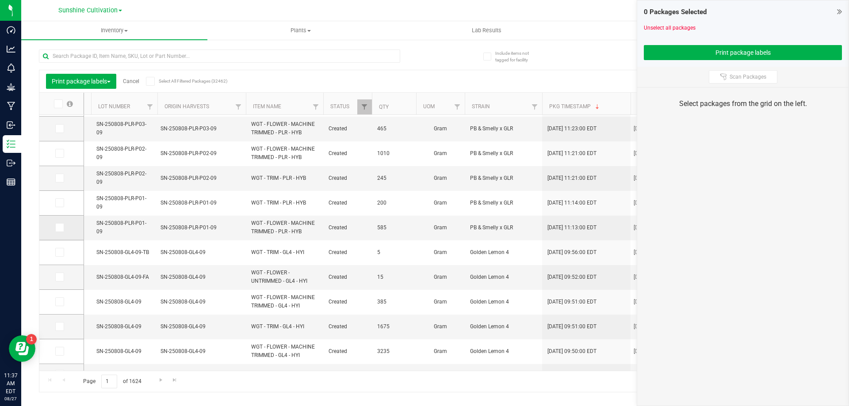
click at [60, 228] on icon at bounding box center [59, 228] width 6 height 0
click at [0, 0] on input "checkbox" at bounding box center [0, 0] width 0 height 0
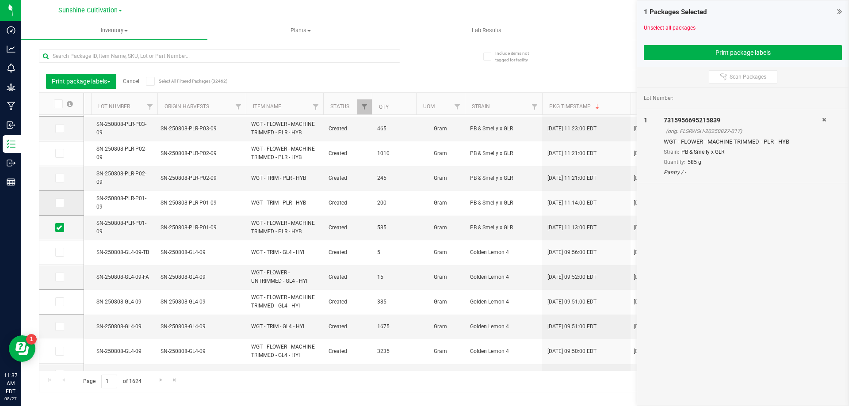
click at [57, 203] on icon at bounding box center [59, 203] width 6 height 0
click at [0, 0] on input "checkbox" at bounding box center [0, 0] width 0 height 0
click at [62, 170] on td at bounding box center [61, 178] width 44 height 25
drag, startPoint x: 57, startPoint y: 183, endPoint x: 59, endPoint y: 168, distance: 15.3
click at [57, 182] on span at bounding box center [59, 178] width 9 height 9
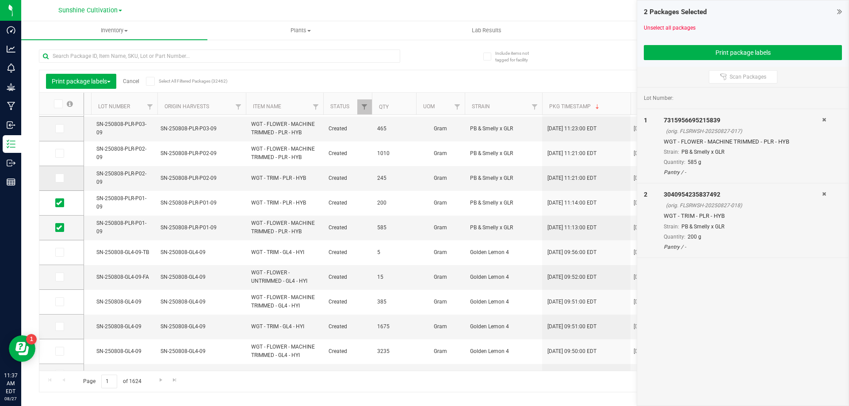
click at [0, 0] on input "checkbox" at bounding box center [0, 0] width 0 height 0
click at [58, 153] on icon at bounding box center [59, 153] width 6 height 0
click at [0, 0] on input "checkbox" at bounding box center [0, 0] width 0 height 0
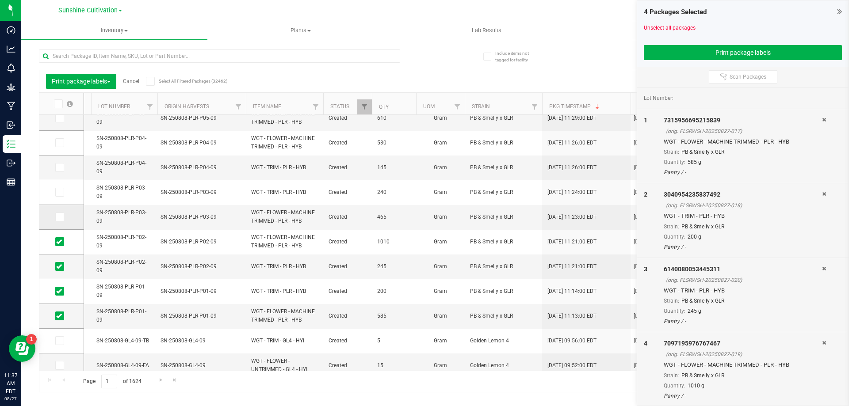
click at [63, 214] on span at bounding box center [59, 217] width 9 height 9
click at [0, 0] on input "checkbox" at bounding box center [0, 0] width 0 height 0
click at [59, 188] on span at bounding box center [59, 192] width 9 height 9
click at [0, 0] on input "checkbox" at bounding box center [0, 0] width 0 height 0
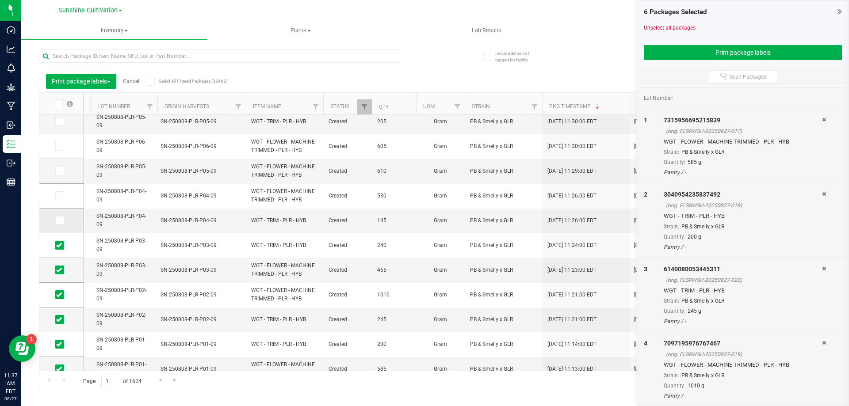
drag, startPoint x: 58, startPoint y: 222, endPoint x: 59, endPoint y: 210, distance: 11.5
click at [58, 221] on icon at bounding box center [59, 221] width 6 height 0
click at [0, 0] on input "checkbox" at bounding box center [0, 0] width 0 height 0
click at [58, 196] on icon at bounding box center [59, 196] width 6 height 0
click at [0, 0] on input "checkbox" at bounding box center [0, 0] width 0 height 0
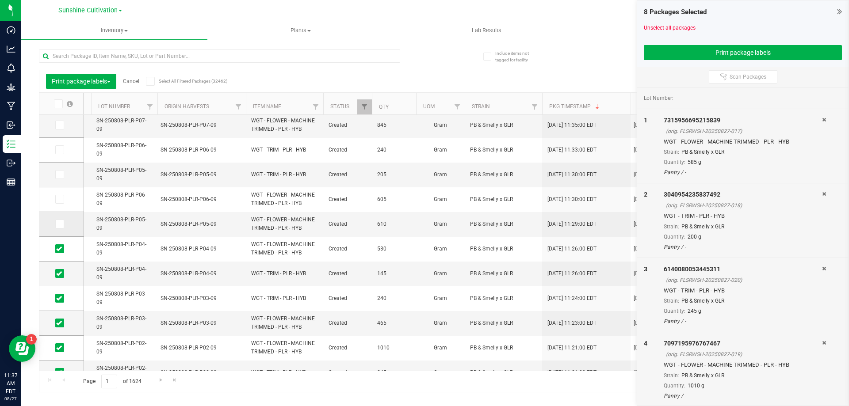
click at [60, 220] on span at bounding box center [59, 224] width 9 height 9
click at [0, 0] on input "checkbox" at bounding box center [0, 0] width 0 height 0
click at [58, 199] on icon at bounding box center [59, 199] width 6 height 0
click at [0, 0] on input "checkbox" at bounding box center [0, 0] width 0 height 0
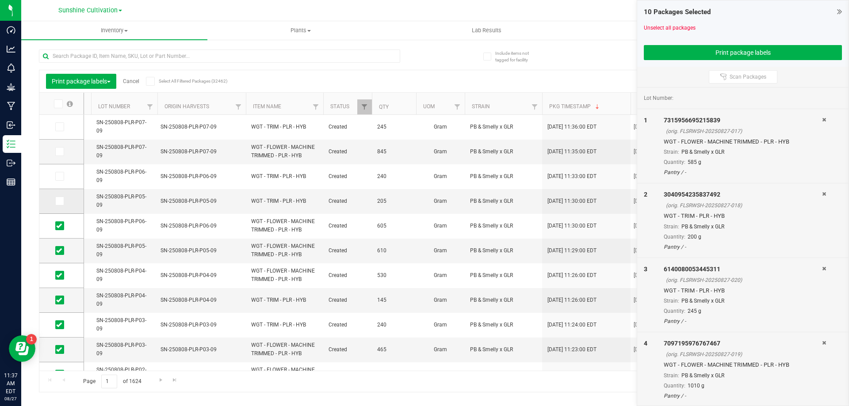
click at [62, 202] on span at bounding box center [59, 201] width 9 height 9
click at [0, 0] on input "checkbox" at bounding box center [0, 0] width 0 height 0
click at [61, 181] on span at bounding box center [59, 176] width 9 height 9
click at [0, 0] on input "checkbox" at bounding box center [0, 0] width 0 height 0
drag, startPoint x: 67, startPoint y: 196, endPoint x: 70, endPoint y: 215, distance: 18.8
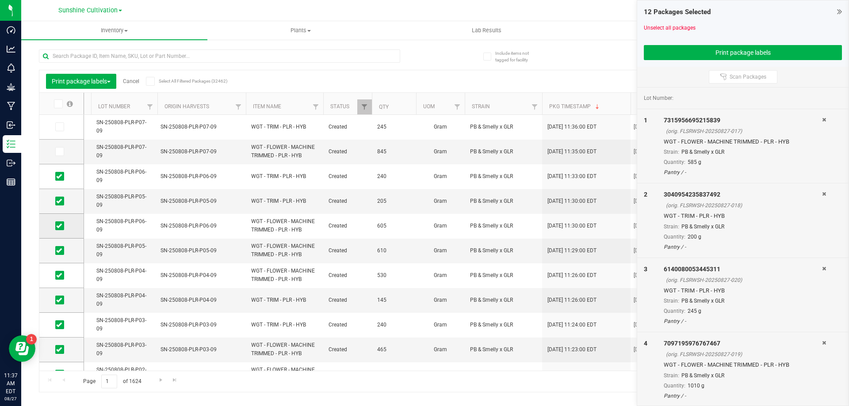
click at [70, 215] on tbody at bounding box center [61, 360] width 44 height 491
click at [60, 155] on span at bounding box center [59, 151] width 9 height 9
click at [0, 0] on input "checkbox" at bounding box center [0, 0] width 0 height 0
click at [59, 127] on icon at bounding box center [59, 127] width 6 height 0
click at [0, 0] on input "checkbox" at bounding box center [0, 0] width 0 height 0
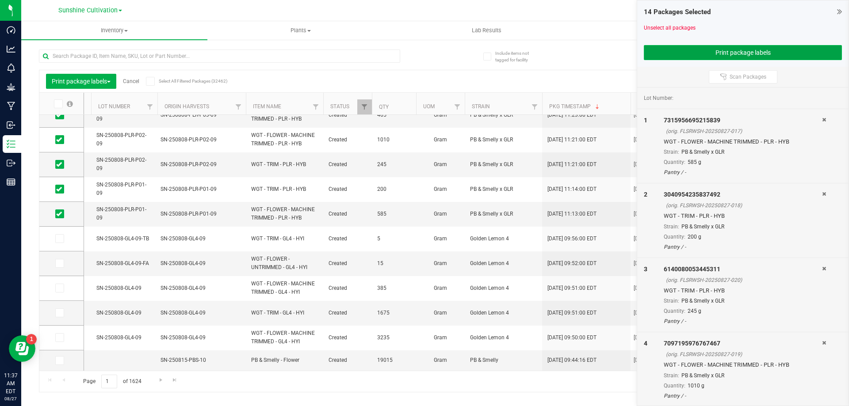
click at [720, 54] on button "Print package labels" at bounding box center [743, 52] width 198 height 15
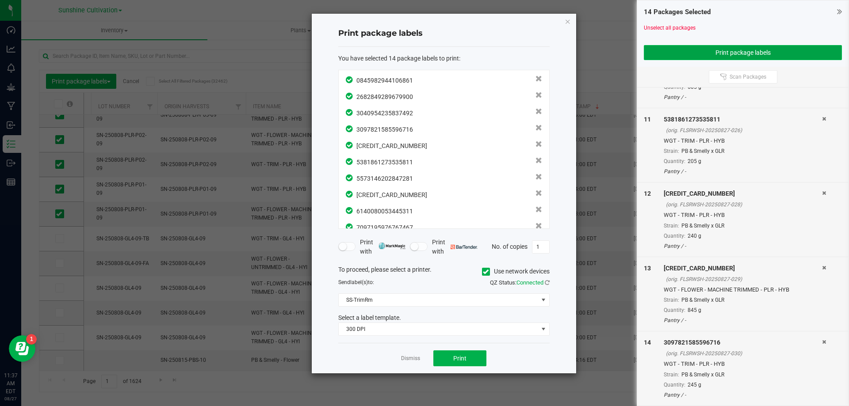
click at [755, 58] on button "Print package labels" at bounding box center [743, 52] width 198 height 15
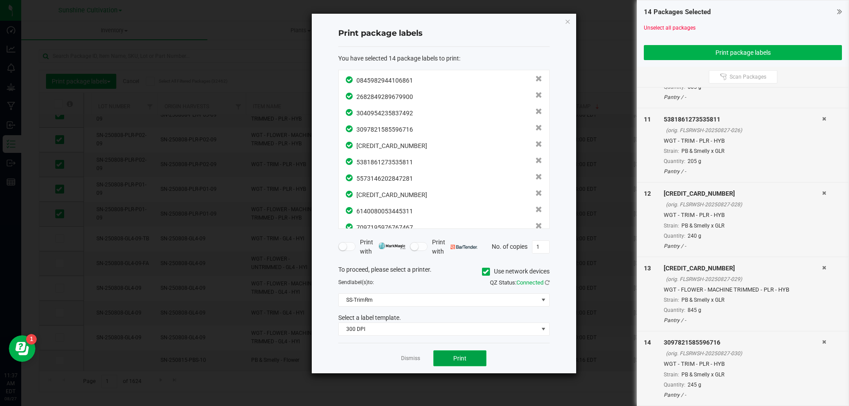
click at [454, 357] on span "Print" at bounding box center [459, 358] width 13 height 7
click at [822, 119] on icon at bounding box center [824, 119] width 4 height 5
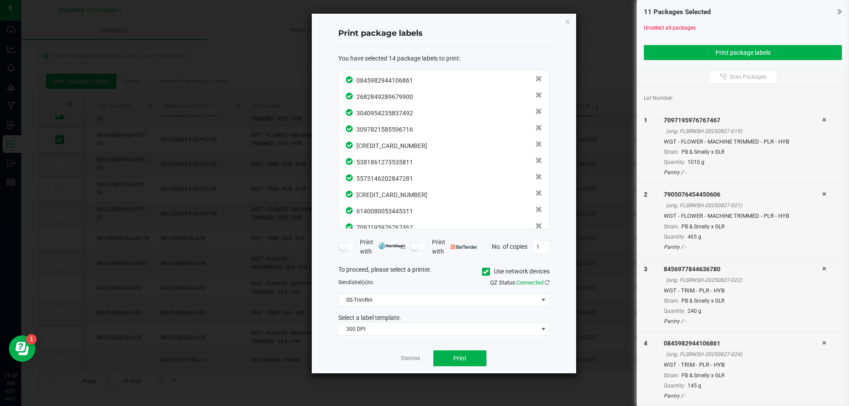
click at [822, 119] on icon at bounding box center [824, 119] width 4 height 5
click at [822, 192] on icon at bounding box center [824, 194] width 4 height 5
click at [822, 119] on icon at bounding box center [824, 119] width 4 height 5
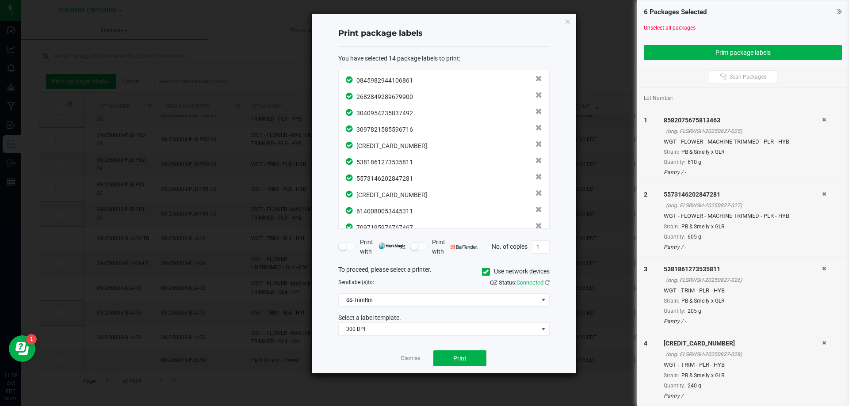
click at [822, 119] on icon at bounding box center [824, 119] width 4 height 5
click at [819, 190] on div "[CREDIT_CARD_NUMBER]" at bounding box center [743, 194] width 158 height 9
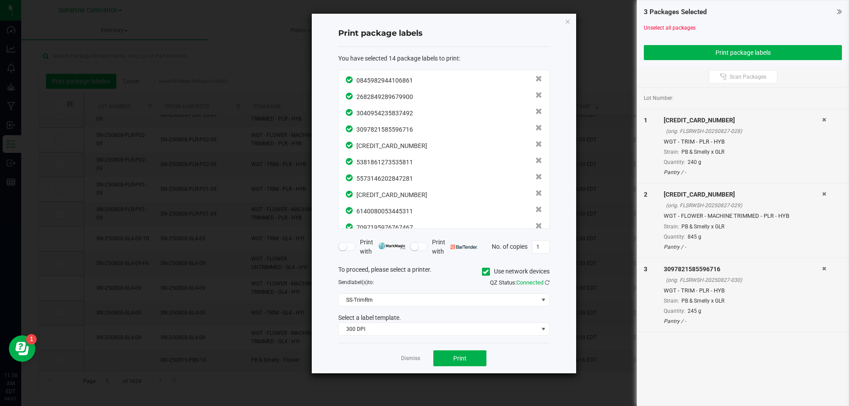
click at [824, 120] on icon at bounding box center [824, 119] width 4 height 5
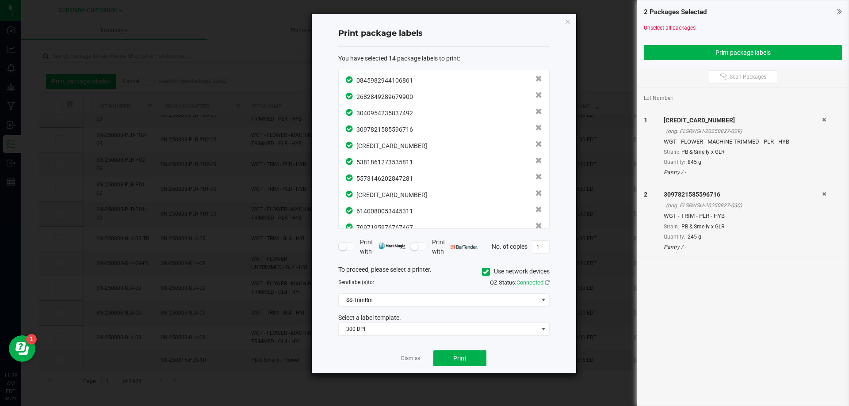
click at [824, 120] on icon at bounding box center [824, 119] width 4 height 5
click at [824, 192] on icon at bounding box center [824, 194] width 4 height 5
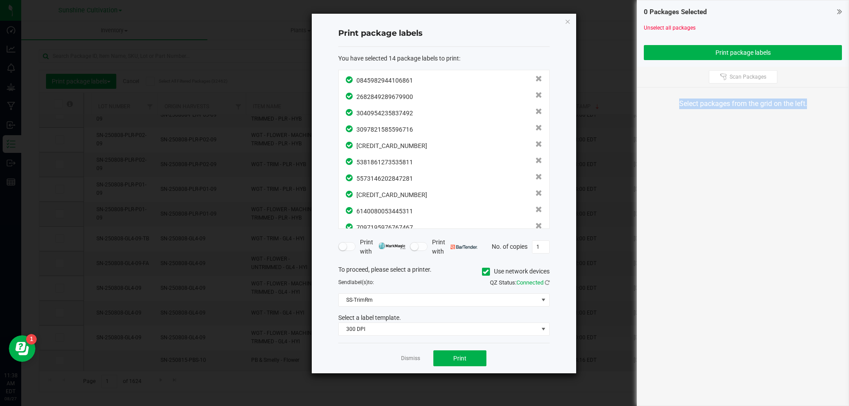
click at [824, 120] on div "0 Packages Selected Unselect all packages Print package labels Scan Packages Se…" at bounding box center [743, 203] width 212 height 406
click at [838, 10] on icon at bounding box center [839, 11] width 5 height 9
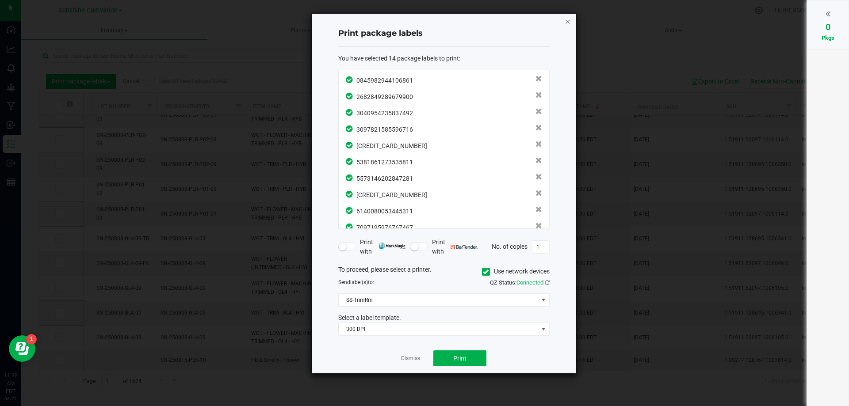
click at [569, 21] on icon "button" at bounding box center [568, 21] width 6 height 11
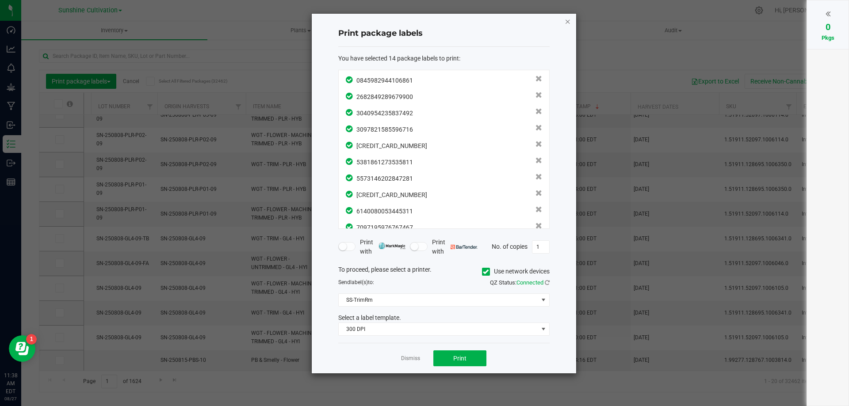
click at [567, 22] on icon "button" at bounding box center [568, 21] width 6 height 11
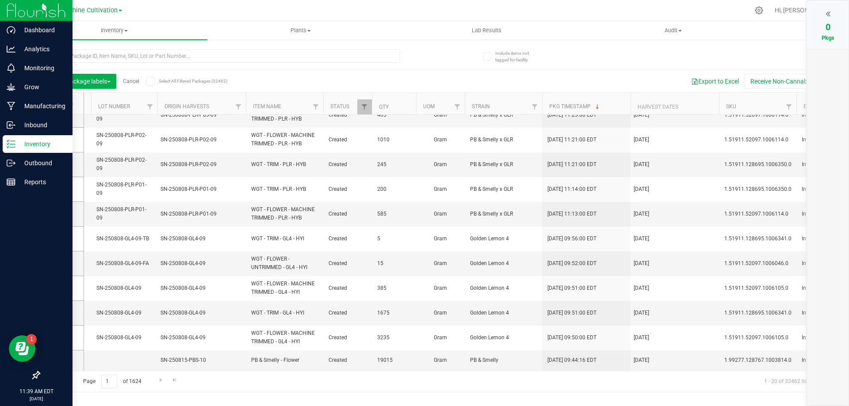
click at [14, 149] on div "Inventory" at bounding box center [38, 144] width 70 height 18
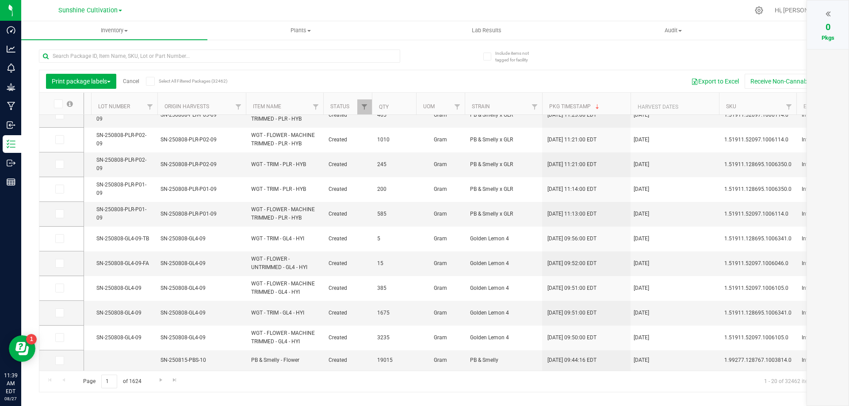
click at [23, 142] on div "Include items not tagged for facility Print package labels Cancel Select All Fi…" at bounding box center [435, 174] width 828 height 270
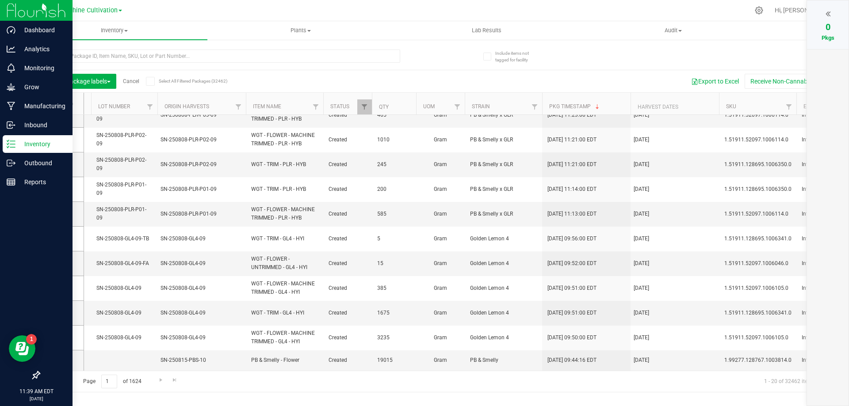
click at [15, 144] on p "Inventory" at bounding box center [41, 144] width 53 height 11
click at [2, 121] on link "Inbound" at bounding box center [36, 125] width 73 height 19
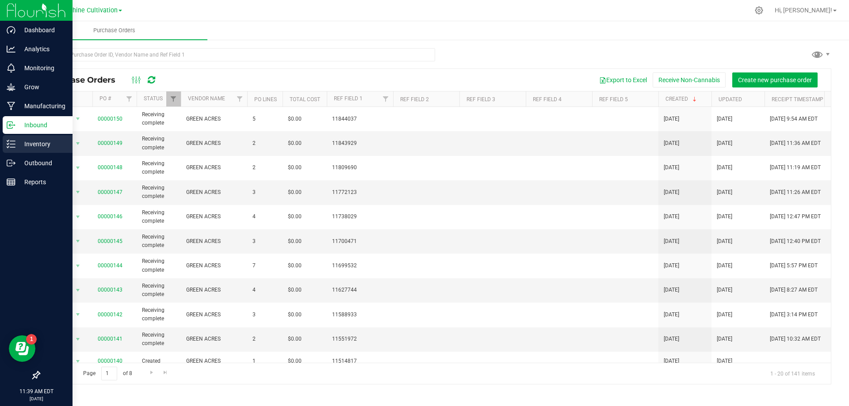
click at [10, 143] on icon at bounding box center [11, 144] width 9 height 9
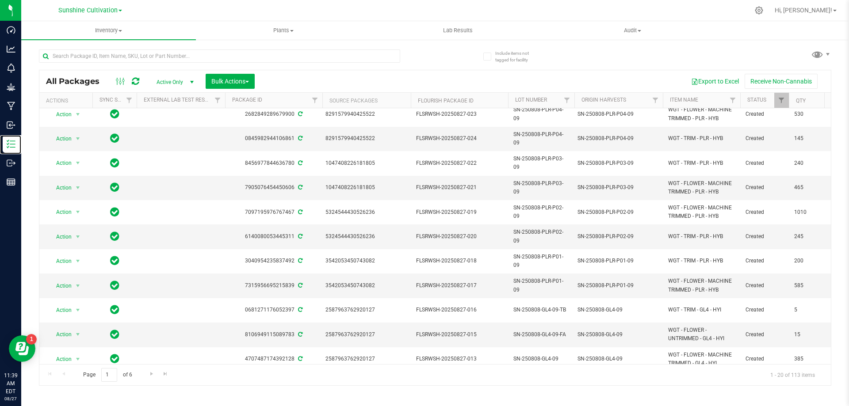
scroll to position [236, 0]
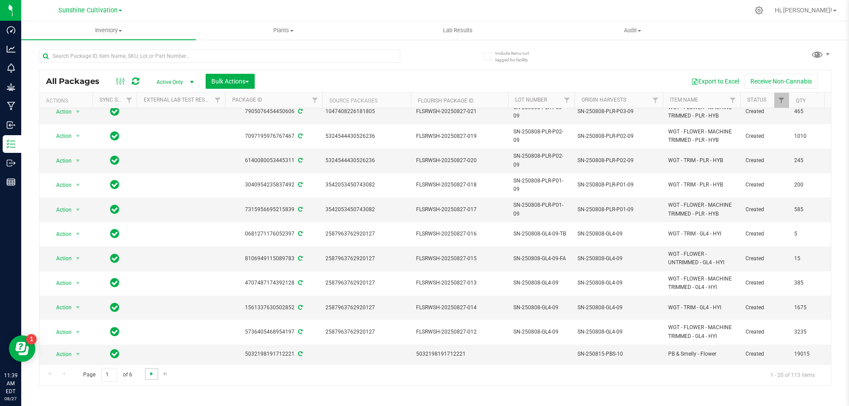
click at [150, 373] on span "Go to the next page" at bounding box center [151, 374] width 7 height 7
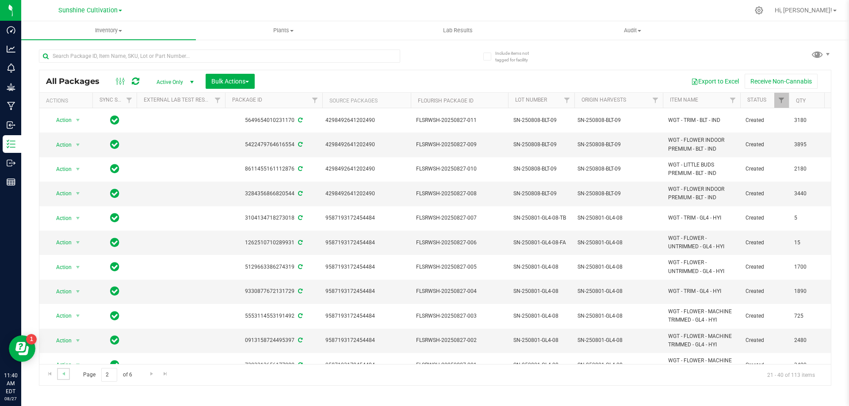
click at [68, 375] on link "Go to the previous page" at bounding box center [63, 374] width 13 height 12
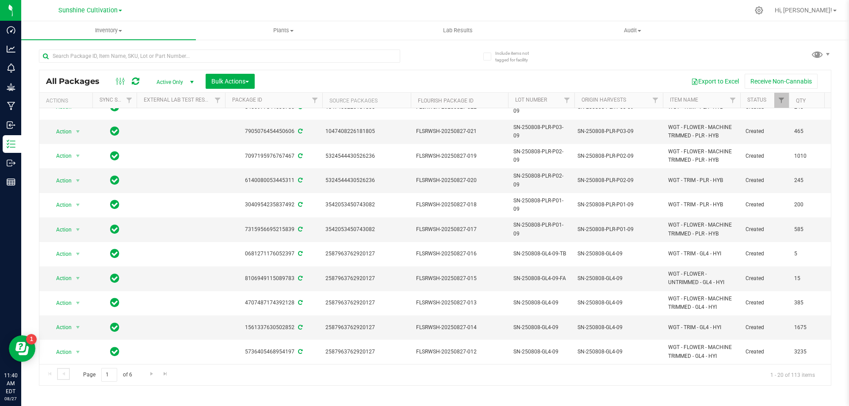
scroll to position [236, 0]
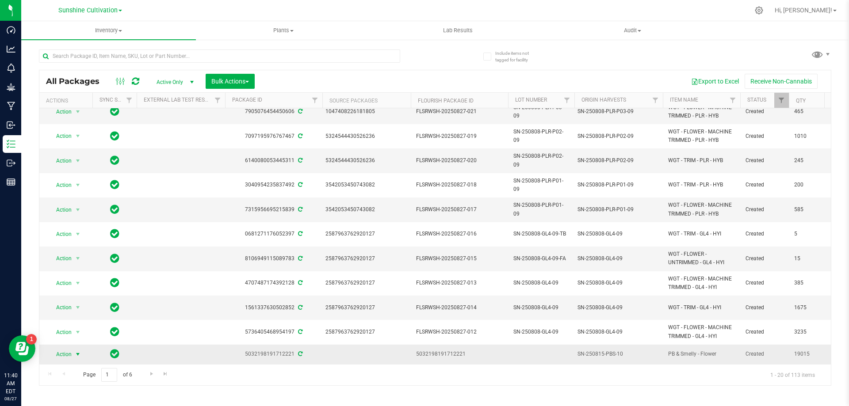
click at [76, 351] on span "select" at bounding box center [77, 354] width 7 height 7
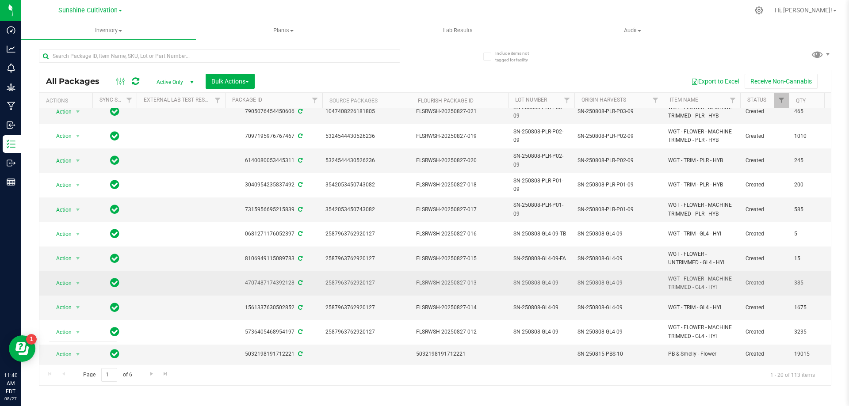
click at [168, 272] on td at bounding box center [181, 284] width 88 height 24
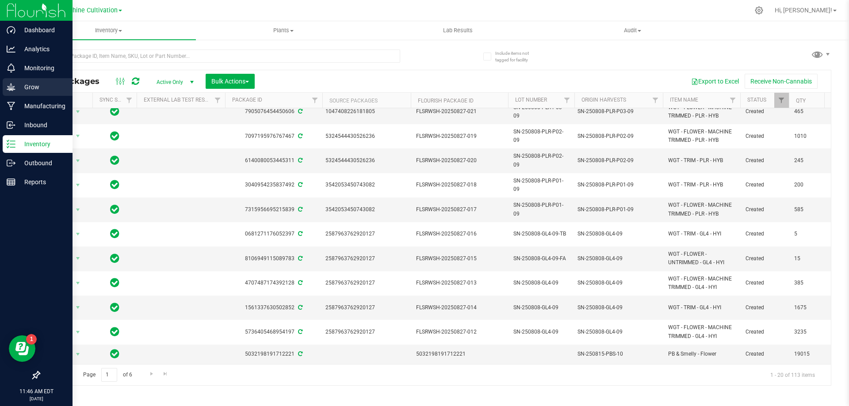
click at [8, 93] on div "Grow" at bounding box center [38, 87] width 70 height 18
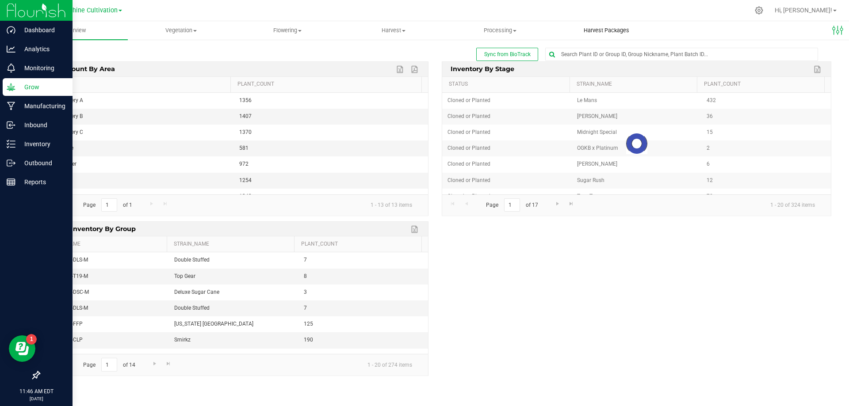
click at [600, 25] on uib-tab-heading "Harvest Packages" at bounding box center [607, 31] width 106 height 18
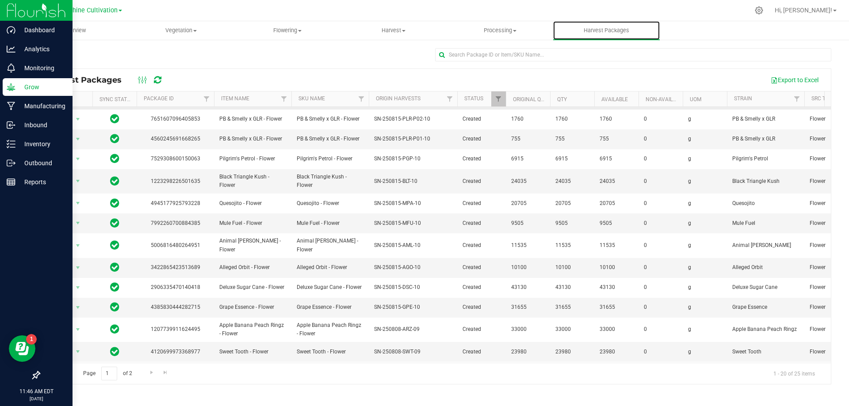
scroll to position [153, 0]
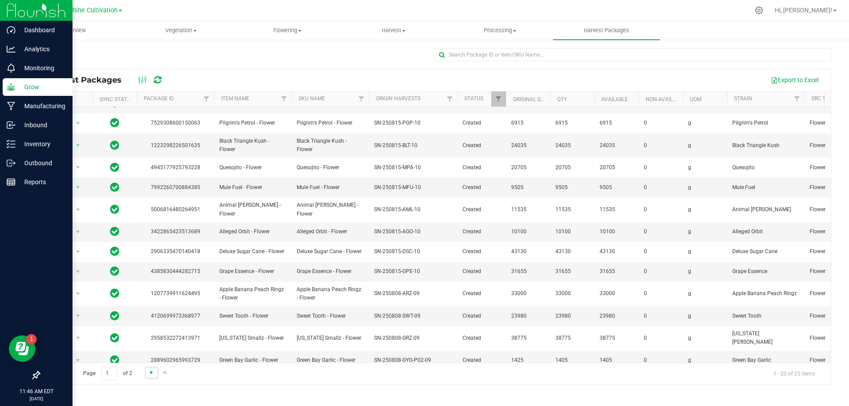
click at [149, 372] on span "Go to the next page" at bounding box center [151, 372] width 7 height 7
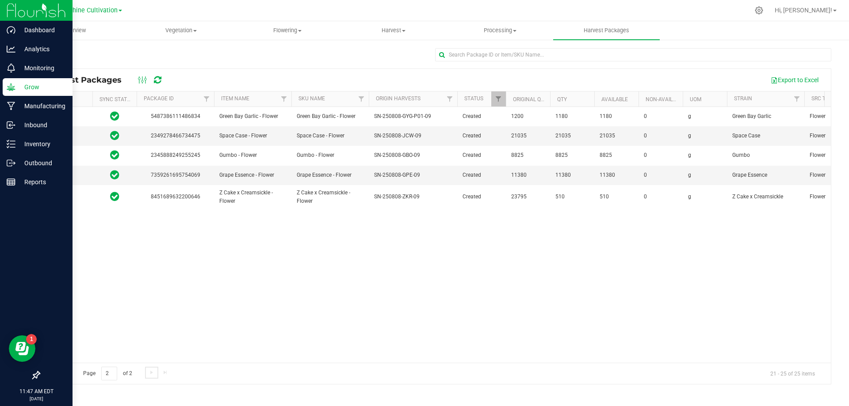
scroll to position [0, 0]
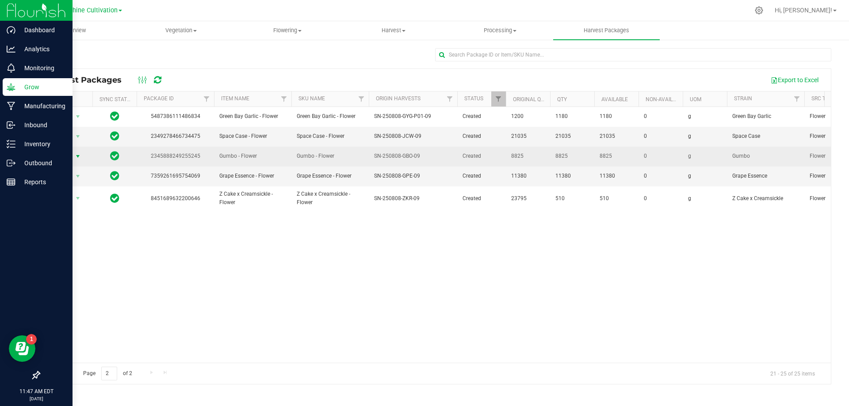
click at [57, 157] on span "Action" at bounding box center [60, 156] width 24 height 12
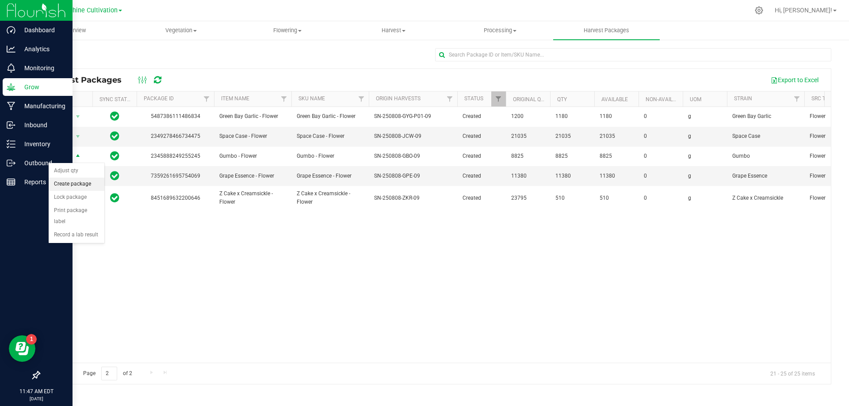
click at [85, 188] on li "Create package" at bounding box center [77, 184] width 56 height 13
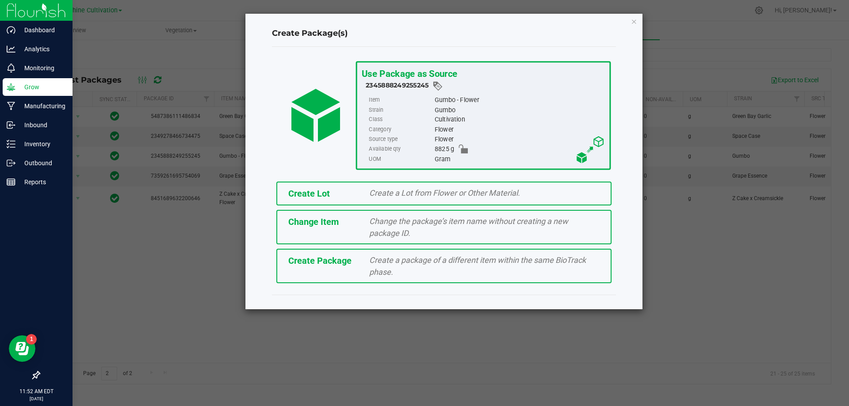
click at [429, 251] on div "Create Package Create a package of a different item within the same BioTrack ph…" at bounding box center [443, 266] width 335 height 34
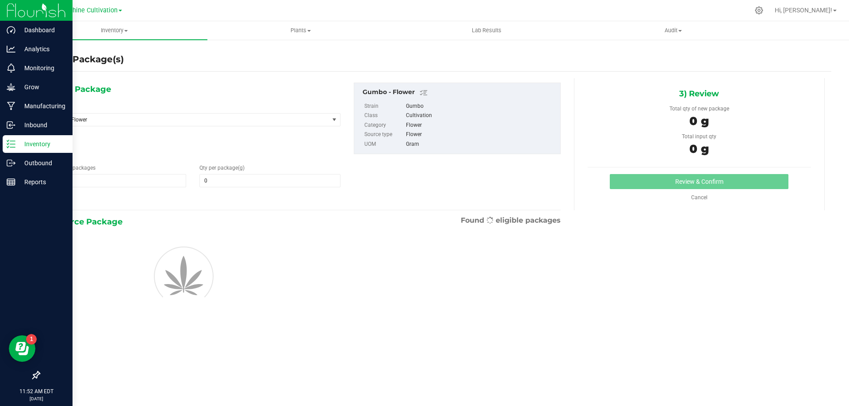
type input "0.0000"
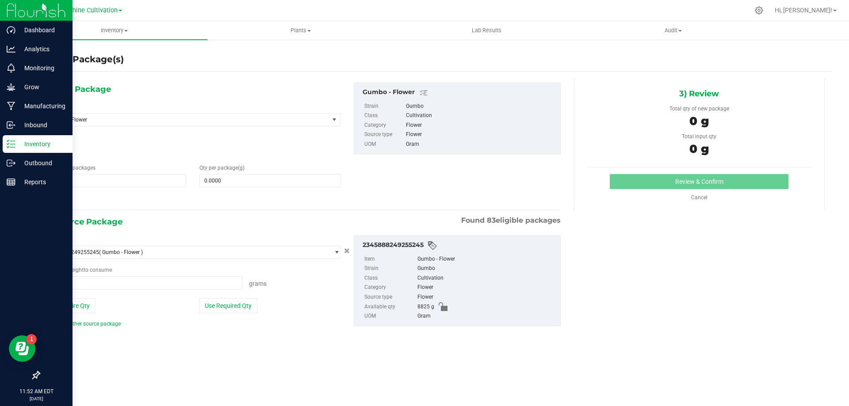
type input "0.0000 g"
click at [283, 123] on span "Gumbo - Flower" at bounding box center [187, 120] width 283 height 12
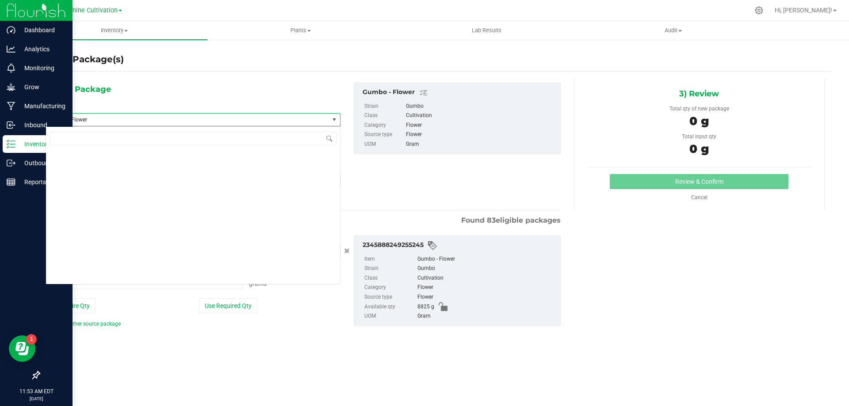
scroll to position [65166, 0]
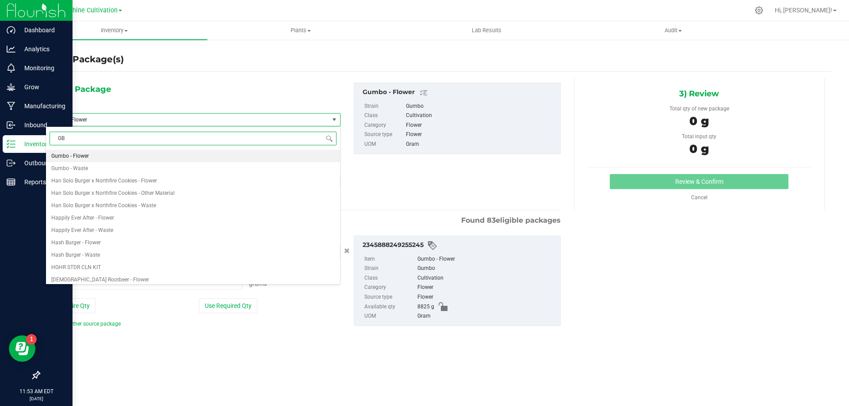
type input "GBO"
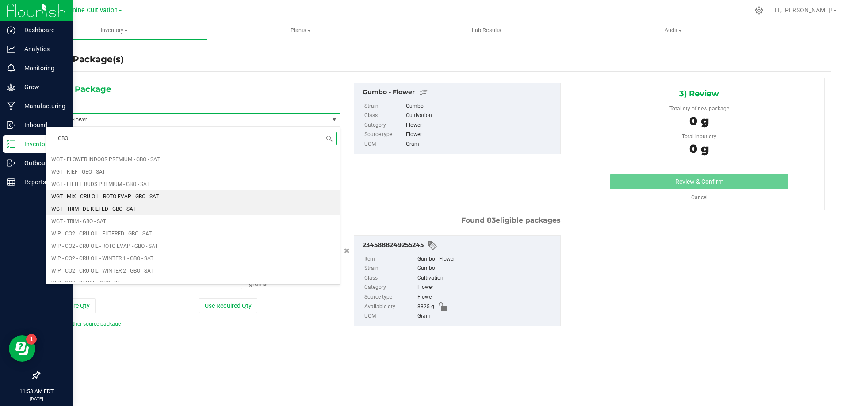
scroll to position [708, 0]
click at [122, 201] on span "WGT - FLOWER INDOOR PREMIUM - GBO - SAT" at bounding box center [105, 204] width 108 height 6
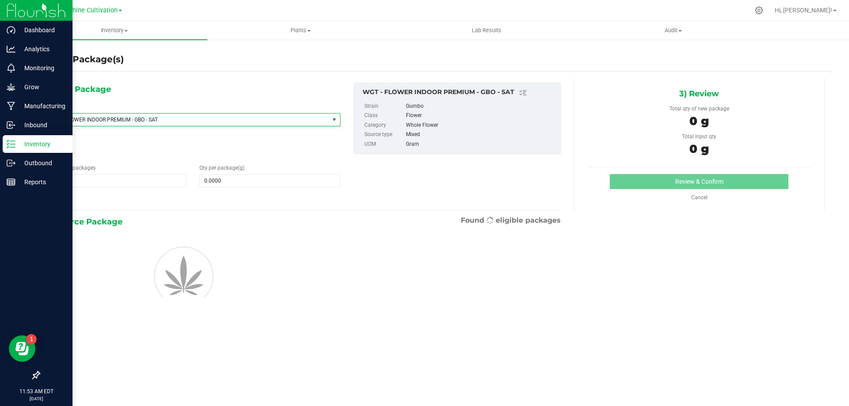
type input "0.0000"
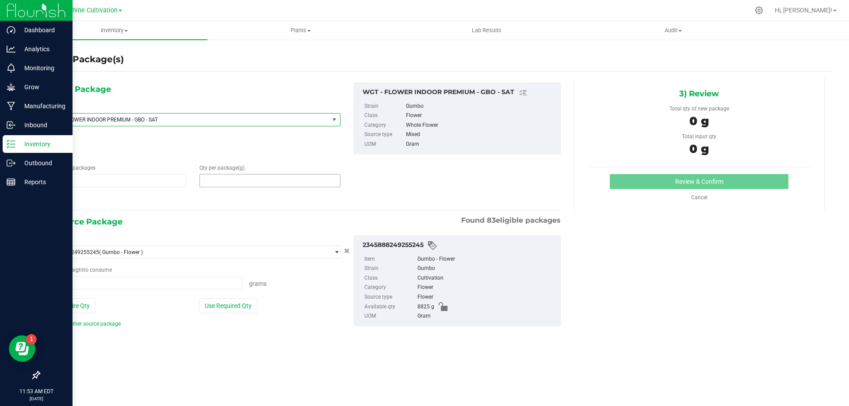
click at [222, 182] on span at bounding box center [269, 180] width 141 height 13
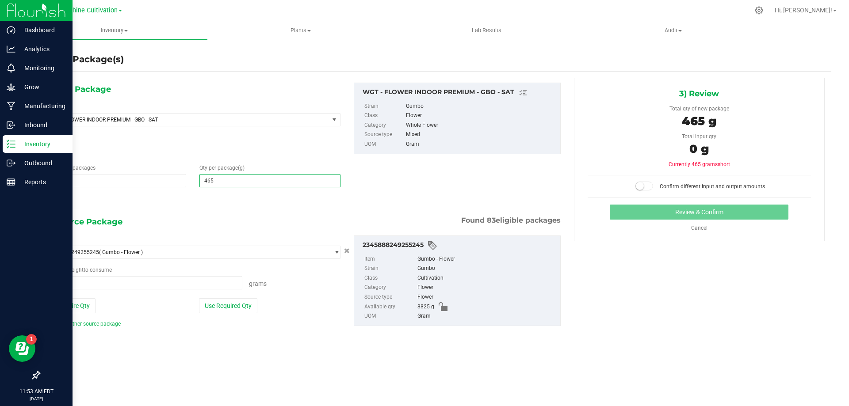
type input "4650"
type input "4,650.0000"
click at [138, 286] on span at bounding box center [144, 282] width 197 height 13
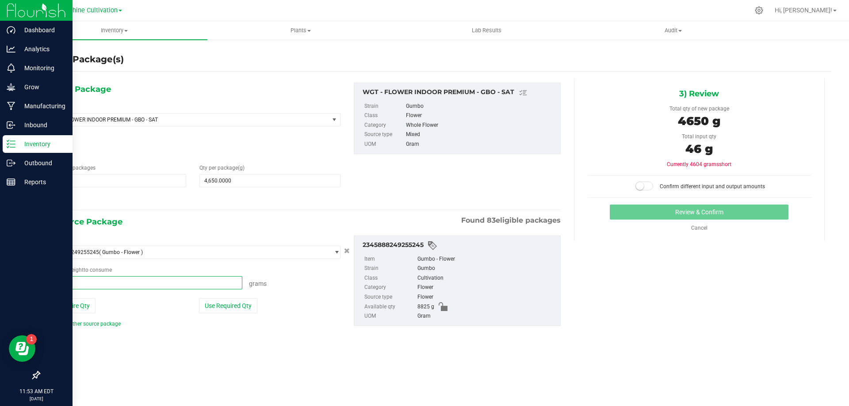
type input "4650"
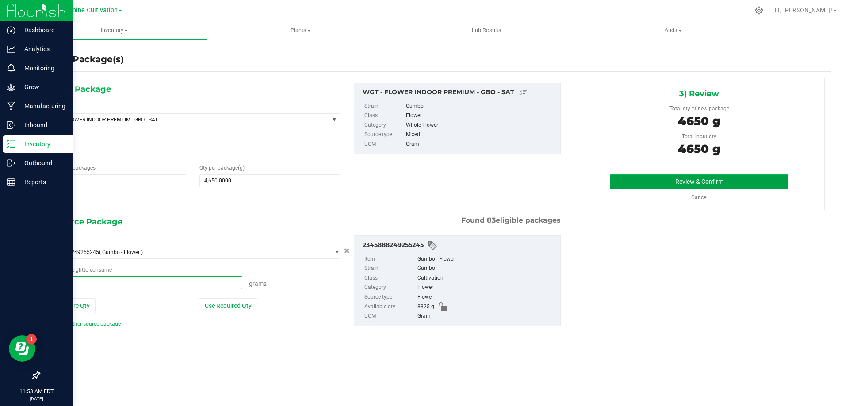
type input "4650.0000 g"
click at [682, 184] on button "Review & Confirm" at bounding box center [699, 181] width 179 height 15
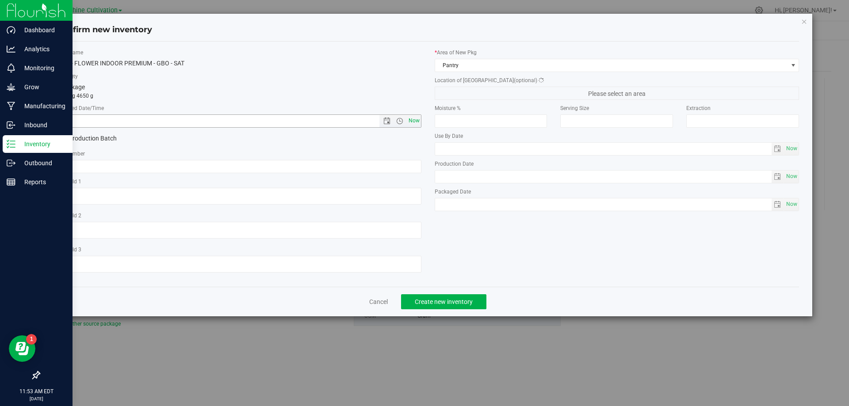
click at [415, 121] on span "Now" at bounding box center [413, 121] width 15 height 13
type input "8/27/2025 11:53 AM"
paste input "SN-250808-GBO-09"
type input "SN-250808-GBO-09"
click at [457, 302] on span "Create new inventory" at bounding box center [444, 302] width 58 height 7
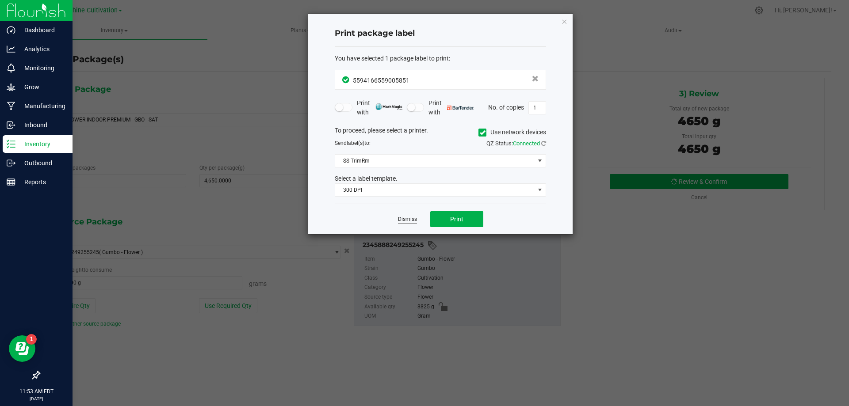
click at [416, 220] on link "Dismiss" at bounding box center [407, 220] width 19 height 8
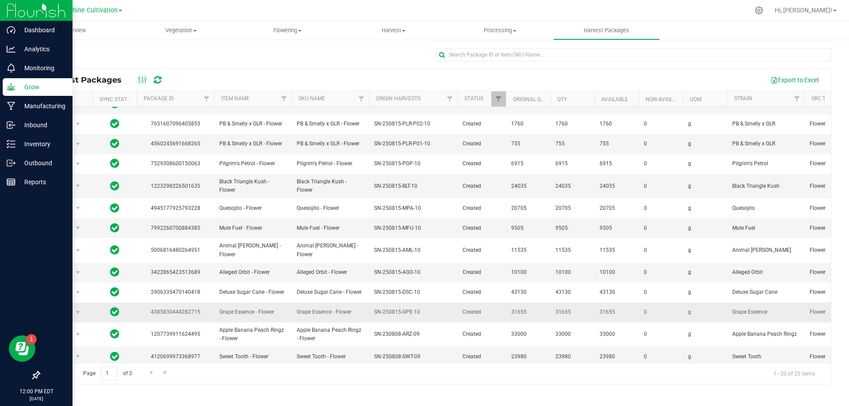
scroll to position [153, 0]
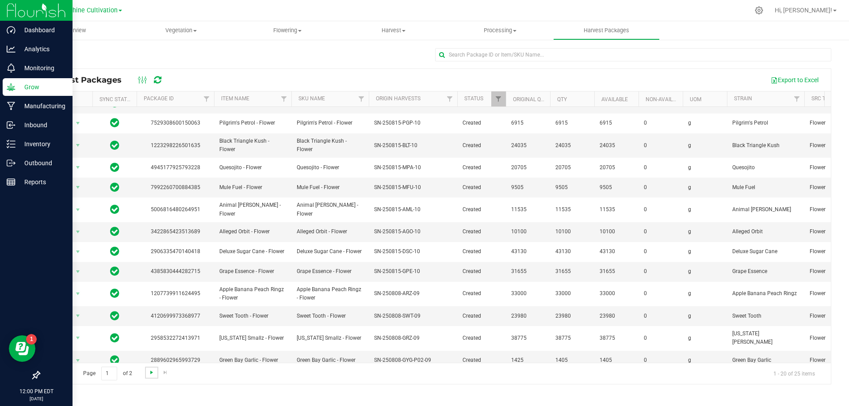
click at [148, 371] on span "Go to the next page" at bounding box center [151, 372] width 7 height 7
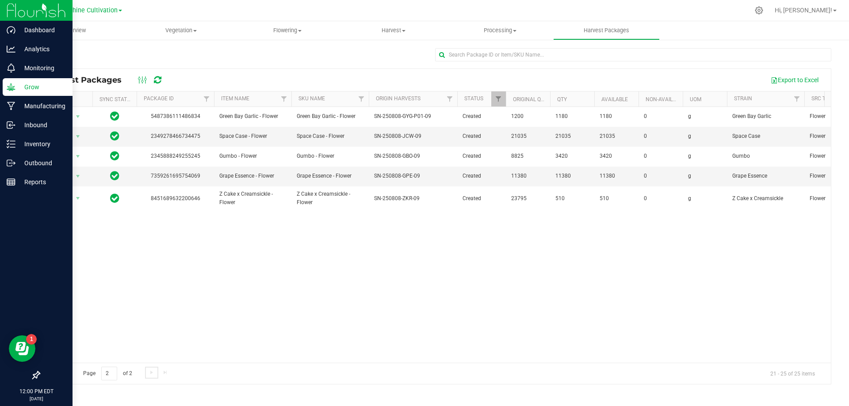
scroll to position [0, 0]
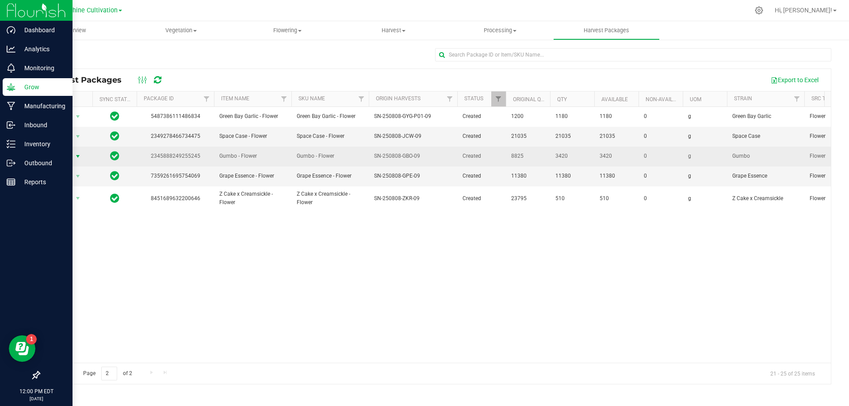
click at [76, 162] on span "select" at bounding box center [78, 156] width 11 height 12
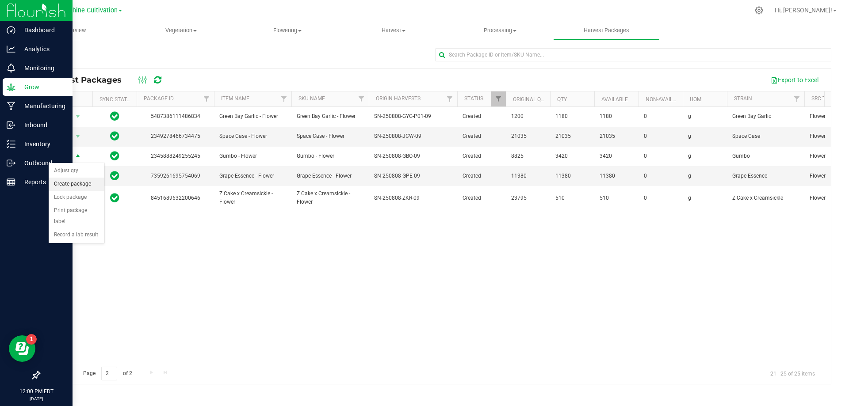
click at [81, 183] on li "Create package" at bounding box center [77, 184] width 56 height 13
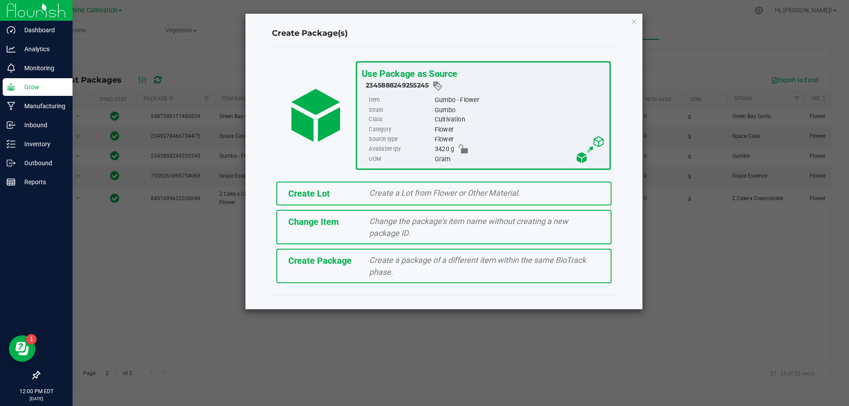
click at [402, 265] on div "Create a package of a different item within the same BioTrack phase." at bounding box center [485, 266] width 244 height 24
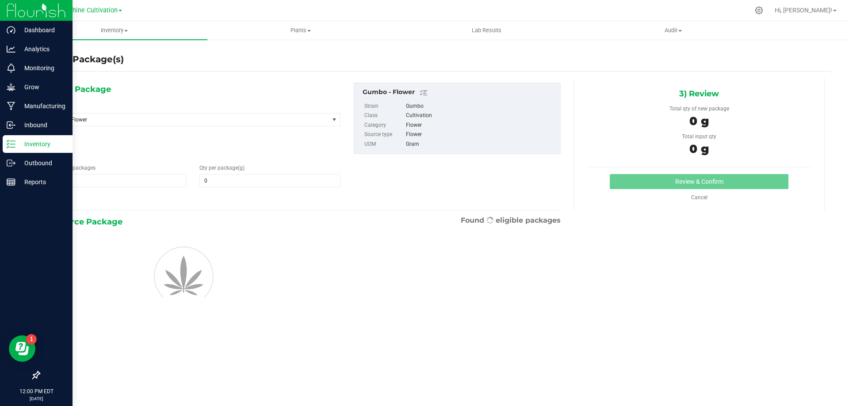
type input "0.0000"
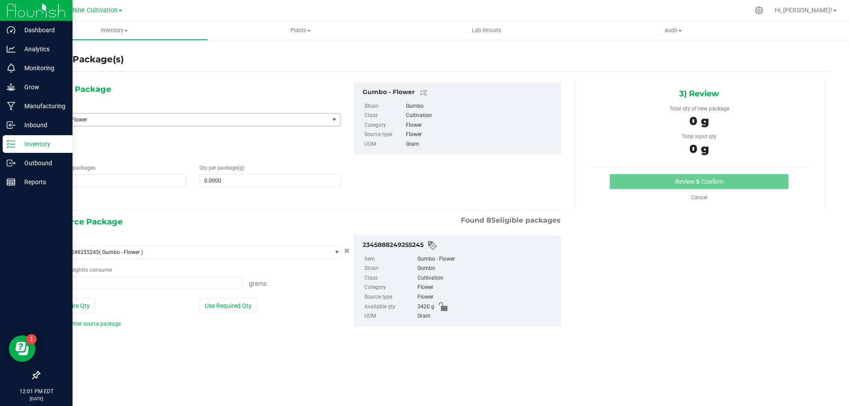
click at [199, 119] on span "Gumbo - Flower" at bounding box center [182, 120] width 265 height 6
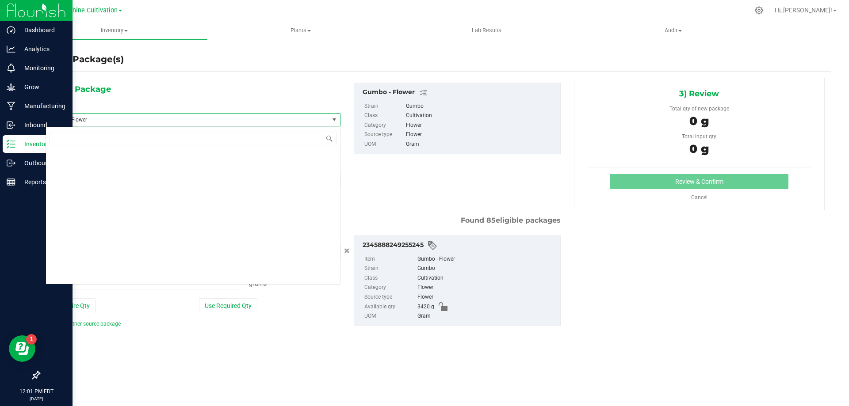
scroll to position [65166, 0]
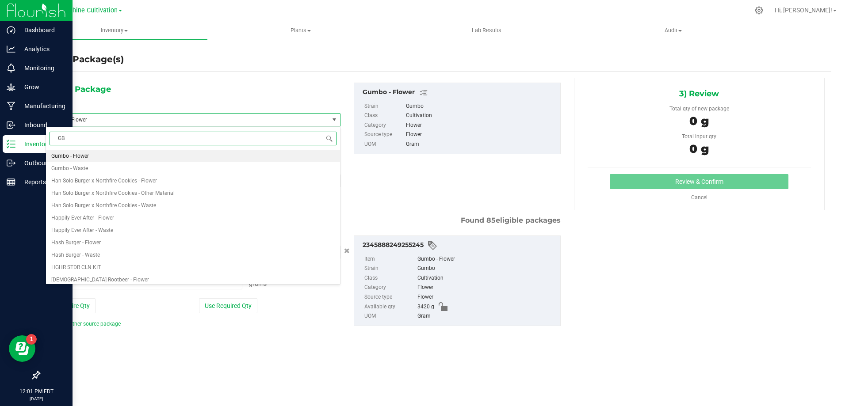
type input "GBO"
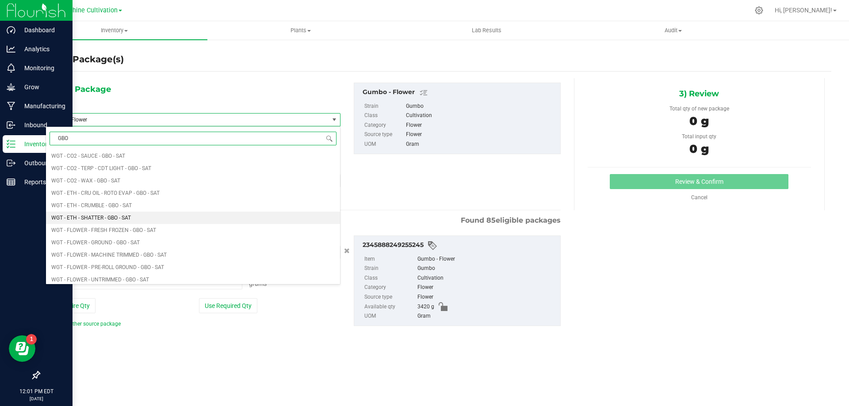
scroll to position [708, 0]
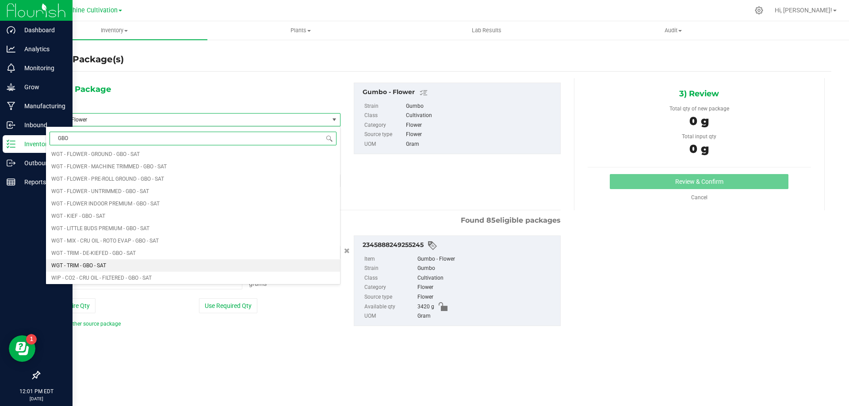
click at [104, 263] on span "WGT - TRIM - GBO - SAT" at bounding box center [78, 266] width 55 height 6
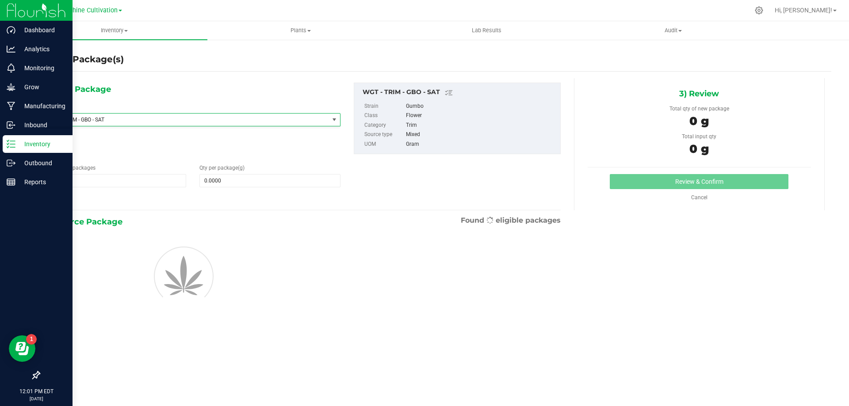
type input "0.0000"
click at [219, 181] on span at bounding box center [269, 180] width 141 height 13
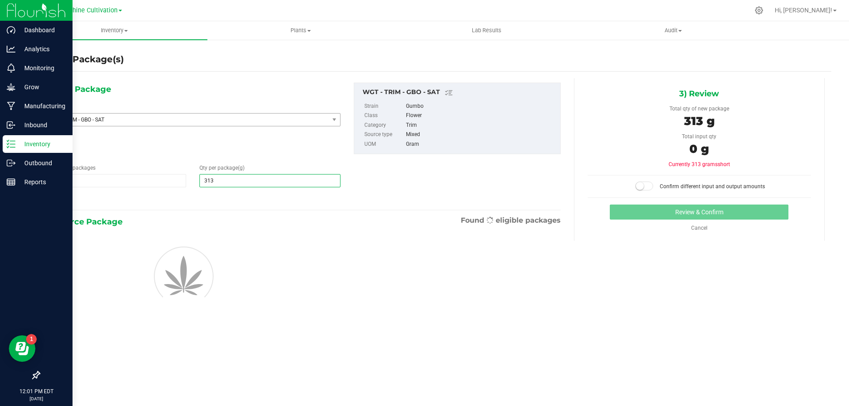
type input "3130"
type input "3,130.0000"
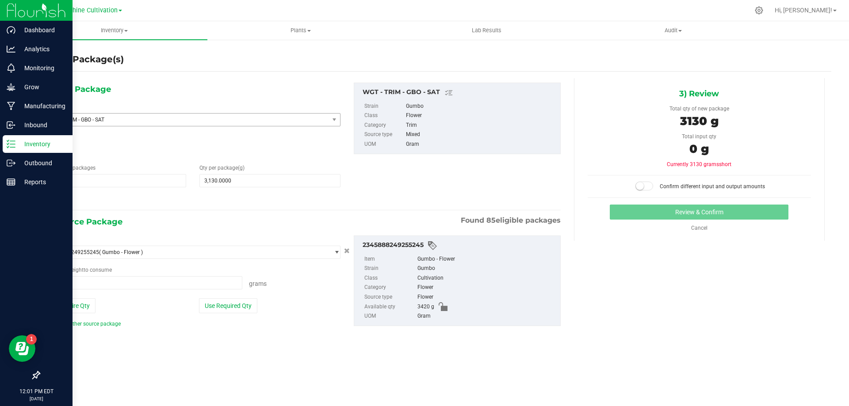
type input "0.0000 g"
drag, startPoint x: 156, startPoint y: 273, endPoint x: 156, endPoint y: 281, distance: 8.4
click at [156, 277] on div "Package weight to consume 0.0000 g 0 Grams" at bounding box center [193, 277] width 295 height 23
click at [156, 281] on span at bounding box center [144, 282] width 197 height 13
type input "3130"
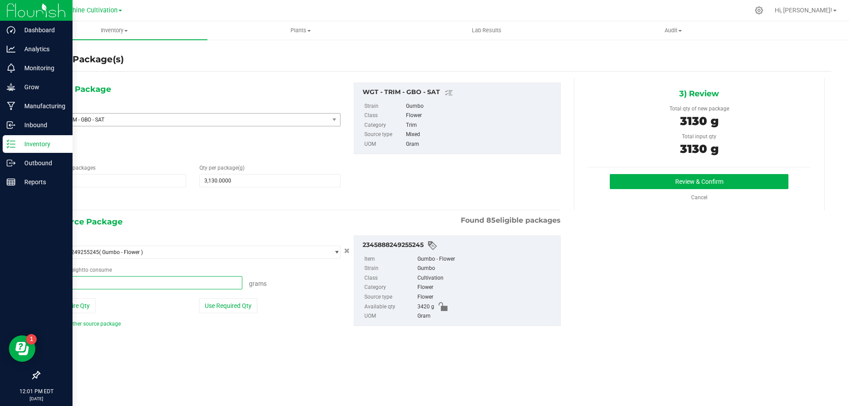
click at [610, 174] on button "Review & Confirm" at bounding box center [699, 181] width 179 height 15
type input "3130.0000 g"
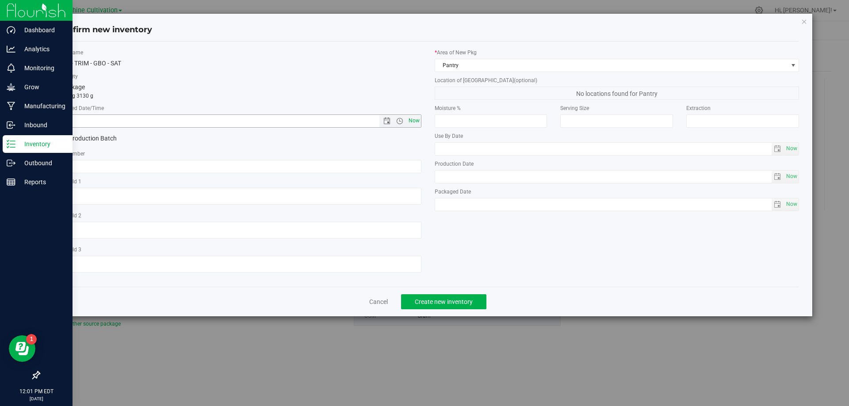
click at [409, 118] on span "Now" at bounding box center [413, 121] width 15 height 13
type input "8/27/2025 12:01 PM"
paste input "SN-250808-GBO-09"
type input "SN-250808-GBO-09"
click at [433, 300] on span "Create new inventory" at bounding box center [444, 302] width 58 height 7
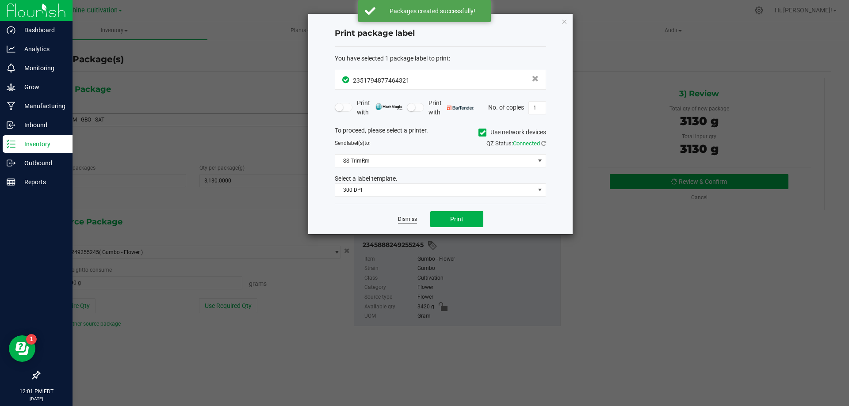
click at [412, 223] on link "Dismiss" at bounding box center [407, 220] width 19 height 8
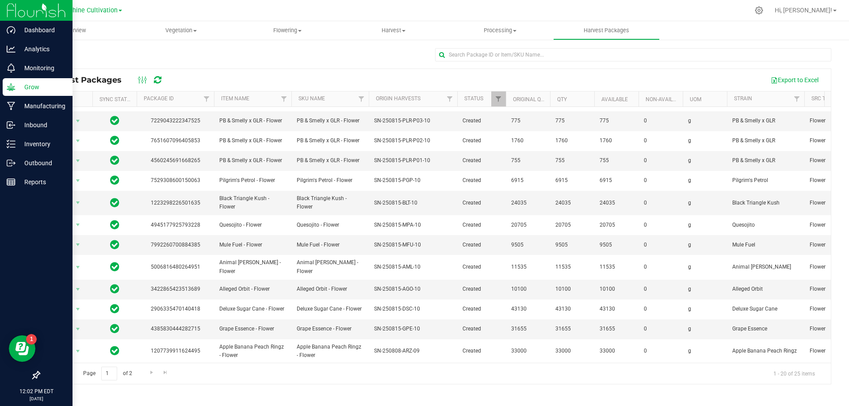
scroll to position [153, 0]
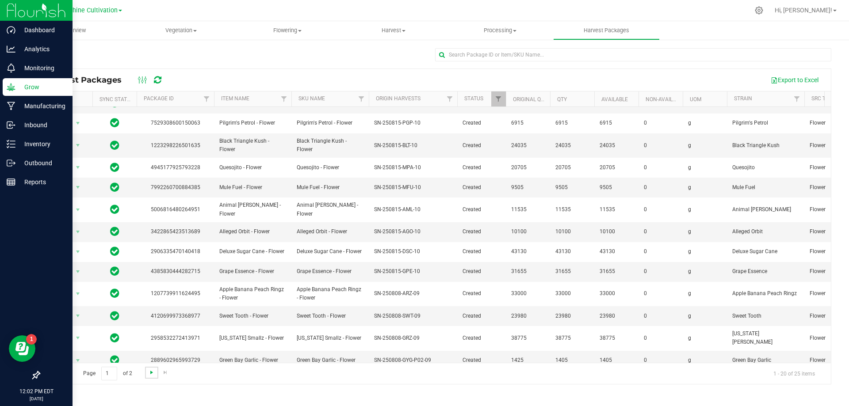
click at [148, 371] on span "Go to the next page" at bounding box center [151, 372] width 7 height 7
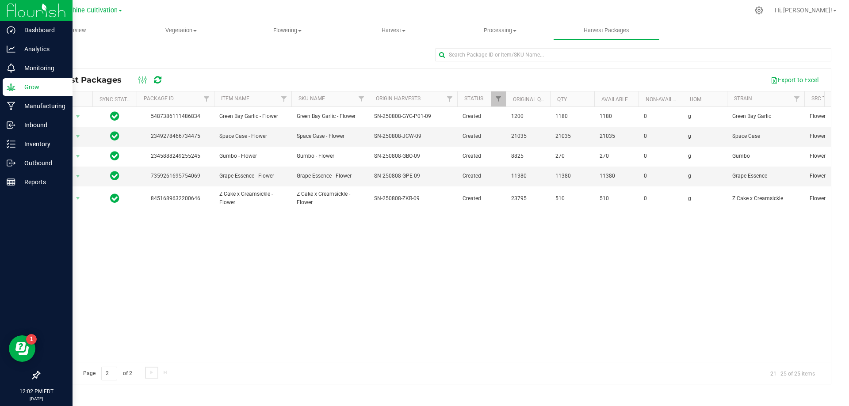
scroll to position [0, 0]
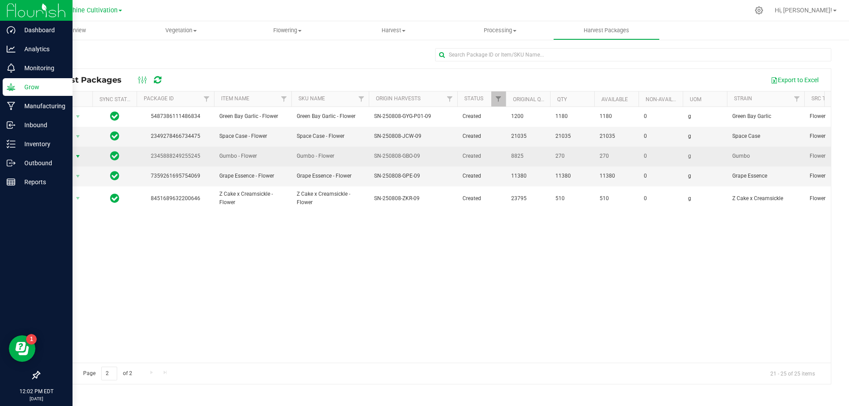
click at [63, 156] on span "Action" at bounding box center [60, 156] width 24 height 12
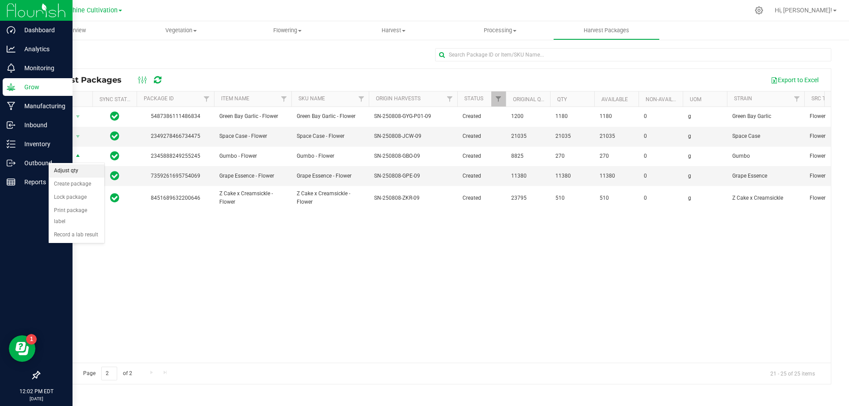
click at [80, 170] on li "Adjust qty" at bounding box center [77, 171] width 56 height 13
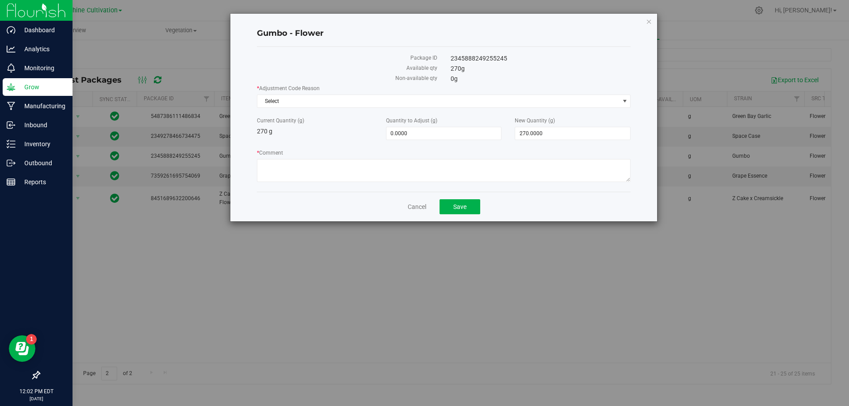
click at [544, 145] on div "* Adjustment Code Reason Select Select Depleted Inventory Audit Mistake Moistur…" at bounding box center [444, 134] width 374 height 100
click at [540, 134] on span "270.0000 270" at bounding box center [573, 133] width 116 height 13
type input "2"
type input "0"
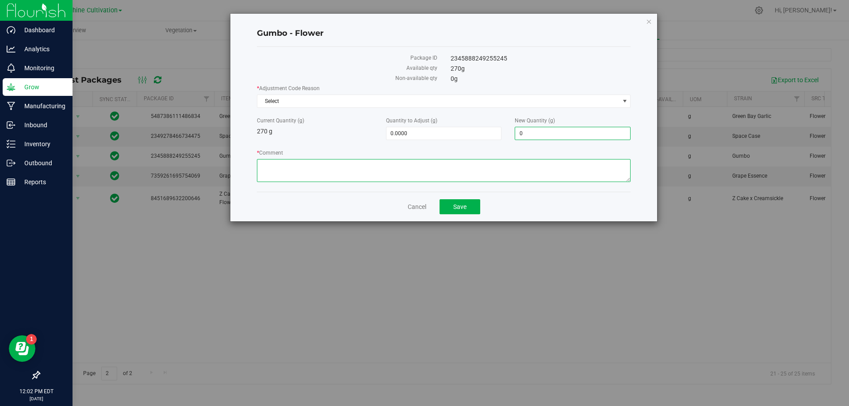
type input "-270.0000"
type input "0.0000"
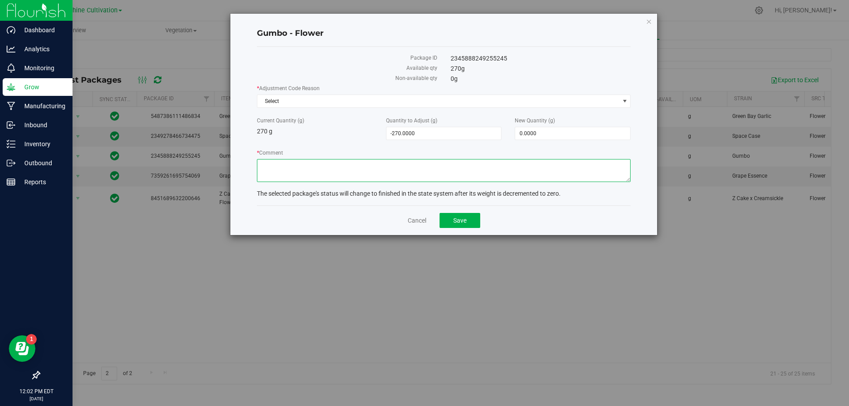
click at [395, 167] on textarea "* Comment" at bounding box center [444, 170] width 374 height 23
type textarea "WASTE"
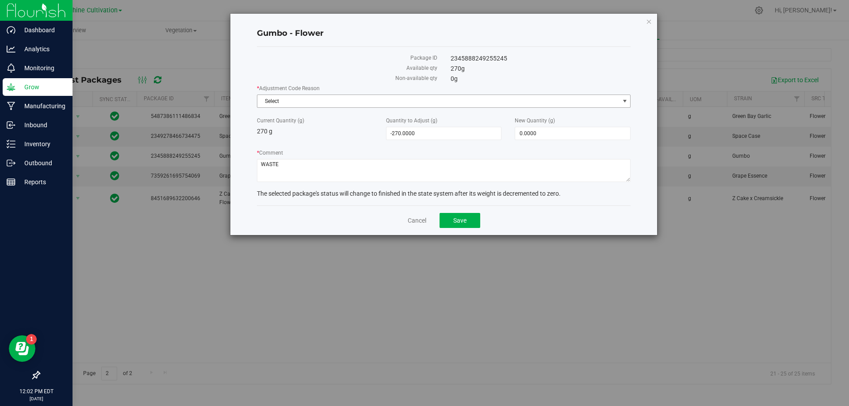
click at [387, 102] on span "Select" at bounding box center [438, 101] width 362 height 12
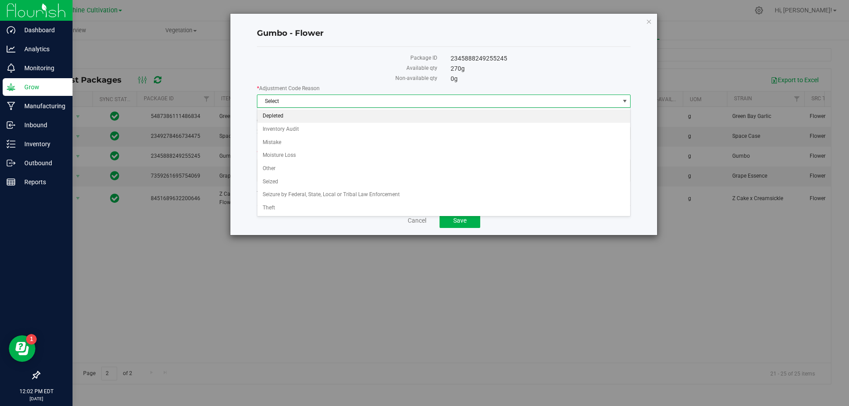
click at [305, 118] on li "Depleted" at bounding box center [443, 116] width 373 height 13
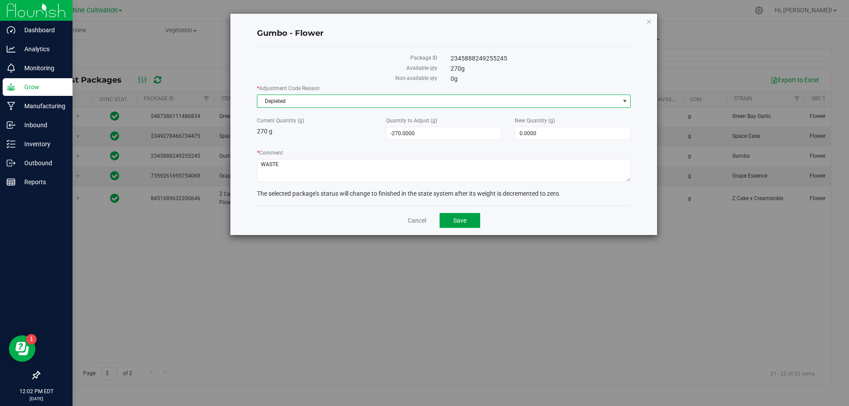
click at [463, 217] on span "Save" at bounding box center [459, 220] width 13 height 7
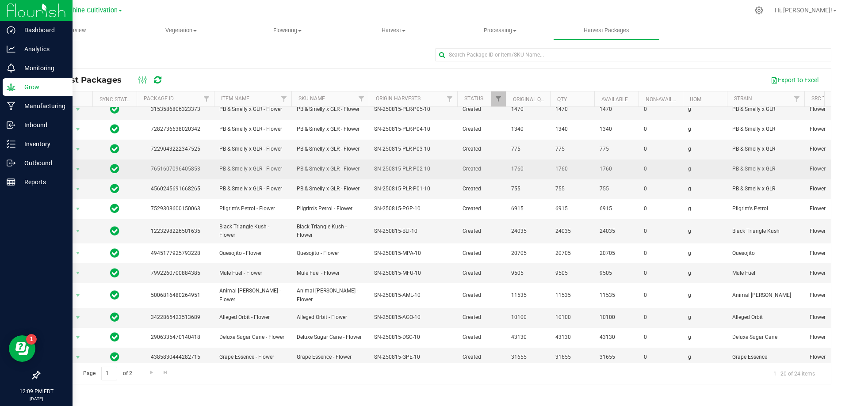
scroll to position [153, 0]
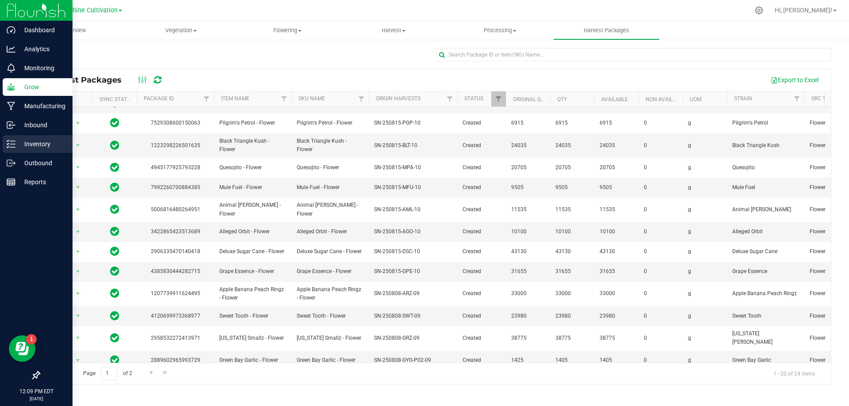
click at [13, 146] on icon at bounding box center [11, 144] width 9 height 9
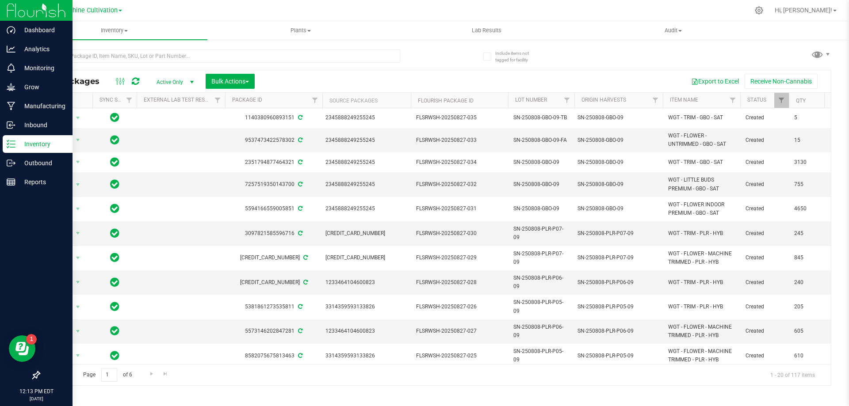
click at [239, 49] on div at bounding box center [237, 56] width 396 height 28
click at [236, 57] on input "text" at bounding box center [219, 56] width 361 height 13
type input "ZKR"
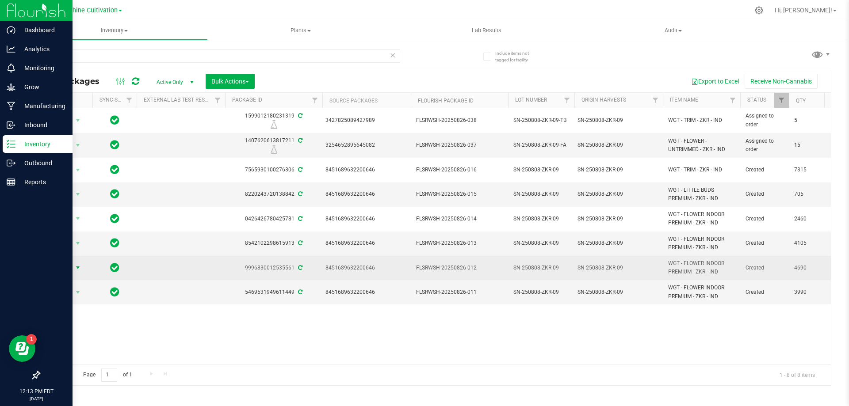
click at [65, 266] on span "Action" at bounding box center [60, 268] width 24 height 12
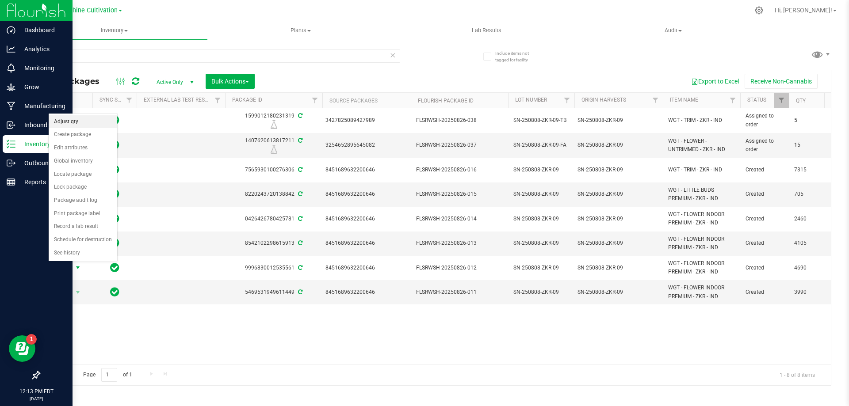
click at [94, 120] on li "Adjust qty" at bounding box center [83, 121] width 69 height 13
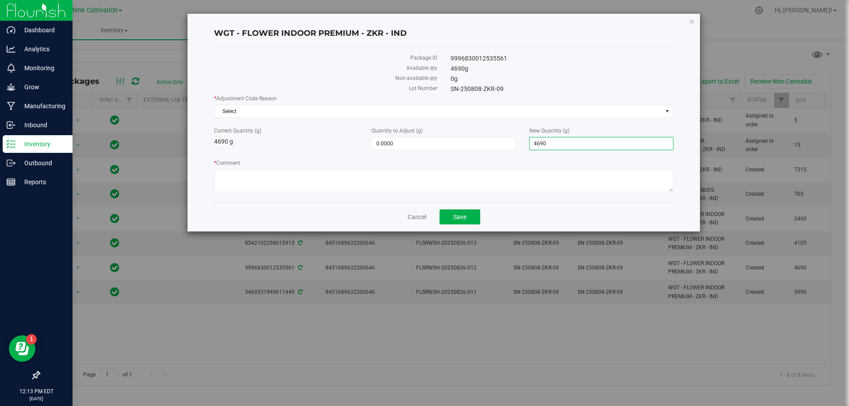
click at [602, 145] on span "4,690.0000 4690" at bounding box center [601, 143] width 144 height 13
type input "4640"
type input "-50.0000"
type input "4,640.0000"
click at [547, 111] on span "Select" at bounding box center [439, 111] width 448 height 12
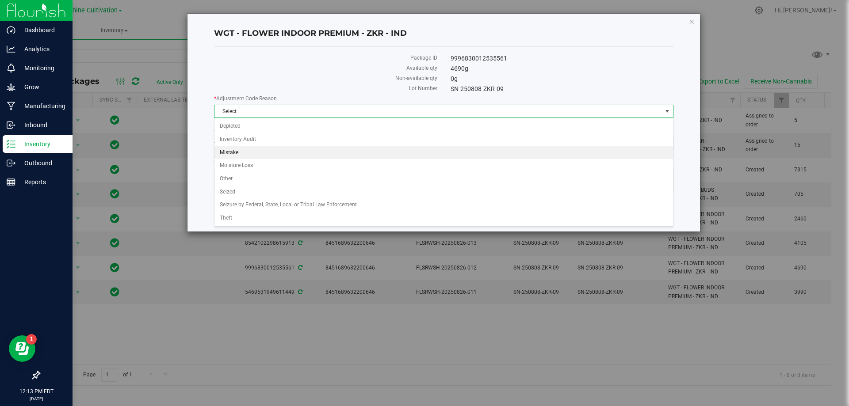
click at [263, 151] on li "Mistake" at bounding box center [444, 152] width 459 height 13
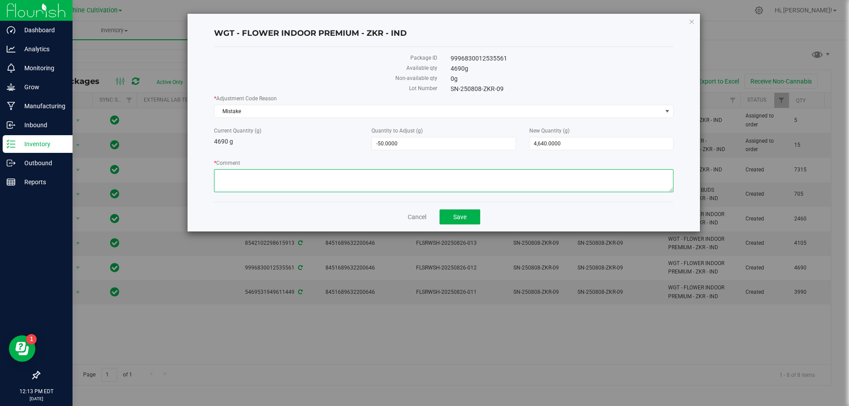
click at [252, 179] on textarea "* Comment" at bounding box center [444, 180] width 460 height 23
type textarea "Mistake"
click at [459, 216] on span "Save" at bounding box center [459, 217] width 13 height 7
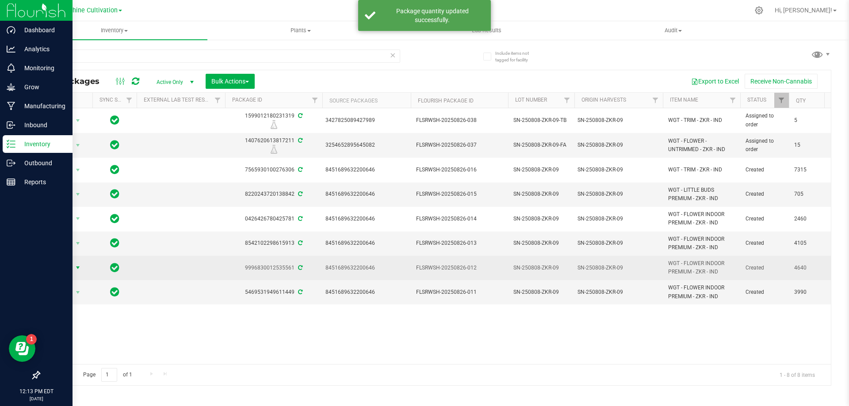
click at [66, 268] on span "Action" at bounding box center [60, 268] width 24 height 12
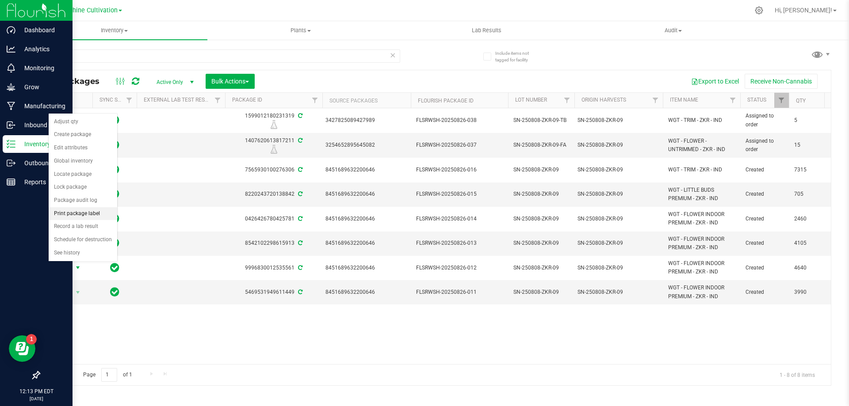
click at [83, 214] on li "Print package label" at bounding box center [83, 213] width 69 height 13
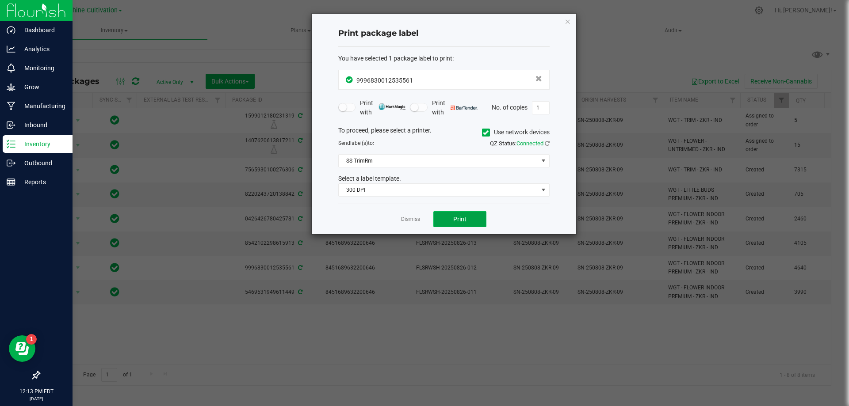
click at [466, 219] on span "Print" at bounding box center [459, 219] width 13 height 7
click at [571, 17] on div "Print package label You have selected 1 package label to print : 99968300125355…" at bounding box center [444, 124] width 264 height 221
click at [567, 20] on icon "button" at bounding box center [568, 21] width 6 height 11
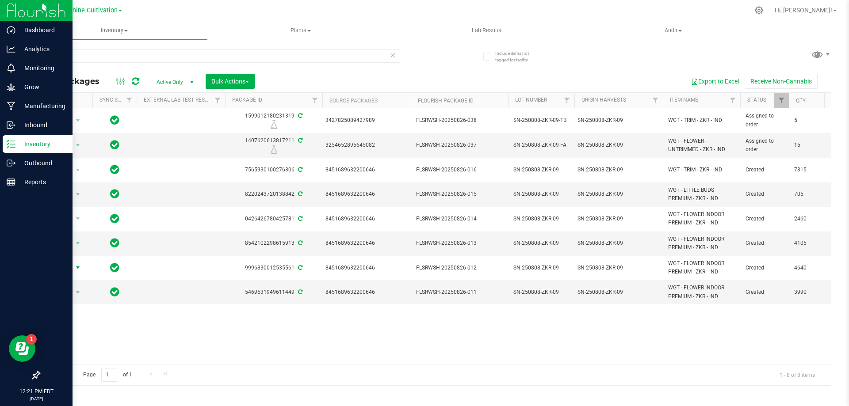
click at [394, 57] on icon at bounding box center [393, 55] width 6 height 11
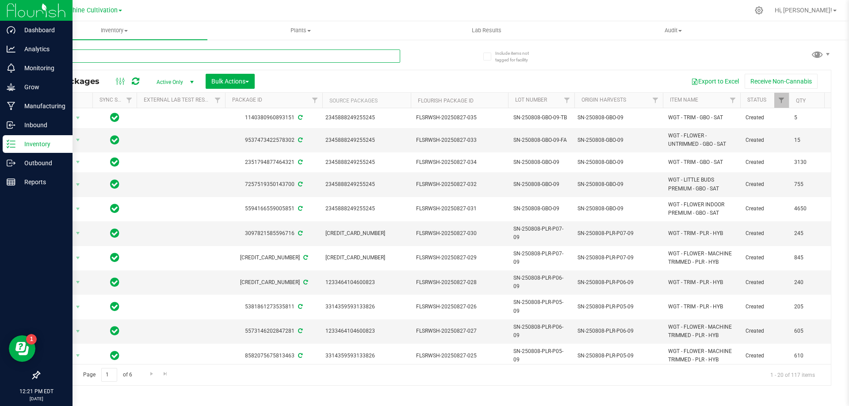
click at [372, 52] on input "text" at bounding box center [219, 56] width 361 height 13
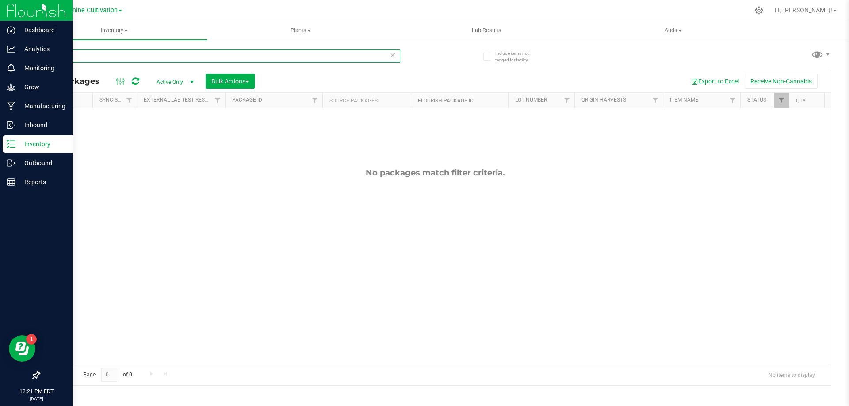
click at [177, 53] on input "grz" at bounding box center [219, 56] width 361 height 13
type input "g"
type input "grz"
click at [20, 122] on p "Inbound" at bounding box center [41, 125] width 53 height 11
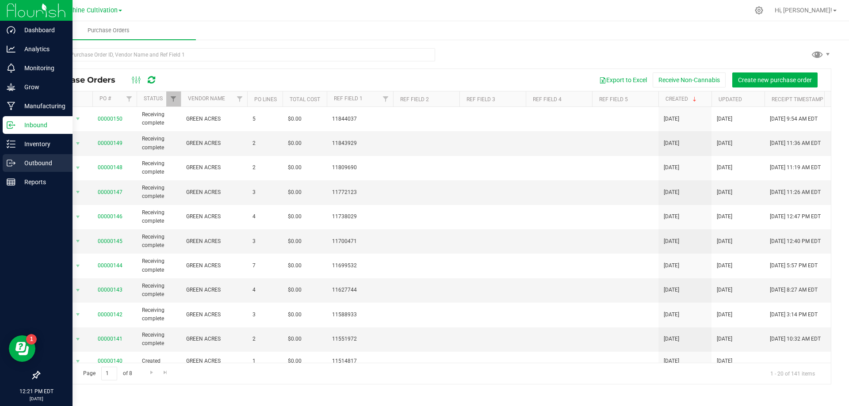
click at [24, 162] on p "Outbound" at bounding box center [41, 163] width 53 height 11
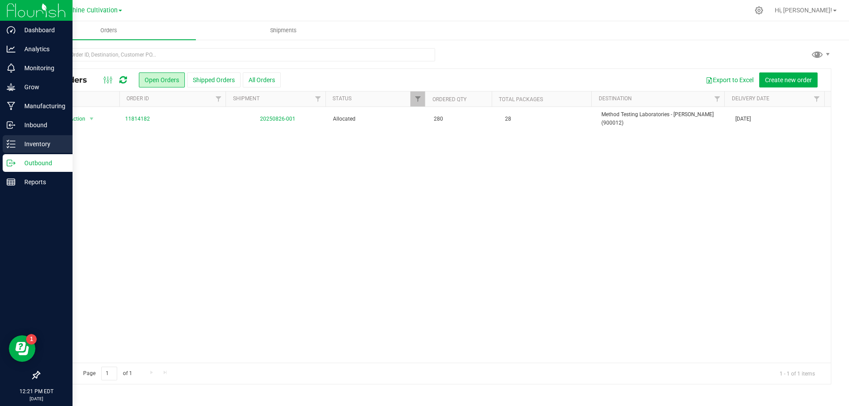
click at [29, 138] on div "Inventory" at bounding box center [38, 144] width 70 height 18
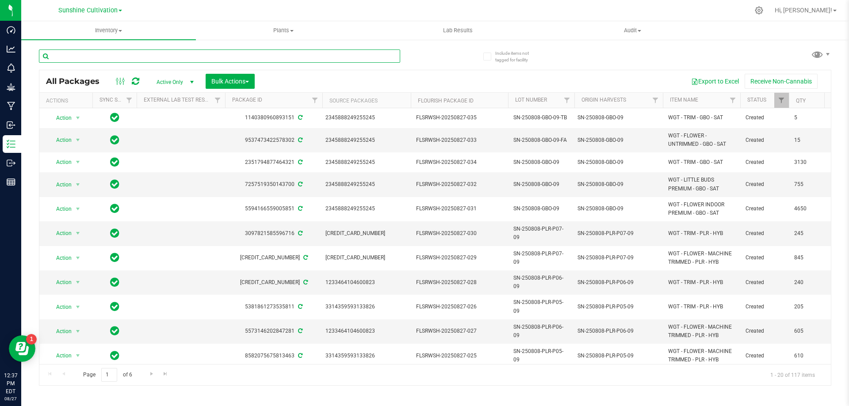
click at [201, 52] on input "text" at bounding box center [219, 56] width 361 height 13
type input "GRZ"
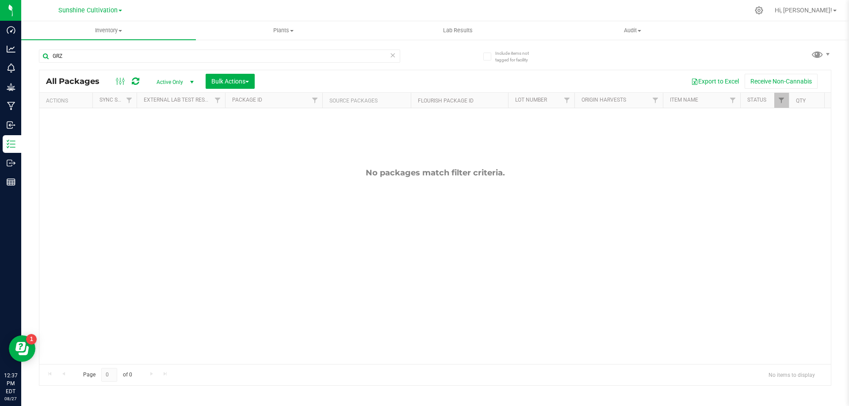
click at [390, 54] on icon at bounding box center [393, 55] width 6 height 11
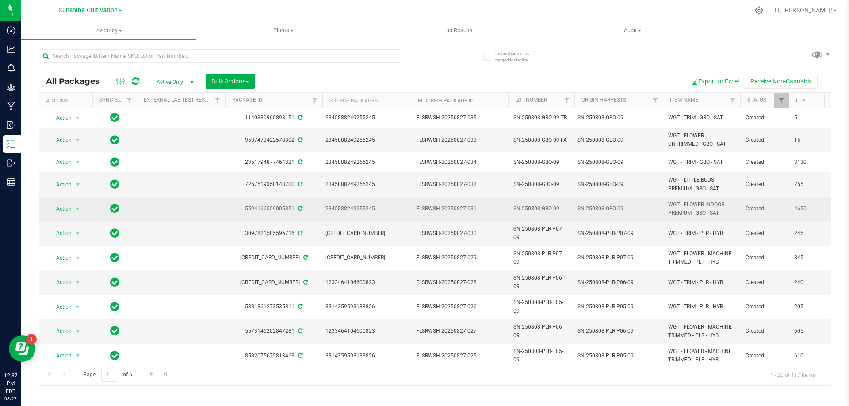
scroll to position [231, 0]
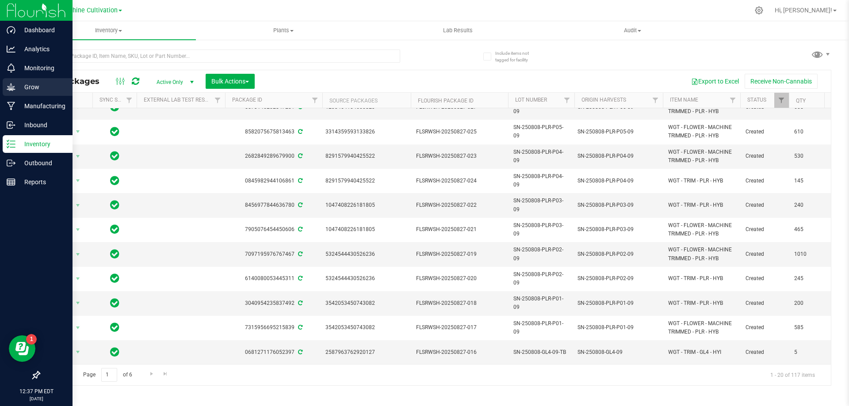
click at [48, 86] on p "Grow" at bounding box center [41, 87] width 53 height 11
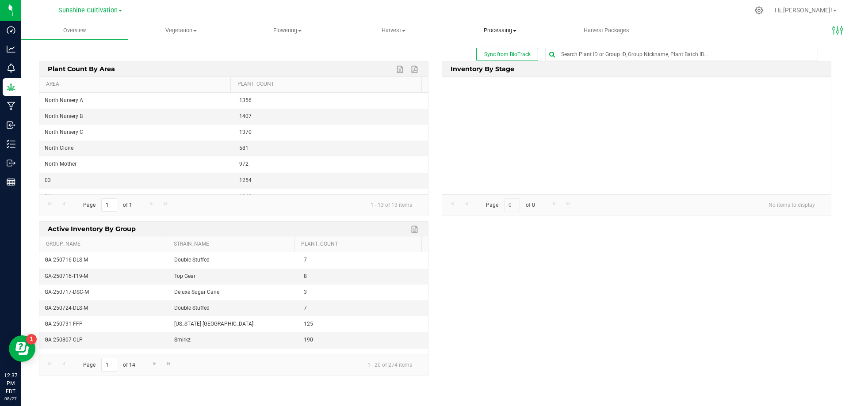
click at [514, 34] on span "Processing" at bounding box center [501, 31] width 106 height 8
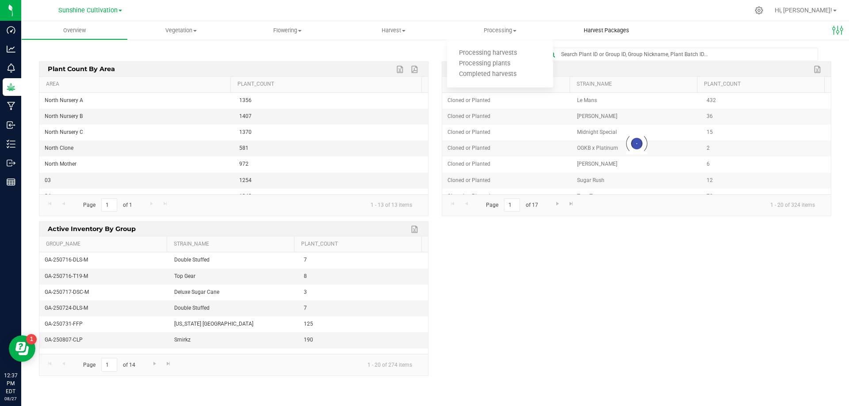
click at [602, 30] on span "Harvest Packages" at bounding box center [606, 31] width 69 height 8
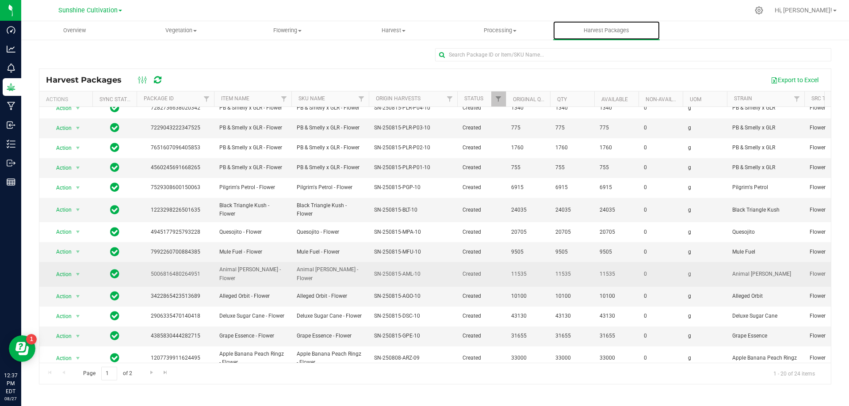
scroll to position [153, 0]
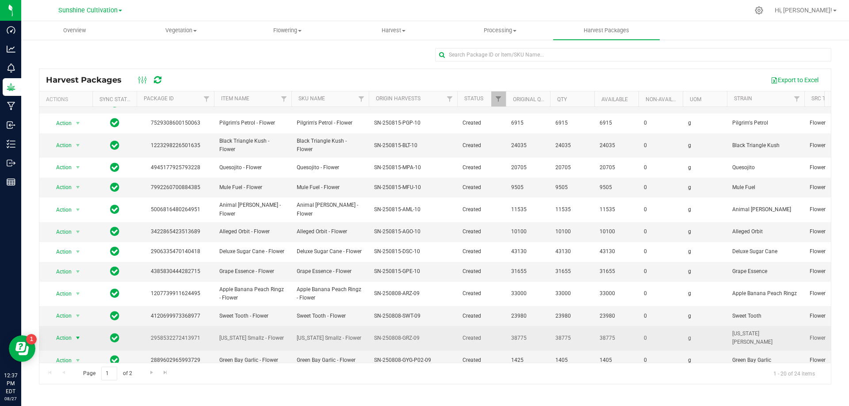
click at [69, 332] on span "Action" at bounding box center [60, 338] width 24 height 12
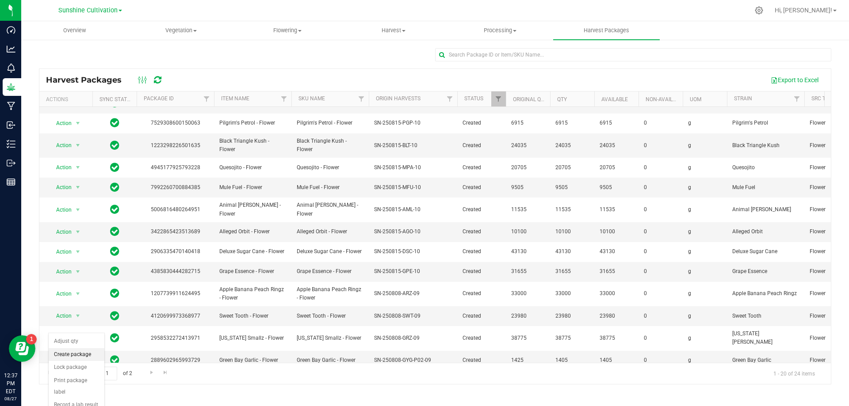
click at [88, 357] on li "Create package" at bounding box center [77, 355] width 56 height 13
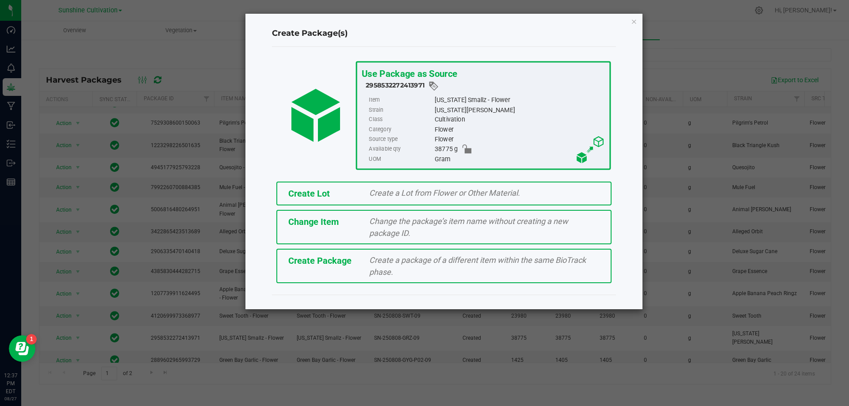
click at [352, 268] on div "Create Package Create a package of a different item within the same BioTrack ph…" at bounding box center [443, 266] width 335 height 34
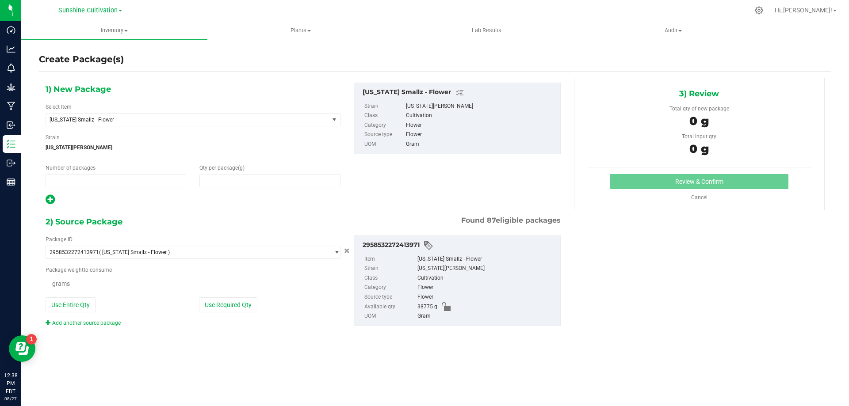
type input "1"
type input "0.0000"
click at [227, 117] on span "[US_STATE] Smallz - Flower" at bounding box center [182, 120] width 265 height 6
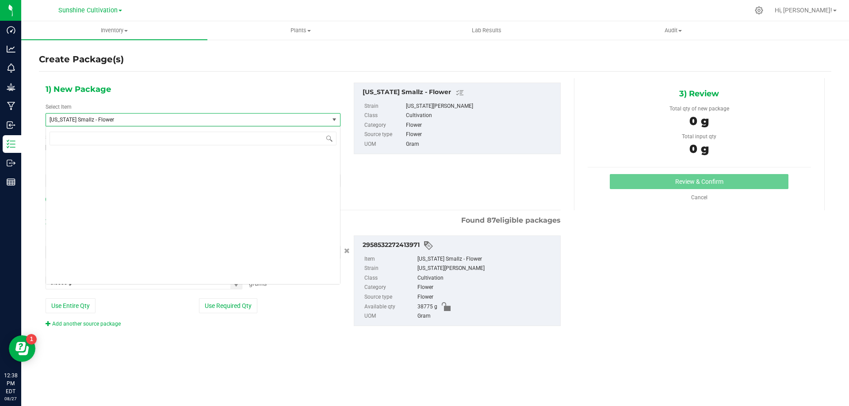
scroll to position [59345, 0]
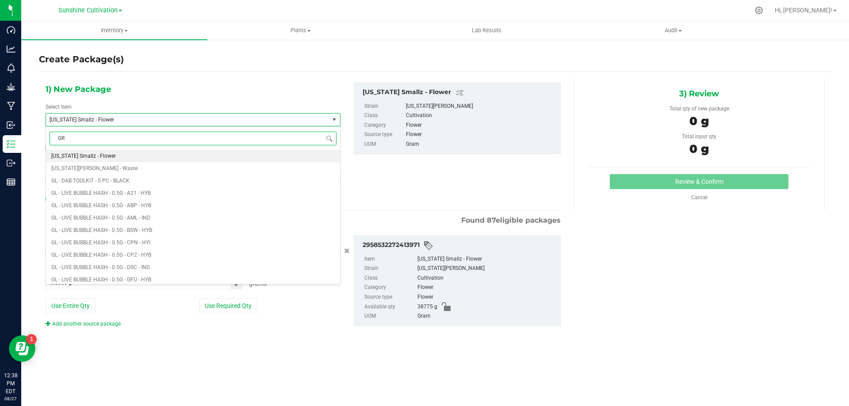
type input "GRZ"
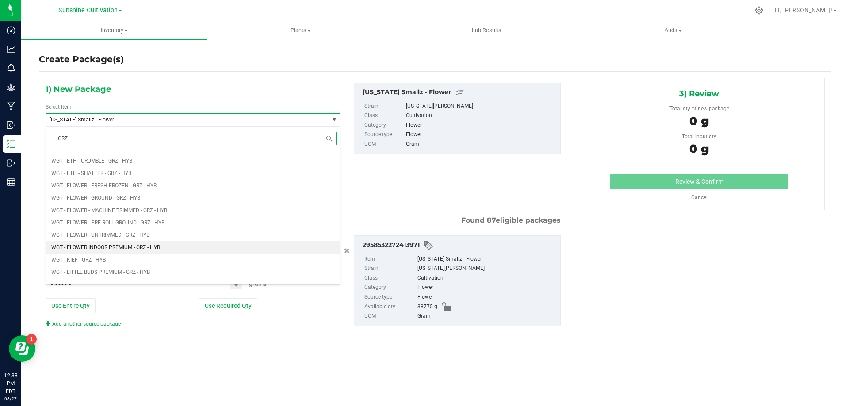
scroll to position [752, 0]
click at [182, 236] on li "WGT - FLOWER - UNTRIMMED - GRZ - HYB" at bounding box center [193, 234] width 294 height 12
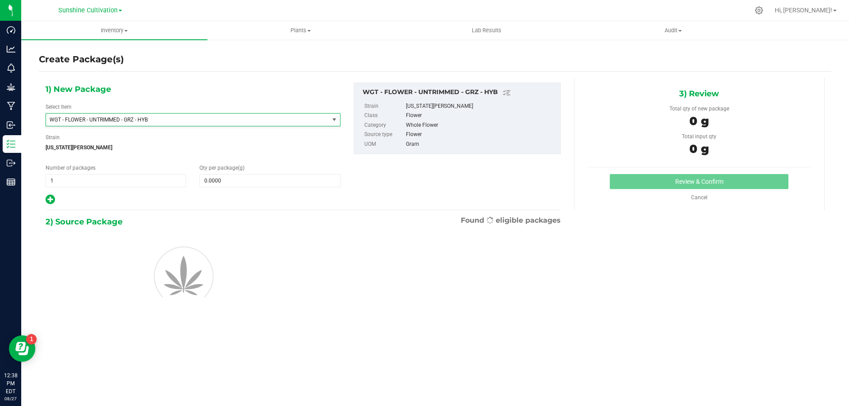
type input "0.0000"
click at [235, 183] on span at bounding box center [269, 180] width 141 height 13
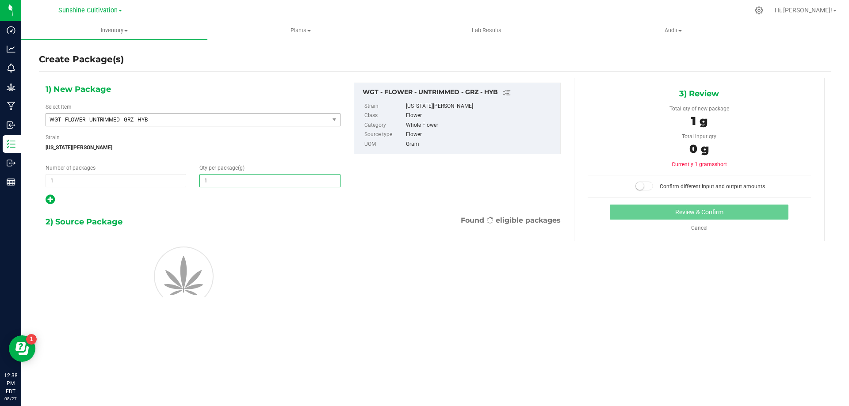
type input "15"
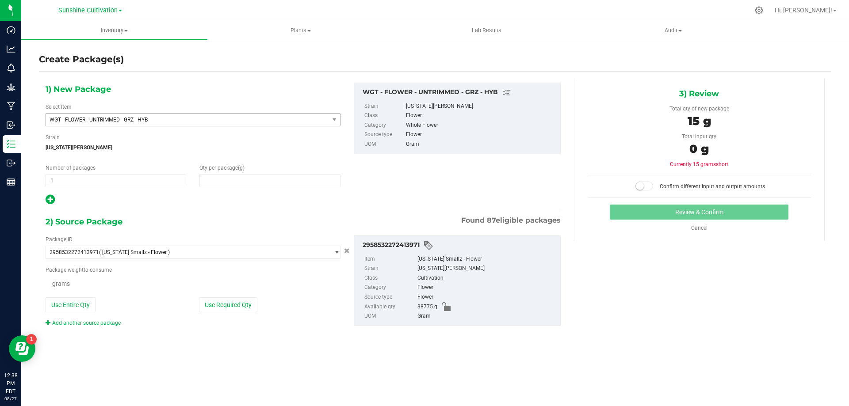
type input "15.0000"
click at [176, 288] on span at bounding box center [144, 282] width 197 height 13
type input "15"
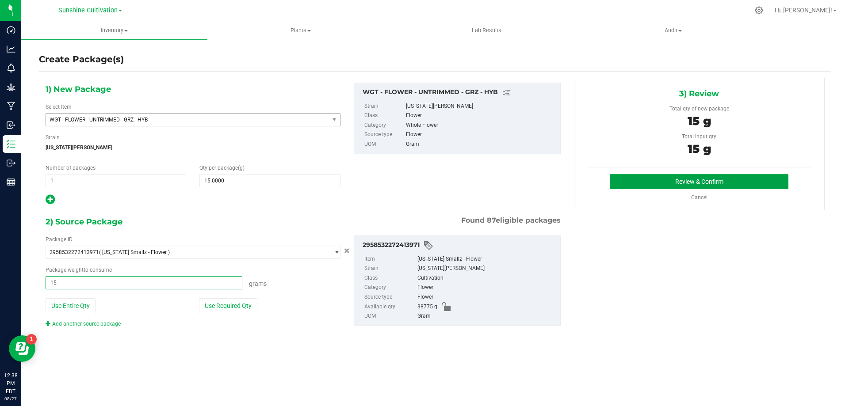
type input "15.0000 g"
click at [722, 189] on button "Review & Confirm" at bounding box center [699, 181] width 179 height 15
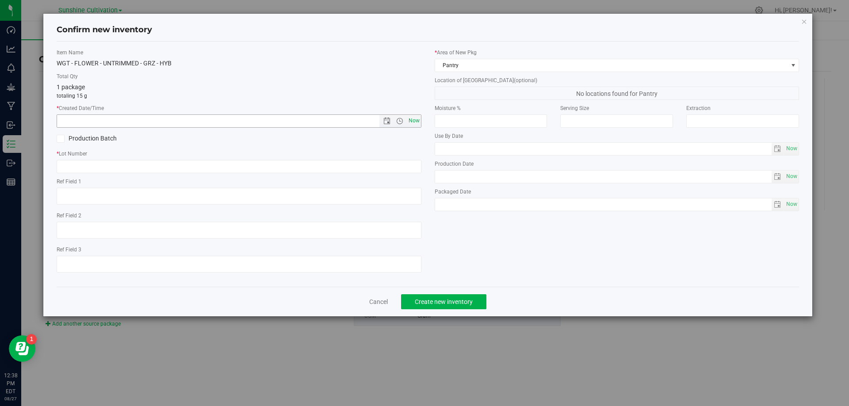
click at [409, 121] on span "Now" at bounding box center [413, 121] width 15 height 13
type input "8/27/2025 12:38 PM"
click at [379, 164] on input "text" at bounding box center [239, 166] width 365 height 13
paste input "SN-250808-GRZ-09"
type input "SN-250808-GRZ-09-FA"
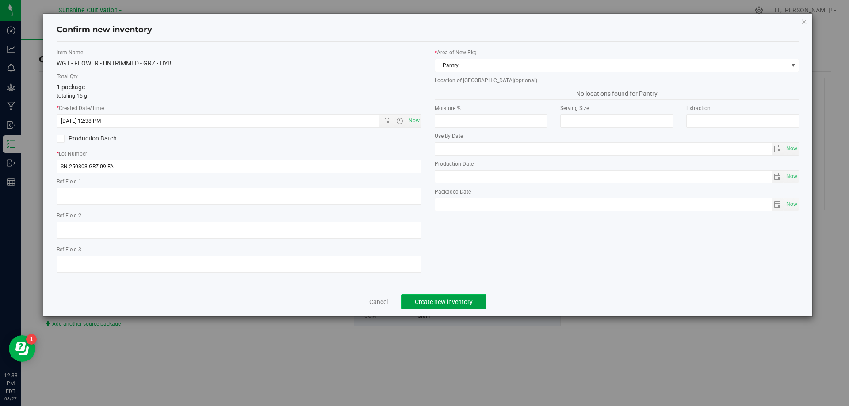
click at [452, 301] on span "Create new inventory" at bounding box center [444, 302] width 58 height 7
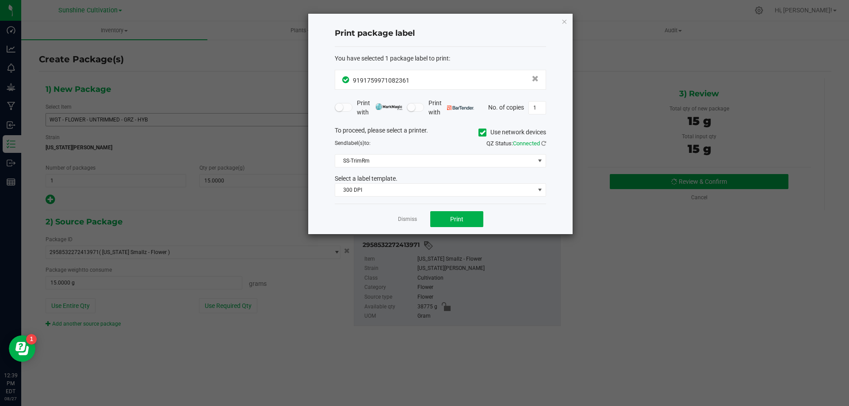
click at [571, 23] on div "Print package label You have selected 1 package label to print : 91917599710823…" at bounding box center [440, 124] width 264 height 221
click at [565, 22] on icon "button" at bounding box center [564, 21] width 6 height 11
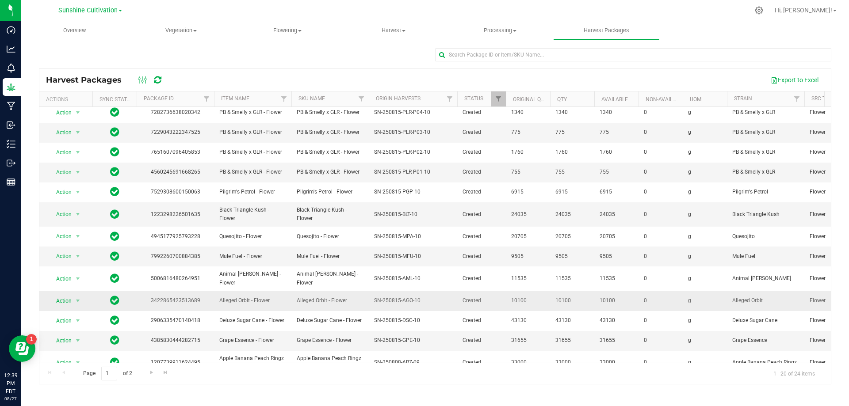
scroll to position [153, 0]
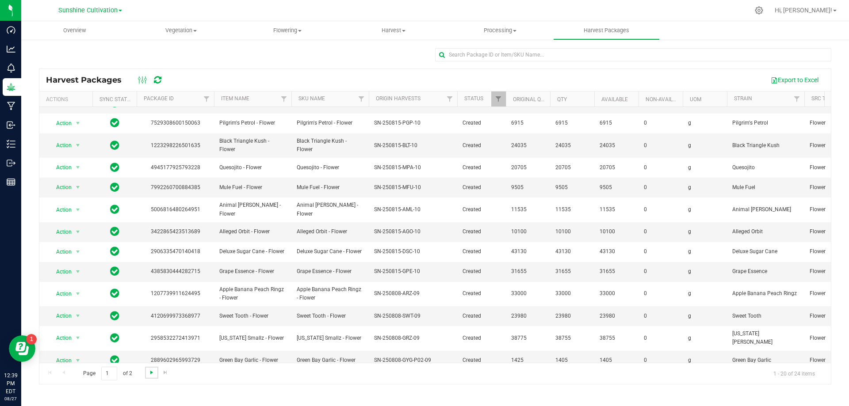
click at [151, 372] on span "Go to the next page" at bounding box center [151, 372] width 7 height 7
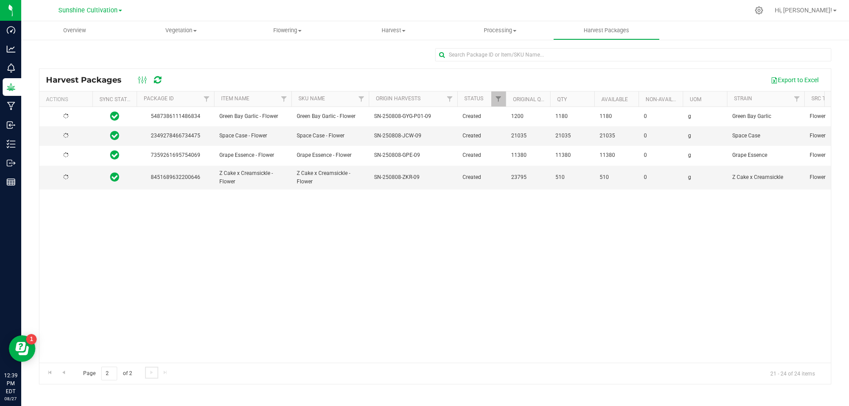
scroll to position [0, 0]
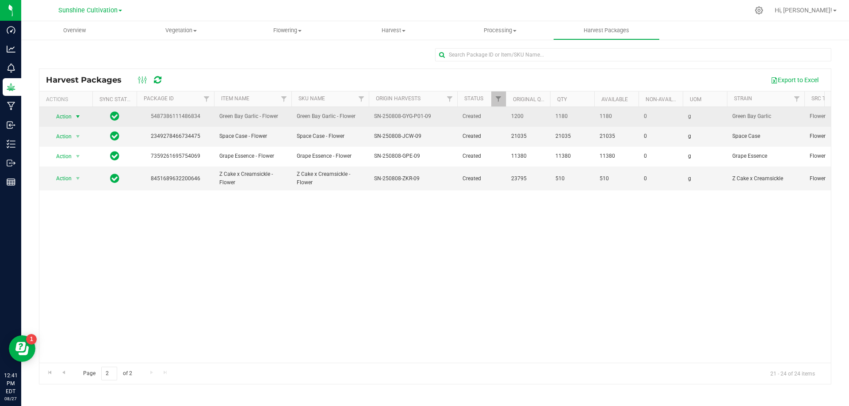
click at [70, 120] on span "Action" at bounding box center [60, 117] width 24 height 12
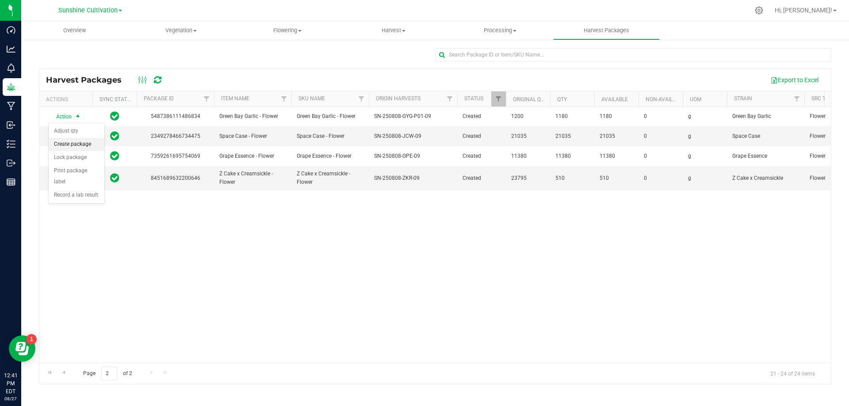
click at [85, 147] on li "Create package" at bounding box center [77, 144] width 56 height 13
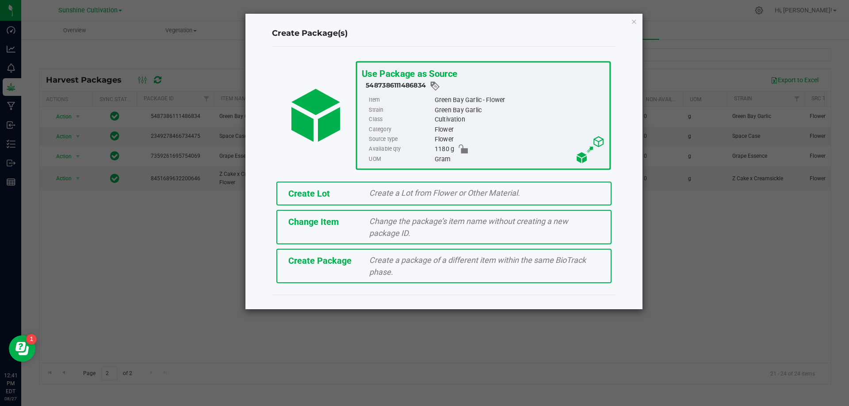
click at [393, 277] on div "Create a package of a different item within the same BioTrack phase." at bounding box center [485, 266] width 244 height 24
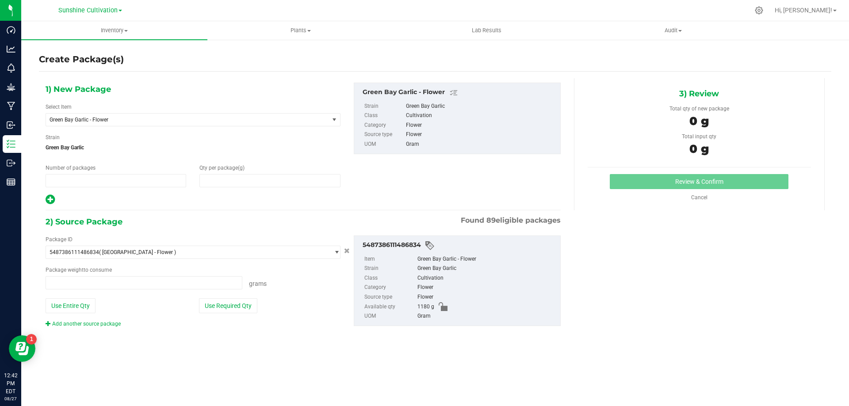
type input "1"
type input "0.0000"
type input "0.0000 g"
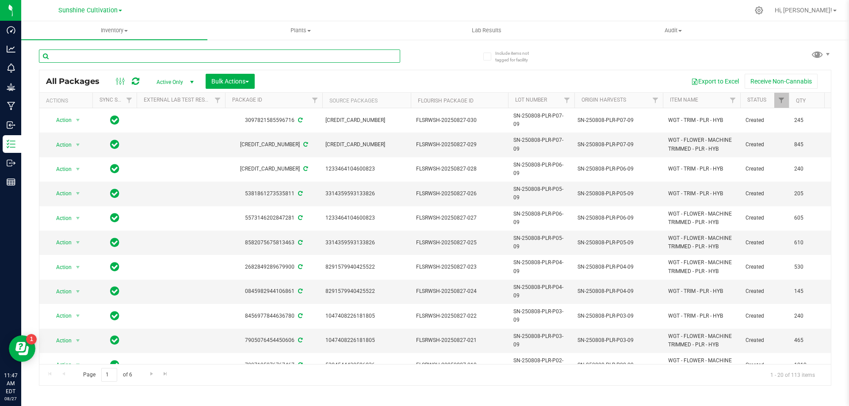
click at [248, 54] on input "text" at bounding box center [219, 56] width 361 height 13
type input "GBO"
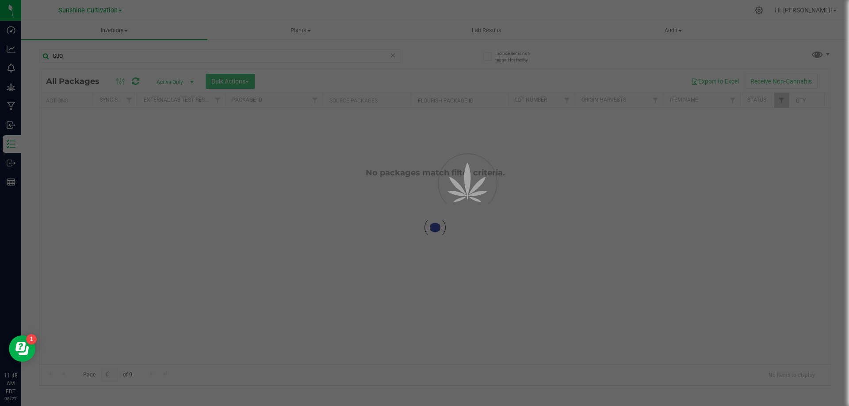
click at [297, 55] on div at bounding box center [424, 203] width 849 height 406
click at [11, 88] on div at bounding box center [424, 203] width 849 height 406
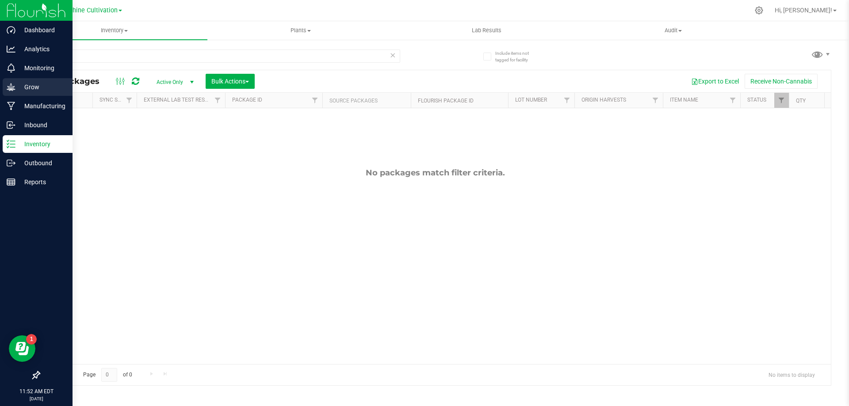
click at [26, 79] on div "Grow" at bounding box center [38, 87] width 70 height 18
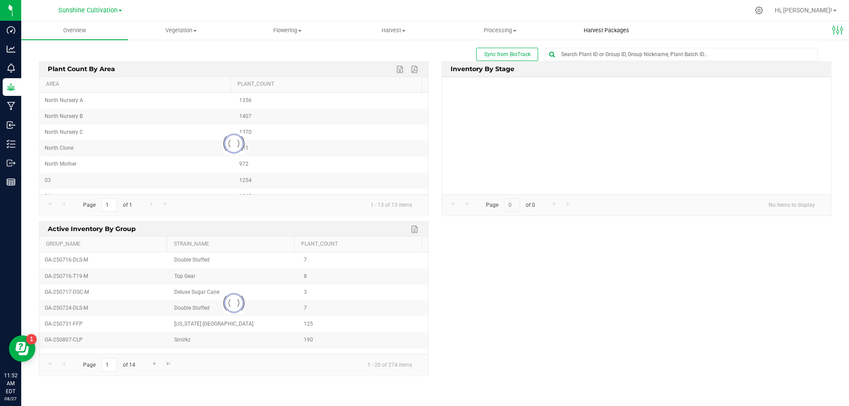
click at [606, 34] on span "Harvest Packages" at bounding box center [606, 31] width 69 height 8
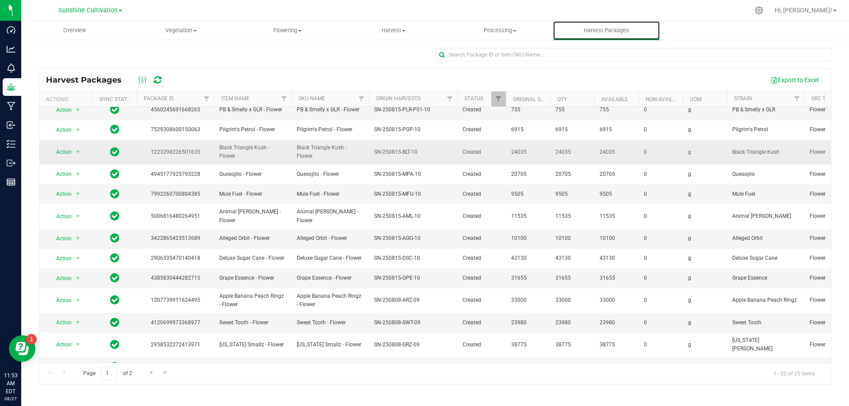
scroll to position [153, 0]
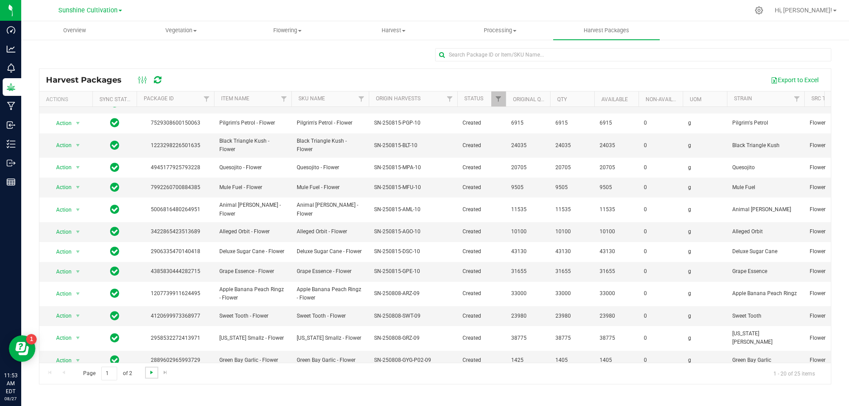
click at [152, 369] on span "Go to the next page" at bounding box center [151, 372] width 7 height 7
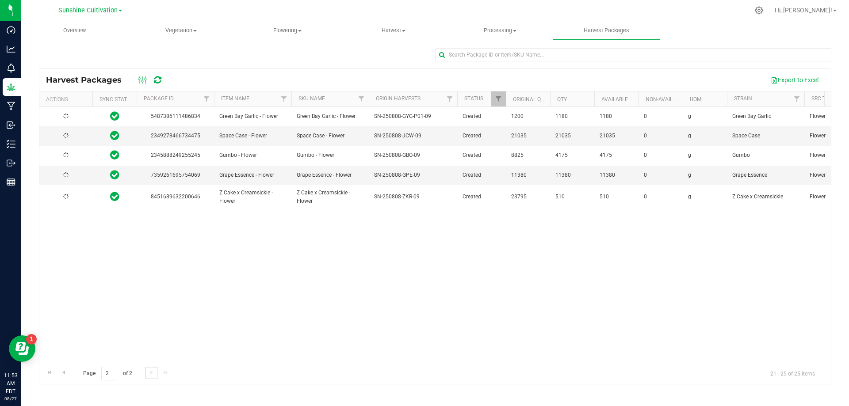
scroll to position [0, 0]
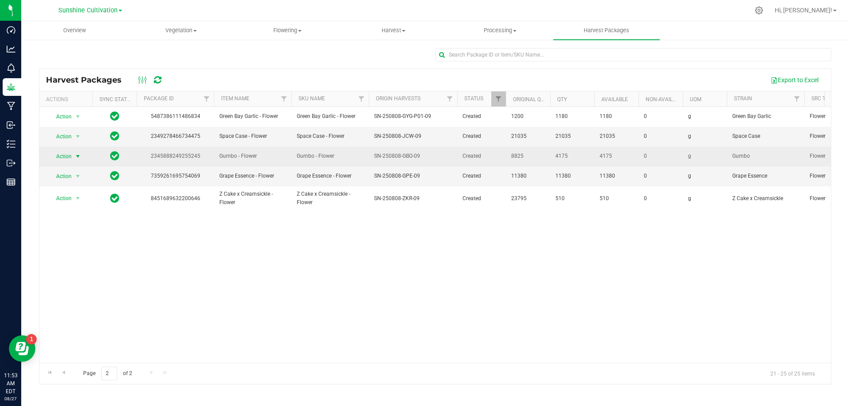
click at [78, 156] on span "select" at bounding box center [77, 156] width 7 height 7
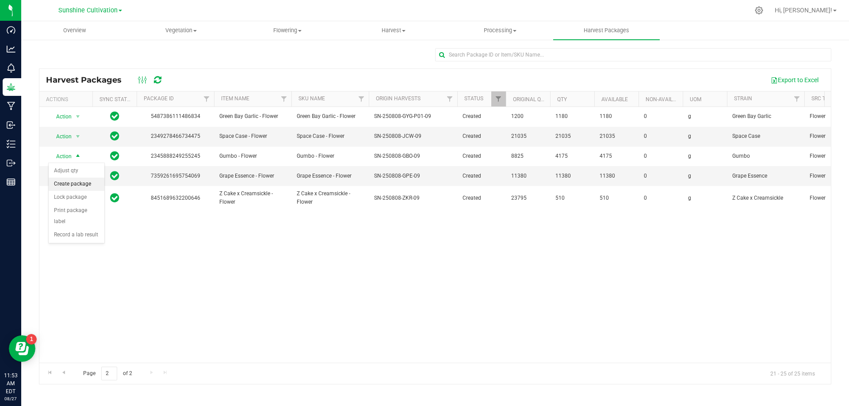
click at [84, 187] on li "Create package" at bounding box center [77, 184] width 56 height 13
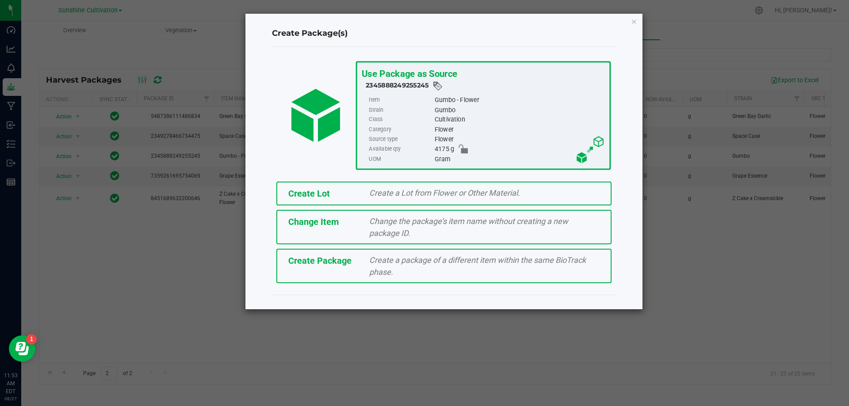
click at [418, 268] on div "Create a package of a different item within the same BioTrack phase." at bounding box center [485, 266] width 244 height 24
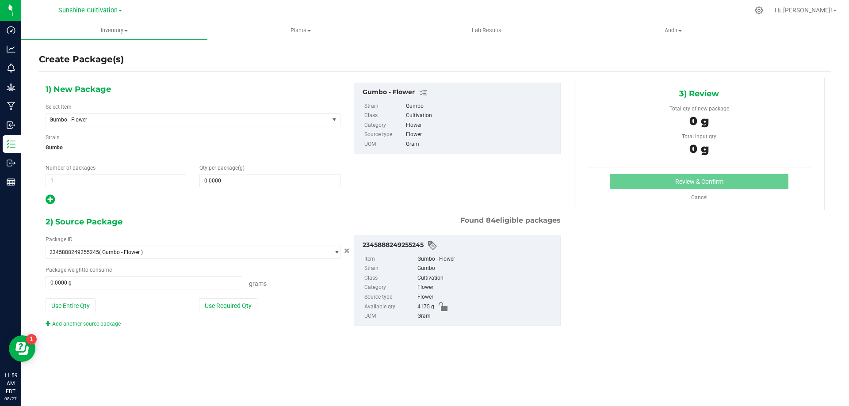
click at [252, 110] on div "Select Item Gumbo - Flower 007UP - Flower 007UP - Waste 86 Moons - Flower 86 Mo…" at bounding box center [193, 114] width 295 height 23
click at [248, 119] on span "Gumbo - Flower" at bounding box center [182, 120] width 265 height 6
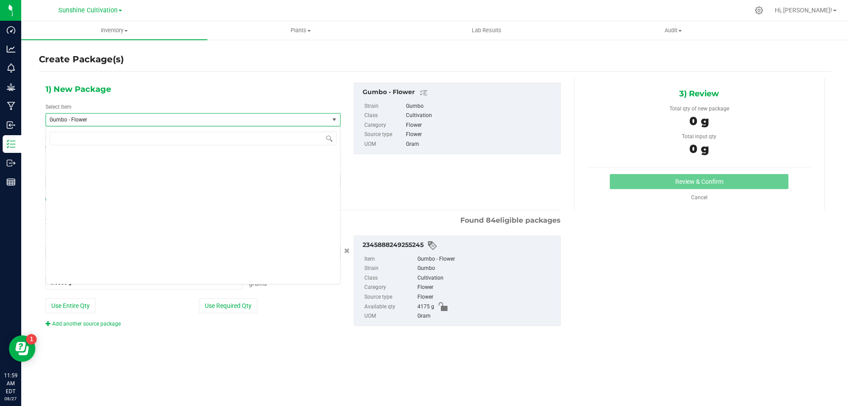
scroll to position [65166, 0]
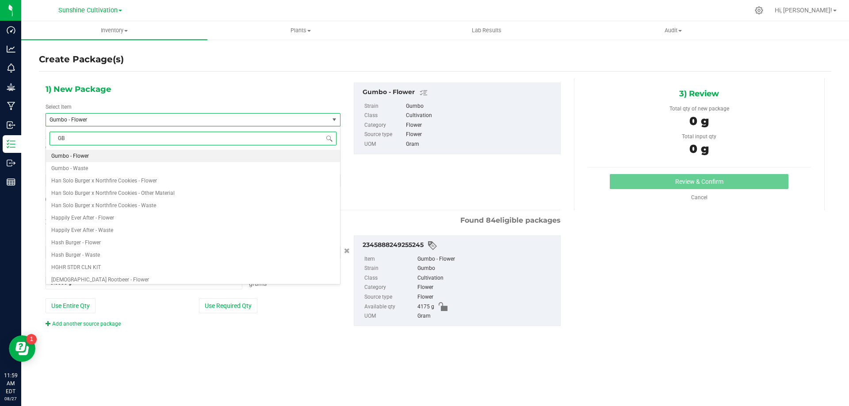
type input "GBO"
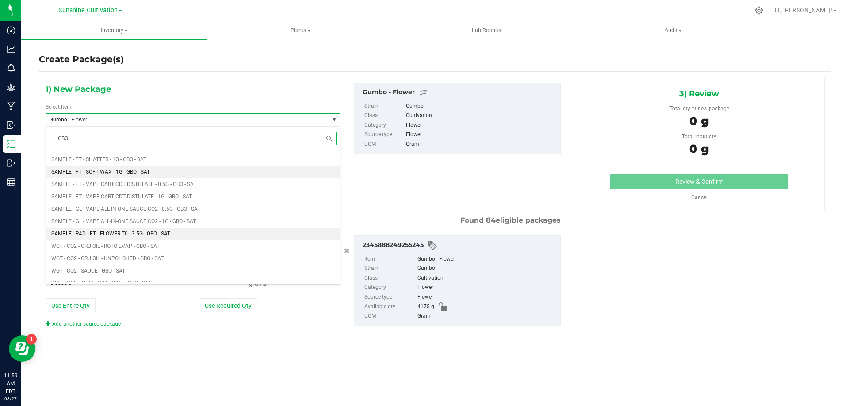
scroll to position [575, 0]
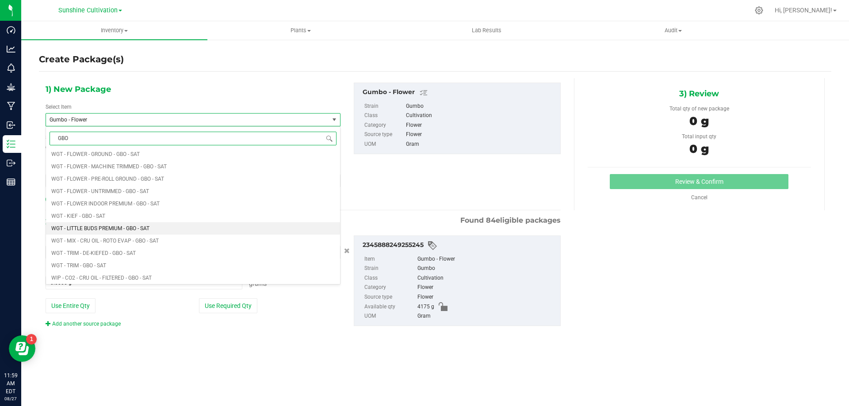
click at [143, 233] on li "WGT - LITTLE BUDS PREMIUM - GBO - SAT" at bounding box center [193, 228] width 294 height 12
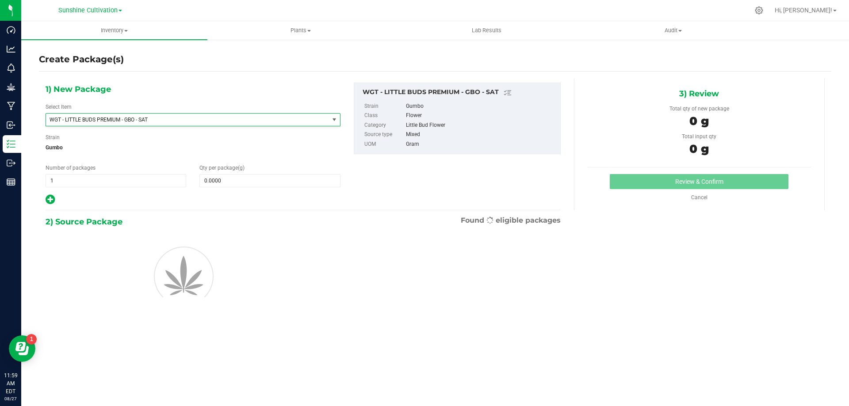
type input "0.0000"
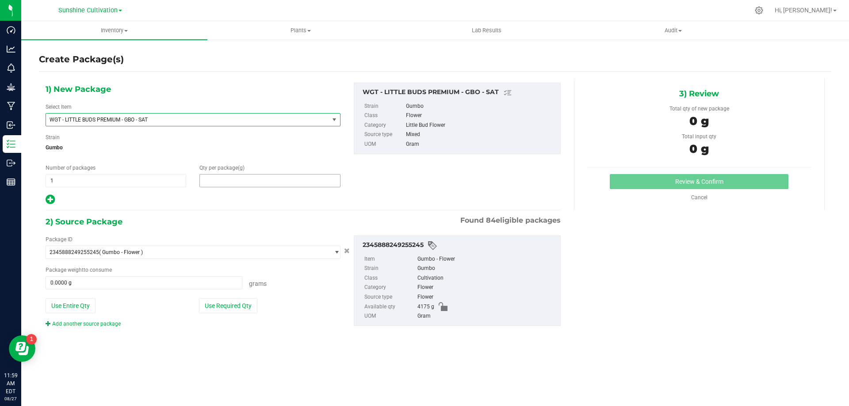
click at [230, 182] on span at bounding box center [269, 180] width 141 height 13
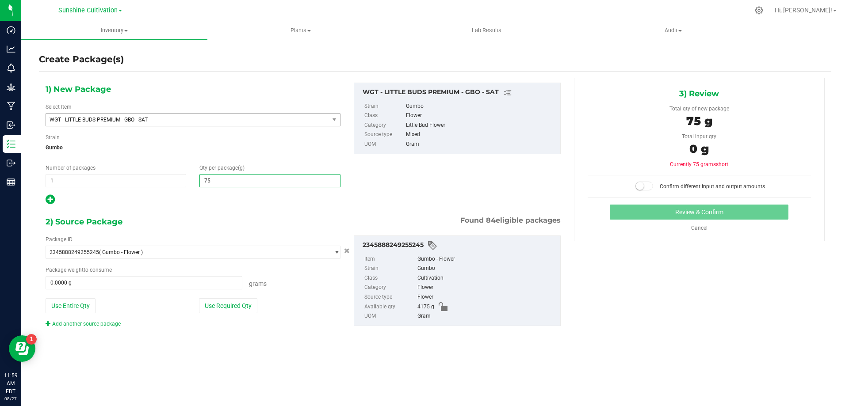
type input "755"
type input "755.0000"
click at [146, 278] on span at bounding box center [144, 282] width 197 height 13
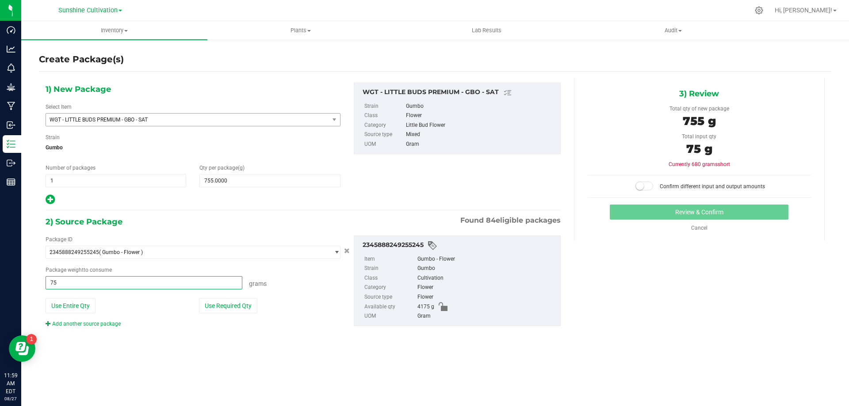
type input "755"
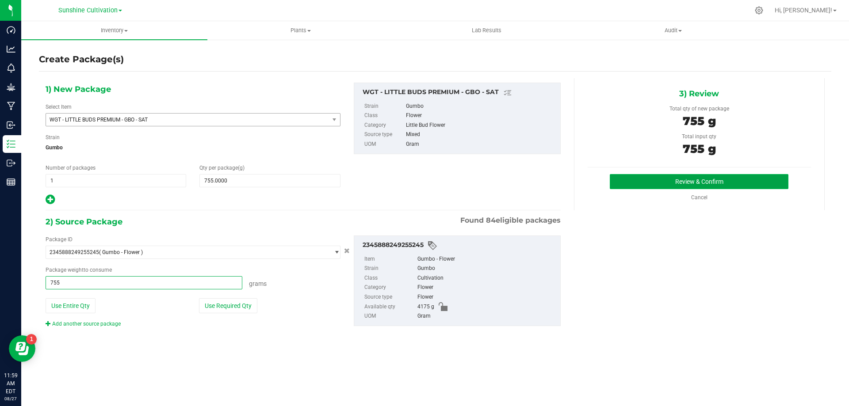
type input "755.0000 g"
click at [688, 182] on button "Review & Confirm" at bounding box center [699, 181] width 179 height 15
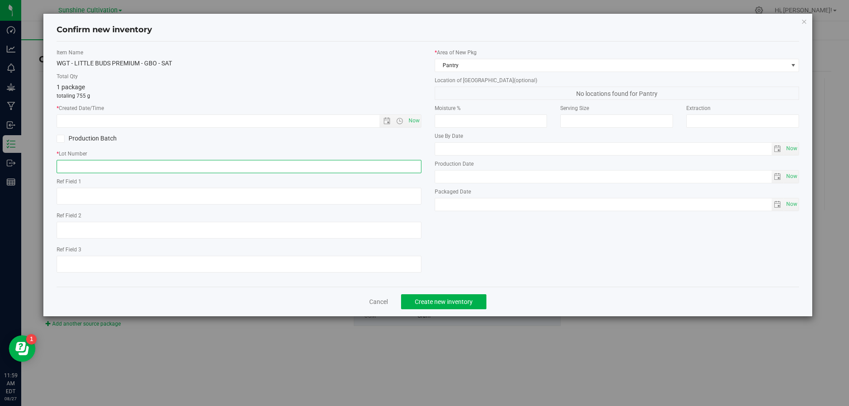
paste input "SN-250808-GBO-09"
type input "SN-250808-GBO-09"
click at [418, 119] on span "Now" at bounding box center [413, 121] width 15 height 13
type input "[DATE] 12:00 PM"
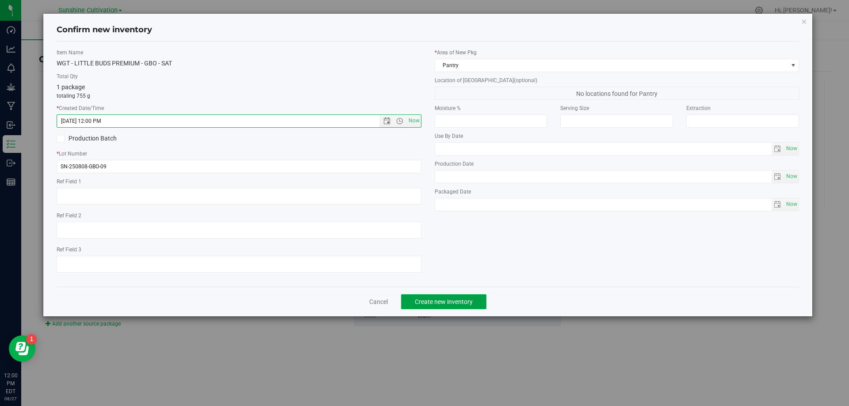
click at [450, 299] on span "Create new inventory" at bounding box center [444, 302] width 58 height 7
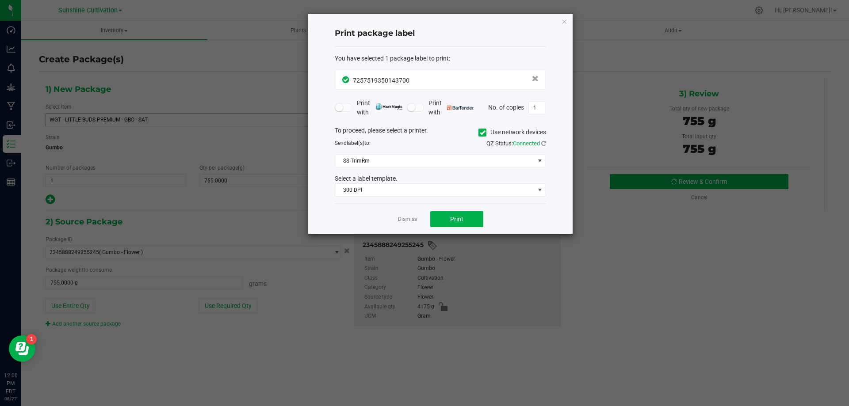
click at [414, 212] on div "Dismiss Print" at bounding box center [440, 219] width 211 height 31
click at [413, 218] on link "Dismiss" at bounding box center [407, 220] width 19 height 8
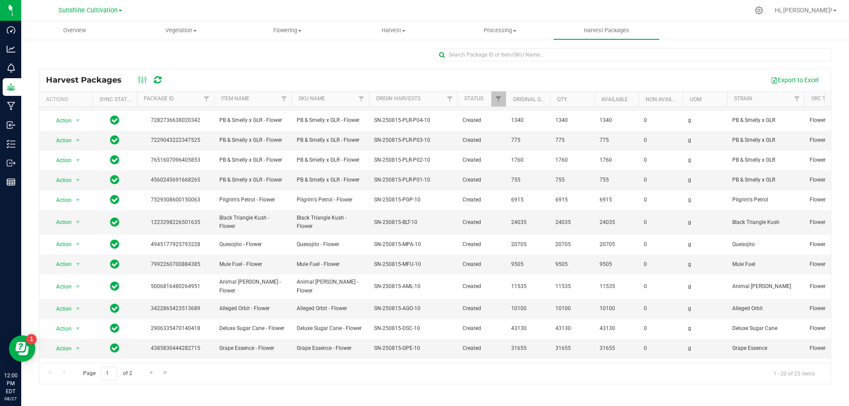
scroll to position [153, 0]
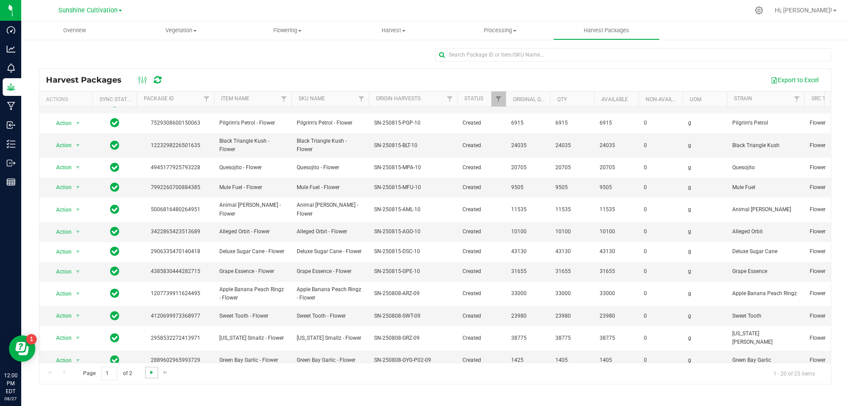
click at [154, 374] on span "Go to the next page" at bounding box center [151, 372] width 7 height 7
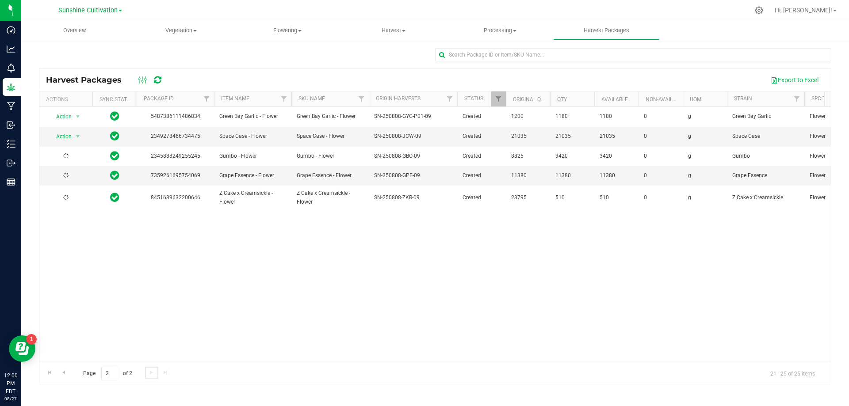
scroll to position [0, 0]
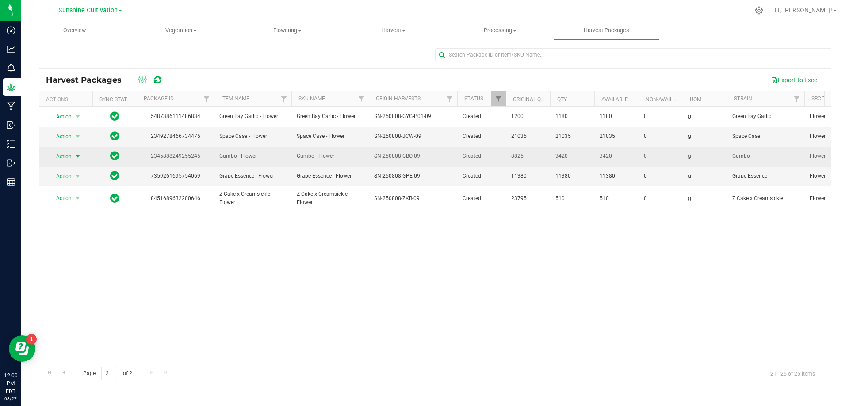
click at [70, 157] on span "Action" at bounding box center [60, 156] width 24 height 12
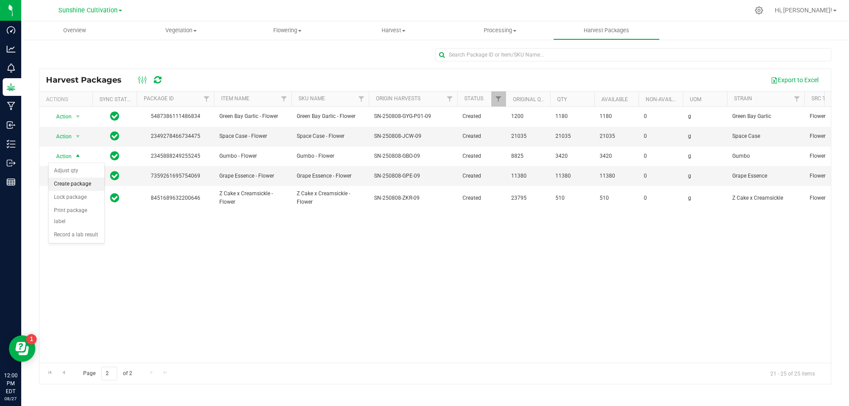
click at [79, 187] on li "Create package" at bounding box center [77, 184] width 56 height 13
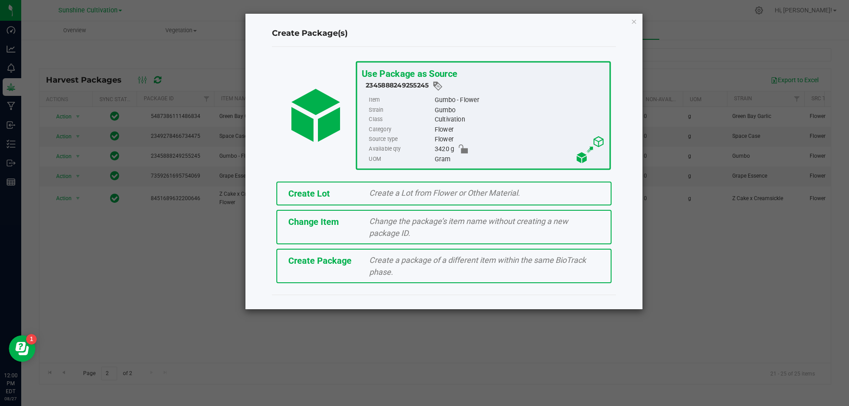
click at [372, 262] on span "Create a package of a different item within the same BioTrack phase." at bounding box center [477, 266] width 217 height 21
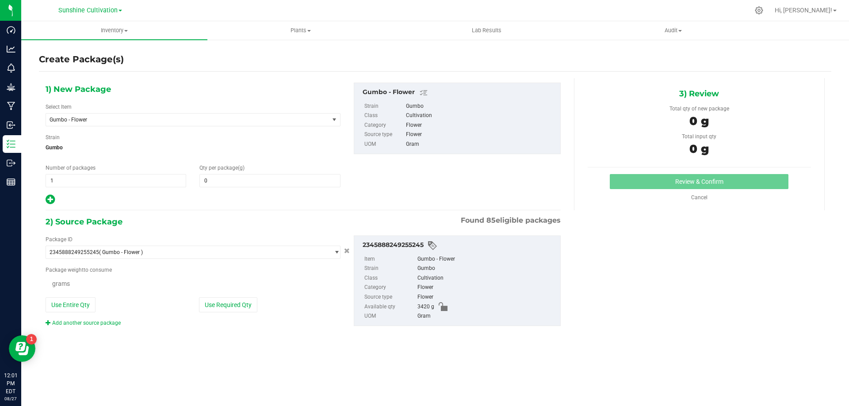
type input "0.0000"
click at [317, 117] on span "Gumbo - Flower" at bounding box center [187, 120] width 283 height 12
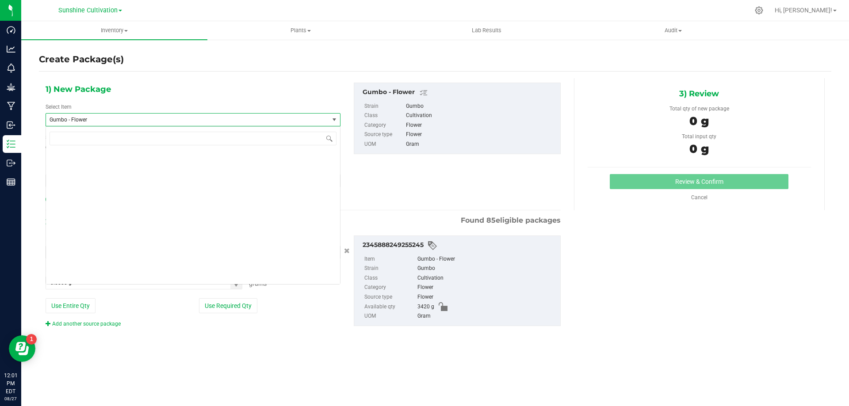
scroll to position [65166, 0]
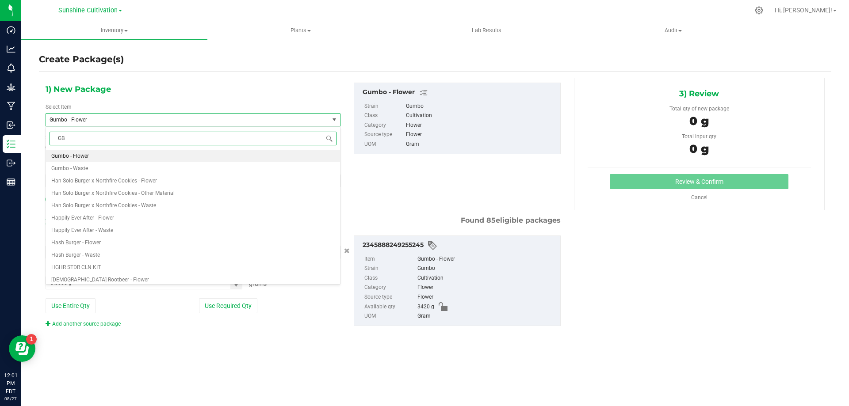
type input "GBO"
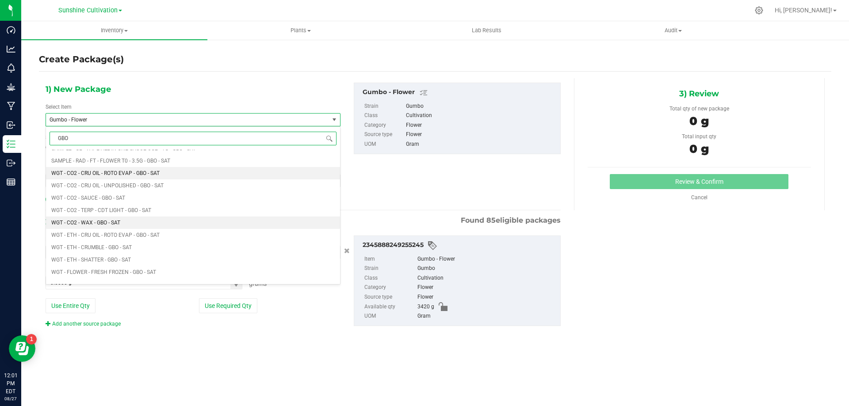
scroll to position [663, 0]
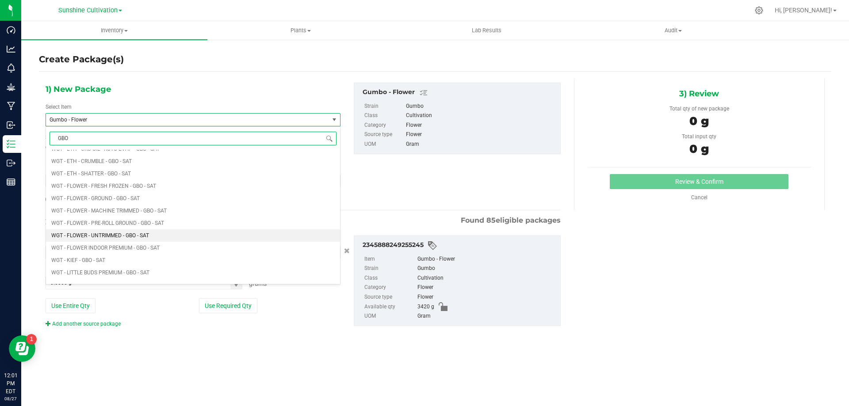
click at [141, 235] on span "WGT - FLOWER - UNTRIMMED - GBO - SAT" at bounding box center [100, 236] width 98 height 6
type input "0.0000"
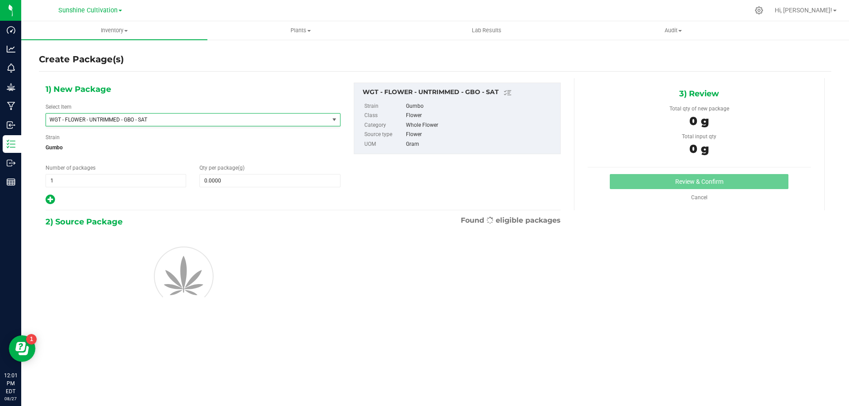
scroll to position [0, 0]
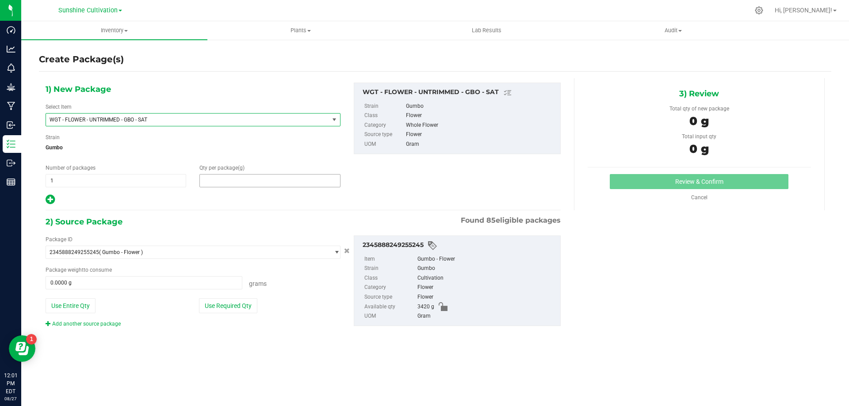
click at [245, 179] on span at bounding box center [269, 180] width 141 height 13
type input "15"
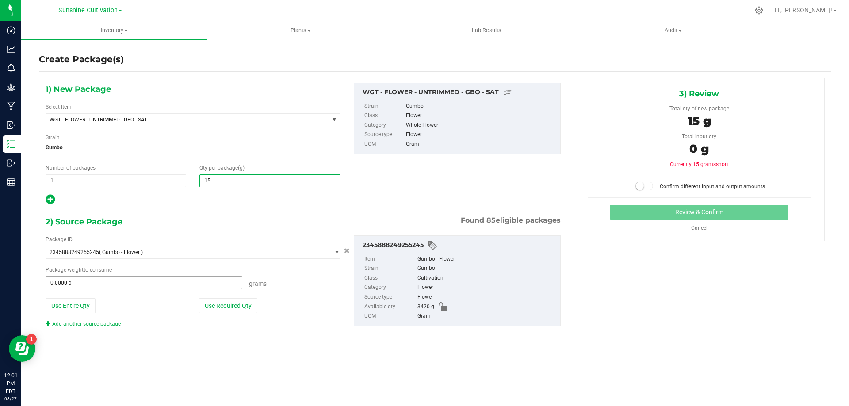
type input "15.0000"
click at [164, 283] on span at bounding box center [144, 282] width 197 height 13
type input "15"
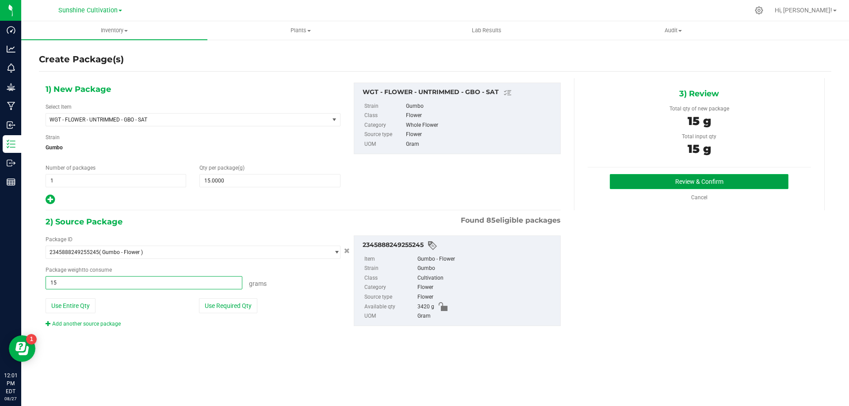
type input "15.0000 g"
click at [704, 175] on button "Review & Confirm" at bounding box center [699, 181] width 179 height 15
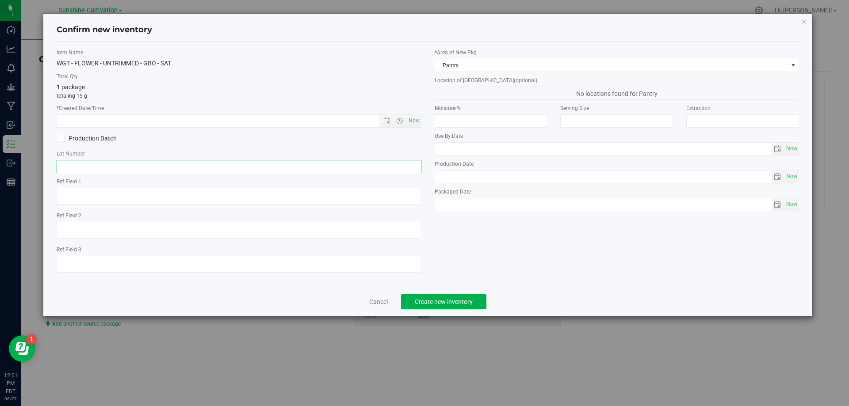
paste input "SN-250808-GBO-09"
type input "SN-250808-GBO-09-FA"
drag, startPoint x: 413, startPoint y: 124, endPoint x: 433, endPoint y: 253, distance: 130.2
click at [413, 124] on span "Now" at bounding box center [413, 121] width 15 height 13
type input "8/27/2025 12:01 PM"
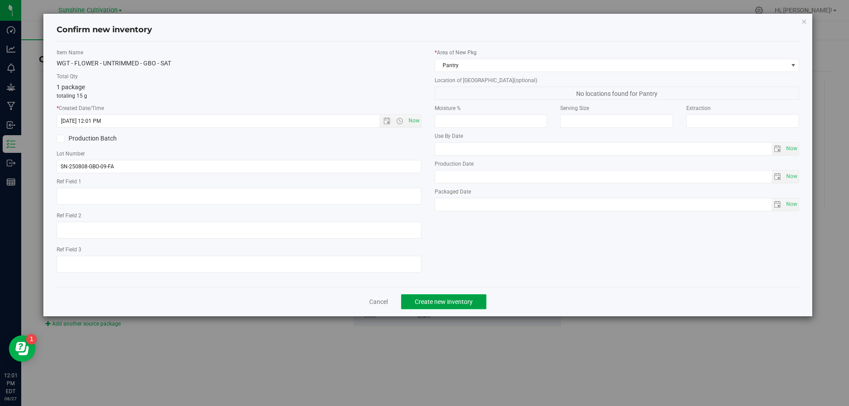
click at [446, 297] on button "Create new inventory" at bounding box center [443, 302] width 85 height 15
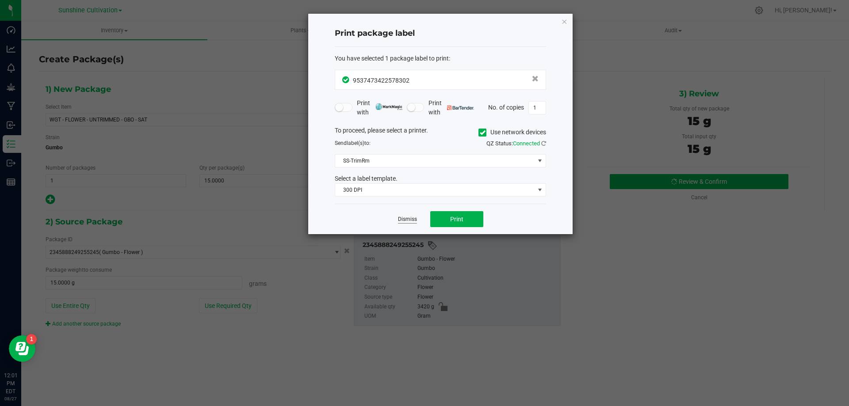
click at [399, 218] on link "Dismiss" at bounding box center [407, 220] width 19 height 8
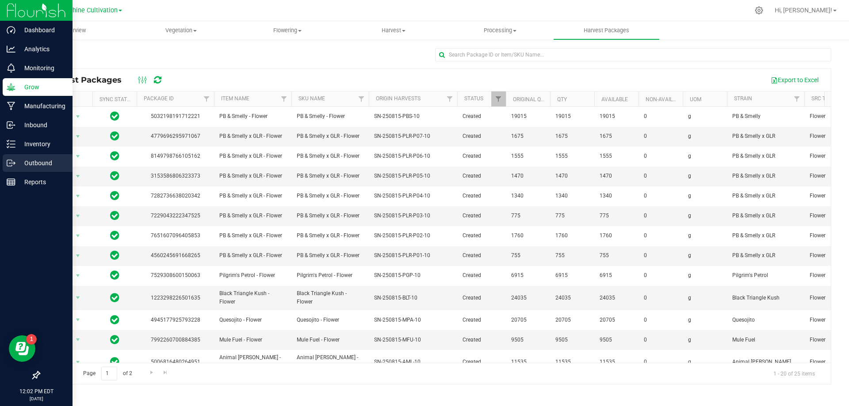
click at [14, 162] on icon at bounding box center [14, 162] width 1 height 1
click at [28, 140] on p "Inventory" at bounding box center [41, 144] width 53 height 11
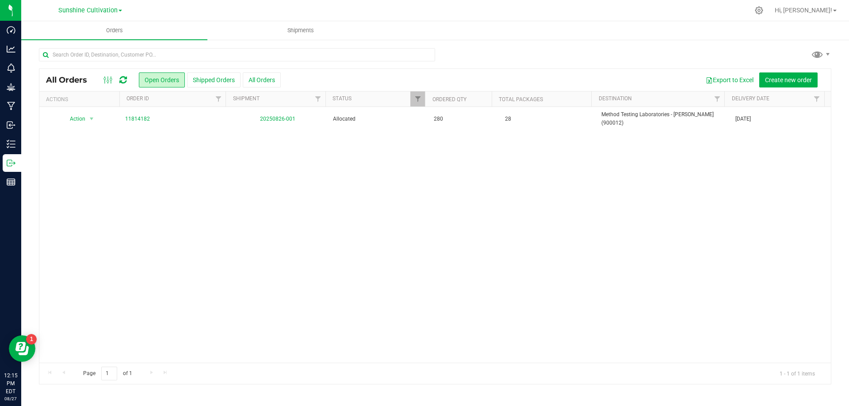
click at [21, 141] on div "All Orders Open Orders Shipped Orders All Orders Export to Excel Create new ord…" at bounding box center [435, 216] width 828 height 355
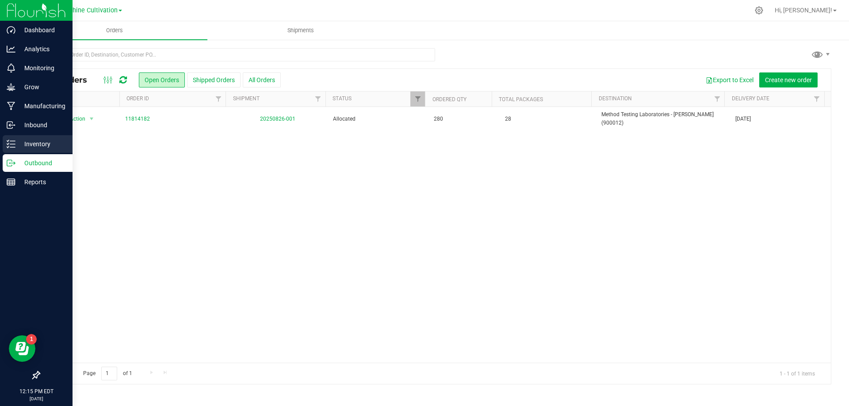
click at [17, 142] on p "Inventory" at bounding box center [41, 144] width 53 height 11
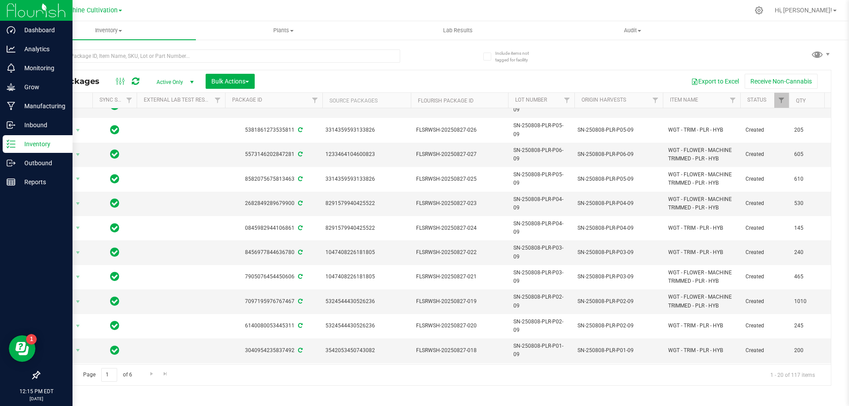
scroll to position [231, 0]
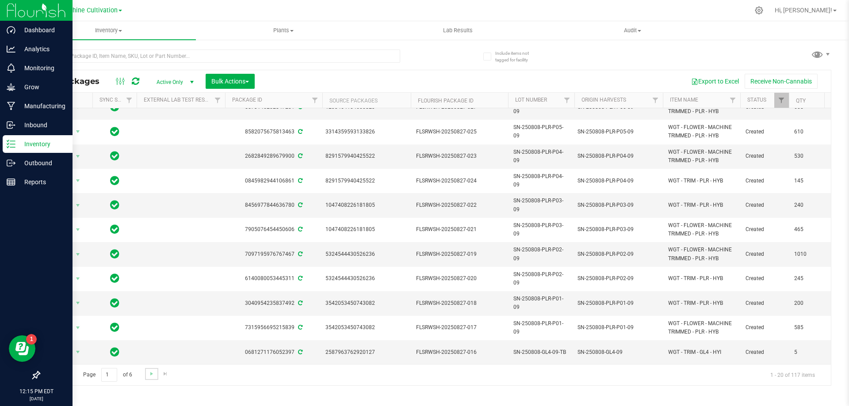
click at [155, 370] on link "Go to the next page" at bounding box center [151, 374] width 13 height 12
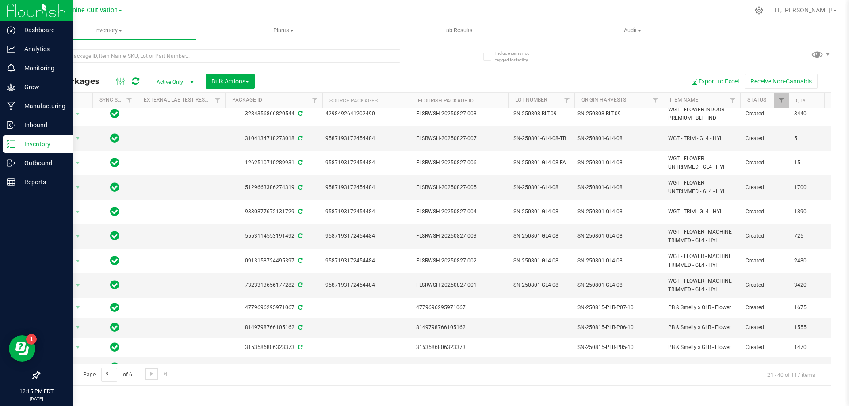
scroll to position [217, 0]
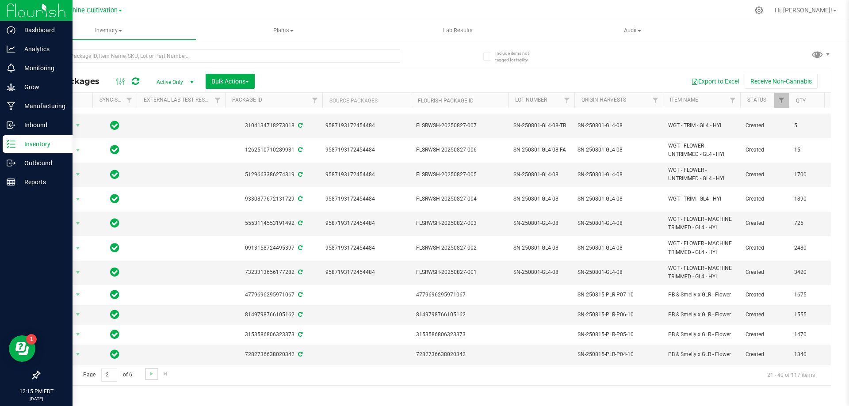
click at [155, 375] on link "Go to the next page" at bounding box center [151, 374] width 13 height 12
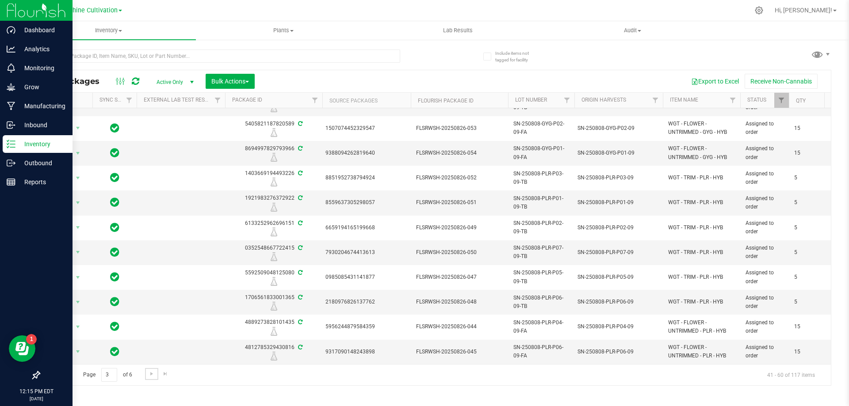
scroll to position [234, 0]
click at [153, 376] on span "Go to the next page" at bounding box center [151, 374] width 7 height 7
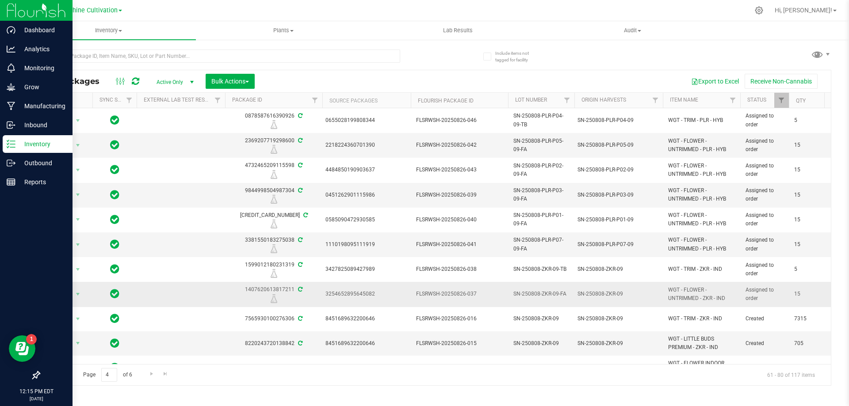
click at [273, 300] on icon at bounding box center [273, 299] width 11 height 9
click at [79, 295] on span "select" at bounding box center [77, 294] width 7 height 7
click at [273, 298] on icon at bounding box center [273, 299] width 11 height 9
click at [82, 293] on span "select" at bounding box center [78, 294] width 11 height 12
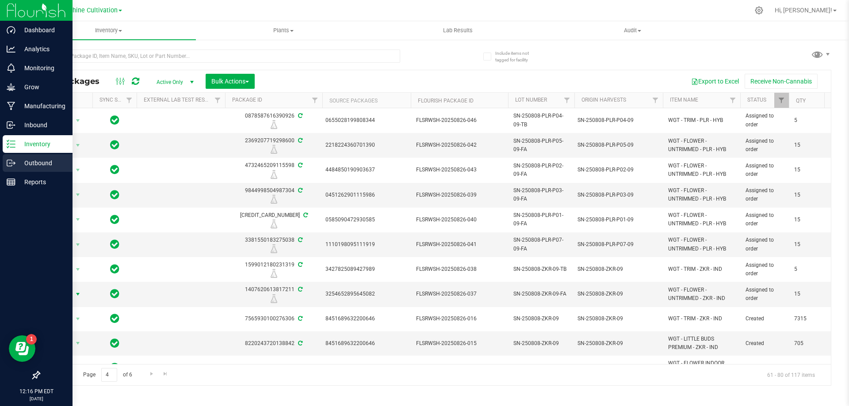
click at [15, 164] on icon at bounding box center [11, 163] width 9 height 9
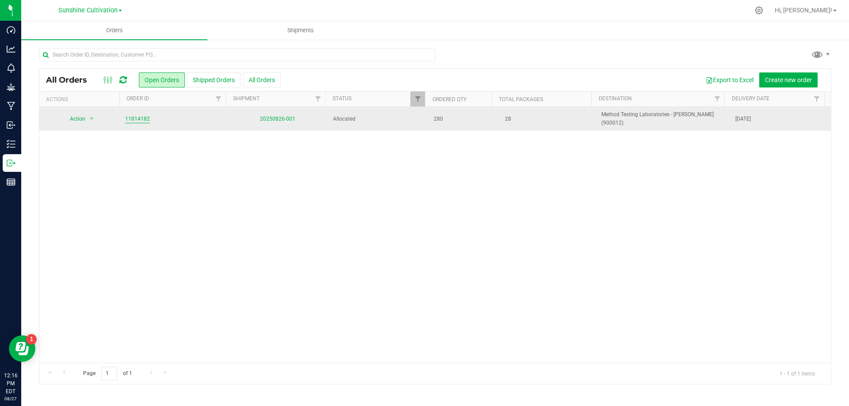
click at [142, 119] on link "11814182" at bounding box center [137, 119] width 25 height 8
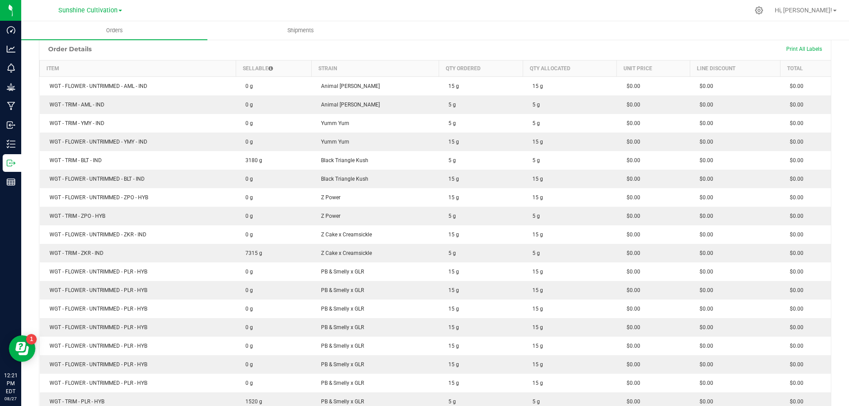
scroll to position [177, 0]
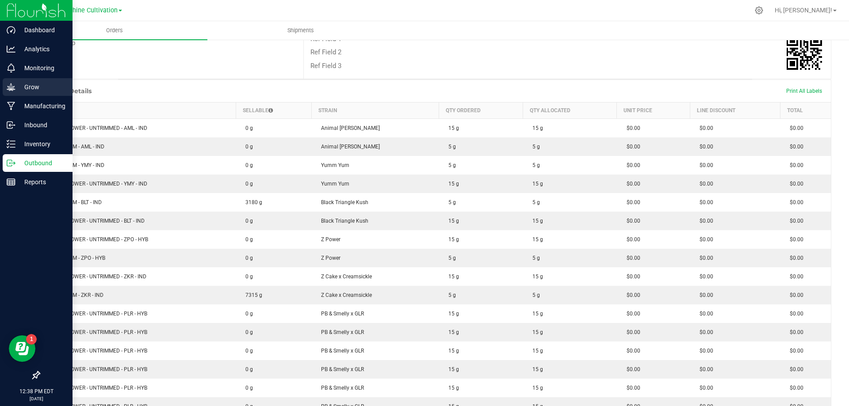
click at [35, 83] on p "Grow" at bounding box center [41, 87] width 53 height 11
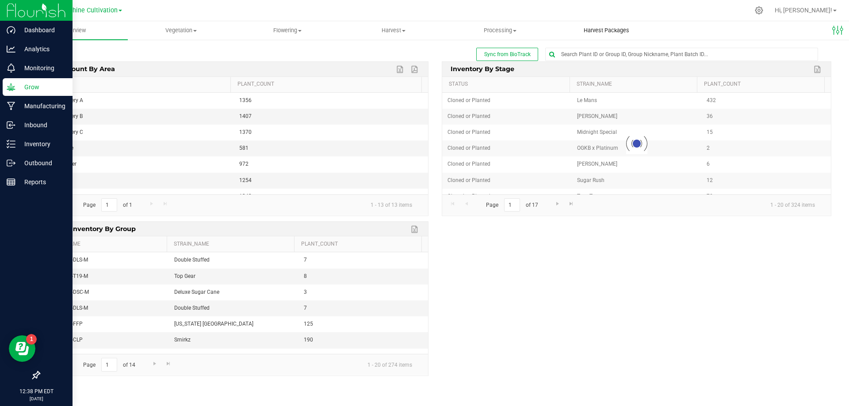
click at [598, 27] on span "Harvest Packages" at bounding box center [606, 31] width 69 height 8
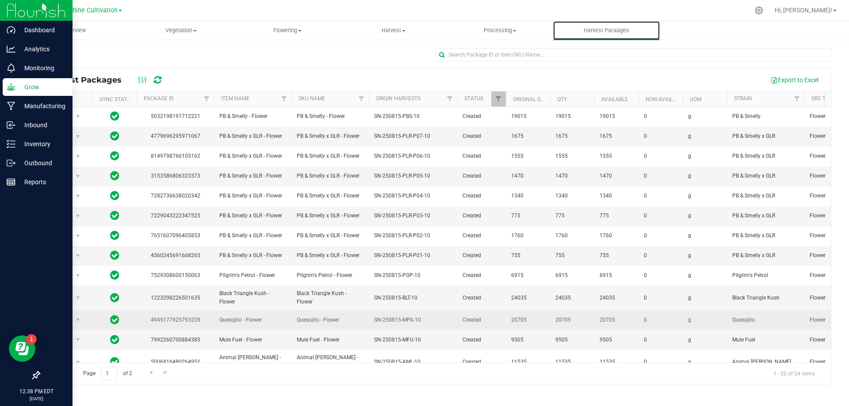
scroll to position [153, 0]
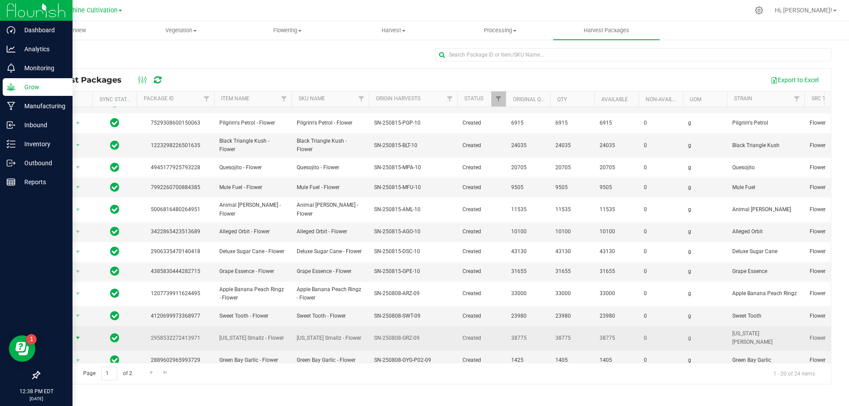
click at [80, 335] on span "select" at bounding box center [77, 338] width 7 height 7
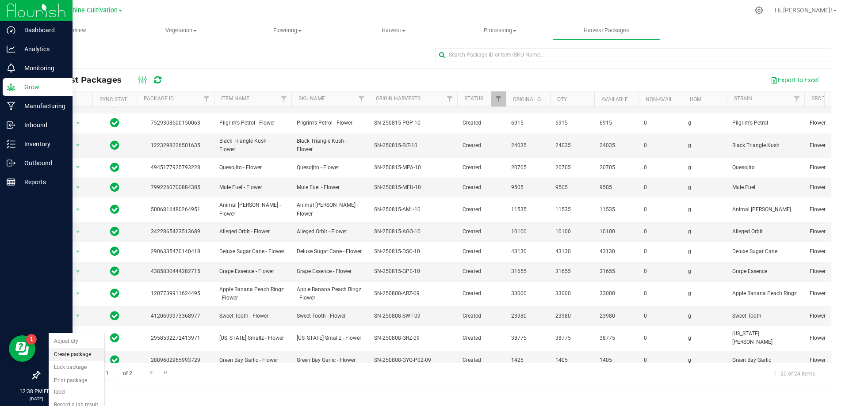
click at [87, 356] on li "Create package" at bounding box center [77, 355] width 56 height 13
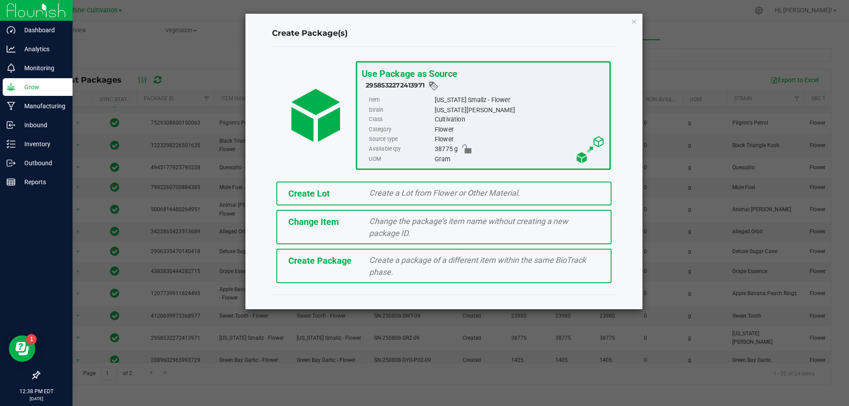
click at [421, 267] on div "Create a package of a different item within the same BioTrack phase." at bounding box center [485, 266] width 244 height 24
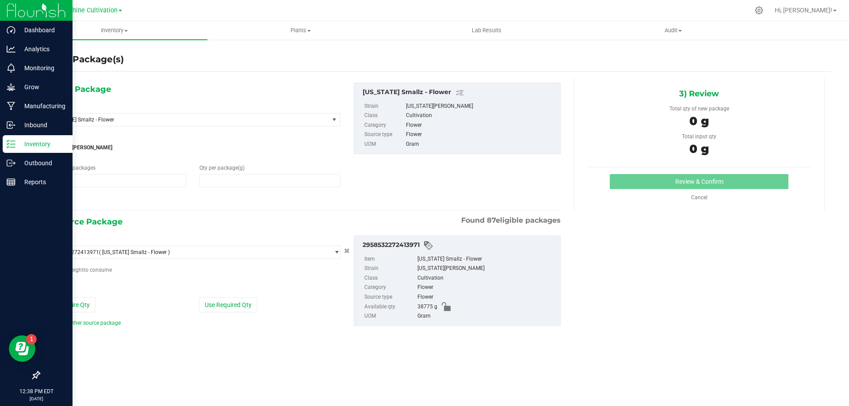
type input "1"
type input "0.0000"
click at [292, 119] on span "[US_STATE] Smallz - Flower" at bounding box center [182, 120] width 265 height 6
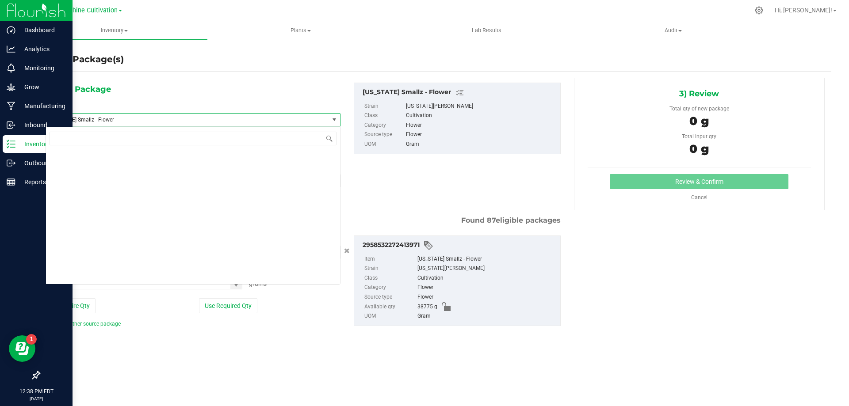
scroll to position [59345, 0]
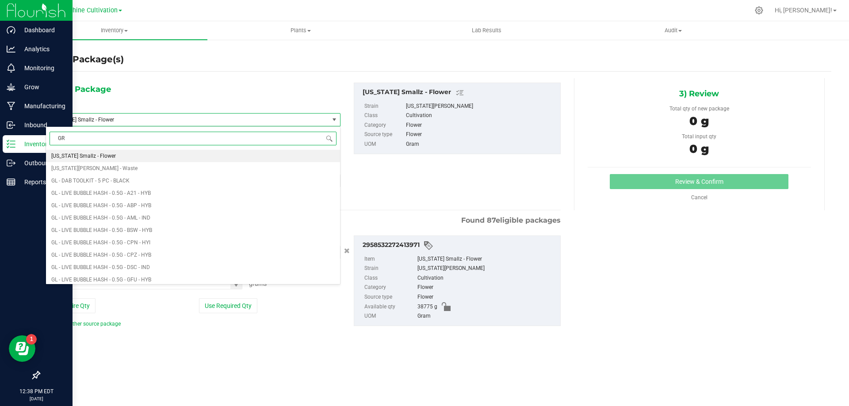
type input "GRZ"
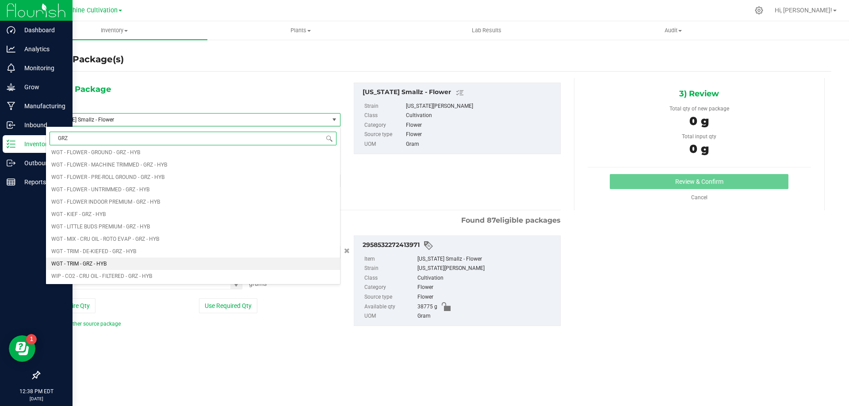
click at [120, 261] on li "WGT - TRIM - GRZ - HYB" at bounding box center [193, 264] width 294 height 12
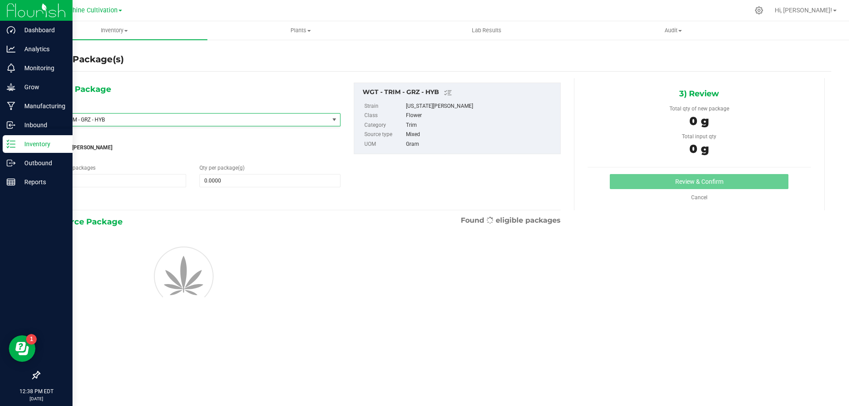
type input "0.0000"
click at [220, 182] on span at bounding box center [269, 180] width 141 height 13
type input "5"
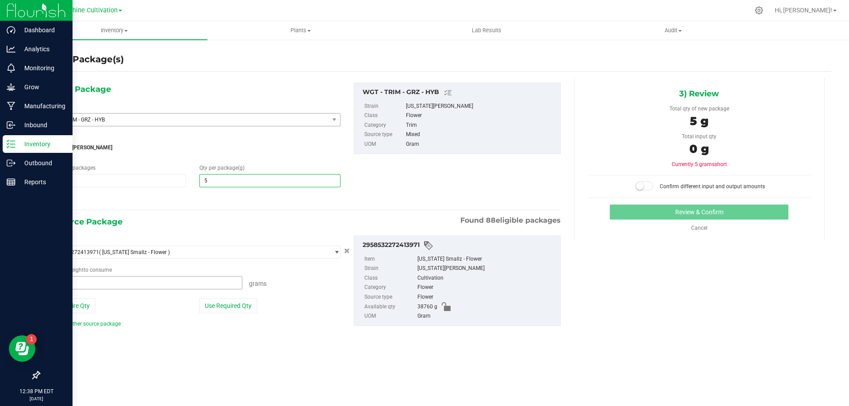
type input "5.0000"
click at [116, 287] on span at bounding box center [144, 282] width 197 height 13
type input "5"
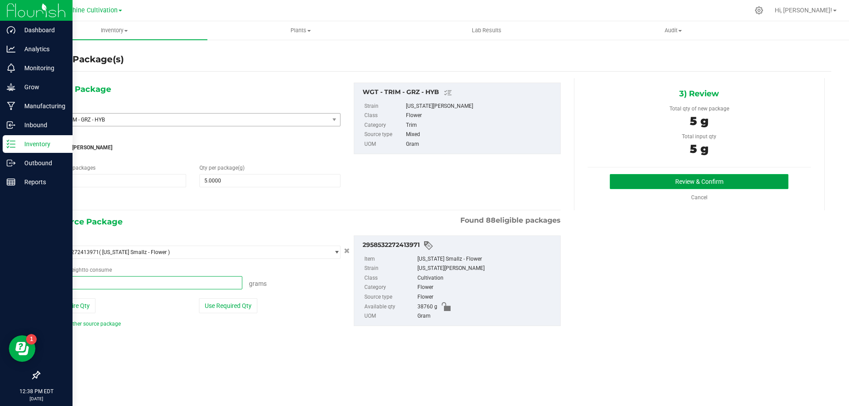
type input "5.0000 g"
click at [700, 176] on button "Review & Confirm" at bounding box center [699, 181] width 179 height 15
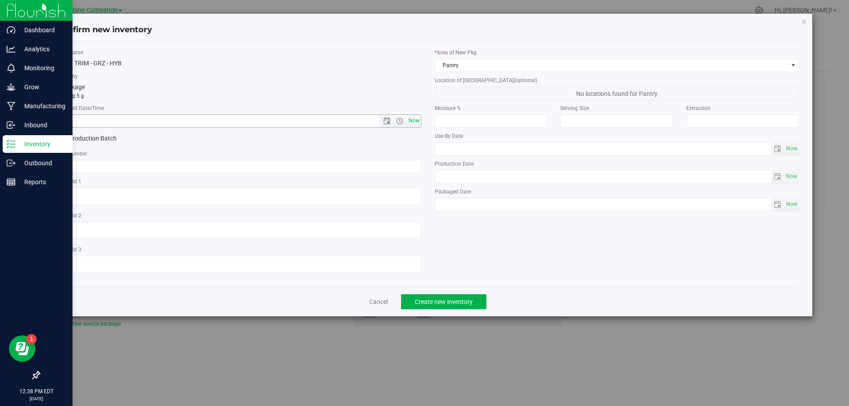
click at [417, 120] on span "Now" at bounding box center [413, 121] width 15 height 13
type input "8/27/2025 12:38 PM"
click at [352, 169] on input "text" at bounding box center [239, 166] width 365 height 13
paste input "SN-250808-GRZ-09"
type input "SN-250808-GRZ-09-TB"
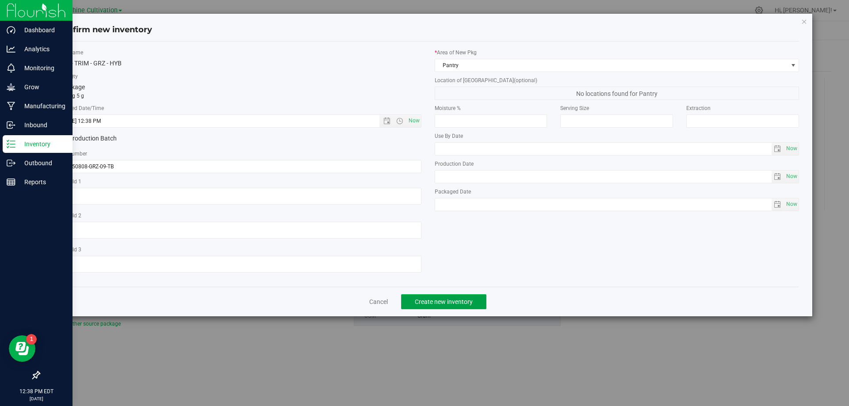
click at [469, 303] on span "Create new inventory" at bounding box center [444, 302] width 58 height 7
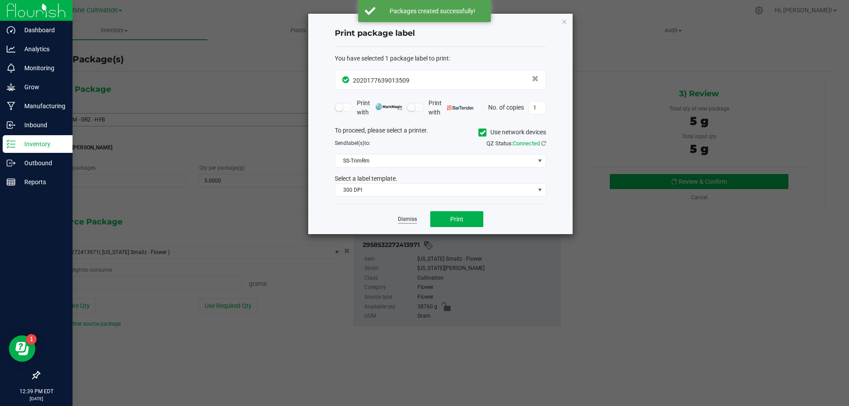
click at [406, 217] on link "Dismiss" at bounding box center [407, 220] width 19 height 8
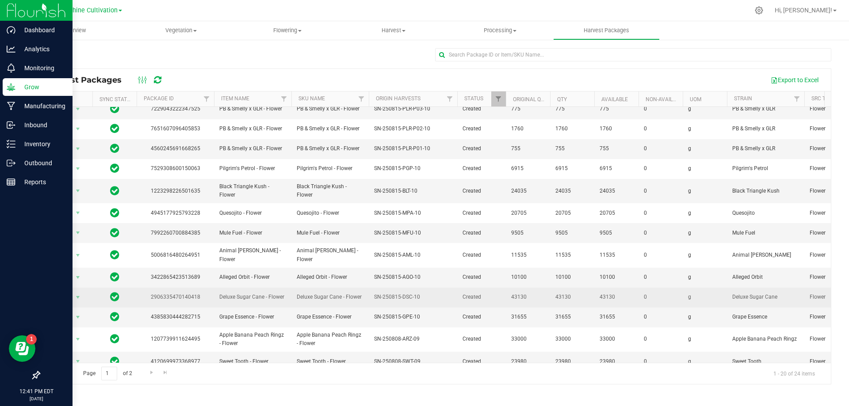
scroll to position [153, 0]
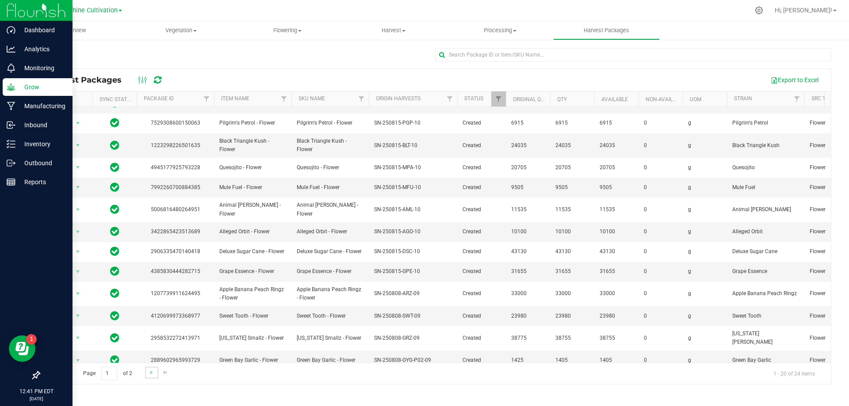
click at [152, 377] on link "Go to the next page" at bounding box center [151, 373] width 13 height 12
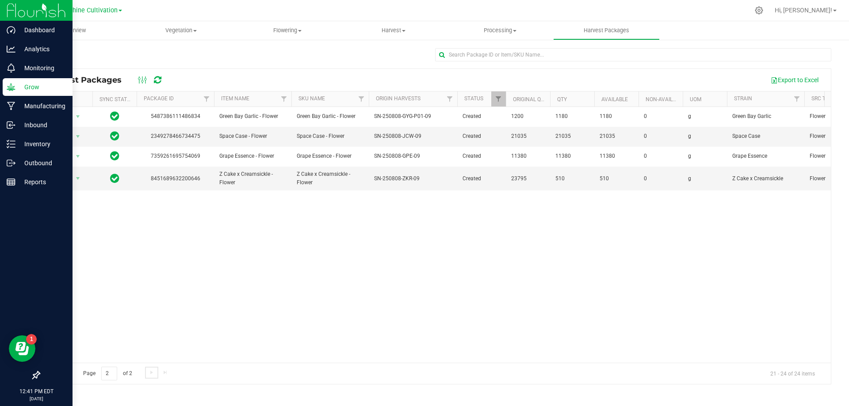
scroll to position [0, 0]
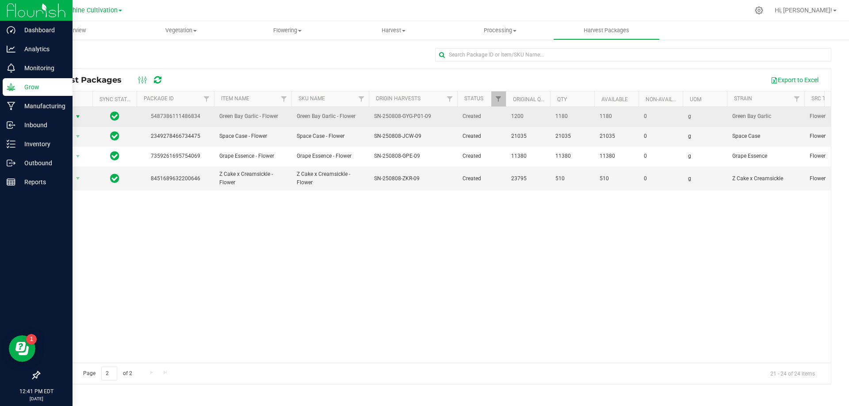
click at [62, 116] on span "Action" at bounding box center [60, 117] width 24 height 12
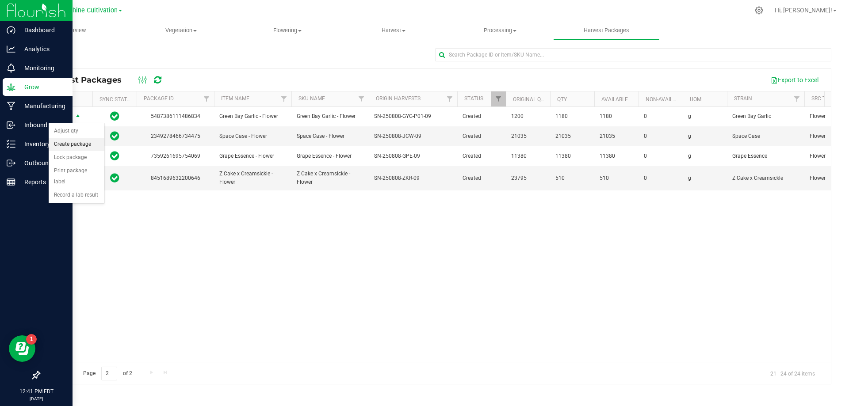
click at [84, 145] on li "Create package" at bounding box center [77, 144] width 56 height 13
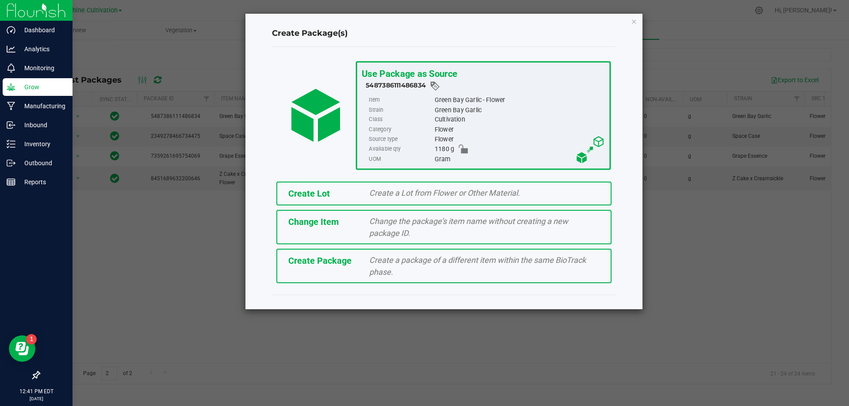
drag, startPoint x: 433, startPoint y: 274, endPoint x: 469, endPoint y: 161, distance: 118.3
click at [437, 268] on div "Create a package of a different item within the same BioTrack phase." at bounding box center [485, 266] width 244 height 24
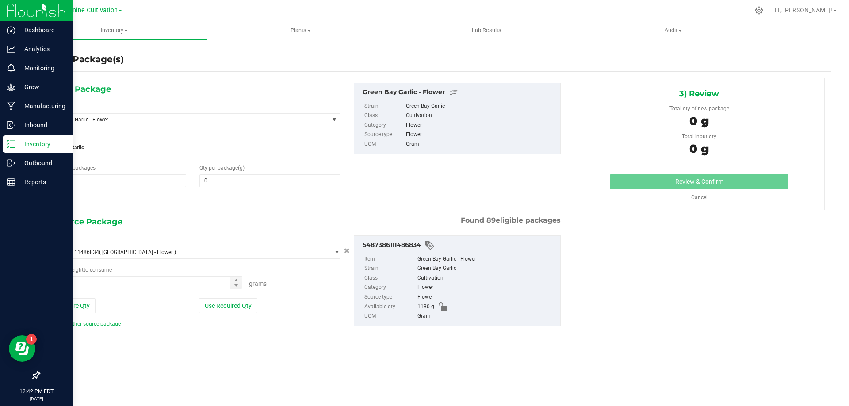
type input "0.0000"
type input "0.0000 g"
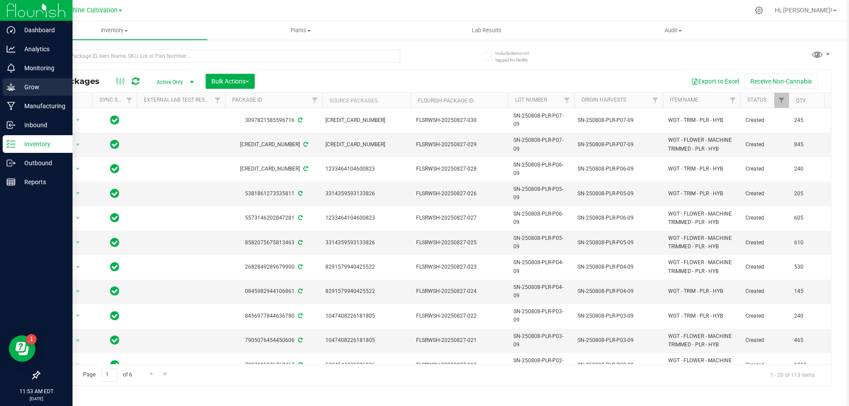
click at [14, 85] on icon at bounding box center [11, 87] width 9 height 9
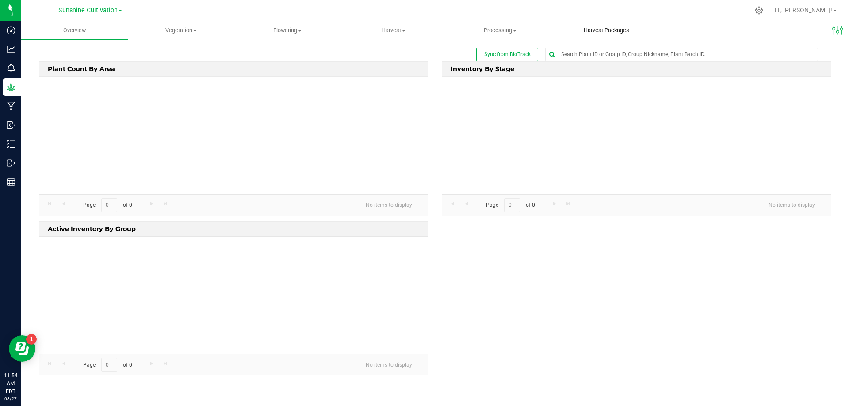
click at [599, 24] on uib-tab-heading "Harvest Packages" at bounding box center [607, 31] width 106 height 18
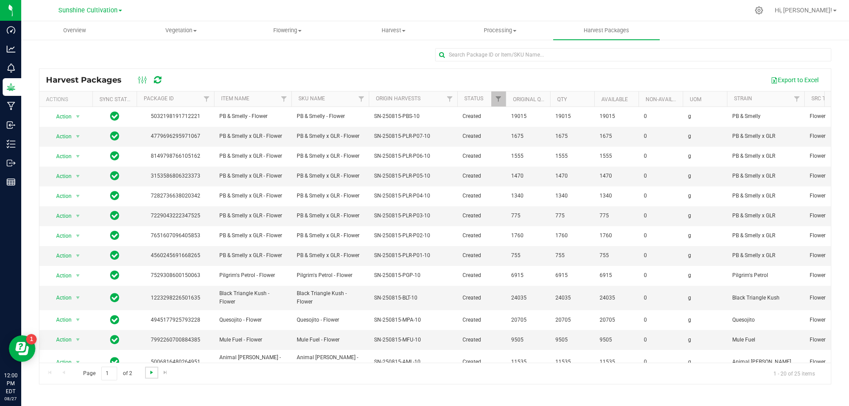
click at [151, 372] on span "Go to the next page" at bounding box center [151, 372] width 7 height 7
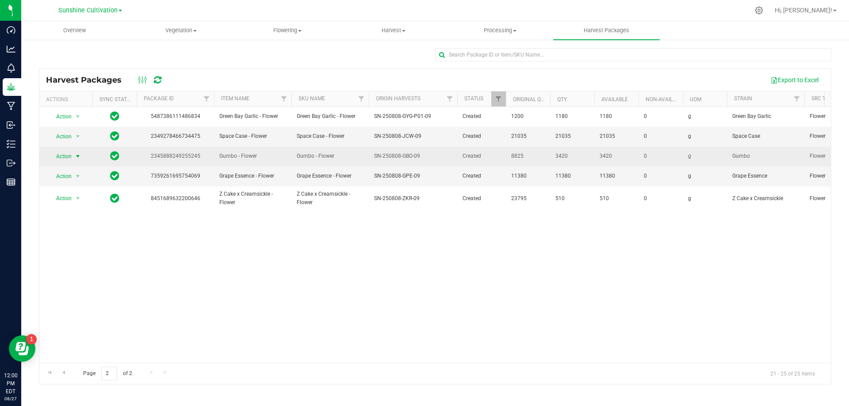
click at [56, 156] on span "Action" at bounding box center [60, 156] width 24 height 12
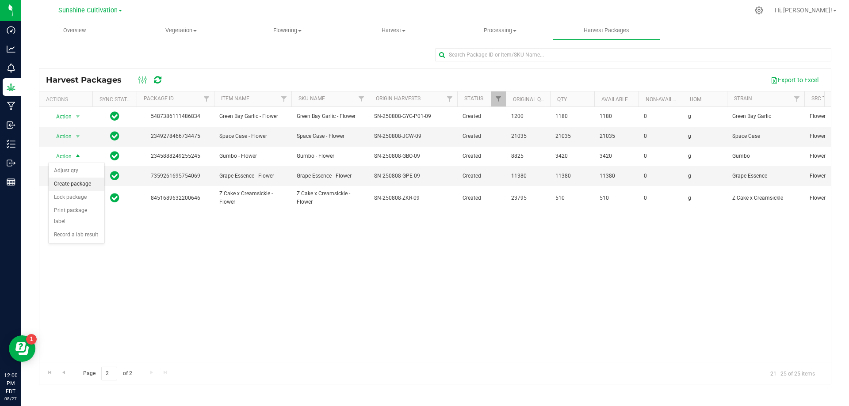
click at [91, 186] on li "Create package" at bounding box center [77, 184] width 56 height 13
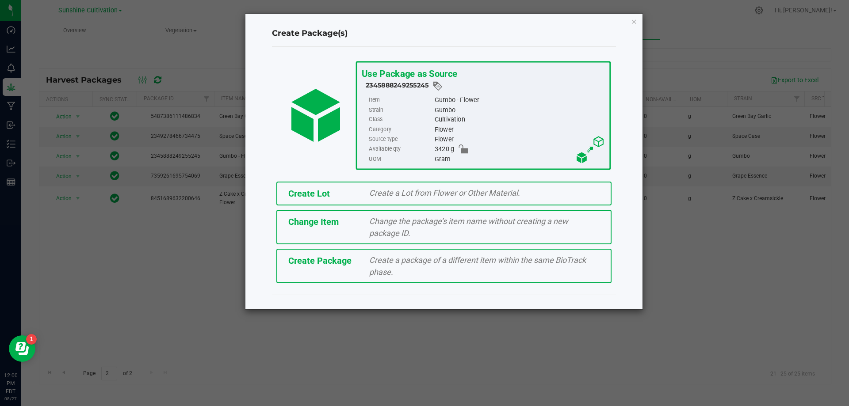
click at [378, 262] on span "Create a package of a different item within the same BioTrack phase." at bounding box center [477, 266] width 217 height 21
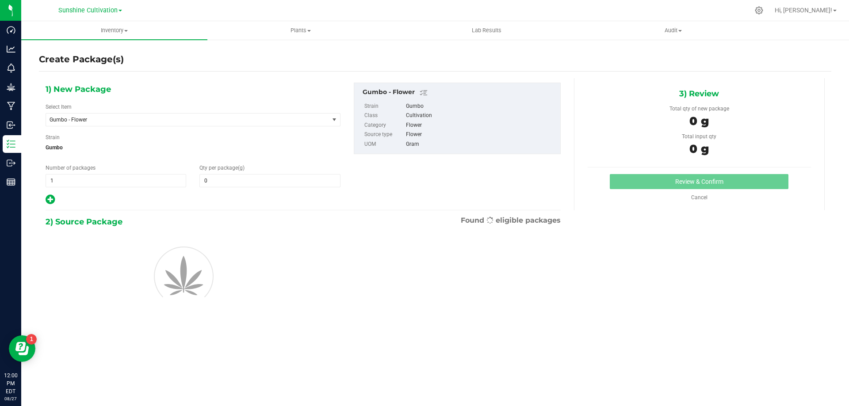
type input "0.0000"
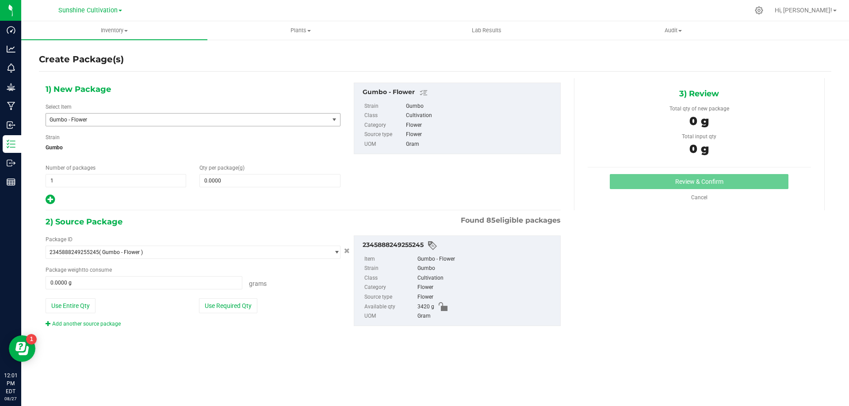
click at [311, 117] on span "Gumbo - Flower" at bounding box center [182, 120] width 265 height 6
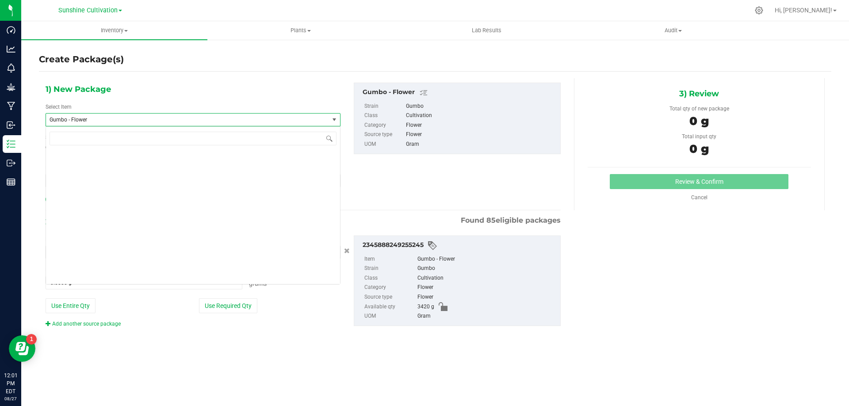
scroll to position [65166, 0]
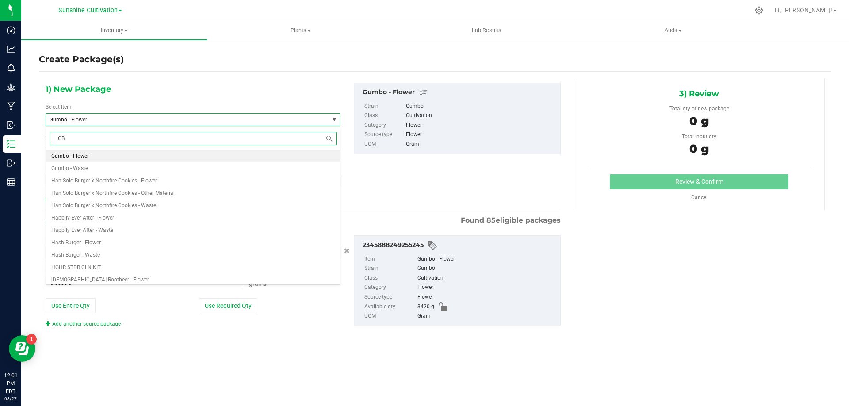
type input "GBO"
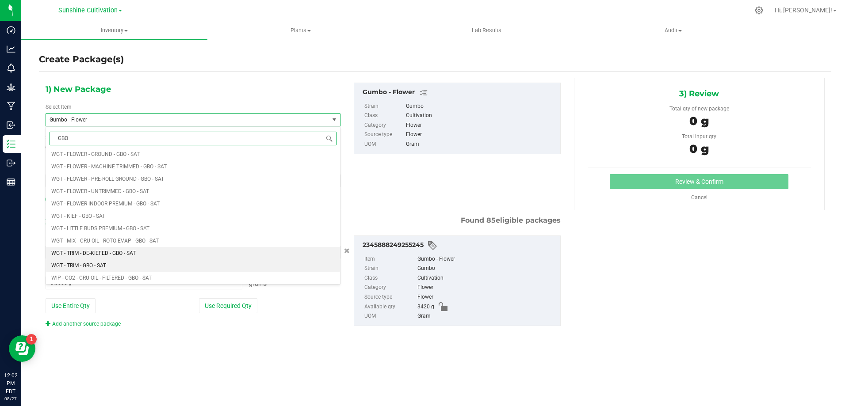
scroll to position [796, 0]
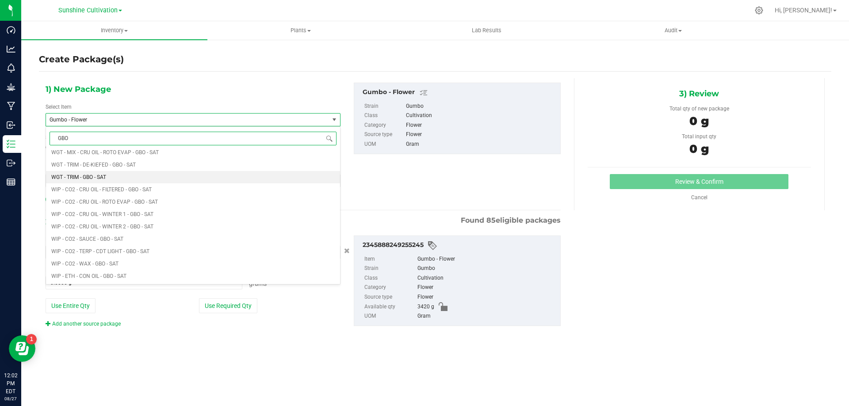
click at [114, 176] on li "WGT - TRIM - GBO - SAT" at bounding box center [193, 177] width 294 height 12
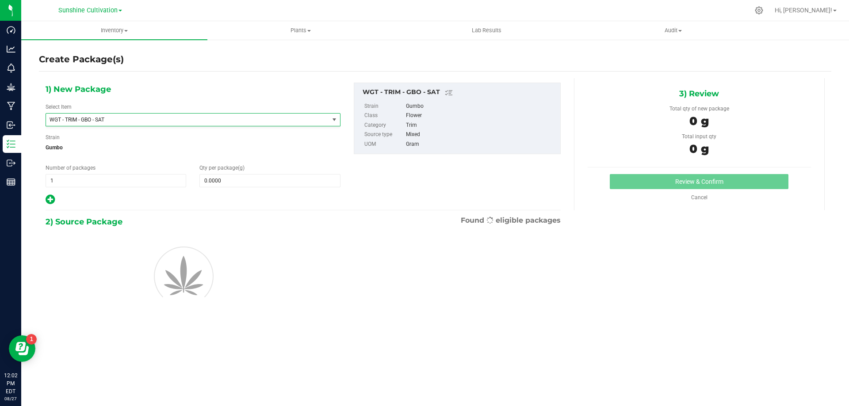
type input "0.0000"
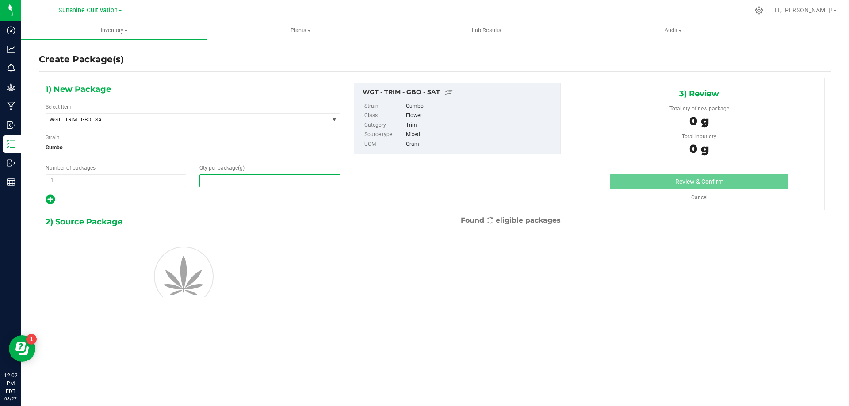
click at [229, 178] on span at bounding box center [269, 180] width 141 height 13
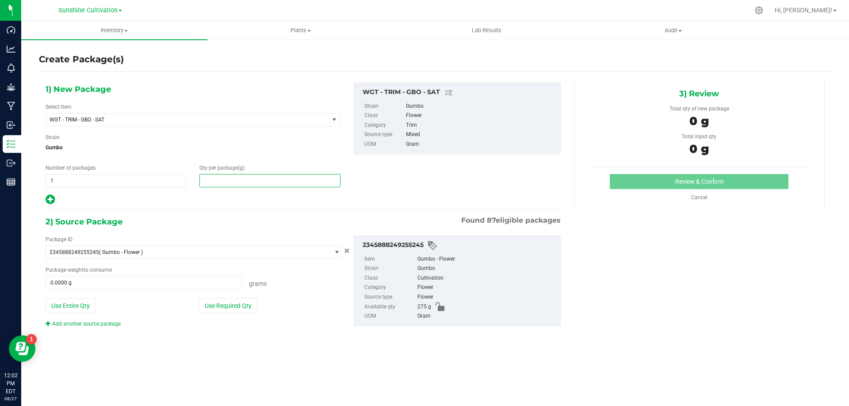
type input "5"
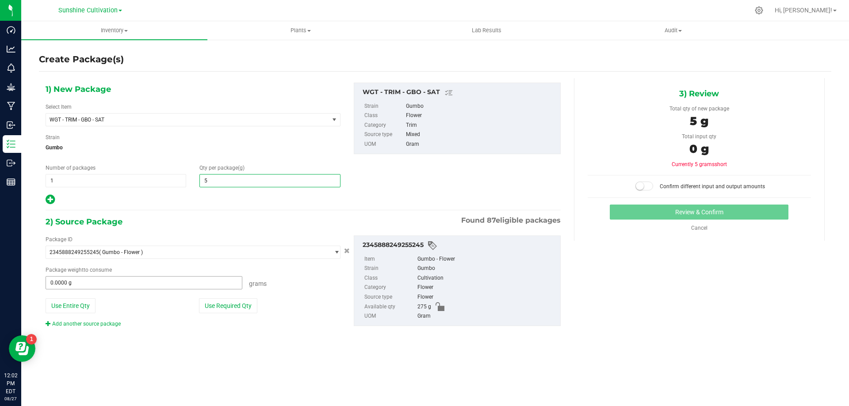
type input "5.0000"
click at [190, 283] on span at bounding box center [144, 282] width 197 height 13
type input "5"
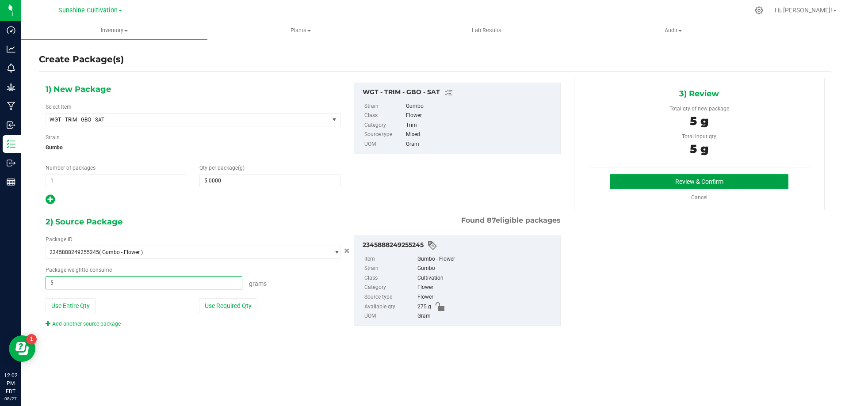
type input "5.0000 g"
click at [691, 184] on button "Review & Confirm" at bounding box center [699, 181] width 179 height 15
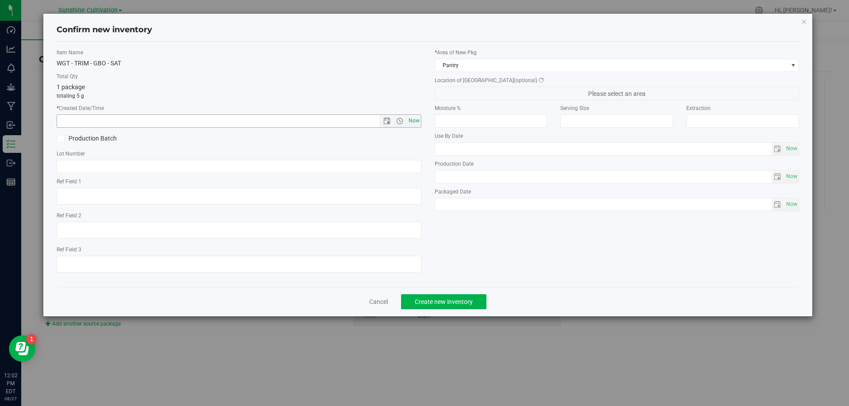
click at [414, 122] on span "Now" at bounding box center [413, 121] width 15 height 13
type input "[DATE] 12:02 PM"
click at [378, 164] on input "text" at bounding box center [239, 166] width 365 height 13
paste input "SN-250808-GBO-09"
type input "SN-250808-GBO-09-TB"
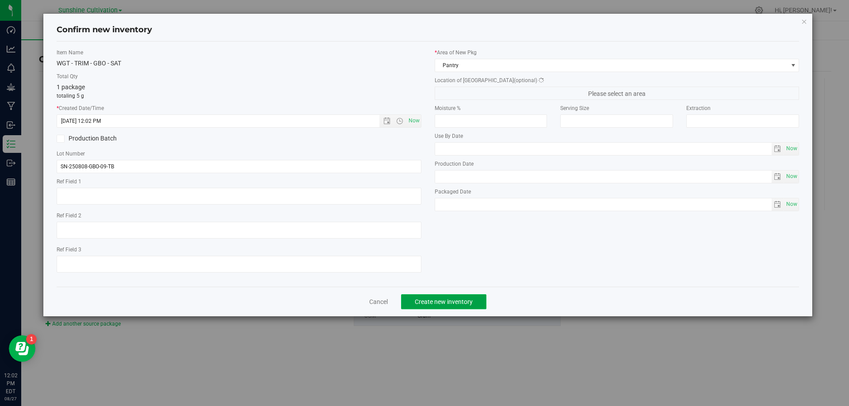
click at [457, 307] on button "Create new inventory" at bounding box center [443, 302] width 85 height 15
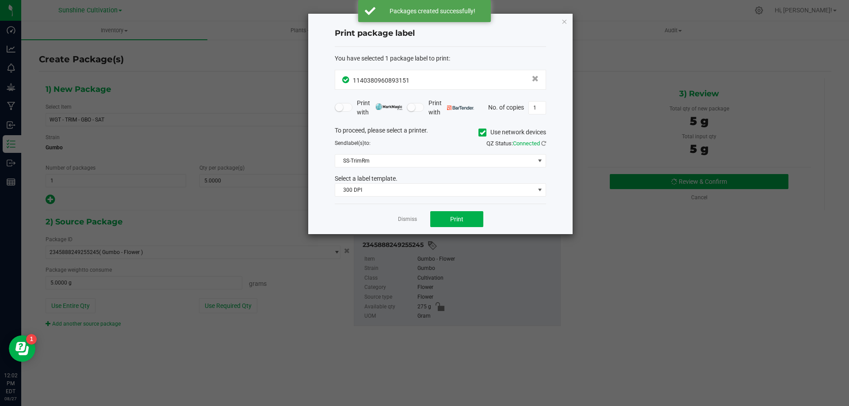
click at [422, 226] on div "Dismiss Print" at bounding box center [440, 219] width 211 height 31
click at [415, 222] on link "Dismiss" at bounding box center [407, 220] width 19 height 8
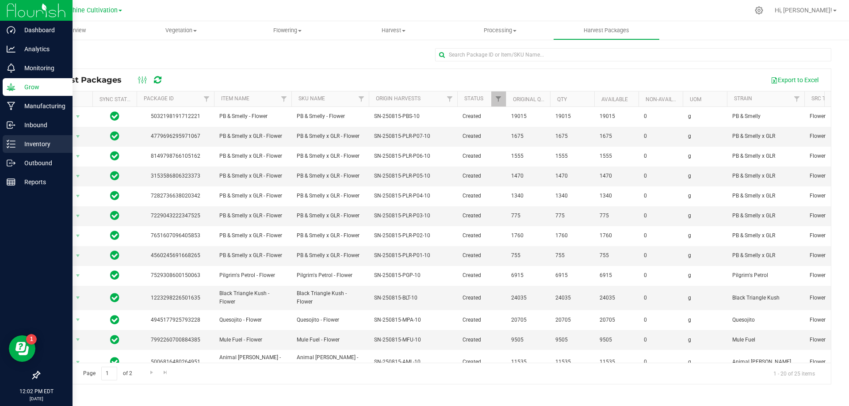
click at [10, 146] on icon at bounding box center [11, 144] width 9 height 9
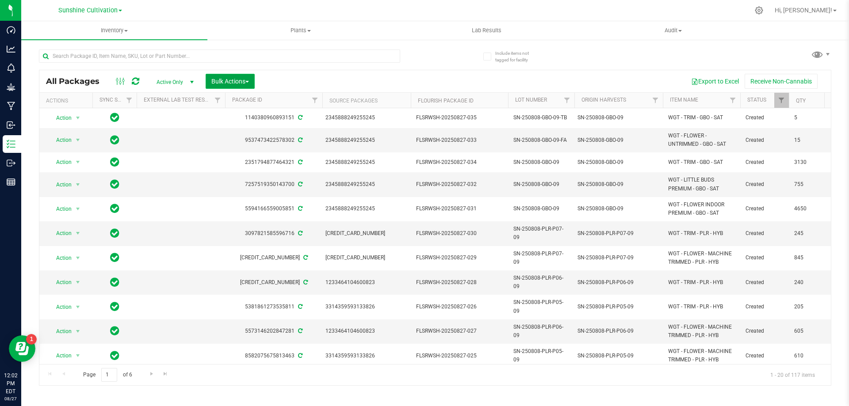
click at [243, 86] on button "Bulk Actions" at bounding box center [230, 81] width 49 height 15
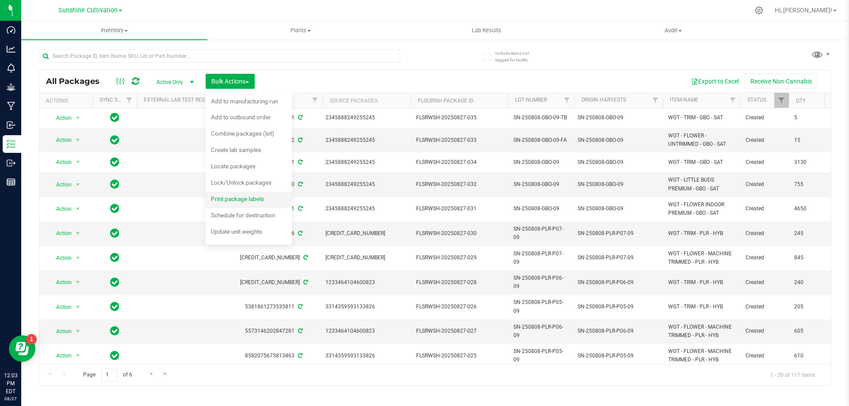
click at [250, 199] on span "Print package labels" at bounding box center [237, 198] width 53 height 7
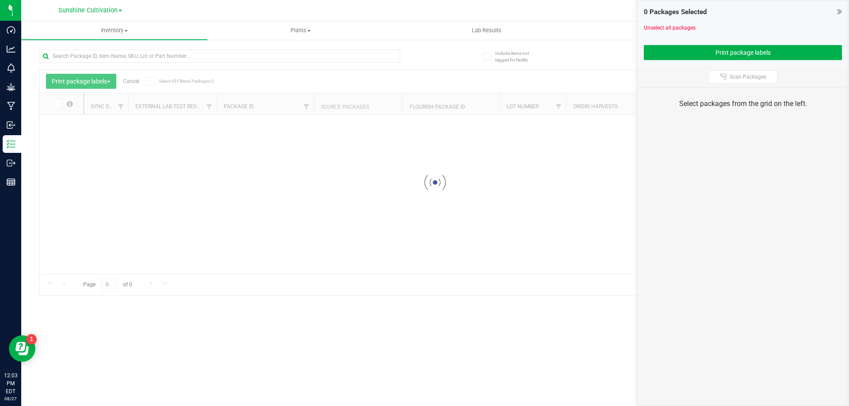
drag, startPoint x: 335, startPoint y: 271, endPoint x: 346, endPoint y: 268, distance: 11.5
click at [346, 268] on div at bounding box center [435, 182] width 792 height 225
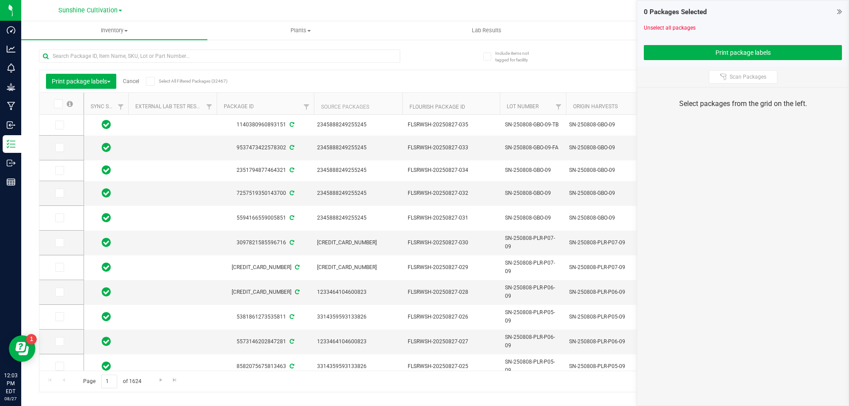
click at [333, 271] on div "[CREDIT_CARD_NUMBER]" at bounding box center [358, 268] width 83 height 8
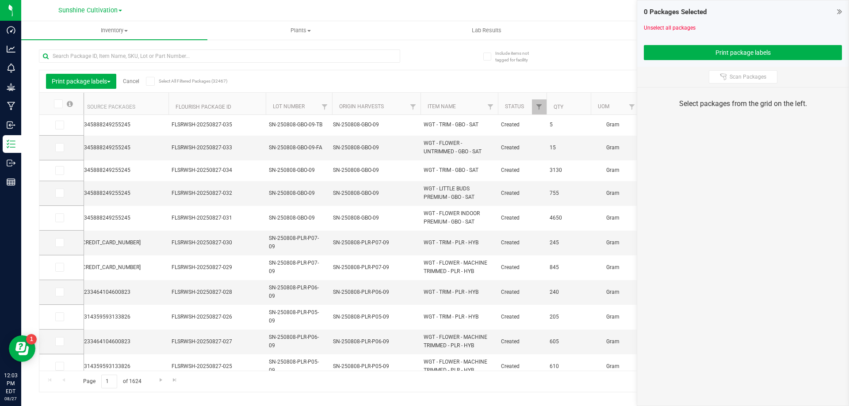
scroll to position [0, 236]
click at [62, 215] on span at bounding box center [59, 218] width 9 height 9
click at [0, 0] on input "checkbox" at bounding box center [0, 0] width 0 height 0
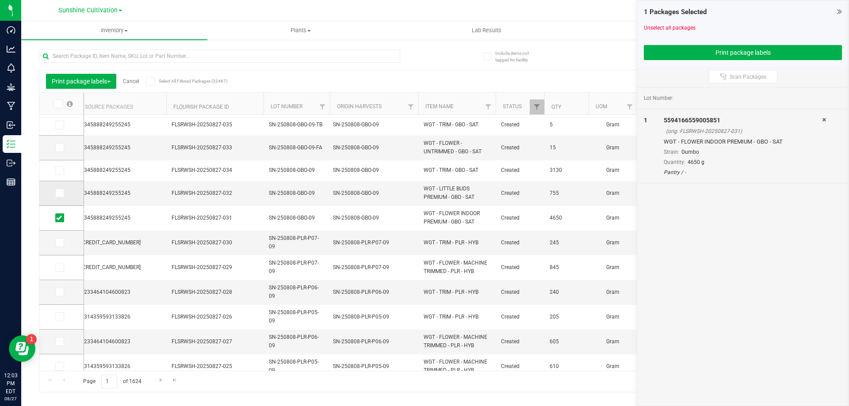
click at [61, 196] on span at bounding box center [59, 193] width 9 height 9
click at [58, 193] on icon at bounding box center [59, 193] width 6 height 0
click at [0, 0] on input "checkbox" at bounding box center [0, 0] width 0 height 0
click at [60, 171] on icon at bounding box center [59, 171] width 6 height 0
click at [0, 0] on input "checkbox" at bounding box center [0, 0] width 0 height 0
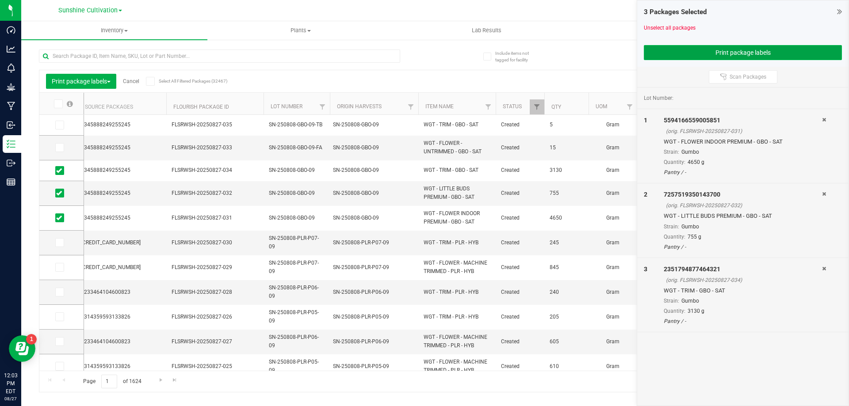
click at [785, 47] on button "Print package labels" at bounding box center [743, 52] width 198 height 15
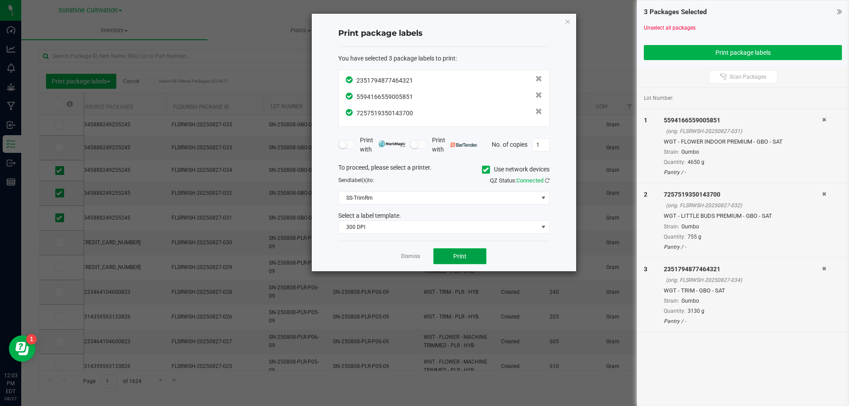
click at [454, 254] on span "Print" at bounding box center [459, 256] width 13 height 7
click at [567, 20] on icon "button" at bounding box center [568, 21] width 6 height 11
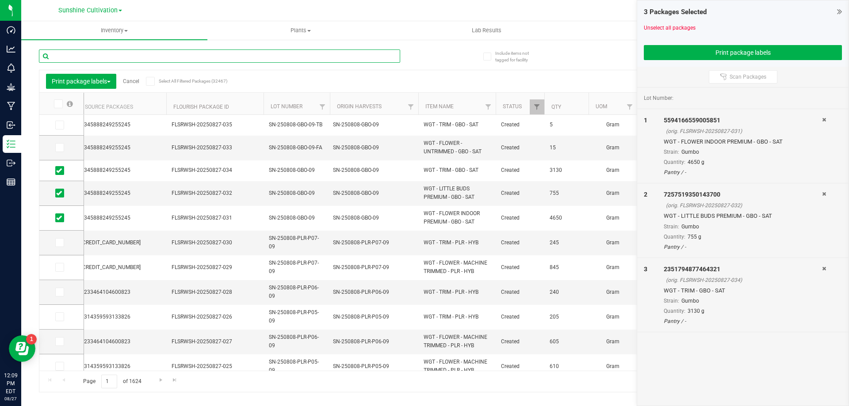
click at [173, 56] on input "text" at bounding box center [219, 56] width 361 height 13
type input "ZKR"
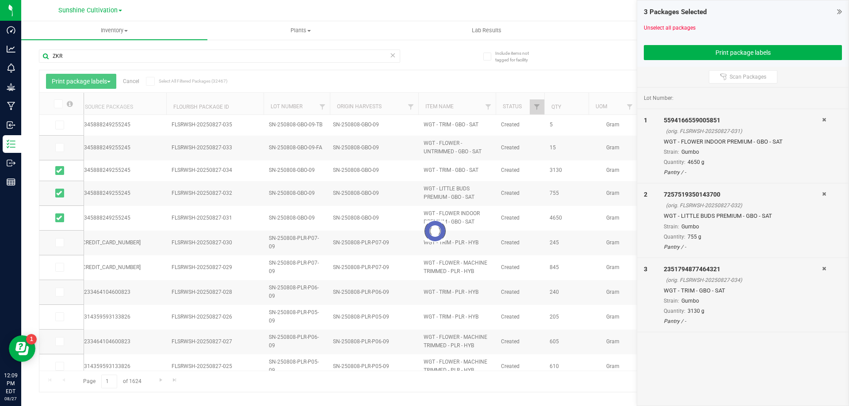
click at [823, 119] on icon at bounding box center [824, 119] width 4 height 5
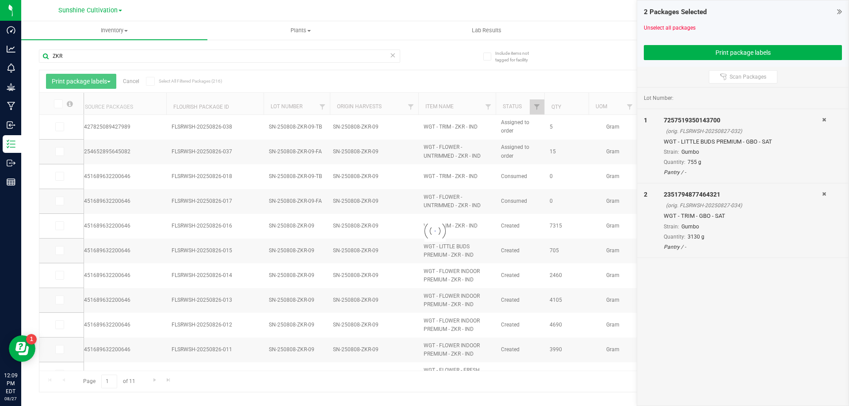
click at [823, 119] on icon at bounding box center [824, 119] width 4 height 5
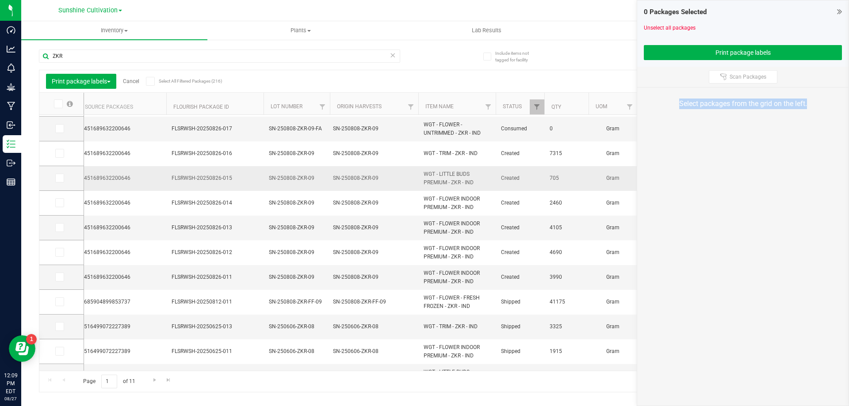
scroll to position [88, 0]
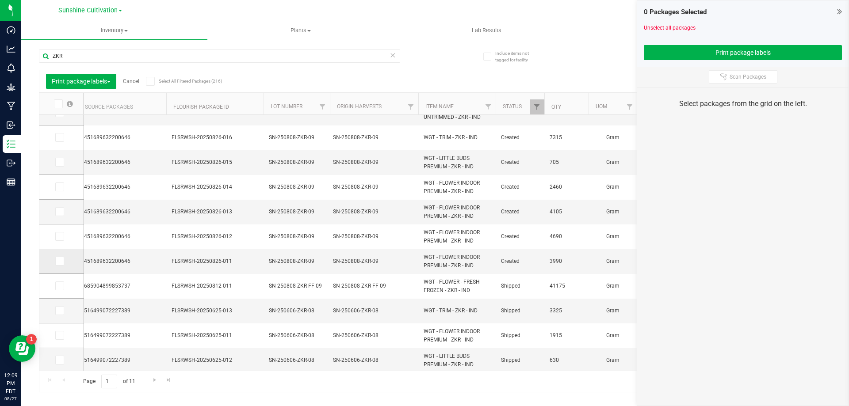
click at [60, 261] on icon at bounding box center [59, 261] width 6 height 0
click at [0, 0] on input "checkbox" at bounding box center [0, 0] width 0 height 0
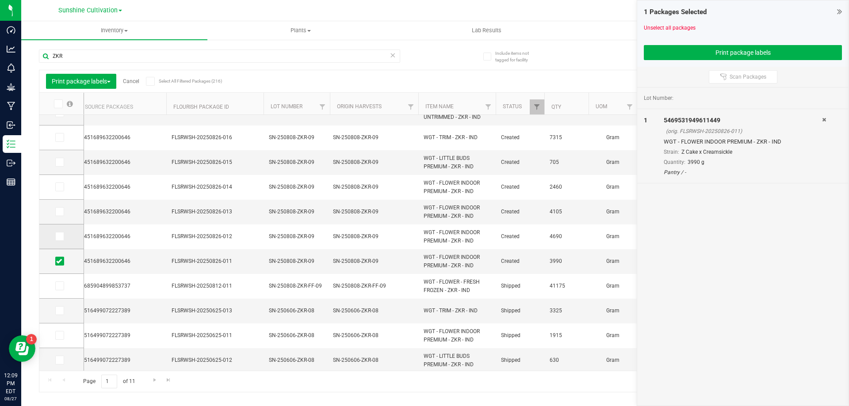
click at [58, 237] on icon at bounding box center [59, 237] width 6 height 0
click at [0, 0] on input "checkbox" at bounding box center [0, 0] width 0 height 0
click at [60, 212] on icon at bounding box center [59, 212] width 6 height 0
click at [0, 0] on input "checkbox" at bounding box center [0, 0] width 0 height 0
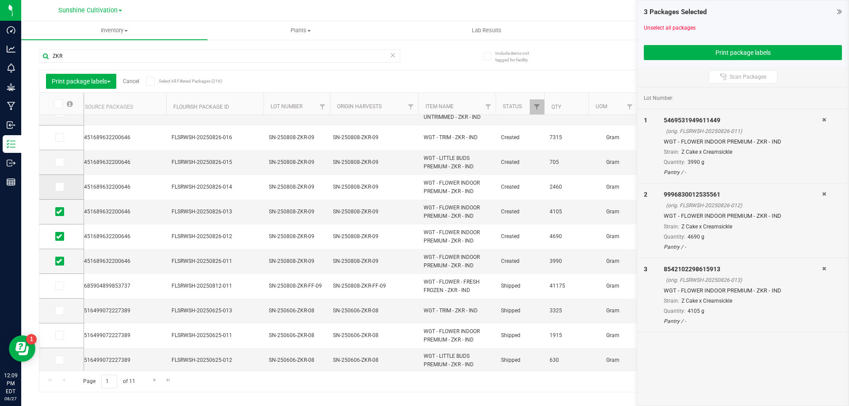
click at [60, 190] on span at bounding box center [59, 187] width 9 height 9
click at [0, 0] on input "checkbox" at bounding box center [0, 0] width 0 height 0
click at [59, 162] on icon at bounding box center [59, 162] width 6 height 0
click at [0, 0] on input "checkbox" at bounding box center [0, 0] width 0 height 0
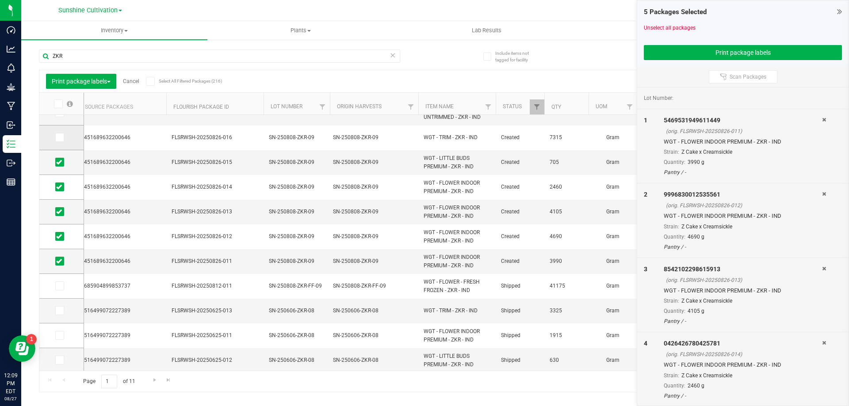
click at [57, 138] on icon at bounding box center [59, 138] width 6 height 0
click at [0, 0] on input "checkbox" at bounding box center [0, 0] width 0 height 0
click at [717, 56] on button "Print package labels" at bounding box center [743, 52] width 198 height 15
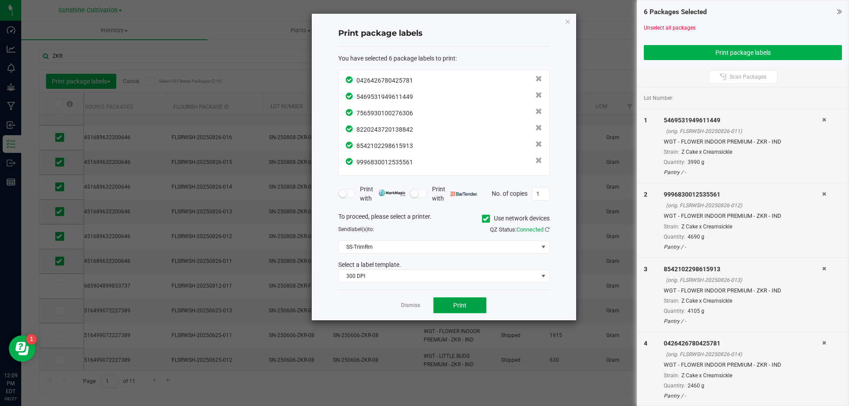
click at [452, 303] on button "Print" at bounding box center [459, 306] width 53 height 16
click at [569, 21] on icon "button" at bounding box center [568, 21] width 6 height 11
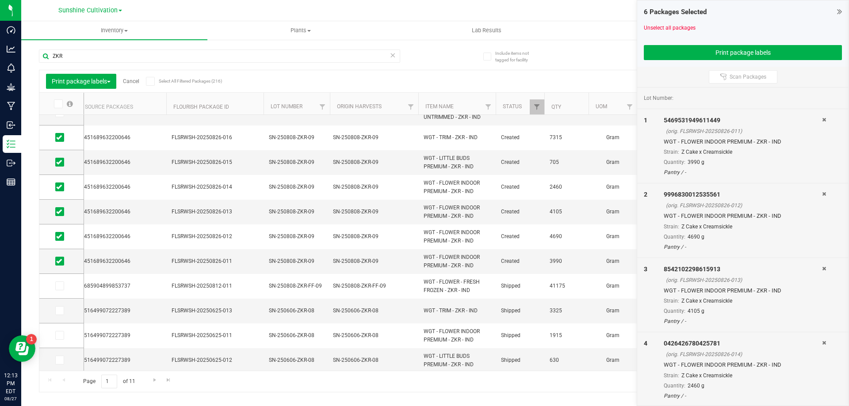
click at [839, 11] on icon at bounding box center [839, 11] width 5 height 9
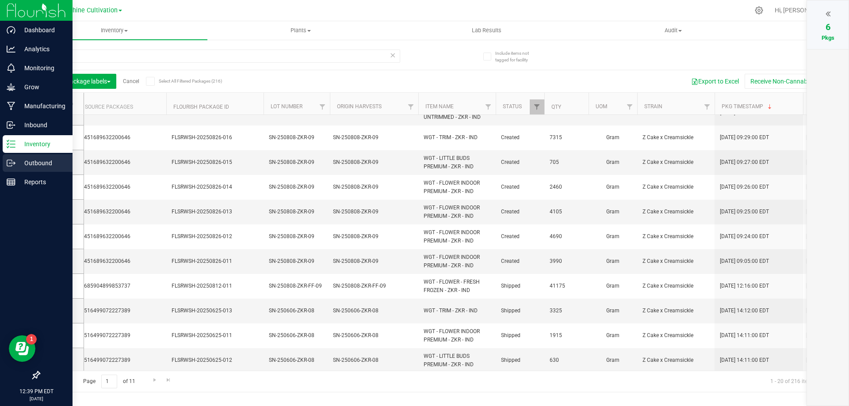
click at [11, 165] on icon at bounding box center [11, 163] width 9 height 9
click at [43, 140] on p "Inventory" at bounding box center [41, 144] width 53 height 11
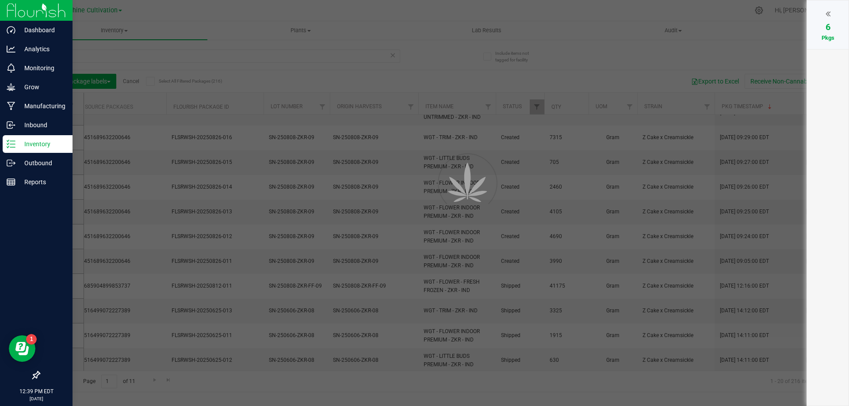
click at [831, 14] on div at bounding box center [828, 13] width 24 height 13
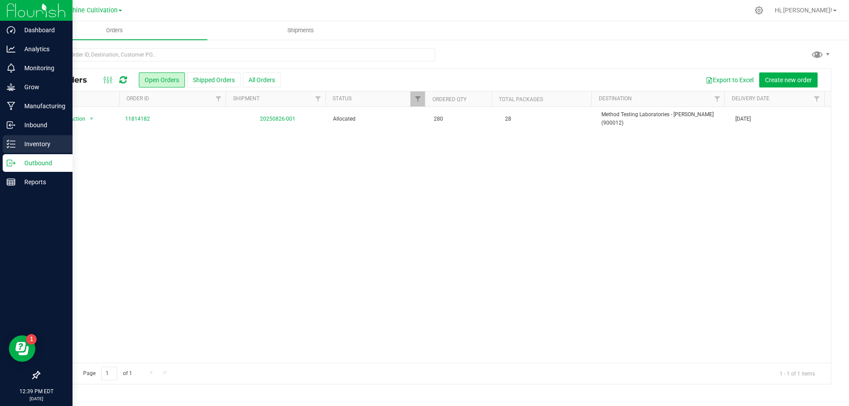
click at [18, 146] on p "Inventory" at bounding box center [41, 144] width 53 height 11
